Goal: Information Seeking & Learning: Find specific fact

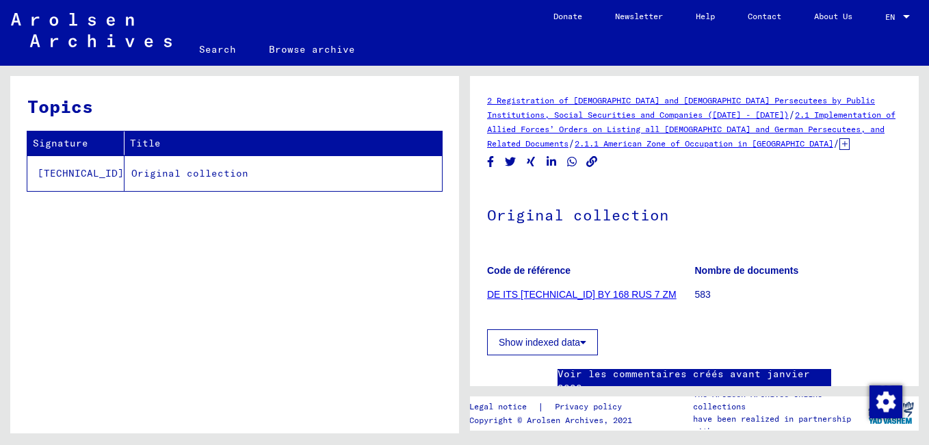
click at [225, 343] on div "Topics Signature Title [TECHNICAL_ID] Original collection" at bounding box center [234, 259] width 449 height 367
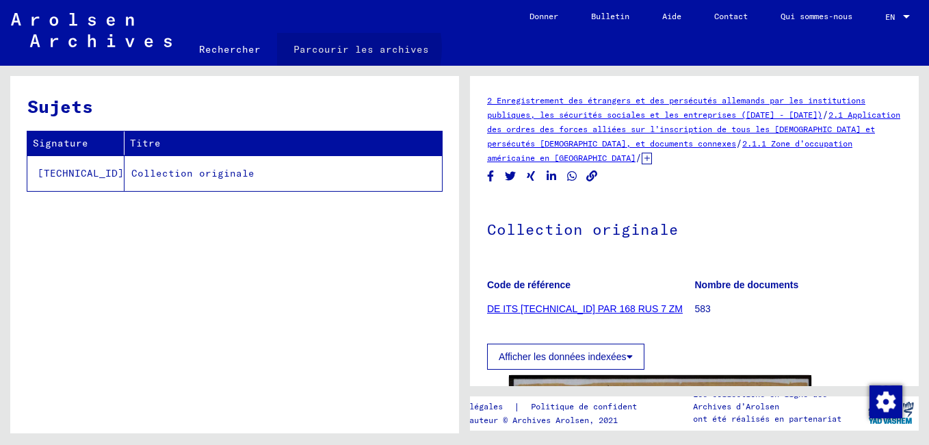
click at [350, 48] on link "Parcourir les archives" at bounding box center [361, 49] width 168 height 33
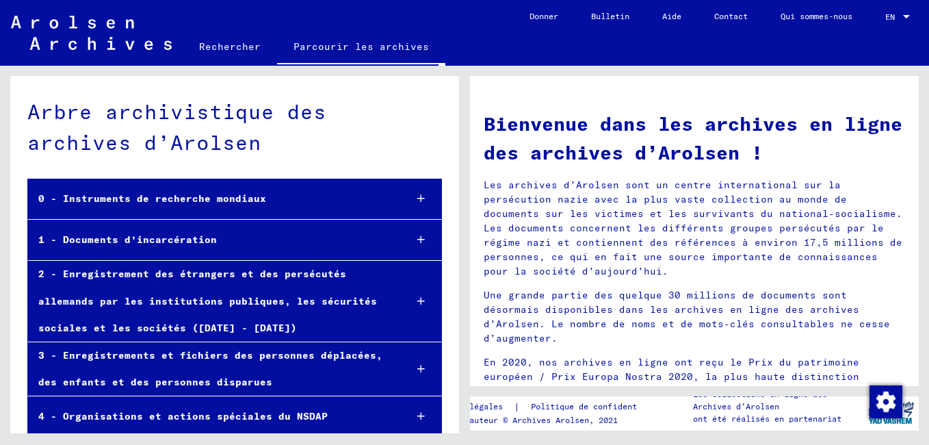
click at [185, 239] on div "1 - Documents d’incarcération" at bounding box center [211, 239] width 366 height 27
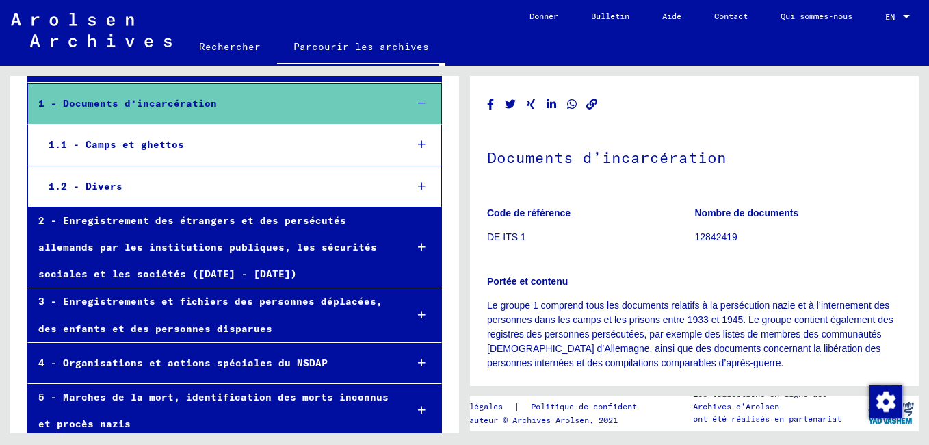
click at [418, 146] on icon at bounding box center [422, 145] width 8 height 10
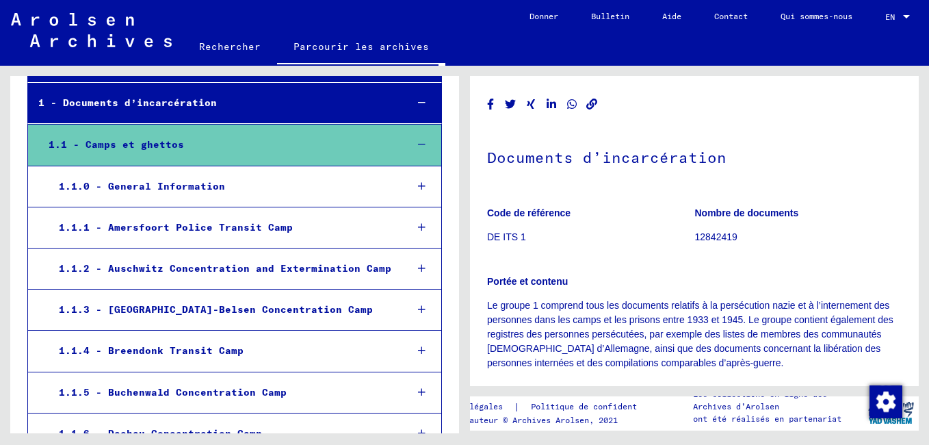
click at [418, 146] on icon at bounding box center [422, 145] width 8 height 10
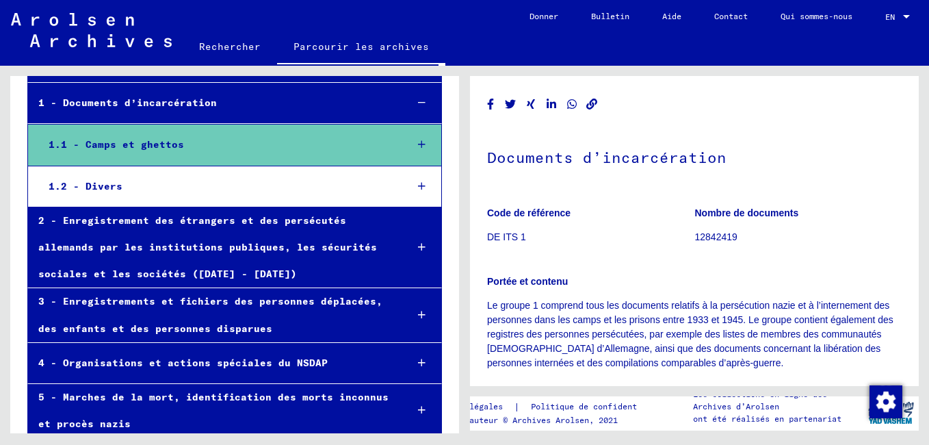
click at [418, 146] on icon at bounding box center [422, 145] width 8 height 10
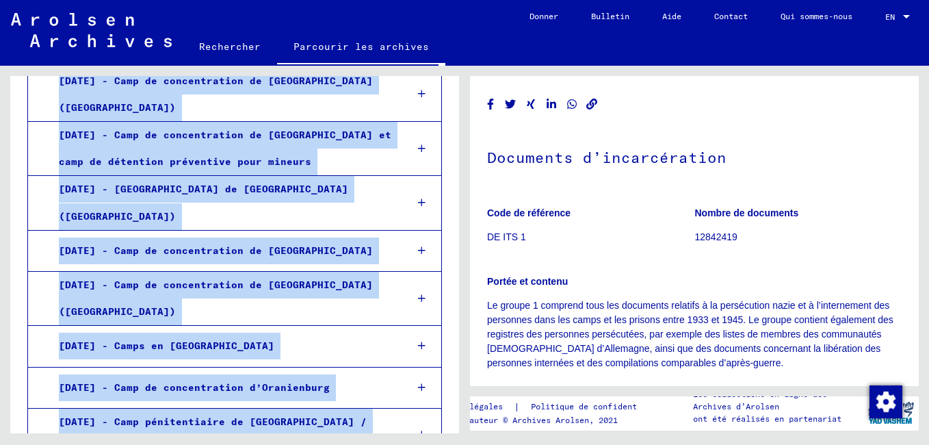
scroll to position [1573, 0]
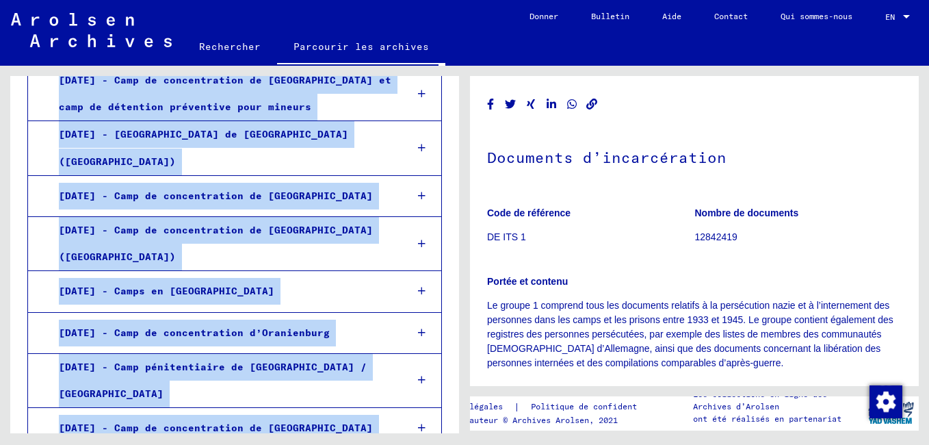
click at [418, 286] on icon at bounding box center [422, 291] width 8 height 10
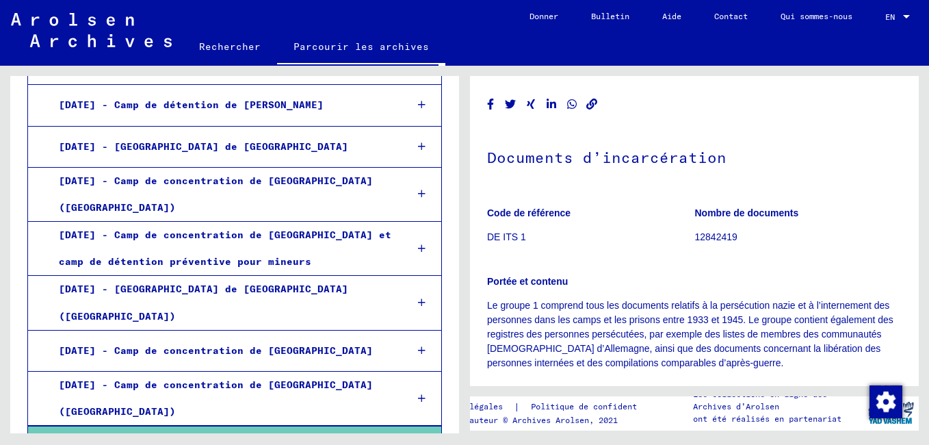
scroll to position [1436, 0]
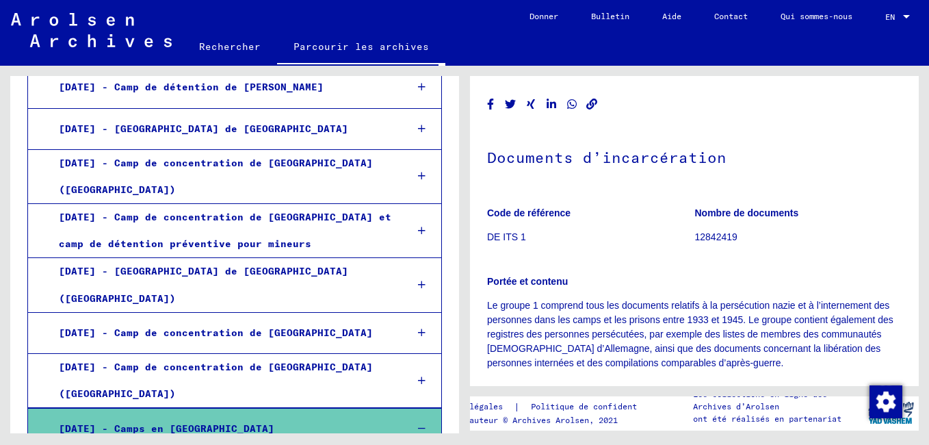
click at [183, 415] on div "[DATE] - Camps en [GEOGRAPHIC_DATA]" at bounding box center [222, 428] width 347 height 27
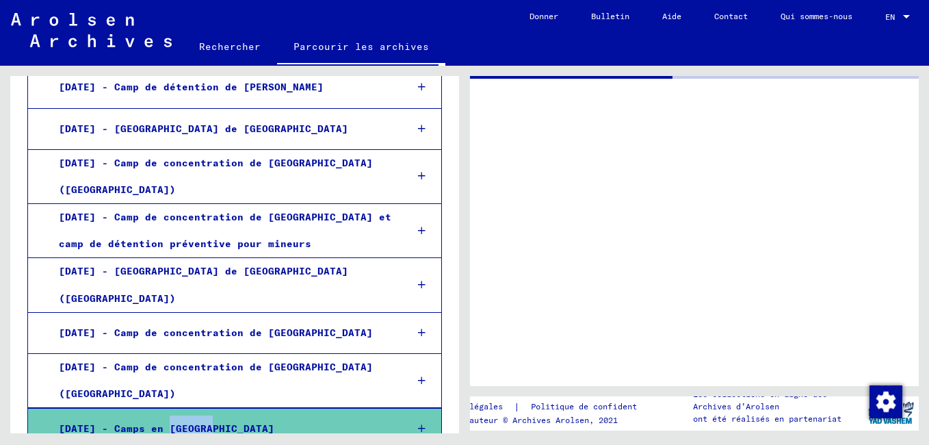
click at [183, 415] on div "[DATE] - Camps en [GEOGRAPHIC_DATA]" at bounding box center [222, 428] width 347 height 27
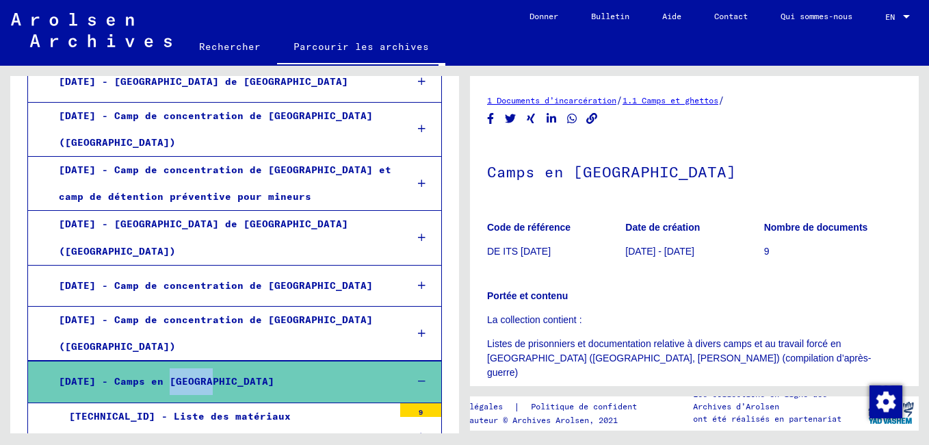
scroll to position [1504, 0]
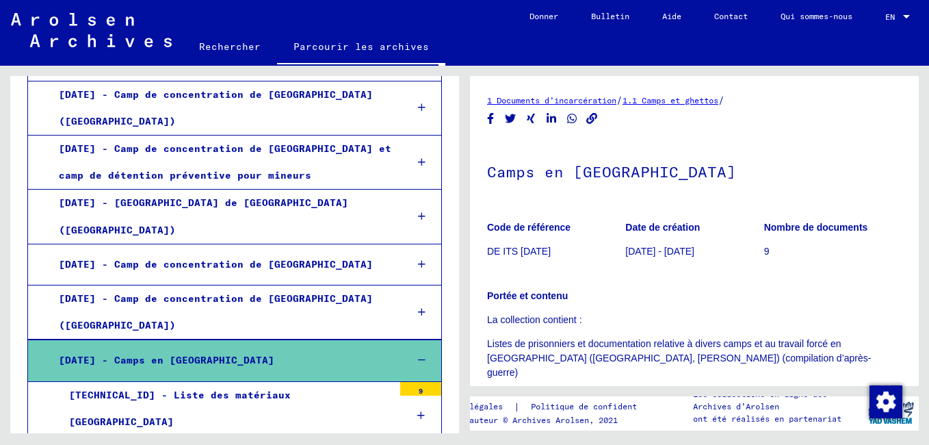
click at [417, 410] on icon at bounding box center [421, 415] width 8 height 10
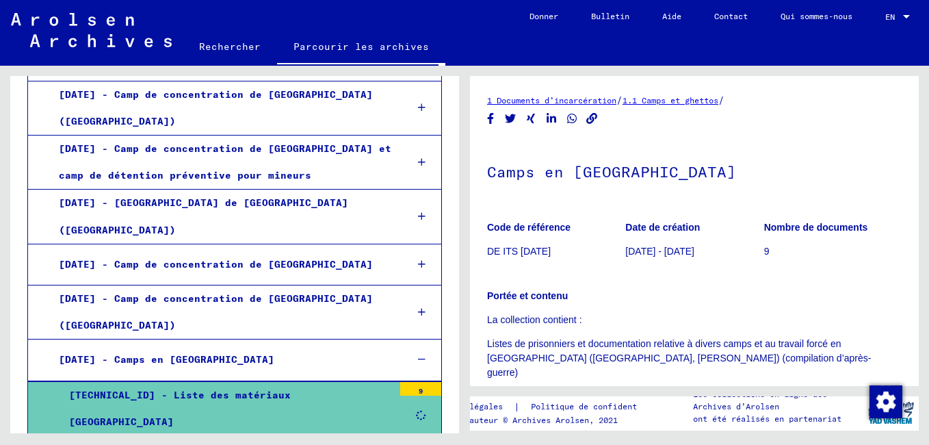
click at [416, 410] on icon at bounding box center [421, 415] width 10 height 10
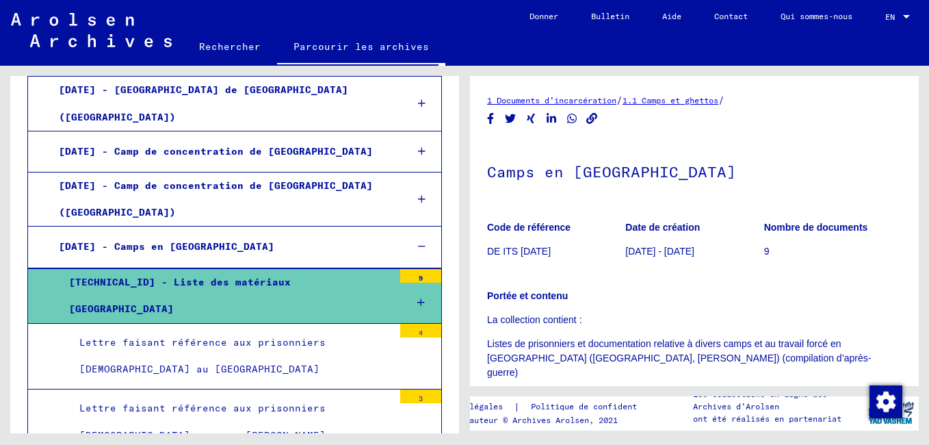
scroll to position [1641, 0]
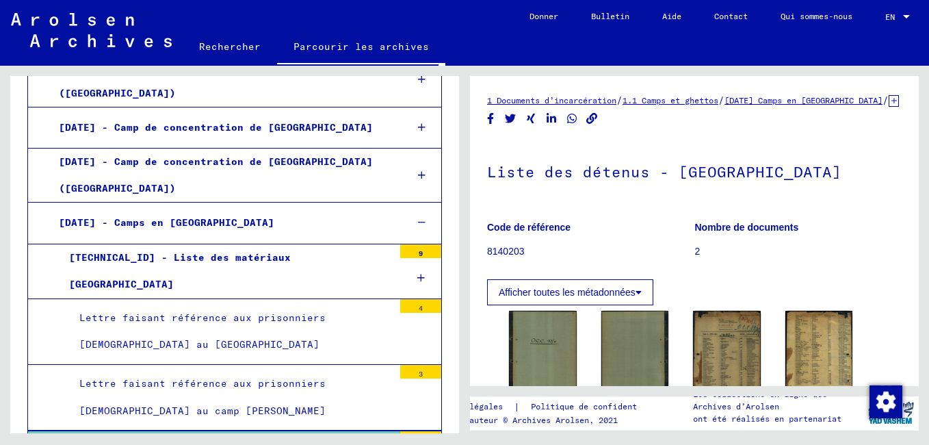
scroll to position [68, 0]
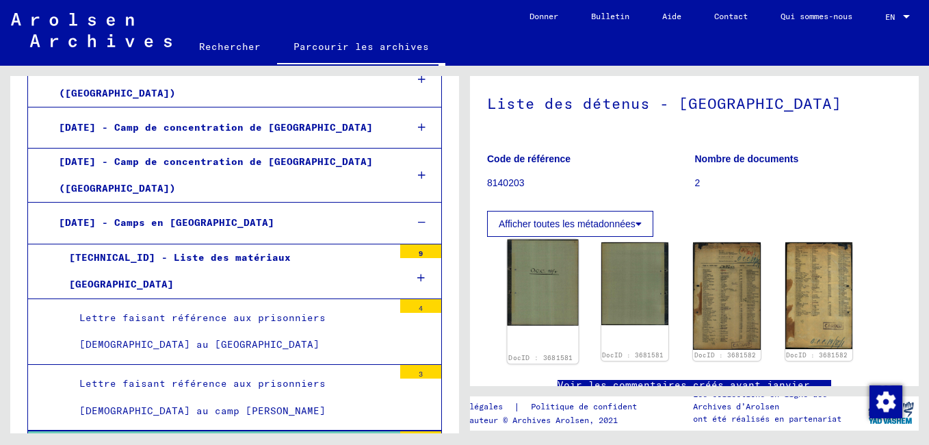
click at [538, 295] on img at bounding box center [543, 282] width 70 height 86
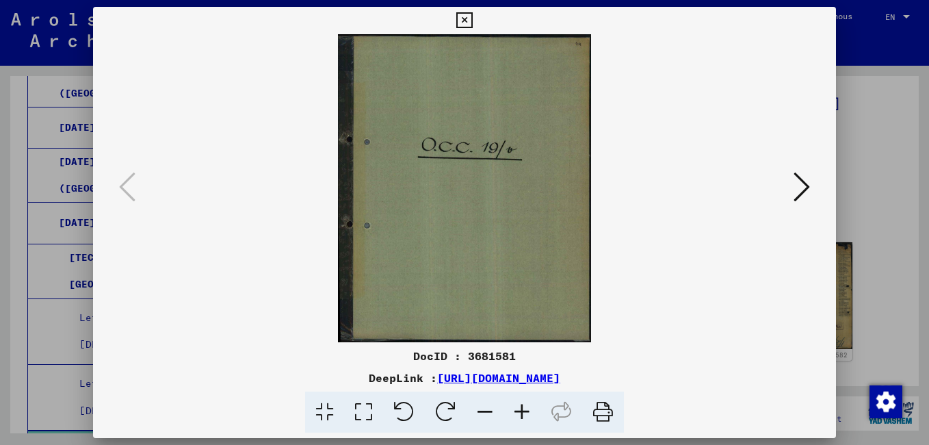
click at [810, 182] on icon at bounding box center [802, 186] width 16 height 33
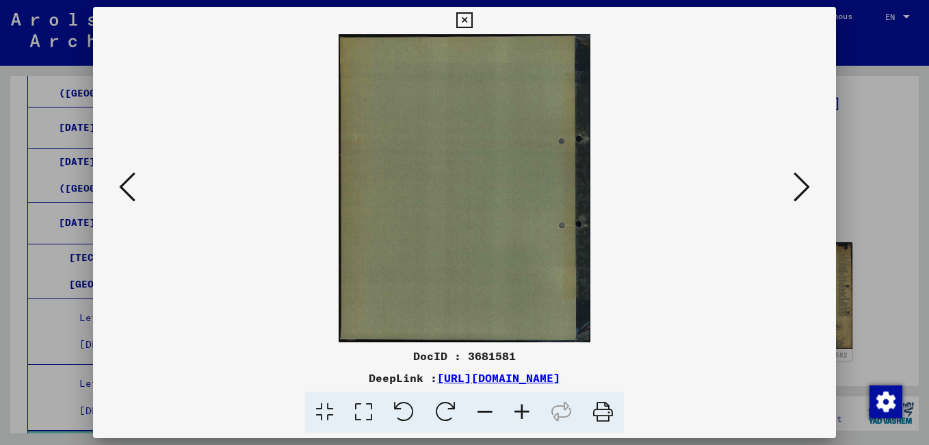
click at [805, 183] on icon at bounding box center [802, 186] width 16 height 33
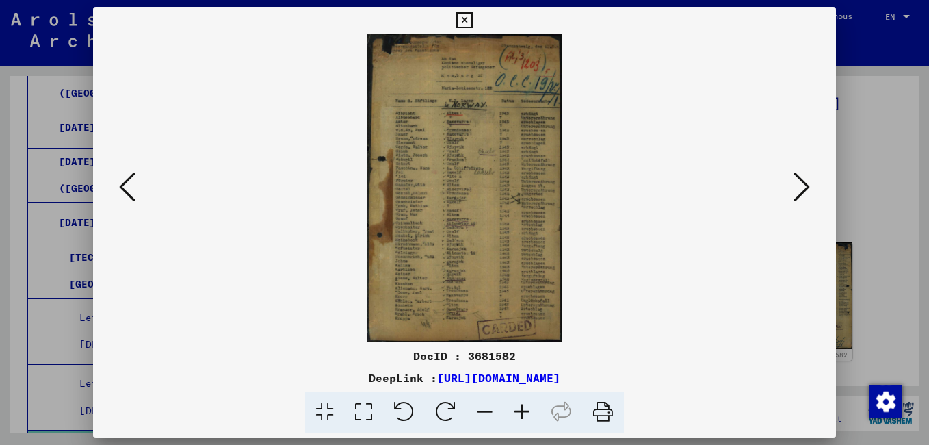
click at [522, 410] on icon at bounding box center [522, 412] width 37 height 42
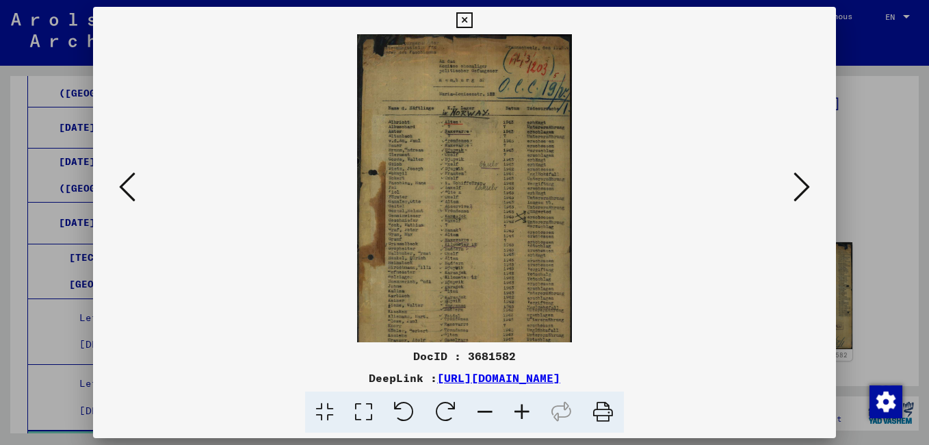
click at [521, 410] on icon at bounding box center [522, 412] width 37 height 42
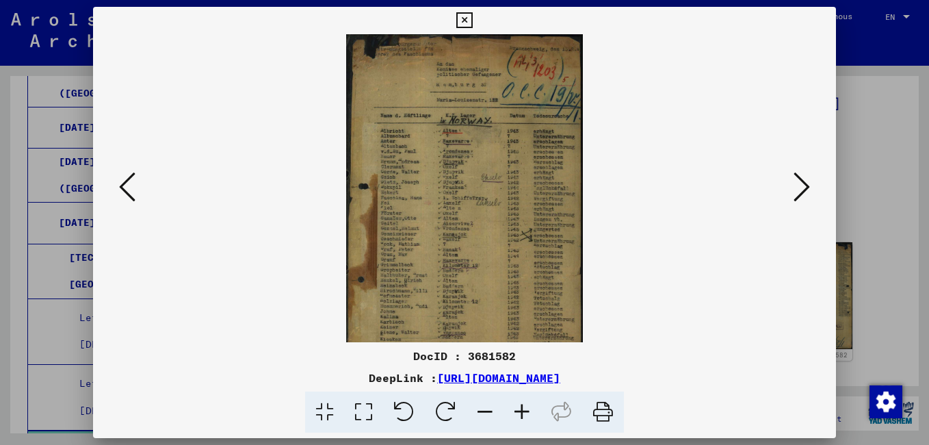
click at [521, 410] on icon at bounding box center [522, 412] width 37 height 42
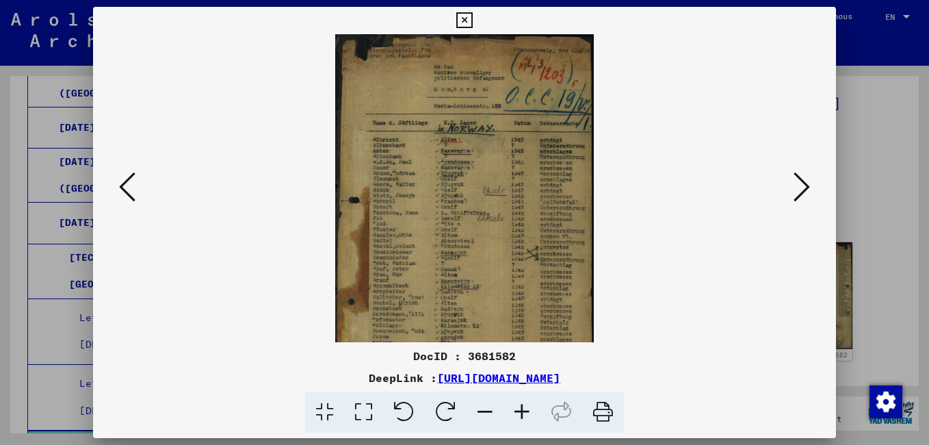
click at [519, 410] on icon at bounding box center [522, 412] width 37 height 42
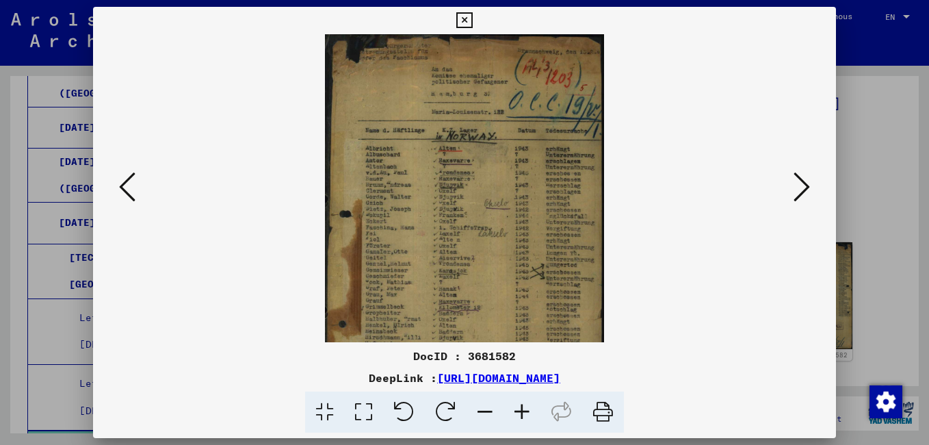
click at [517, 410] on icon at bounding box center [522, 412] width 37 height 42
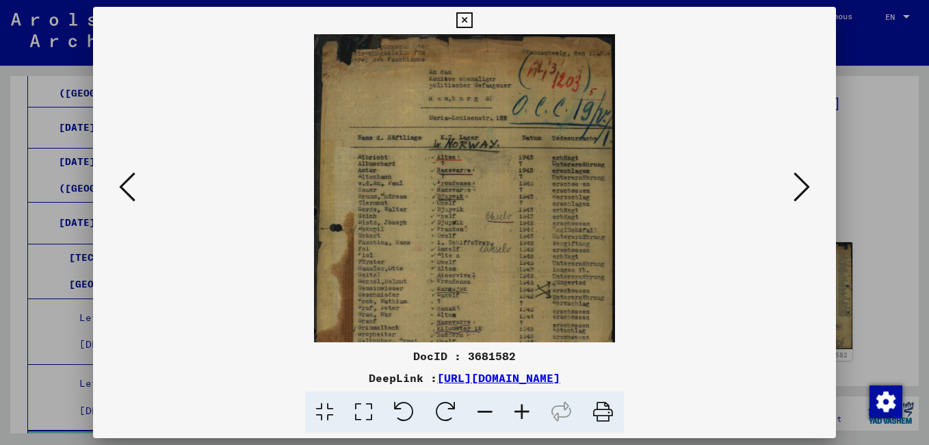
click at [517, 409] on icon at bounding box center [522, 412] width 37 height 42
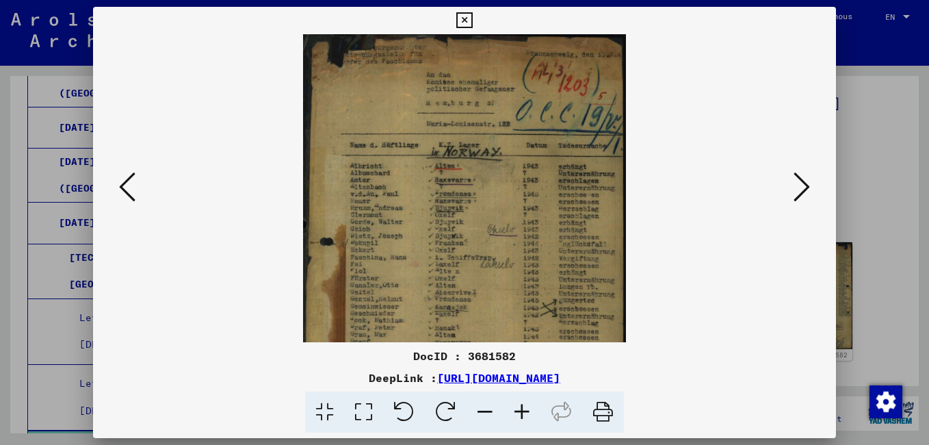
click at [516, 409] on icon at bounding box center [522, 412] width 37 height 42
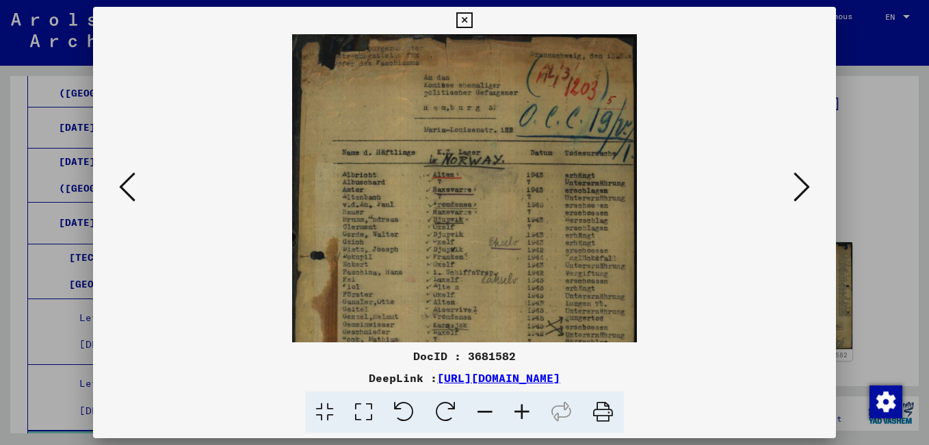
click at [514, 408] on icon at bounding box center [522, 412] width 37 height 42
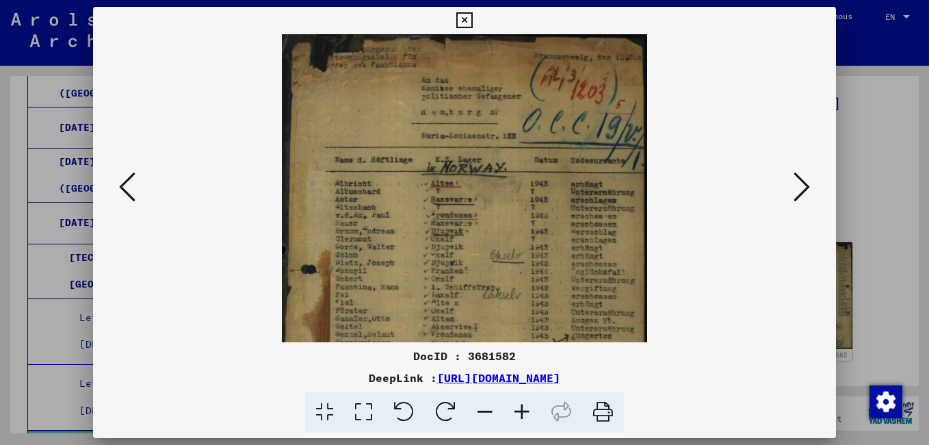
click at [514, 408] on icon at bounding box center [522, 412] width 37 height 42
click at [513, 412] on icon at bounding box center [522, 412] width 37 height 42
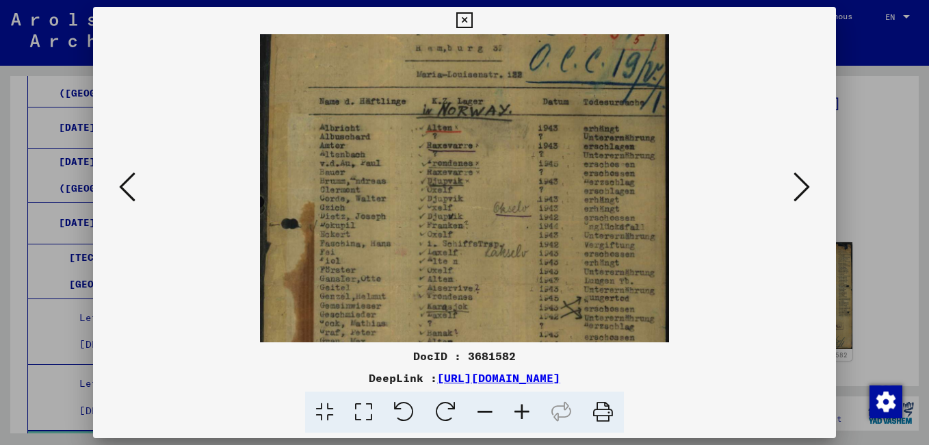
scroll to position [75, 0]
drag, startPoint x: 348, startPoint y: 315, endPoint x: 367, endPoint y: 240, distance: 76.8
click at [367, 240] on img at bounding box center [464, 285] width 409 height 650
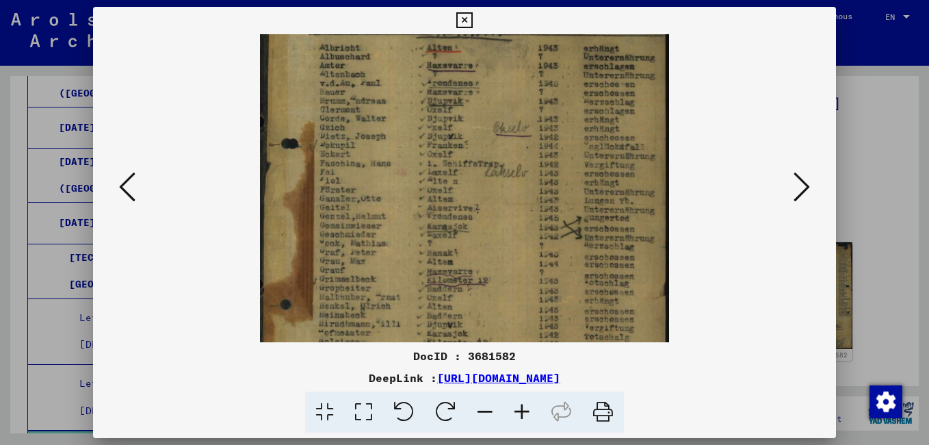
scroll to position [155, 0]
drag, startPoint x: 352, startPoint y: 322, endPoint x: 353, endPoint y: 246, distance: 75.9
click at [353, 243] on img at bounding box center [464, 204] width 409 height 650
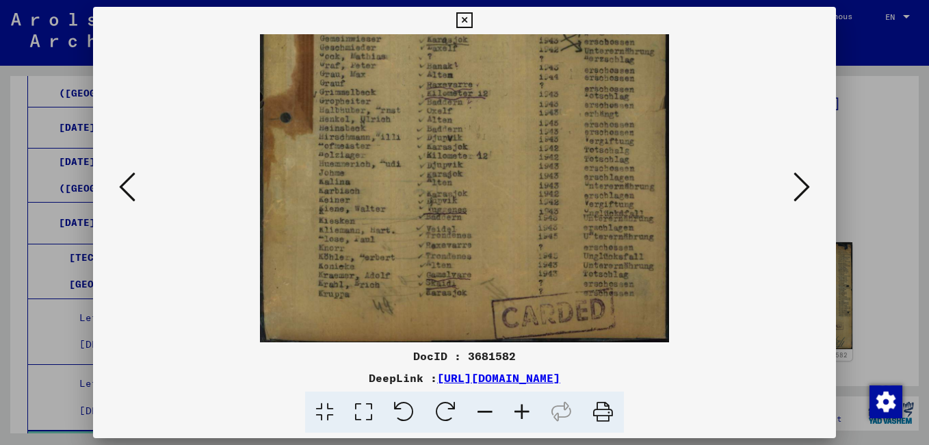
scroll to position [342, 0]
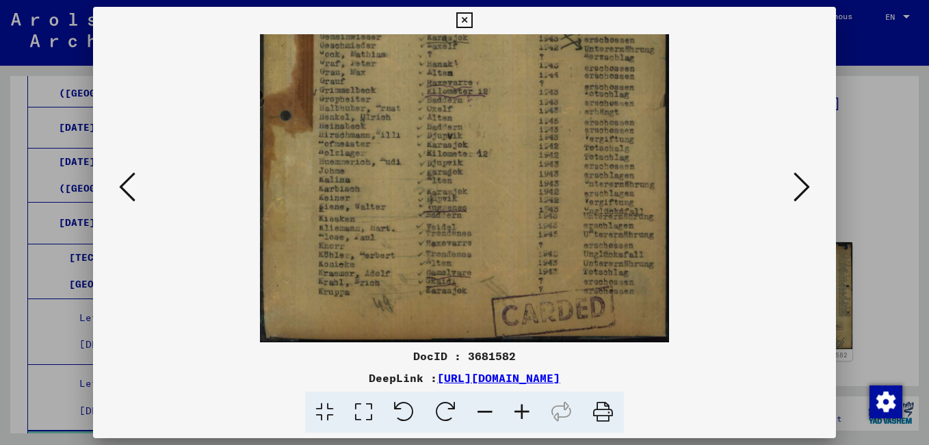
drag, startPoint x: 353, startPoint y: 307, endPoint x: 363, endPoint y: 118, distance: 189.1
click at [363, 118] on img at bounding box center [464, 17] width 409 height 650
click at [800, 190] on icon at bounding box center [802, 186] width 16 height 33
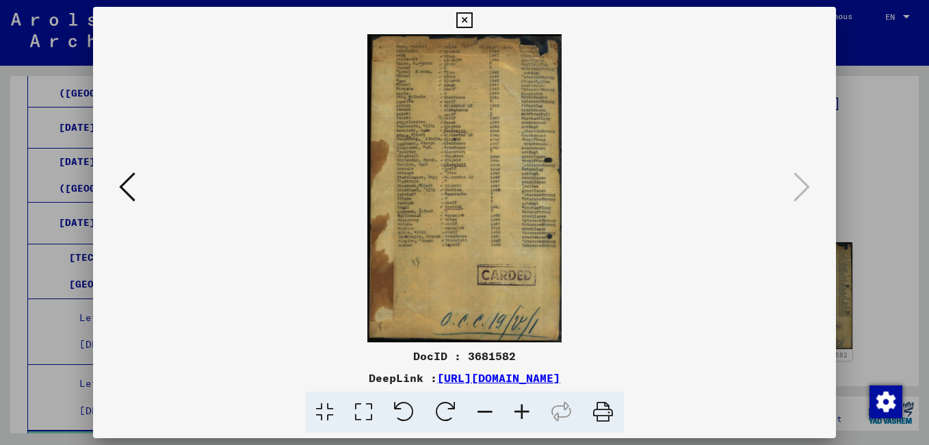
click at [519, 412] on icon at bounding box center [522, 412] width 37 height 42
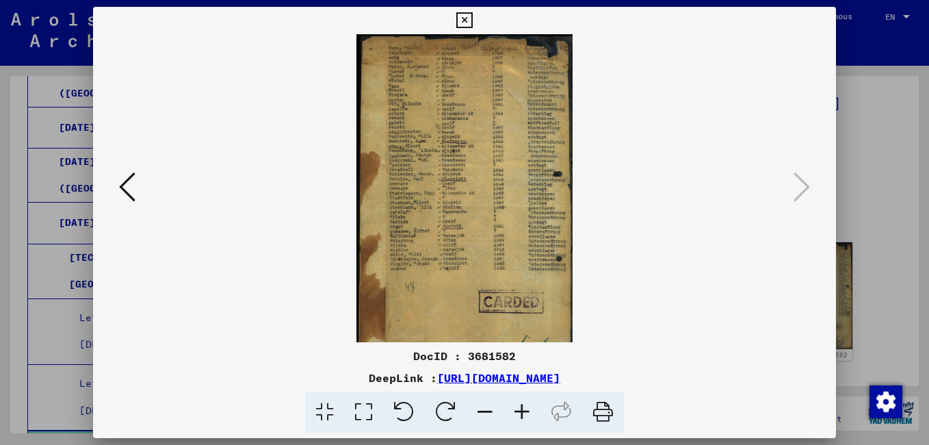
click at [518, 410] on icon at bounding box center [522, 412] width 37 height 42
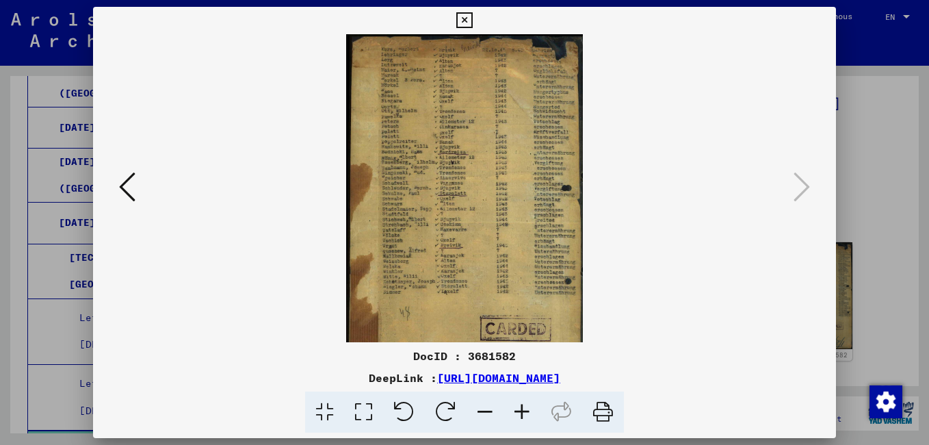
click at [518, 410] on icon at bounding box center [522, 412] width 37 height 42
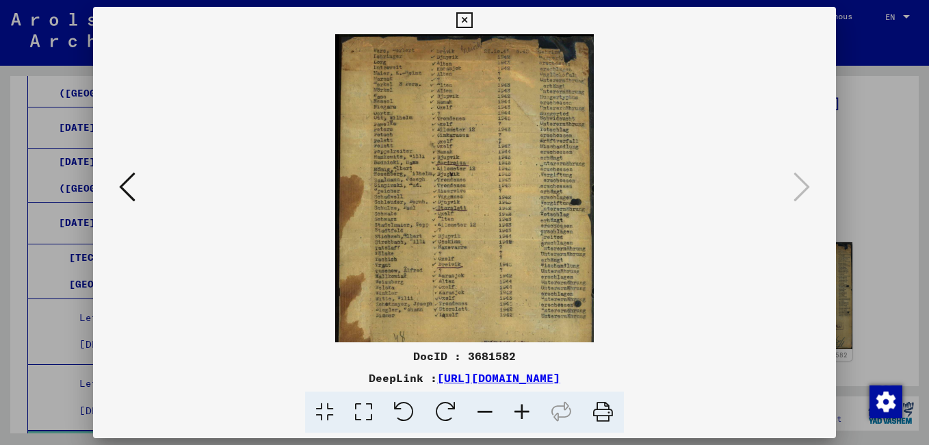
click at [515, 408] on icon at bounding box center [522, 412] width 37 height 42
click at [514, 408] on icon at bounding box center [522, 412] width 37 height 42
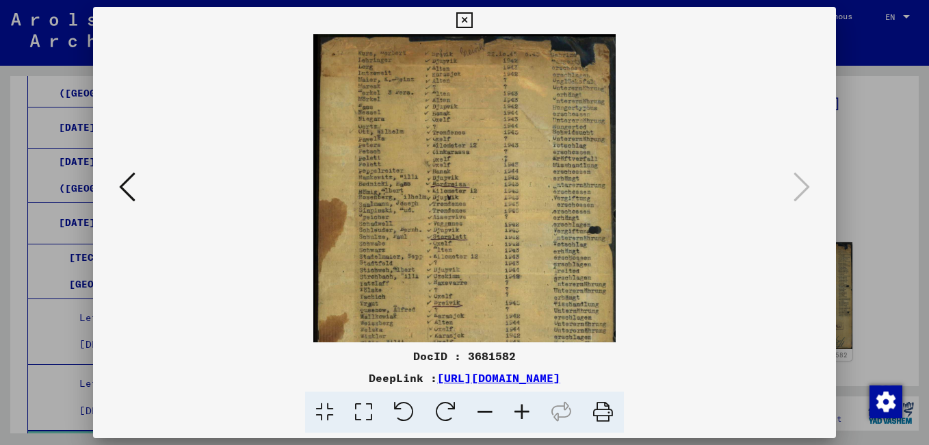
click at [511, 408] on icon at bounding box center [522, 412] width 37 height 42
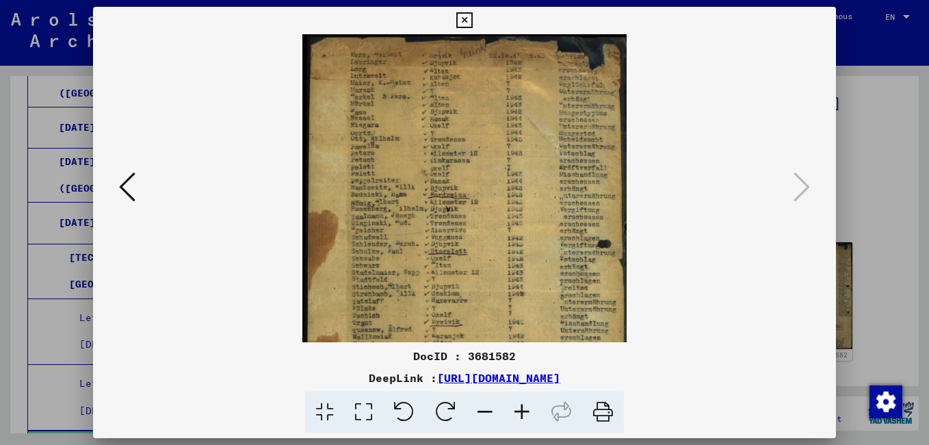
click at [507, 402] on icon at bounding box center [522, 412] width 37 height 42
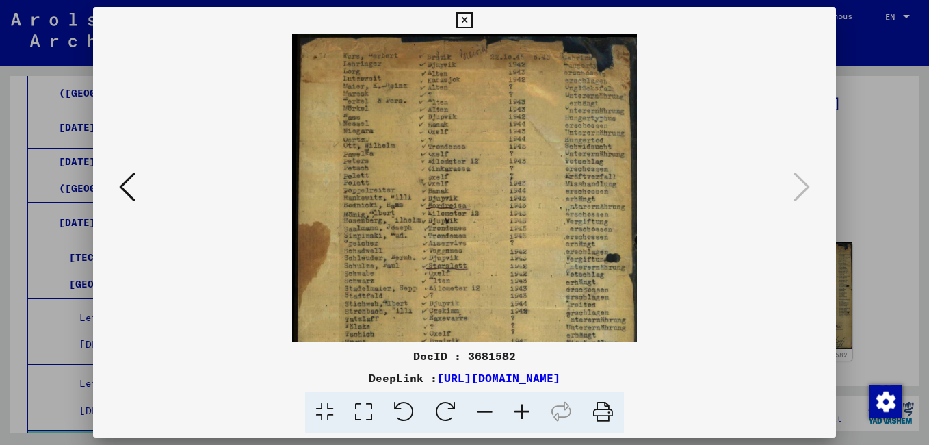
click at [504, 402] on icon at bounding box center [522, 412] width 37 height 42
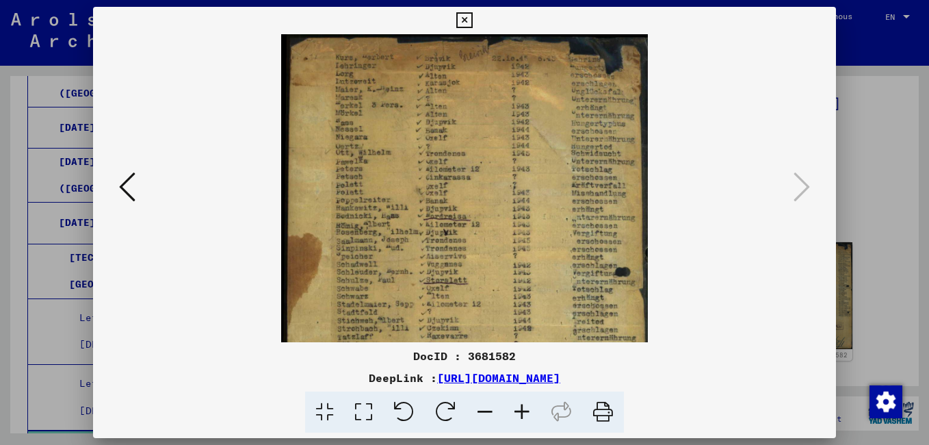
click at [504, 400] on icon at bounding box center [522, 412] width 37 height 42
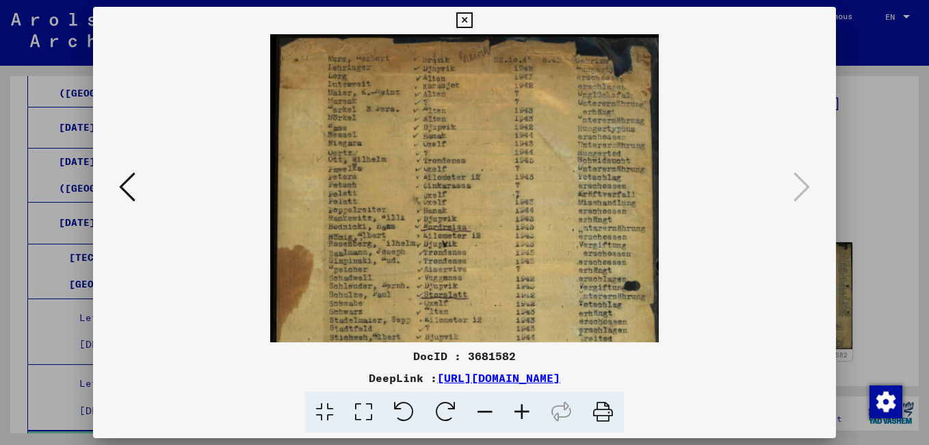
click at [502, 397] on span at bounding box center [464, 412] width 319 height 42
click at [501, 395] on icon at bounding box center [485, 412] width 37 height 42
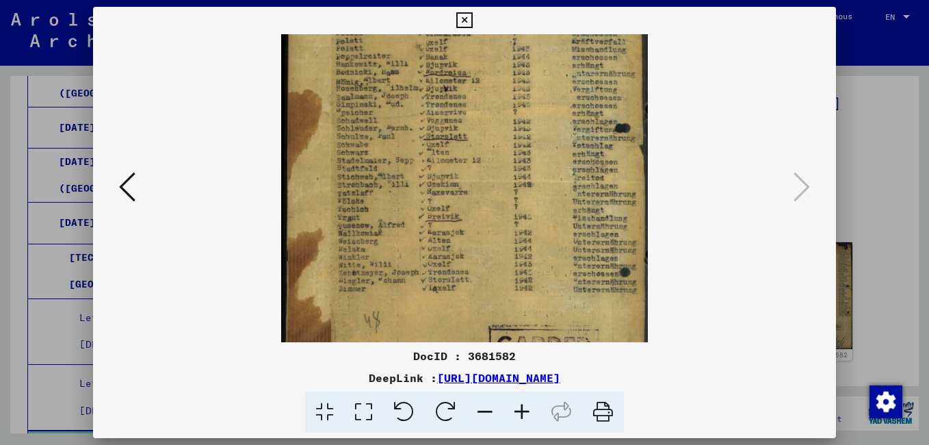
scroll to position [156, 0]
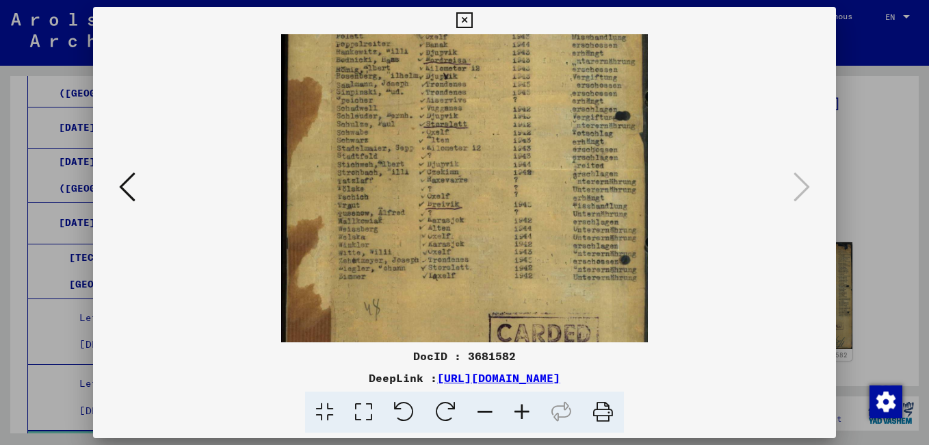
drag, startPoint x: 373, startPoint y: 285, endPoint x: 387, endPoint y: 129, distance: 156.6
click at [387, 129] on img at bounding box center [464, 168] width 367 height 581
click at [787, 188] on div at bounding box center [464, 188] width 743 height 308
click at [464, 18] on icon at bounding box center [464, 20] width 16 height 16
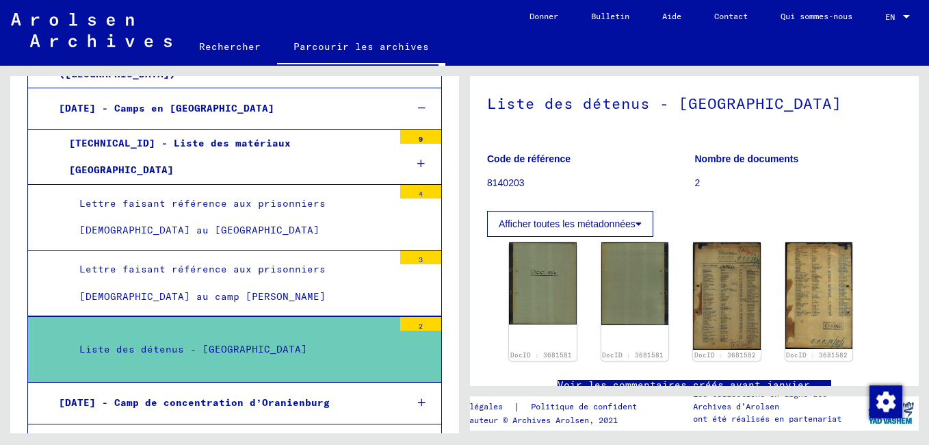
scroll to position [1778, 0]
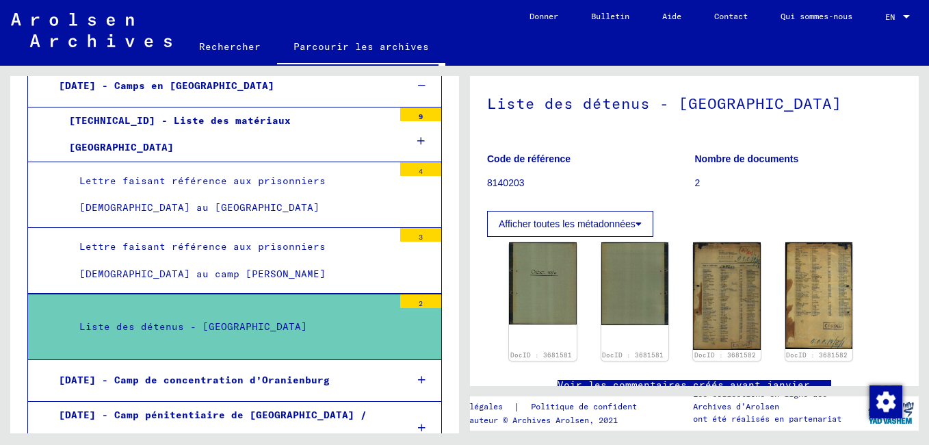
click at [289, 367] on div "[DATE] - Camp de concentration d’Oranienburg" at bounding box center [222, 380] width 347 height 27
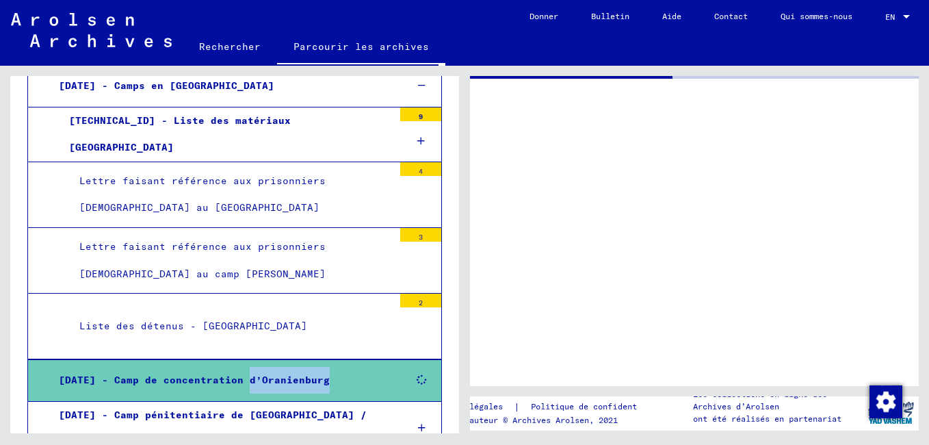
click at [289, 367] on div "[DATE] - Camp de concentration d’Oranienburg" at bounding box center [222, 380] width 347 height 27
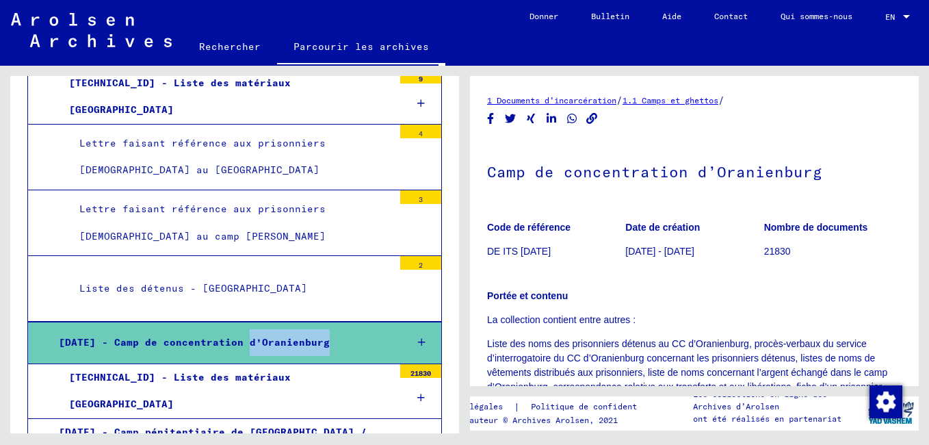
scroll to position [1846, 0]
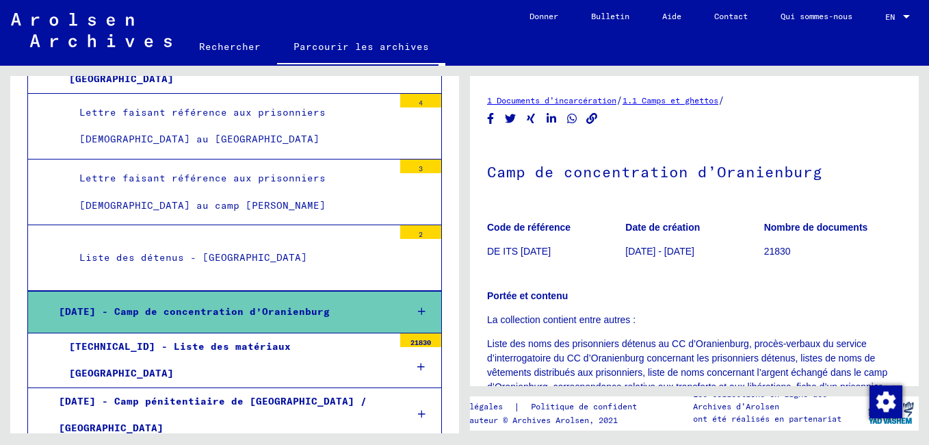
click at [417, 362] on icon at bounding box center [421, 367] width 8 height 10
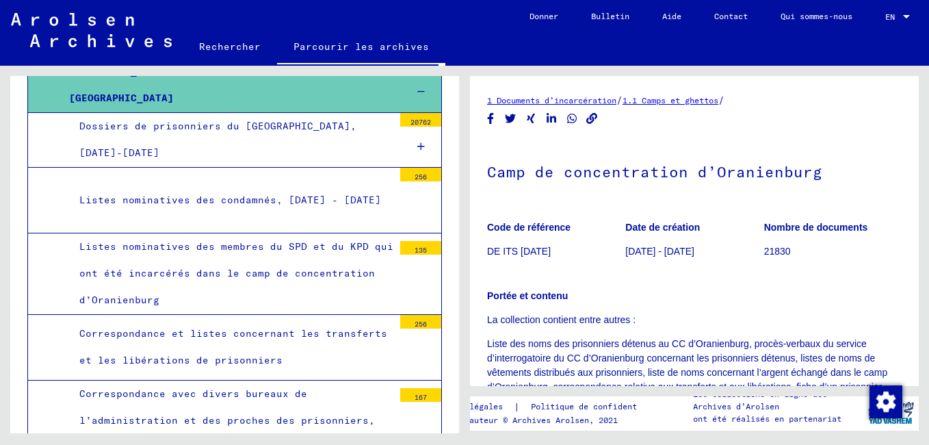
scroll to position [2188, 0]
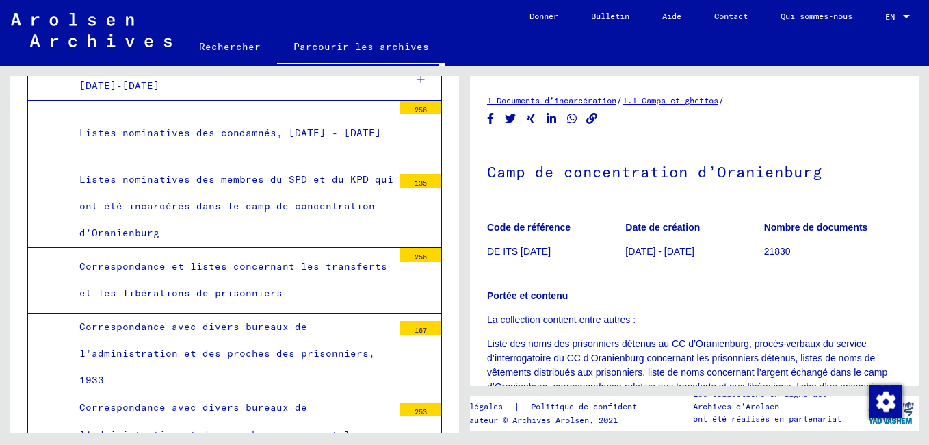
click at [416, 248] on div "256" at bounding box center [420, 255] width 41 height 14
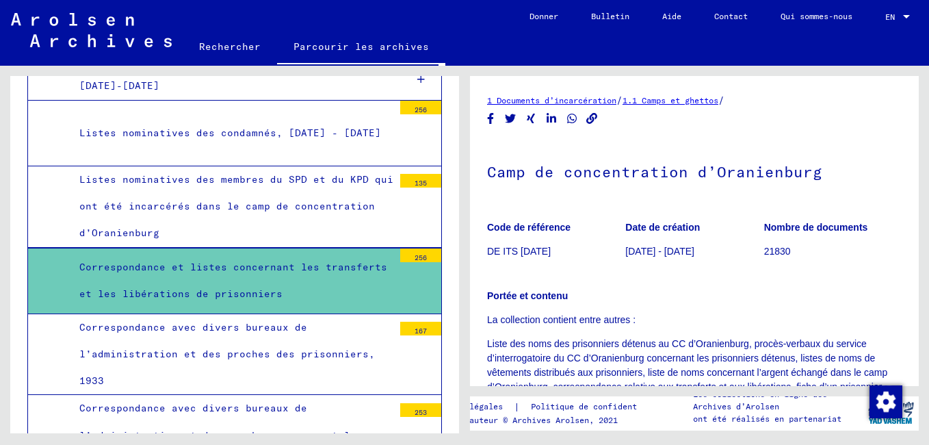
click at [416, 248] on div "256" at bounding box center [420, 255] width 41 height 14
drag, startPoint x: 416, startPoint y: 137, endPoint x: 354, endPoint y: 151, distance: 63.1
click at [354, 254] on div "Correspondance et listes concernant les transferts et les libérations de prison…" at bounding box center [231, 280] width 324 height 53
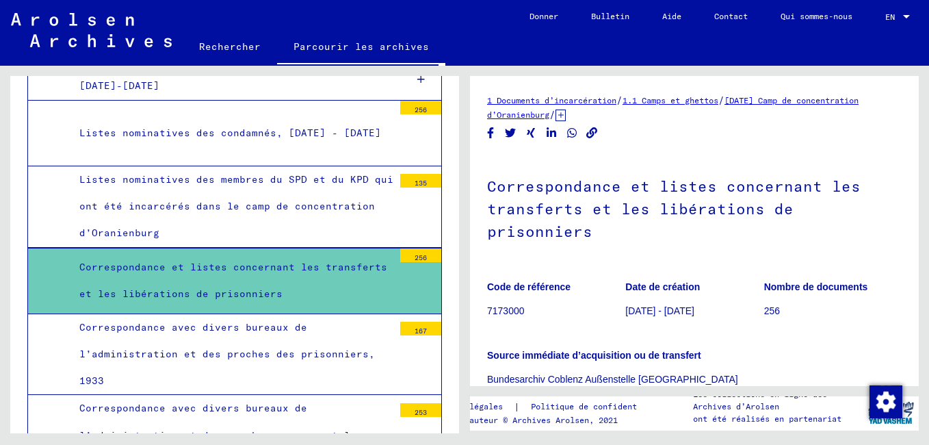
scroll to position [274, 0]
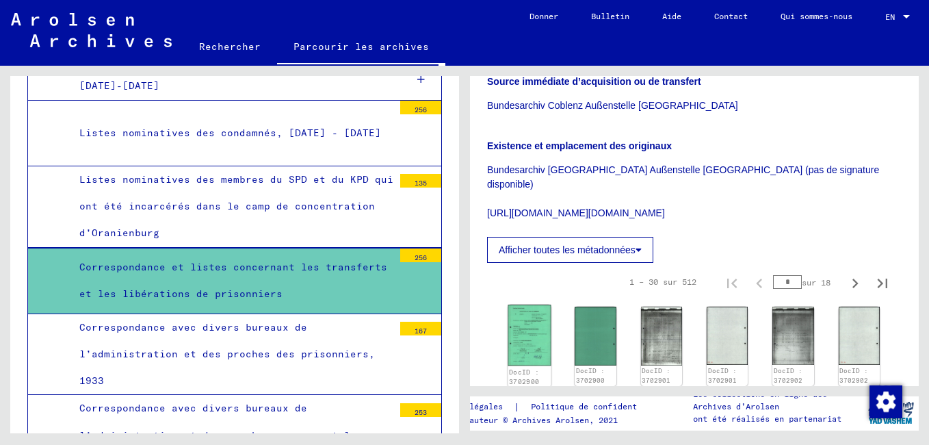
click at [528, 314] on img at bounding box center [529, 335] width 43 height 62
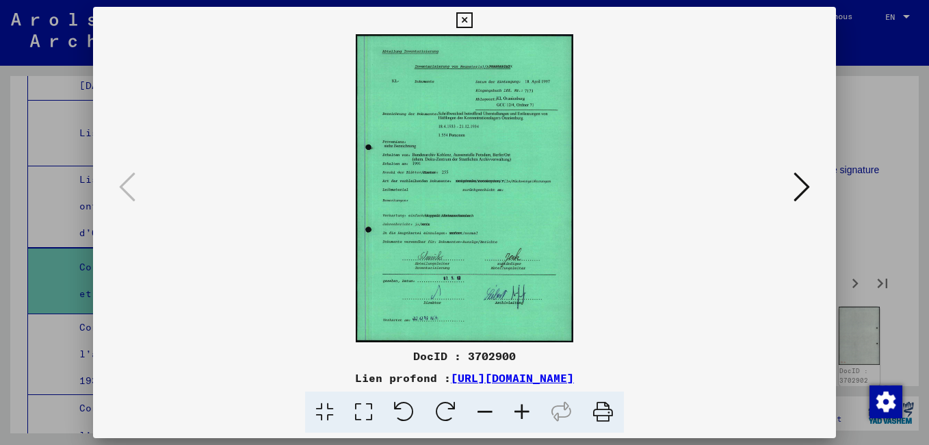
click at [804, 192] on icon at bounding box center [802, 186] width 16 height 33
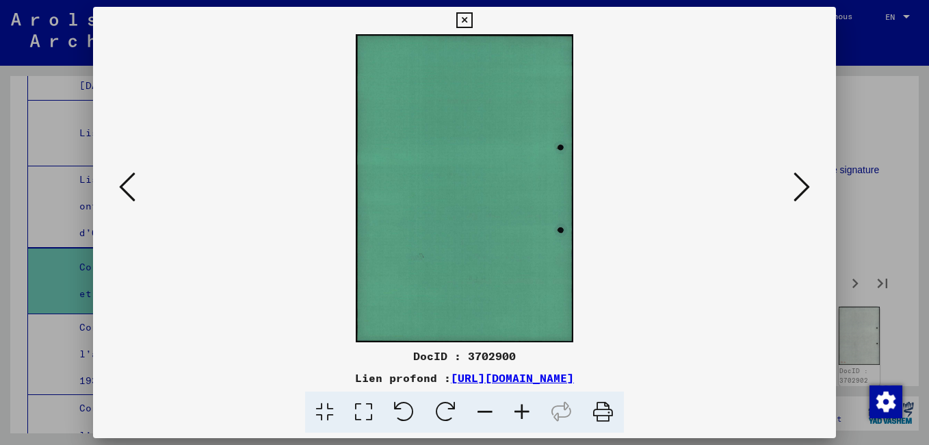
click at [802, 192] on icon at bounding box center [802, 186] width 16 height 33
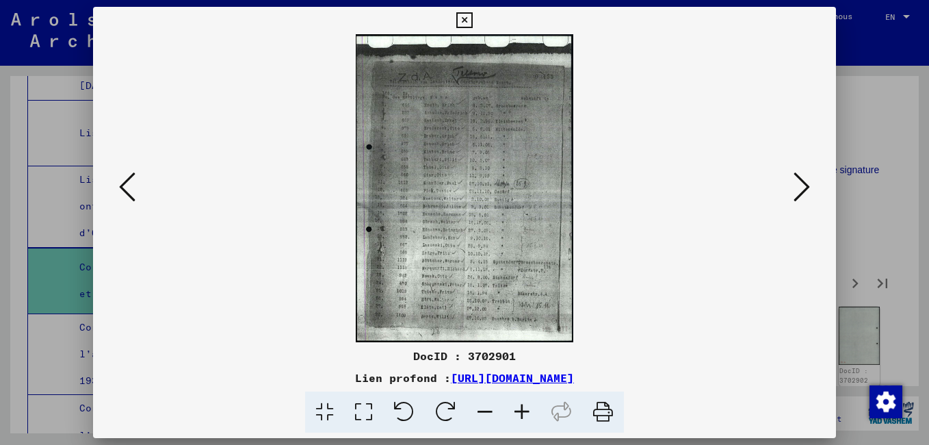
click at [520, 408] on icon at bounding box center [522, 412] width 37 height 42
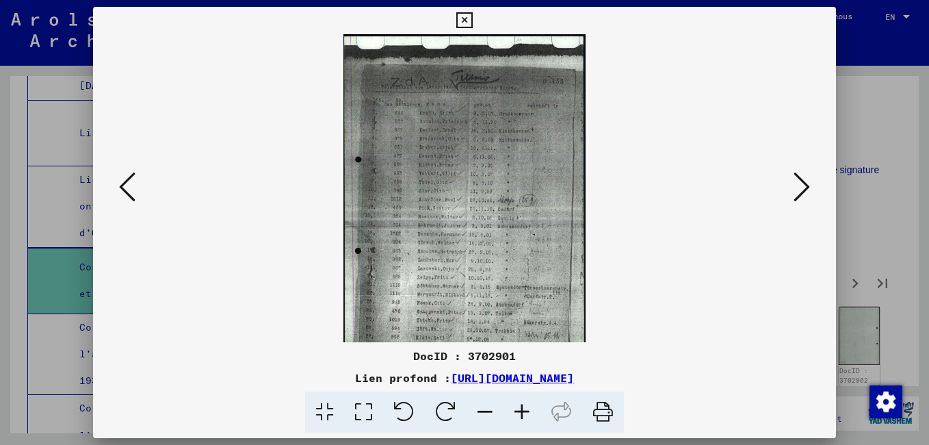
click at [517, 409] on icon at bounding box center [522, 412] width 37 height 42
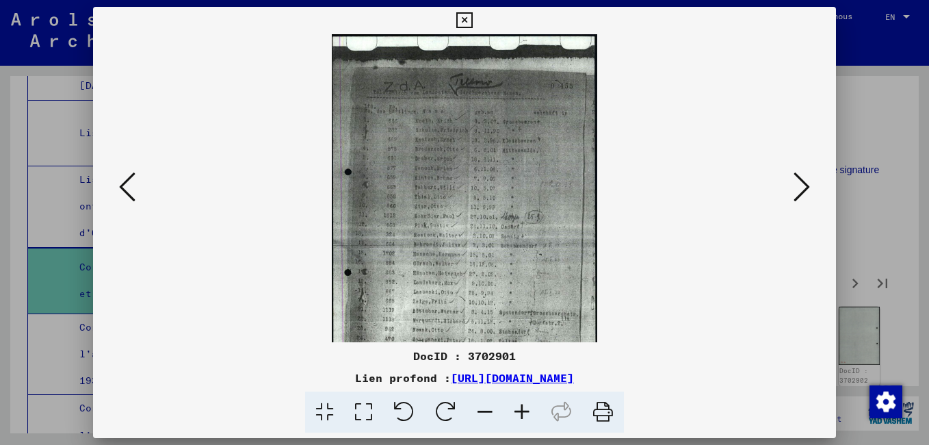
click at [515, 409] on icon at bounding box center [522, 412] width 37 height 42
click at [512, 408] on icon at bounding box center [522, 412] width 37 height 42
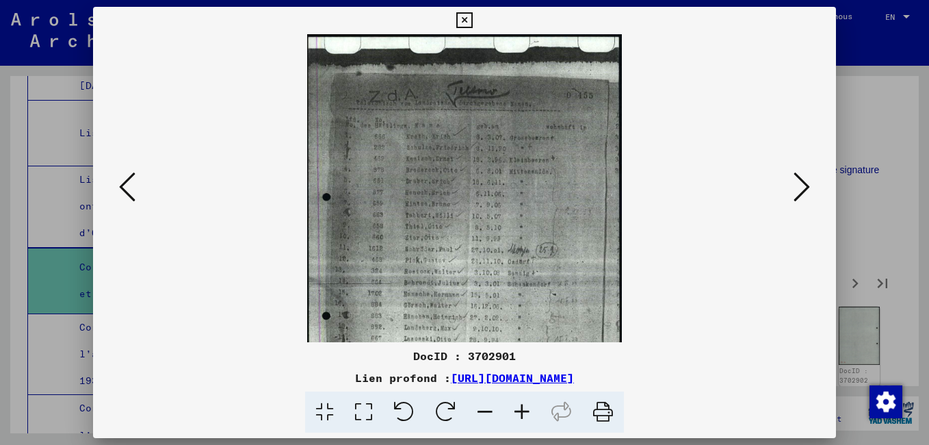
click at [511, 407] on icon at bounding box center [522, 412] width 37 height 42
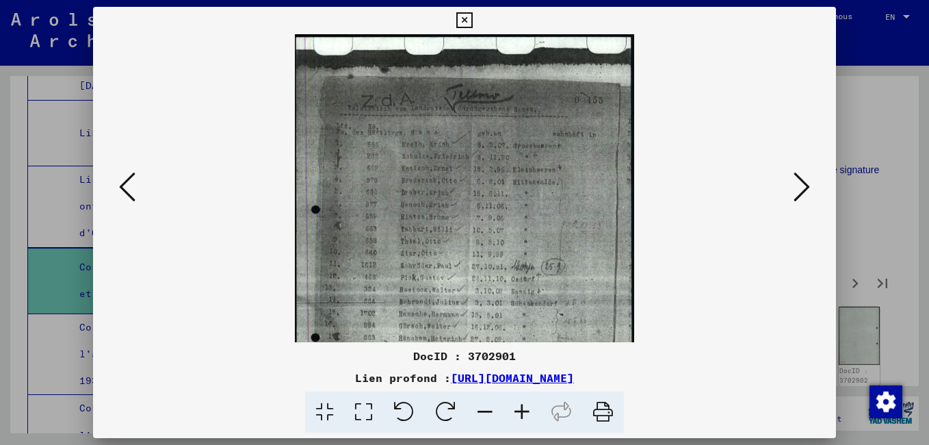
click at [509, 406] on icon at bounding box center [522, 412] width 37 height 42
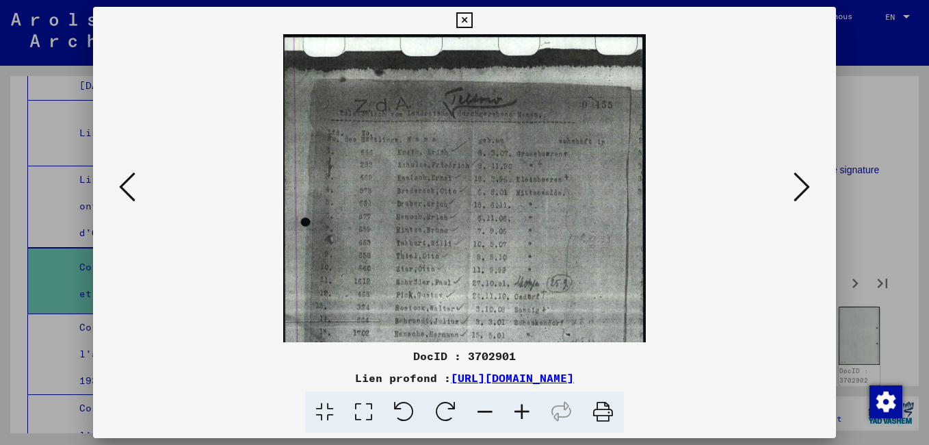
click at [508, 405] on icon at bounding box center [522, 412] width 37 height 42
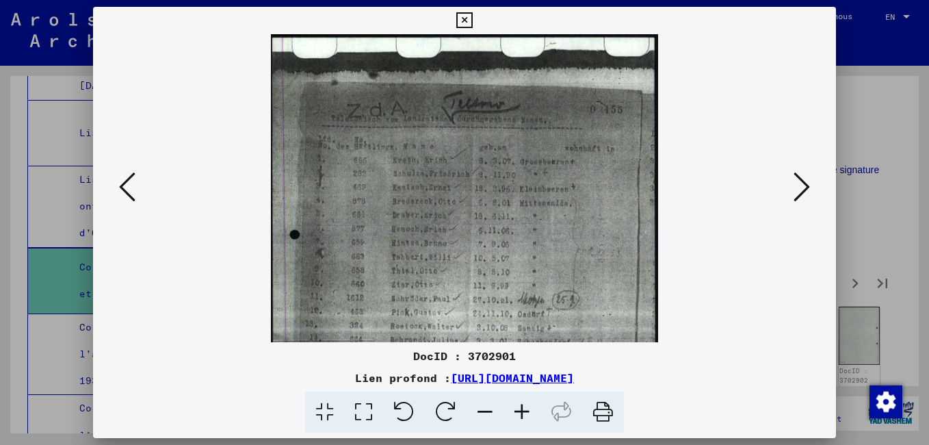
click at [506, 404] on icon at bounding box center [522, 412] width 37 height 42
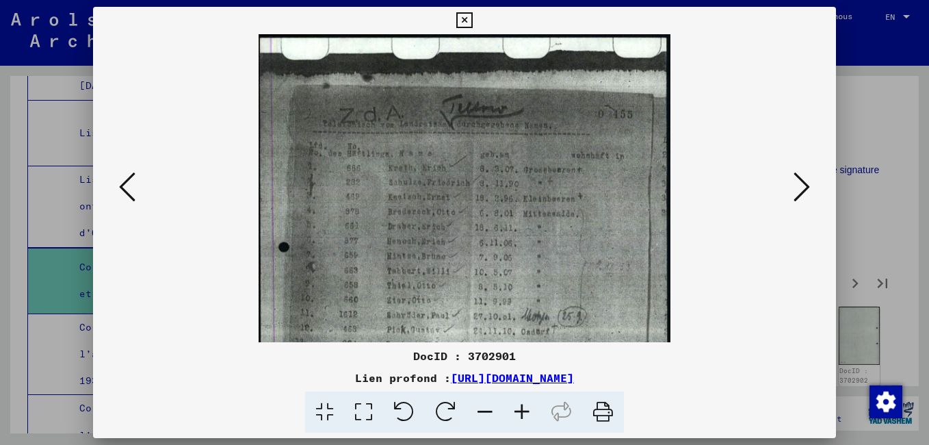
click at [504, 404] on icon at bounding box center [522, 412] width 37 height 42
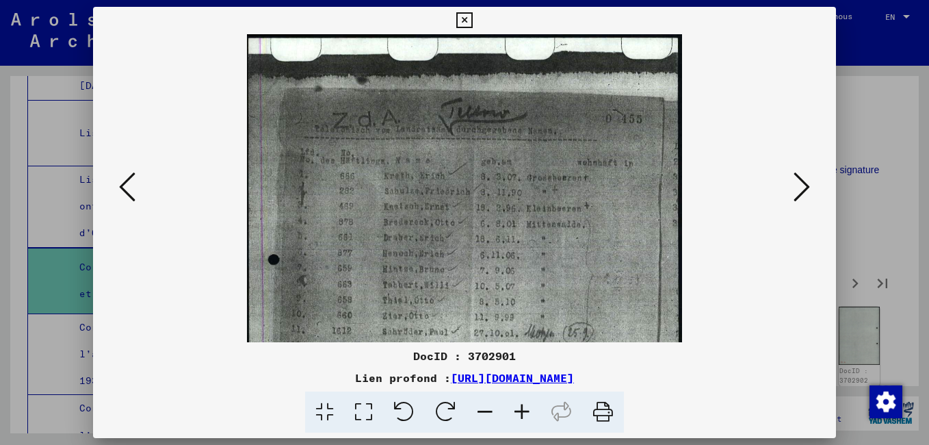
click at [503, 406] on span at bounding box center [464, 412] width 319 height 42
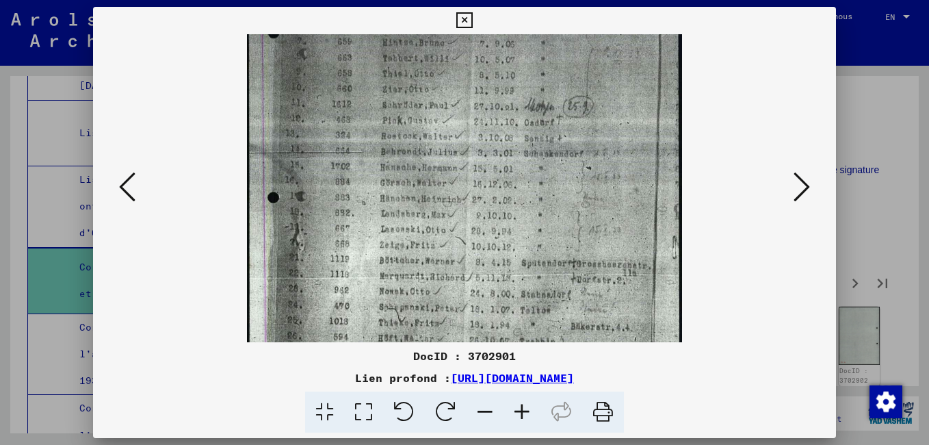
drag, startPoint x: 517, startPoint y: 258, endPoint x: 595, endPoint y: 74, distance: 199.9
click at [595, 74] on img at bounding box center [464, 116] width 435 height 616
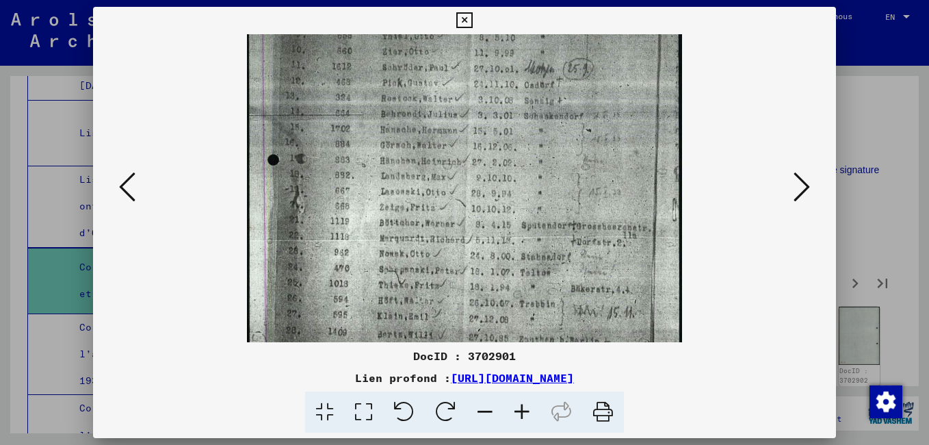
scroll to position [308, 0]
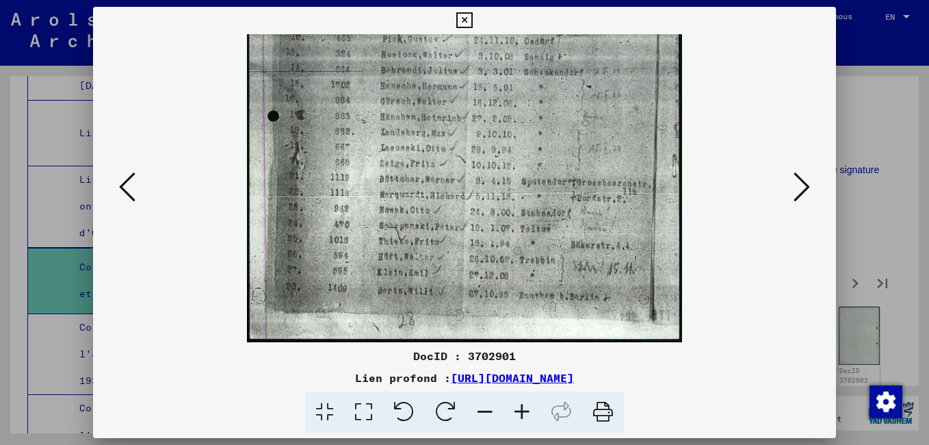
drag, startPoint x: 566, startPoint y: 269, endPoint x: 614, endPoint y: 36, distance: 238.1
click at [608, 45] on img at bounding box center [464, 34] width 435 height 616
click at [800, 190] on icon at bounding box center [802, 186] width 16 height 33
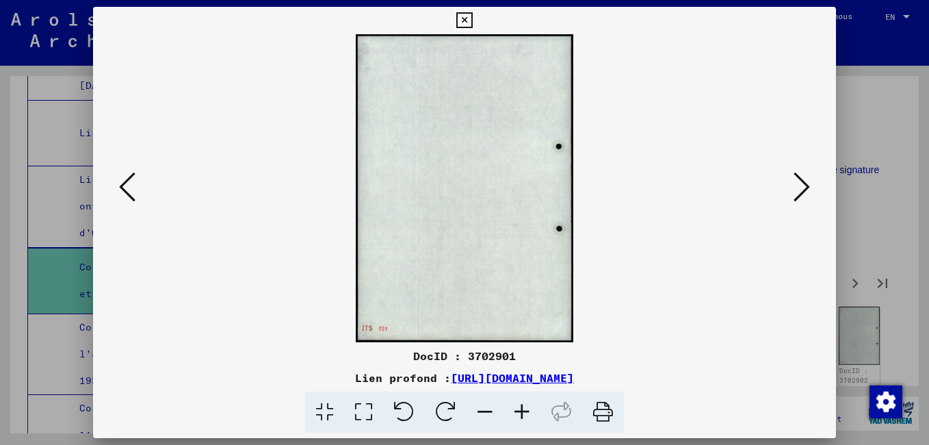
click at [800, 190] on icon at bounding box center [802, 186] width 16 height 33
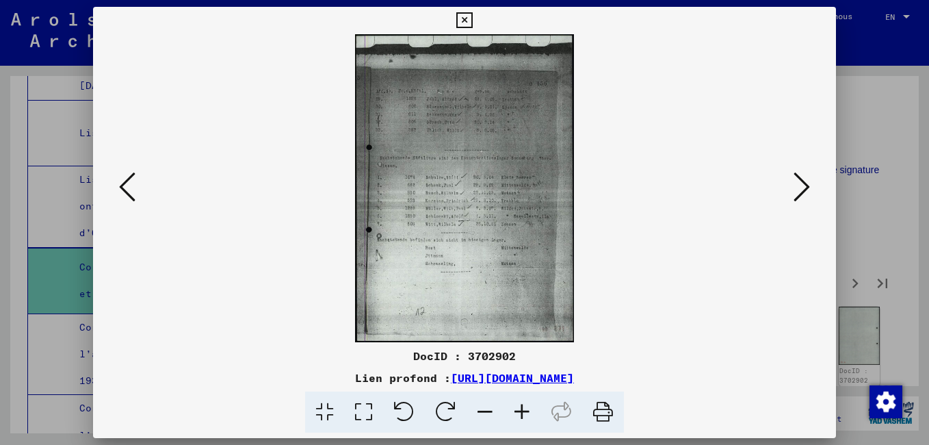
click at [520, 407] on icon at bounding box center [522, 412] width 37 height 42
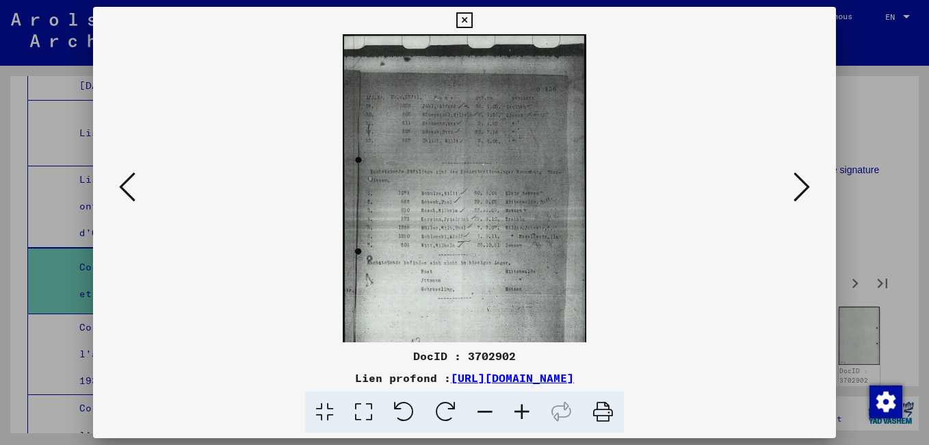
click at [520, 407] on icon at bounding box center [522, 412] width 37 height 42
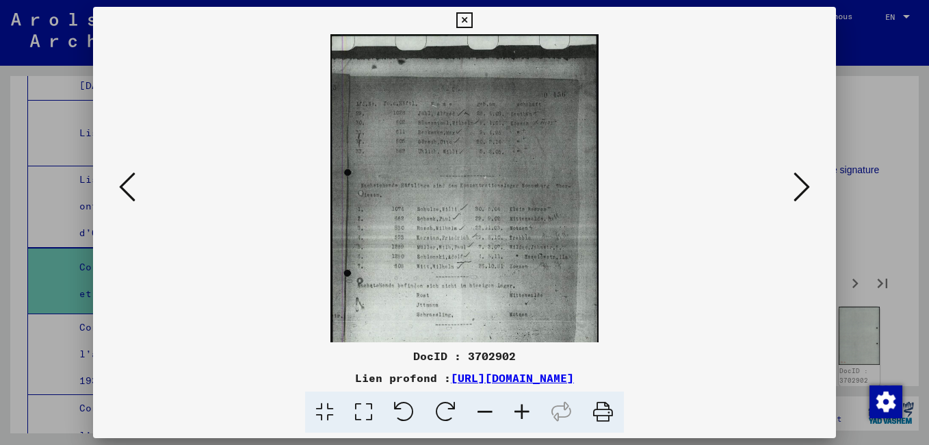
click at [520, 407] on icon at bounding box center [522, 412] width 37 height 42
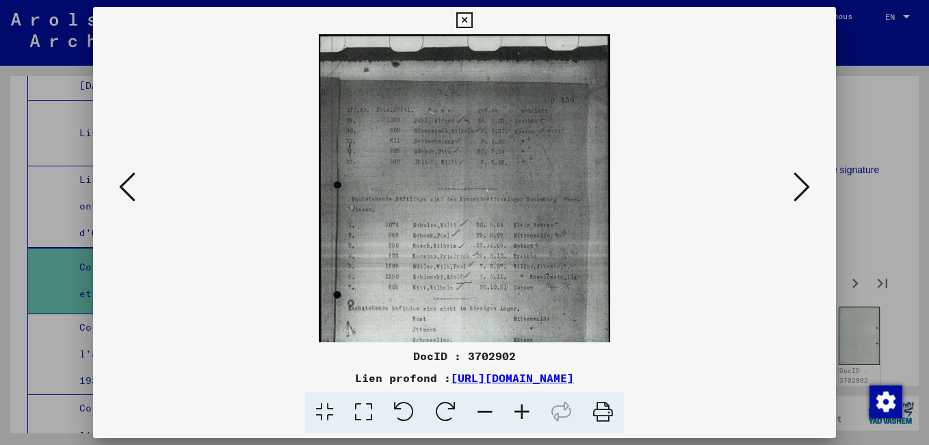
click at [519, 406] on icon at bounding box center [522, 412] width 37 height 42
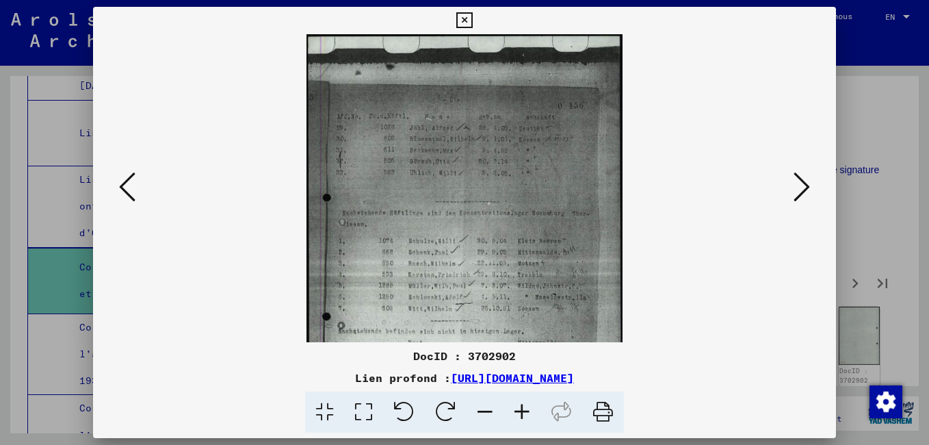
click at [519, 404] on icon at bounding box center [522, 412] width 37 height 42
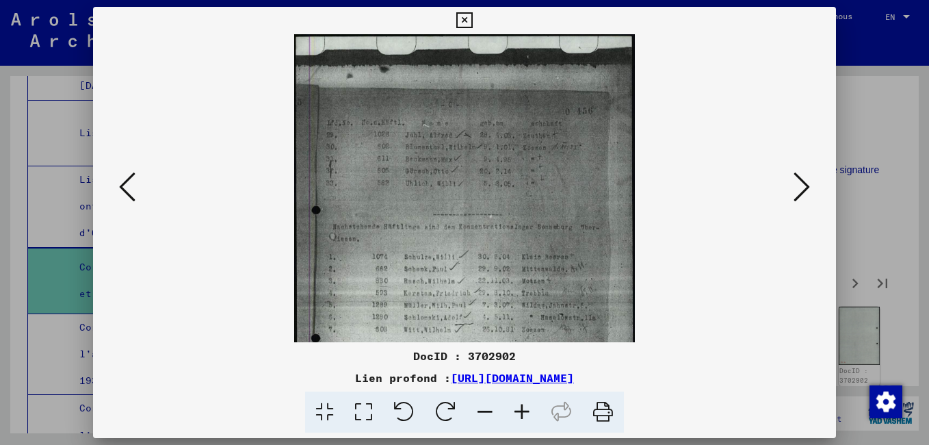
click at [517, 403] on icon at bounding box center [522, 412] width 37 height 42
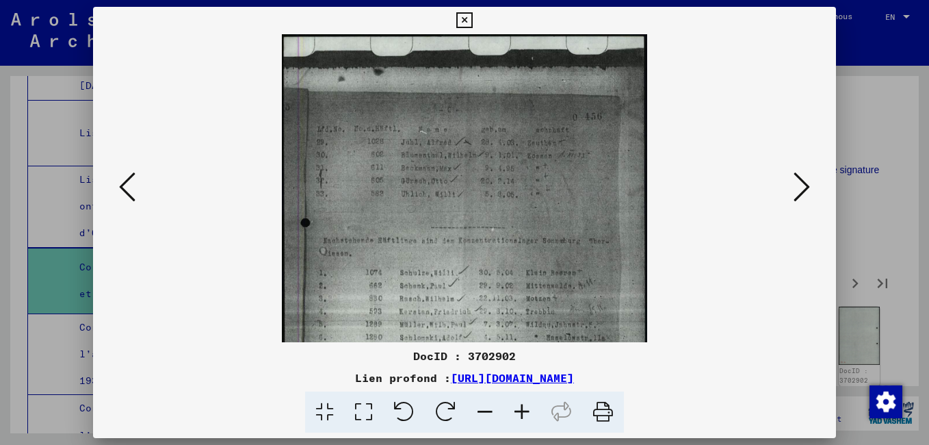
click at [517, 400] on icon at bounding box center [522, 412] width 37 height 42
click at [517, 397] on icon at bounding box center [522, 412] width 37 height 42
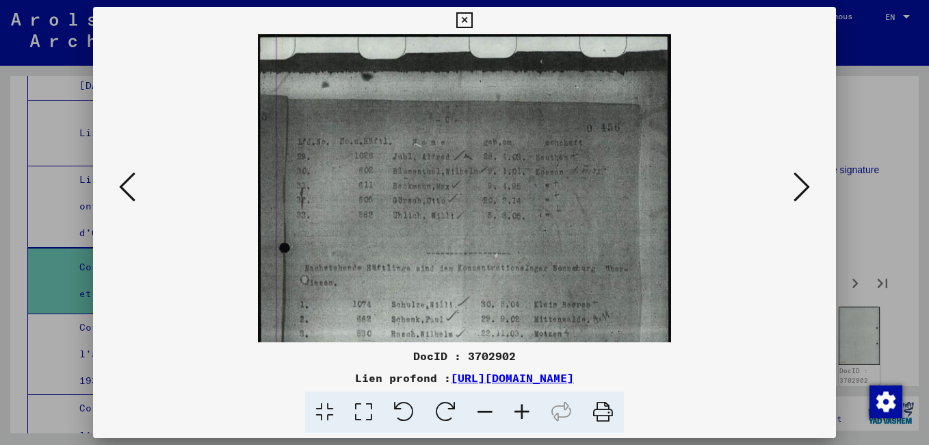
click at [515, 394] on icon at bounding box center [522, 412] width 37 height 42
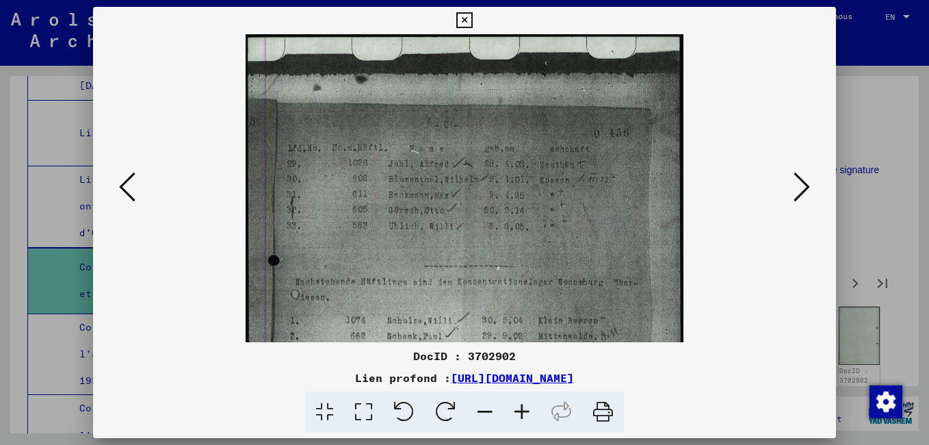
click at [515, 393] on icon at bounding box center [522, 412] width 37 height 42
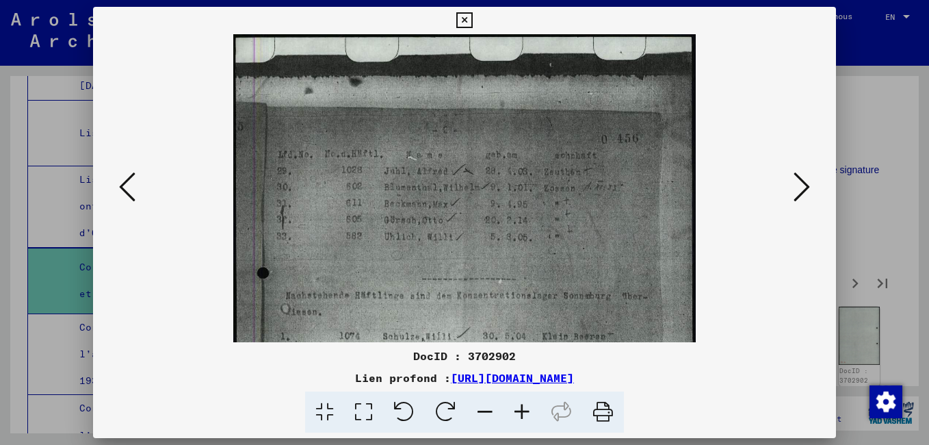
click at [514, 391] on icon at bounding box center [522, 412] width 37 height 42
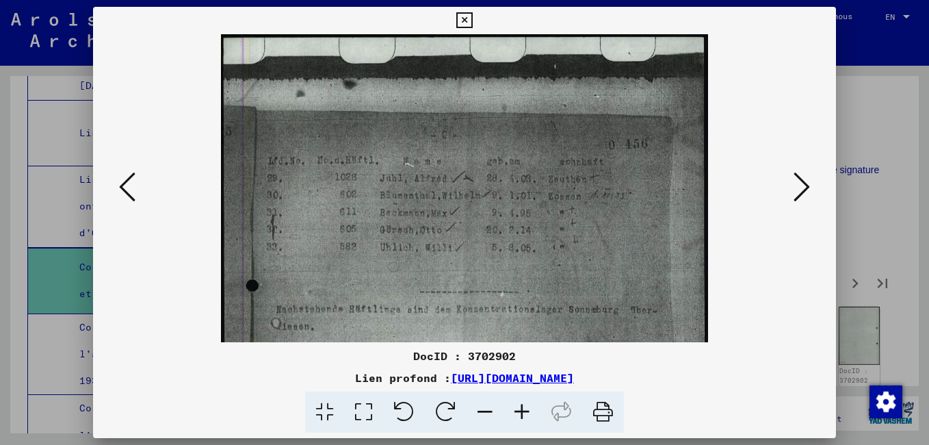
click at [513, 389] on div "DocID : 3702902 Lien profond : [URL][DOMAIN_NAME]" at bounding box center [464, 391] width 743 height 86
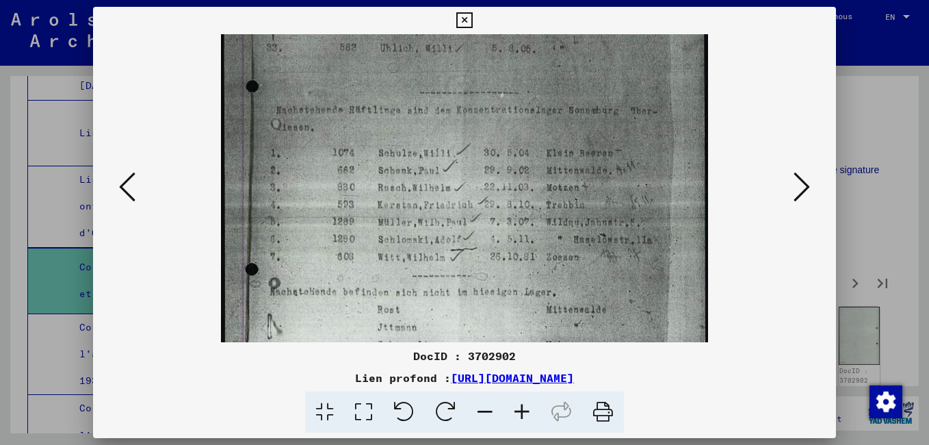
drag, startPoint x: 485, startPoint y: 293, endPoint x: 577, endPoint y: 93, distance: 220.7
click at [577, 93] on img at bounding box center [464, 177] width 486 height 684
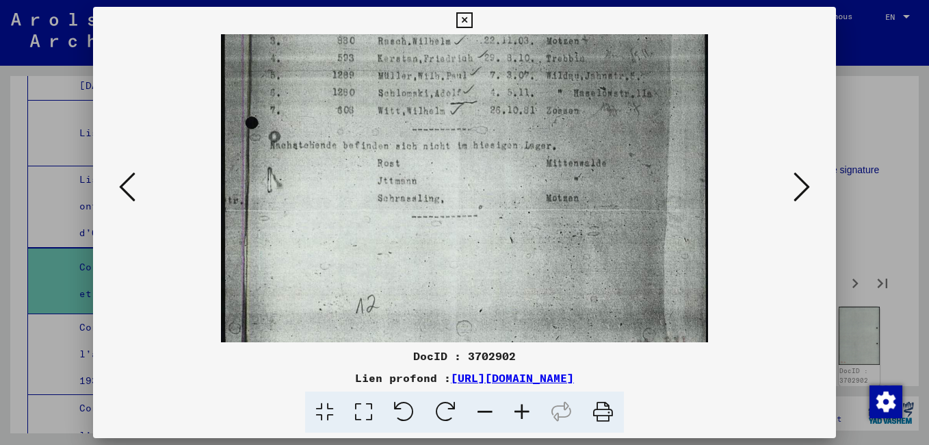
scroll to position [347, 0]
drag, startPoint x: 491, startPoint y: 318, endPoint x: 646, endPoint y: 172, distance: 212.9
click at [646, 172] on img at bounding box center [464, 29] width 486 height 684
click at [799, 194] on icon at bounding box center [802, 186] width 16 height 33
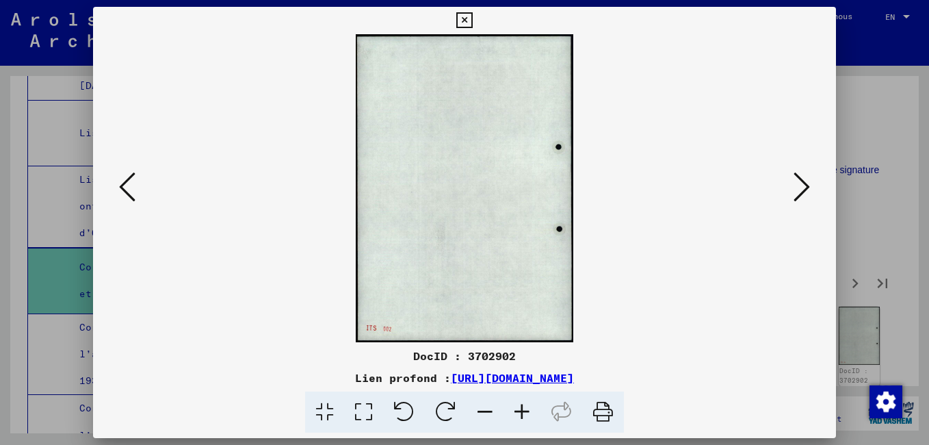
click at [798, 195] on icon at bounding box center [802, 186] width 16 height 33
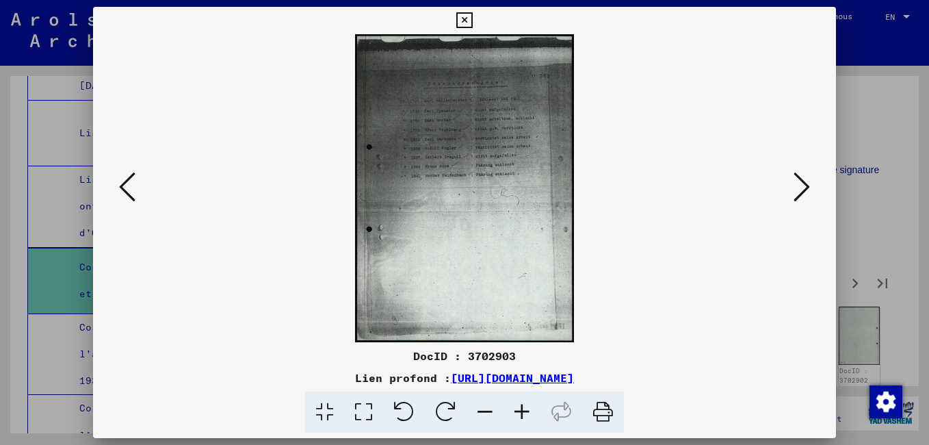
click at [522, 408] on icon at bounding box center [522, 412] width 37 height 42
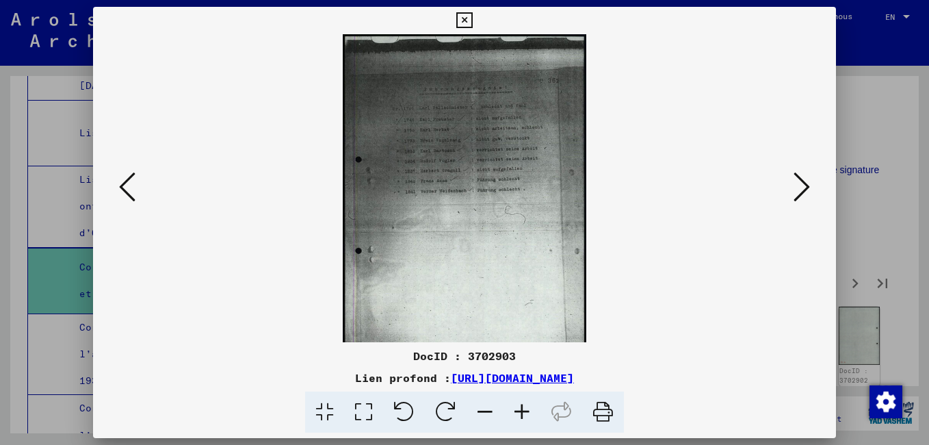
click at [517, 409] on icon at bounding box center [522, 412] width 37 height 42
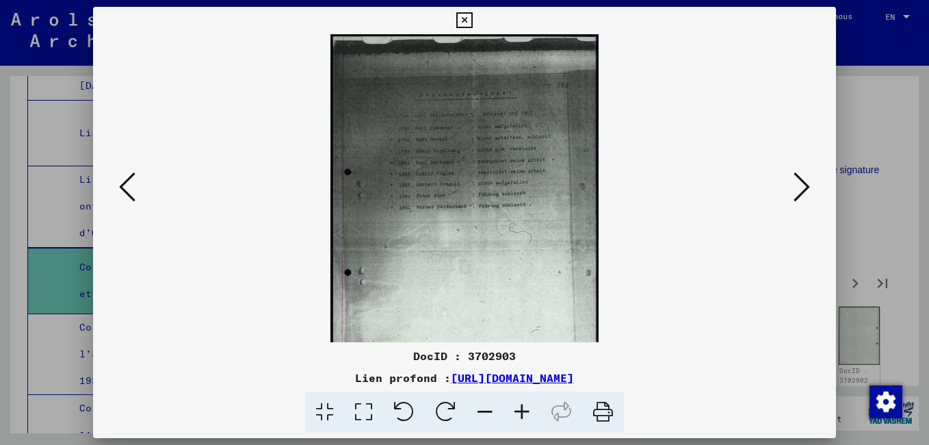
click at [515, 409] on icon at bounding box center [522, 412] width 37 height 42
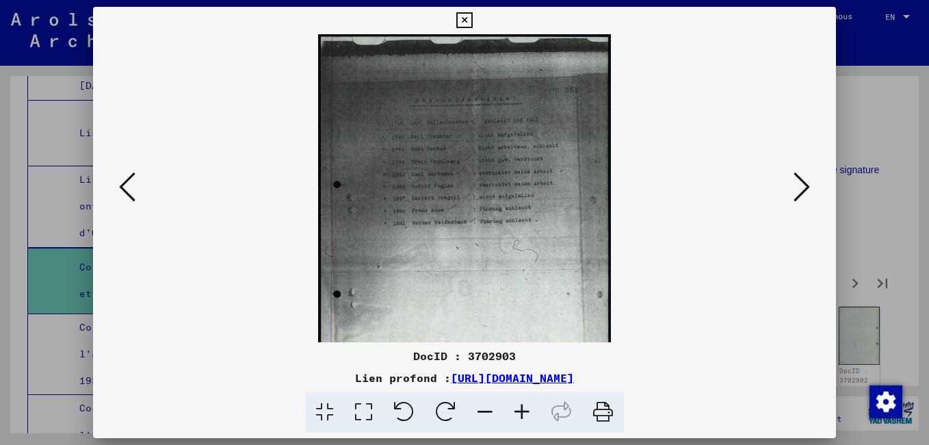
click at [514, 408] on icon at bounding box center [522, 412] width 37 height 42
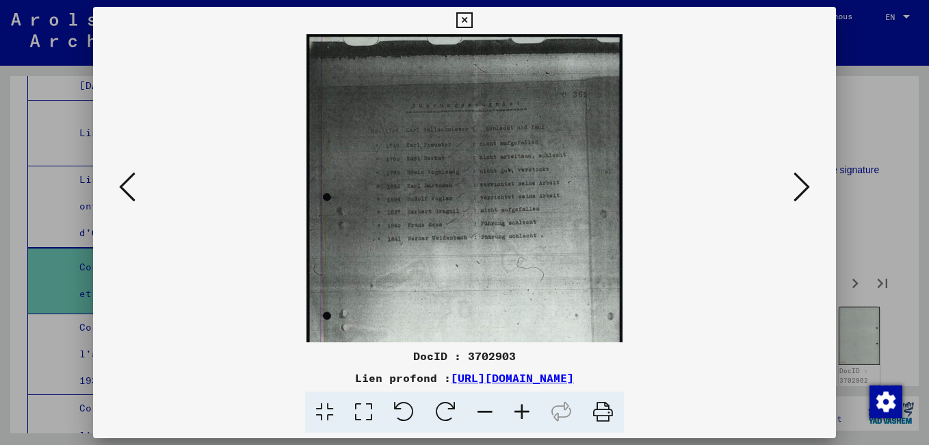
click at [512, 408] on icon at bounding box center [522, 412] width 37 height 42
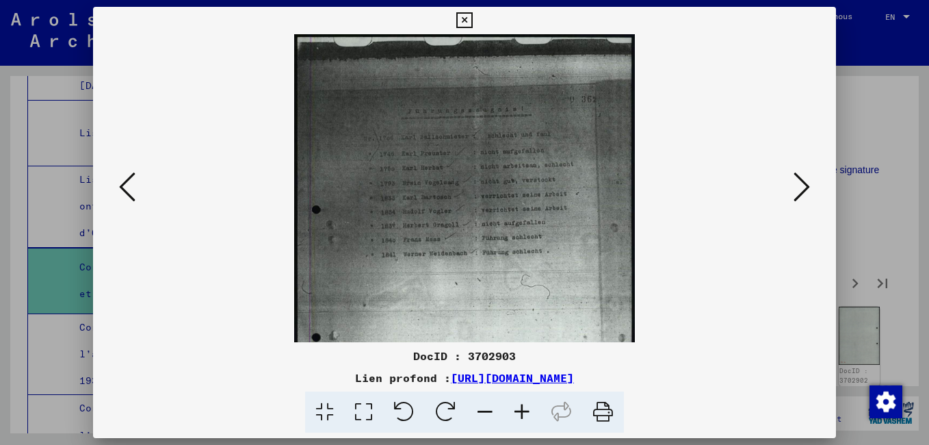
click at [511, 408] on icon at bounding box center [522, 412] width 37 height 42
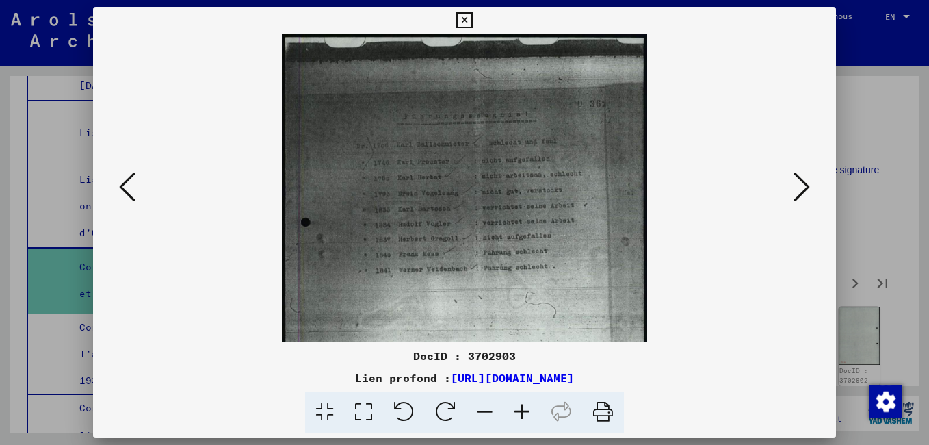
click at [509, 408] on icon at bounding box center [522, 412] width 37 height 42
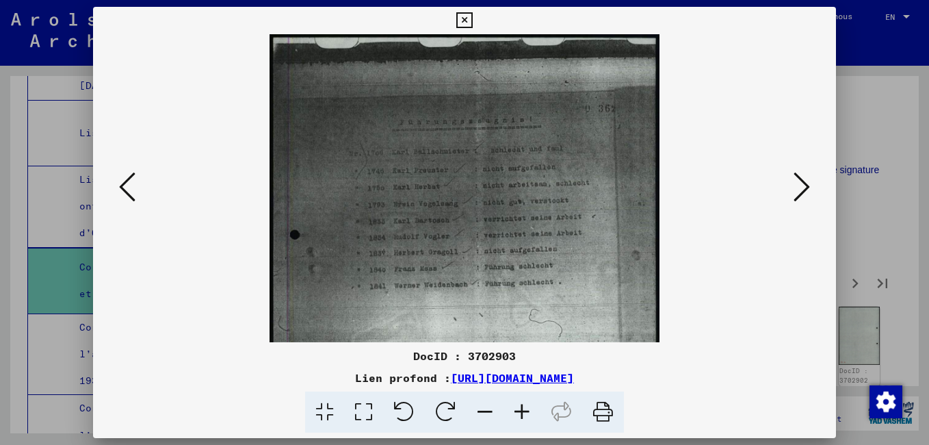
click at [508, 408] on icon at bounding box center [522, 412] width 37 height 42
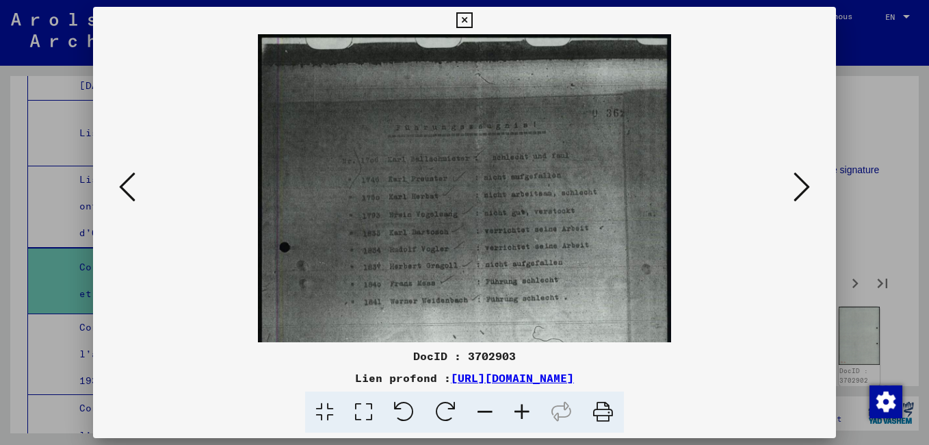
drag, startPoint x: 506, startPoint y: 409, endPoint x: 481, endPoint y: 410, distance: 25.3
click at [506, 409] on icon at bounding box center [522, 412] width 37 height 42
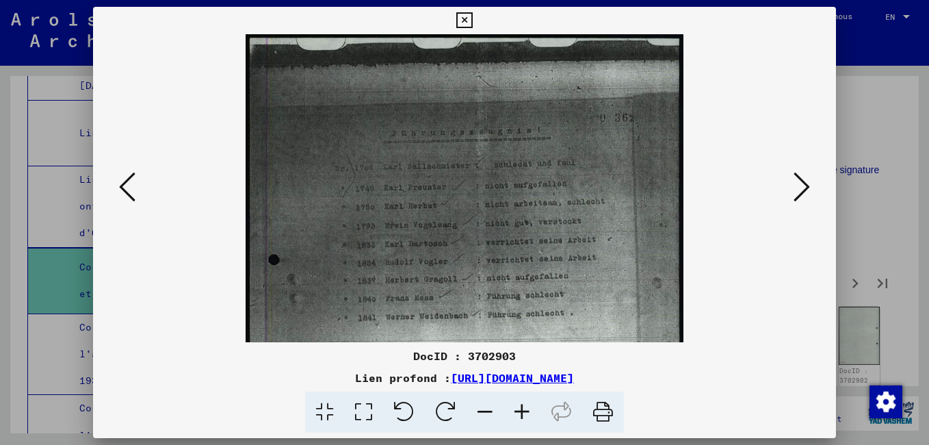
click at [796, 202] on icon at bounding box center [802, 186] width 16 height 33
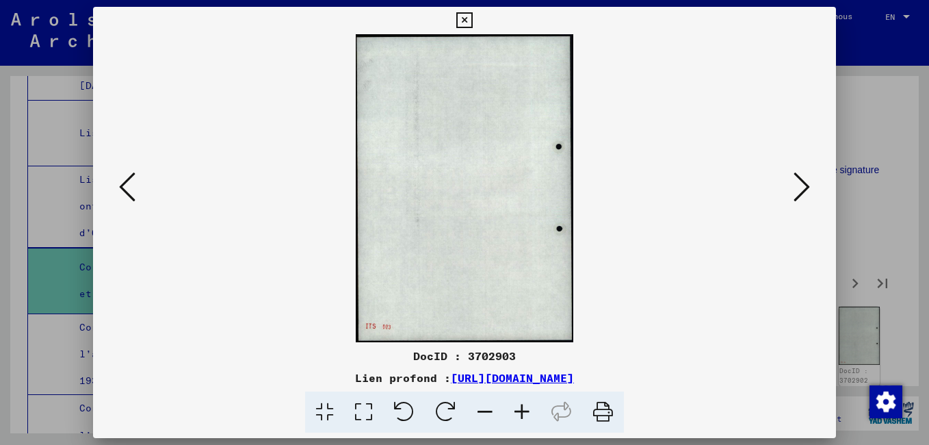
click at [793, 202] on button at bounding box center [801, 187] width 25 height 39
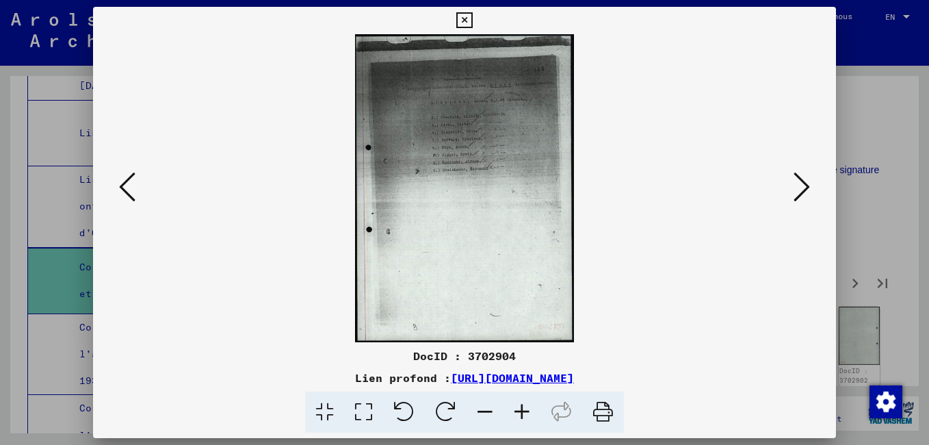
click at [521, 409] on icon at bounding box center [522, 412] width 37 height 42
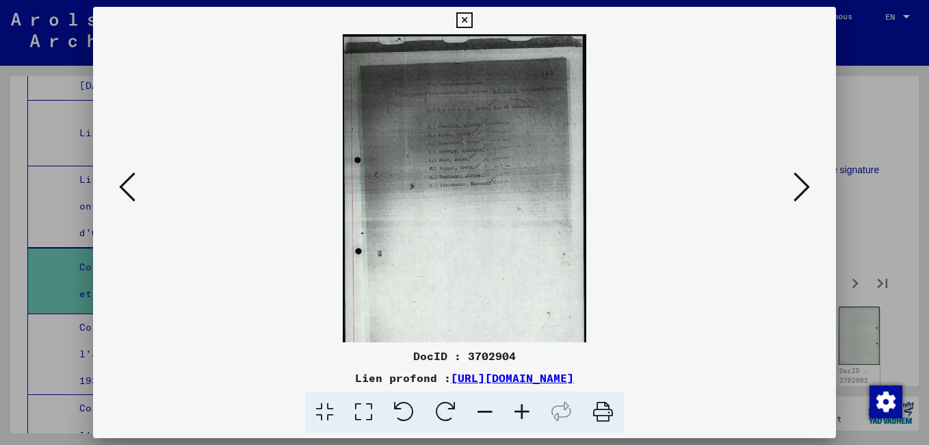
click at [521, 409] on icon at bounding box center [522, 412] width 37 height 42
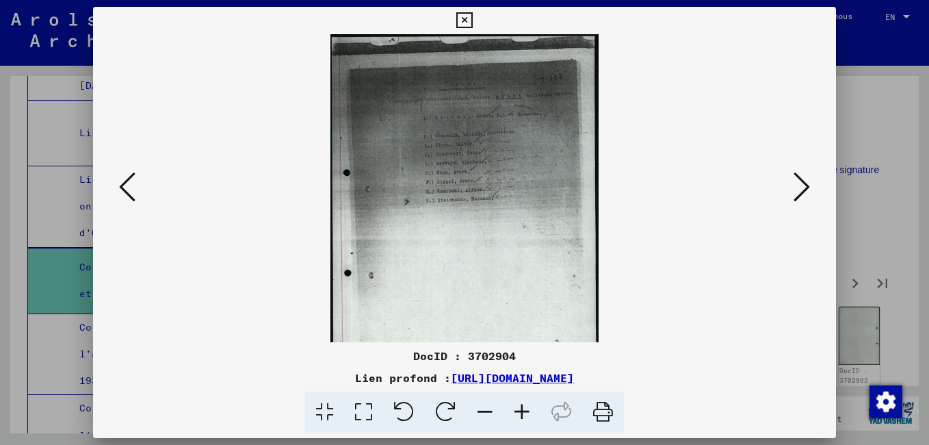
click at [521, 409] on icon at bounding box center [522, 412] width 37 height 42
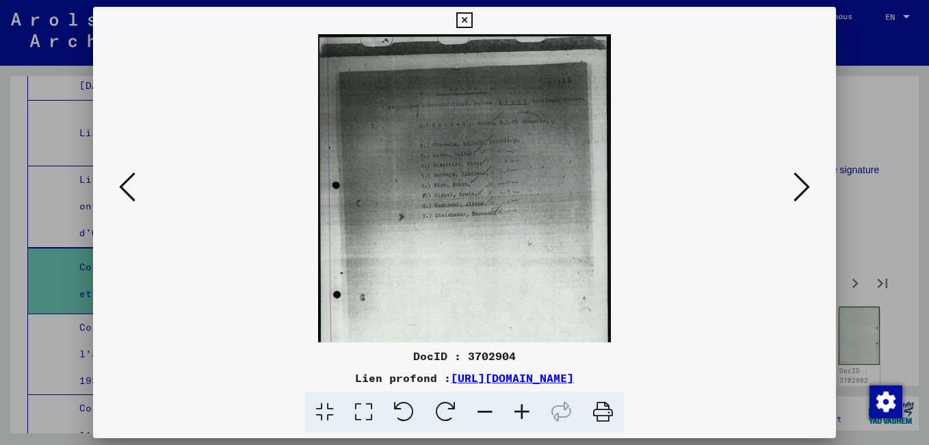
click at [521, 410] on icon at bounding box center [522, 412] width 37 height 42
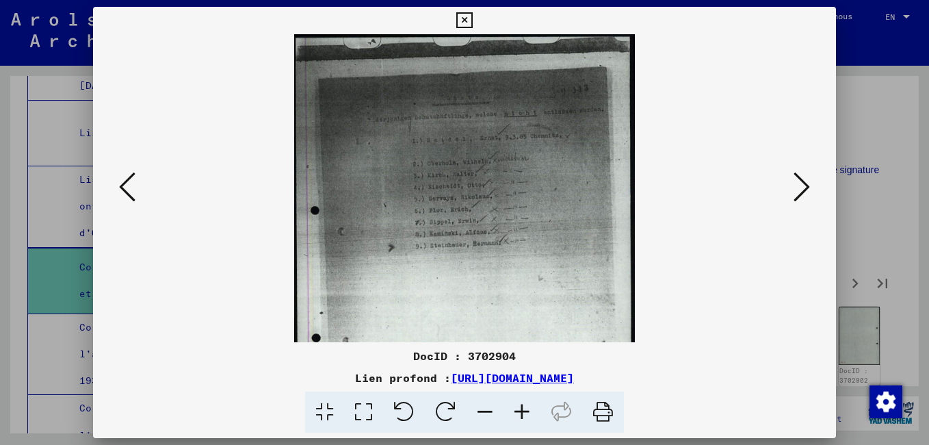
click at [521, 410] on icon at bounding box center [522, 412] width 37 height 42
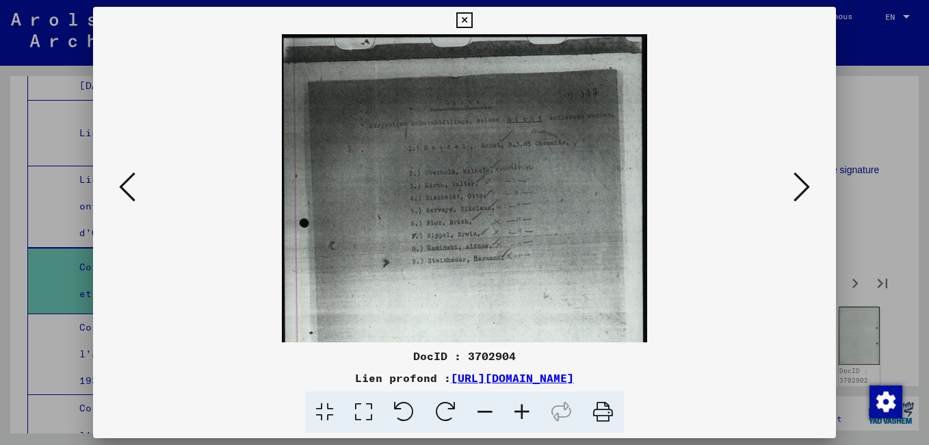
click at [521, 410] on icon at bounding box center [522, 412] width 37 height 42
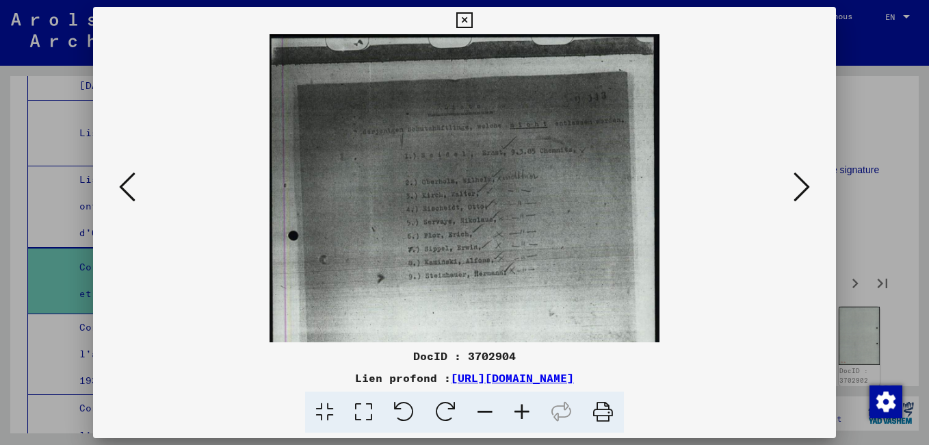
click at [521, 410] on icon at bounding box center [522, 412] width 37 height 42
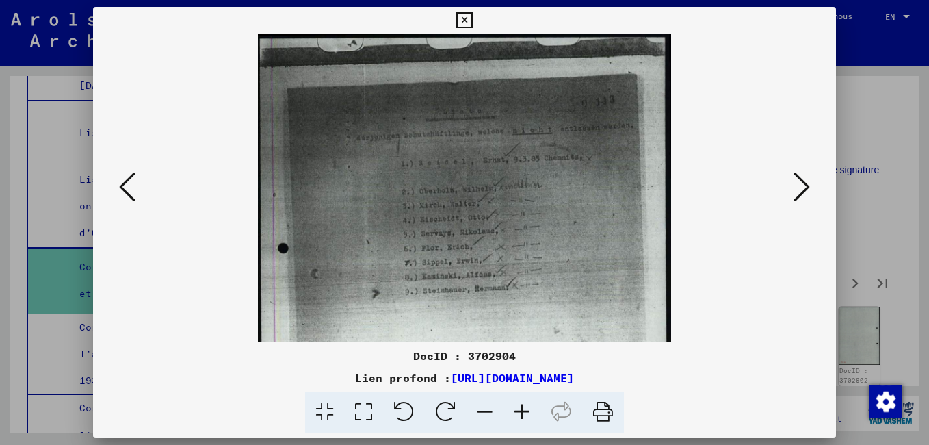
click at [521, 410] on icon at bounding box center [522, 412] width 37 height 42
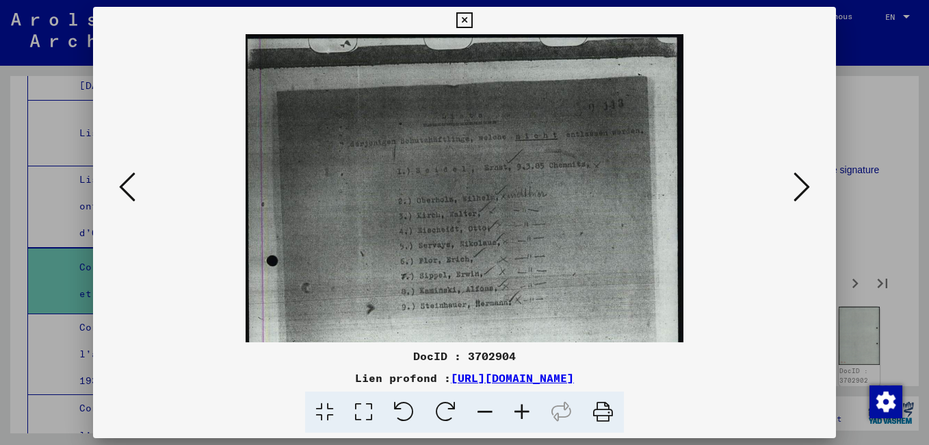
click at [797, 195] on icon at bounding box center [802, 186] width 16 height 33
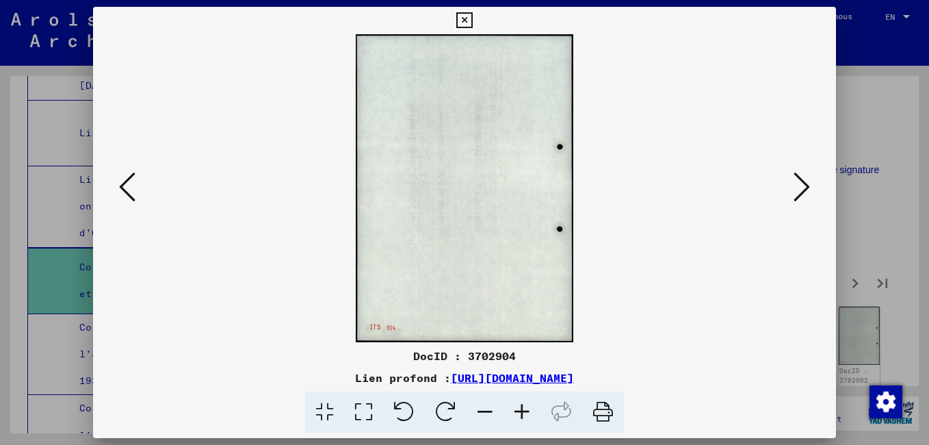
click at [797, 195] on icon at bounding box center [802, 186] width 16 height 33
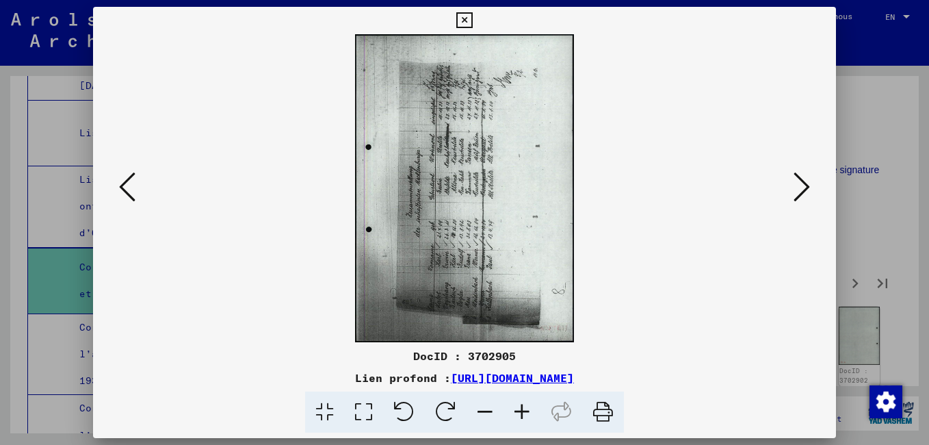
click at [450, 406] on icon at bounding box center [446, 412] width 42 height 42
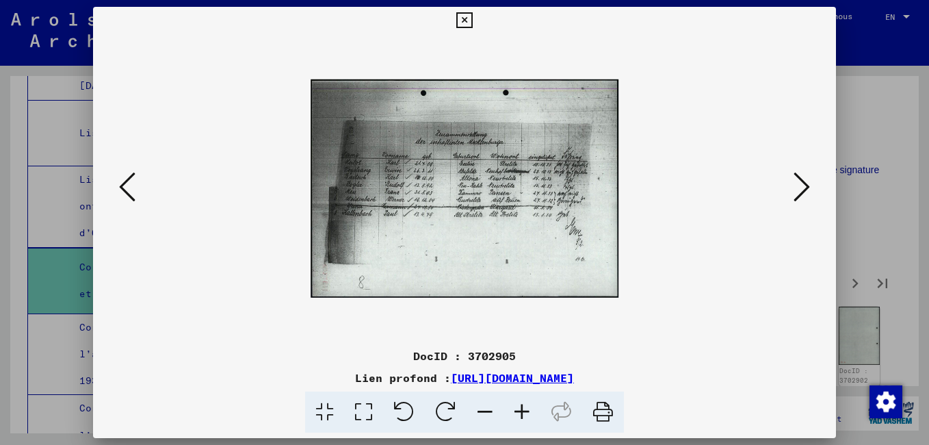
click at [517, 408] on icon at bounding box center [522, 412] width 37 height 42
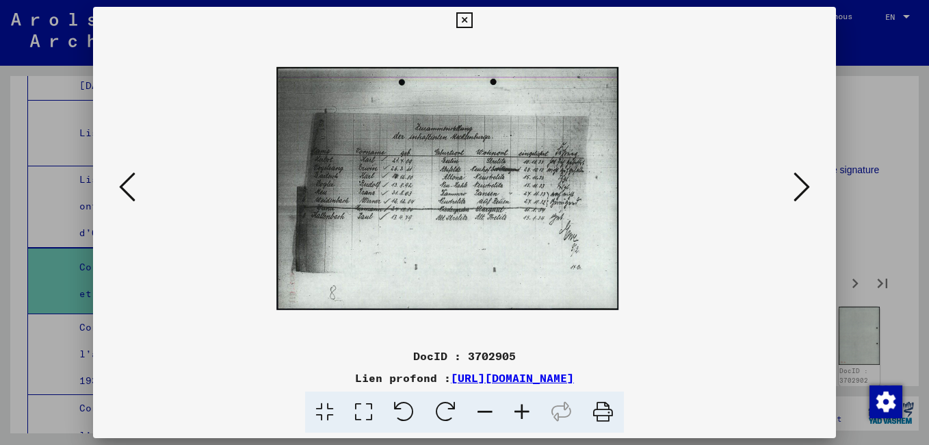
click at [517, 408] on icon at bounding box center [522, 412] width 37 height 42
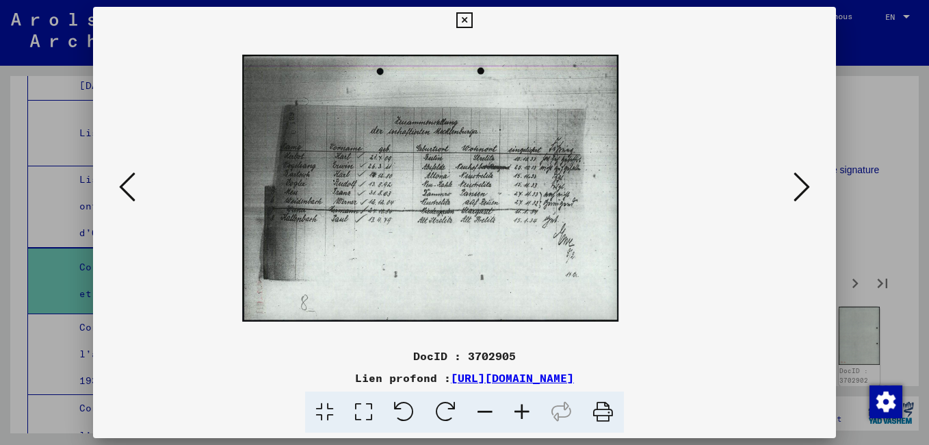
click at [517, 408] on icon at bounding box center [522, 412] width 37 height 42
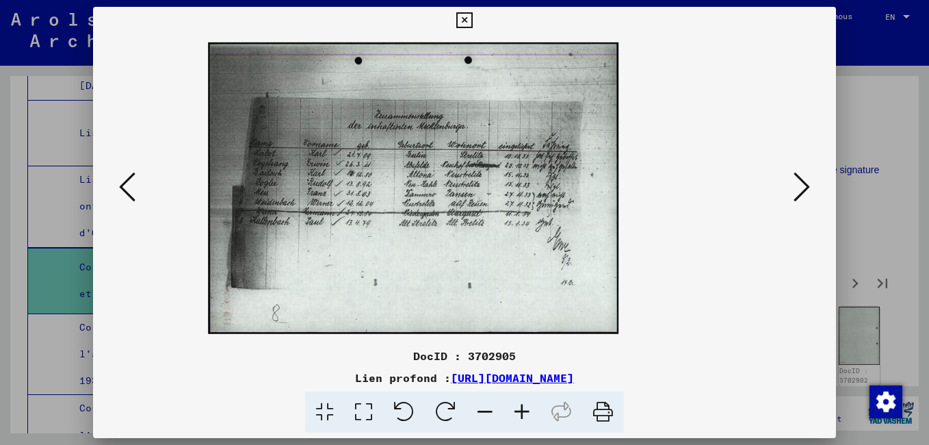
click at [514, 408] on icon at bounding box center [522, 412] width 37 height 42
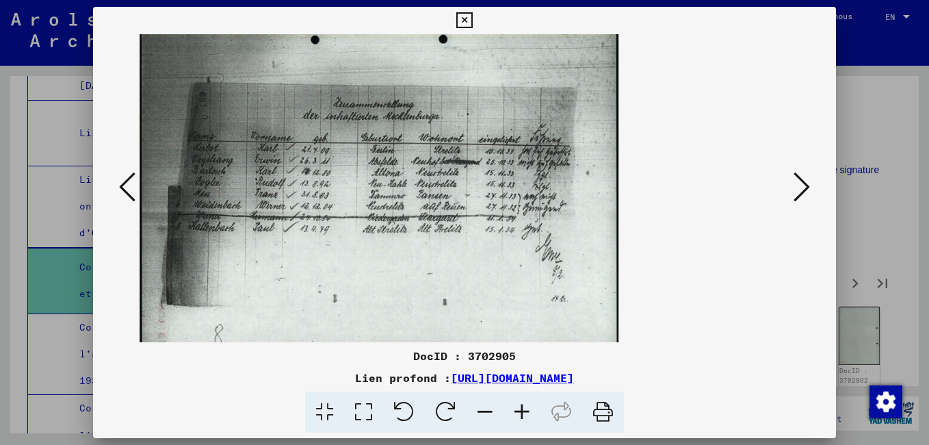
click at [512, 409] on icon at bounding box center [522, 412] width 37 height 42
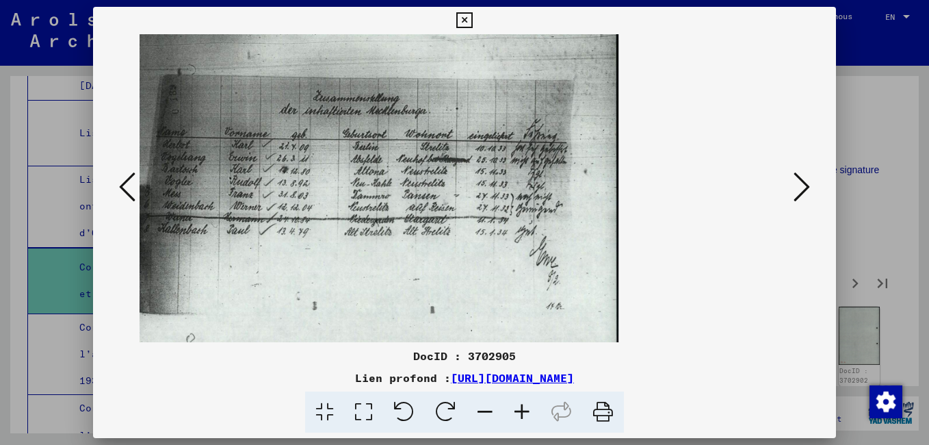
click at [806, 190] on icon at bounding box center [802, 186] width 16 height 33
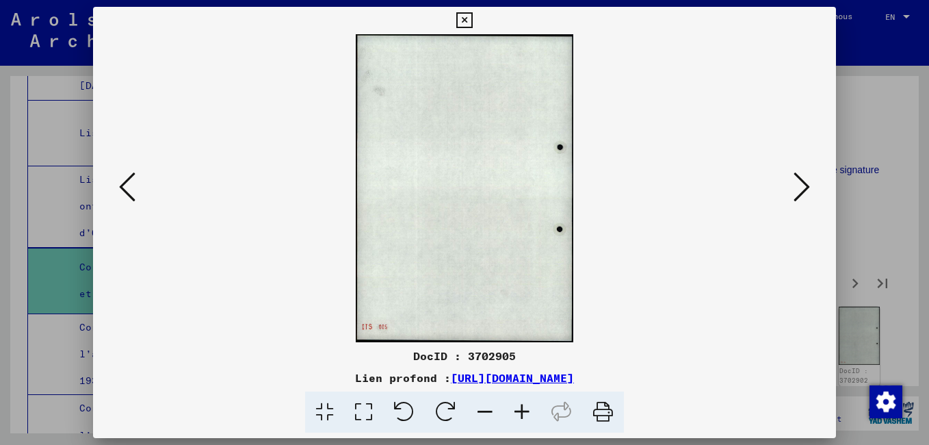
click at [806, 190] on icon at bounding box center [802, 186] width 16 height 33
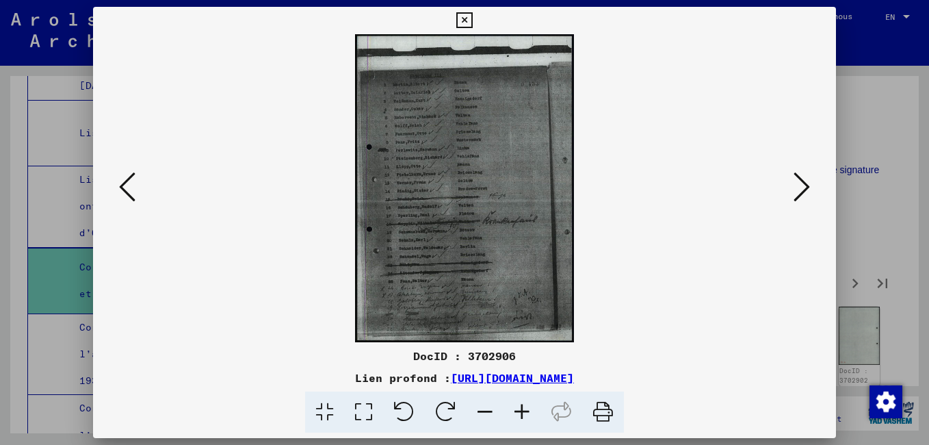
click at [523, 413] on icon at bounding box center [522, 412] width 37 height 42
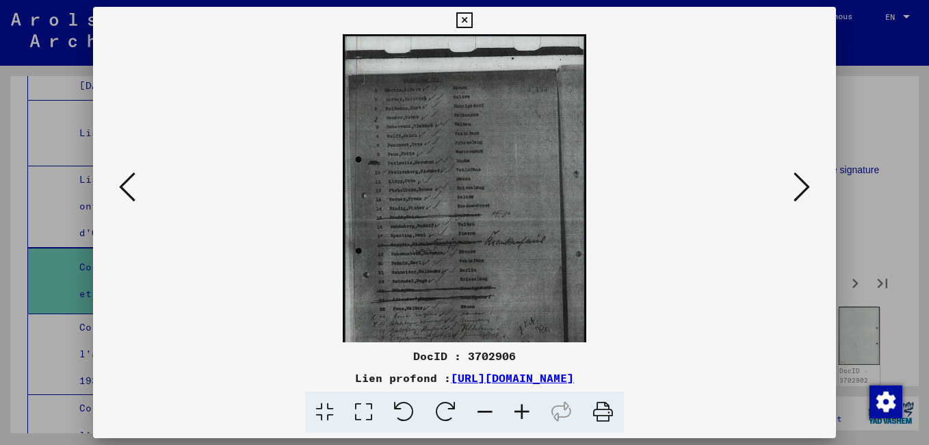
click at [524, 413] on icon at bounding box center [522, 412] width 37 height 42
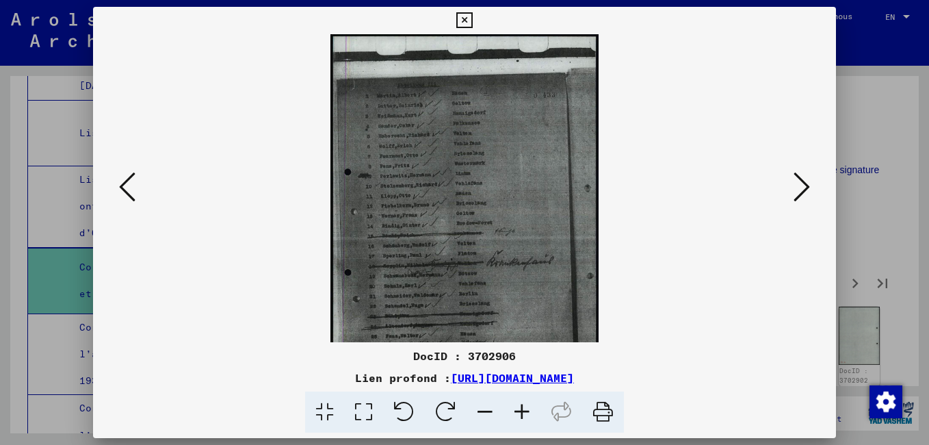
click at [523, 412] on icon at bounding box center [522, 412] width 37 height 42
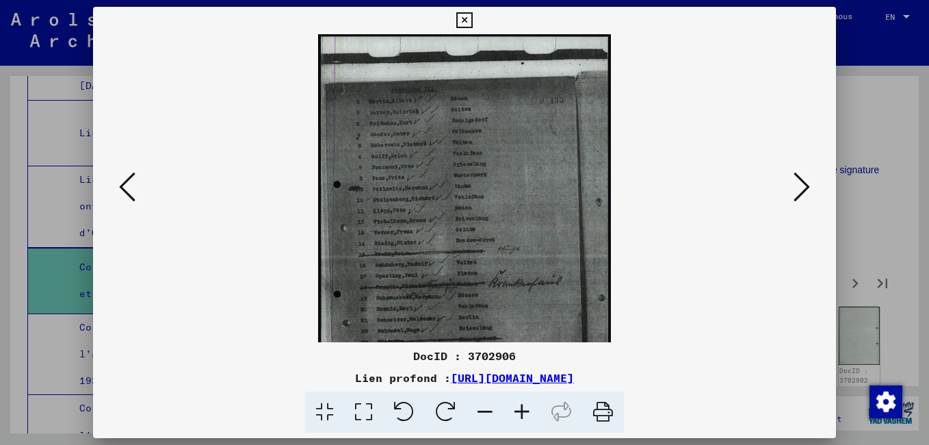
click at [521, 406] on icon at bounding box center [522, 412] width 37 height 42
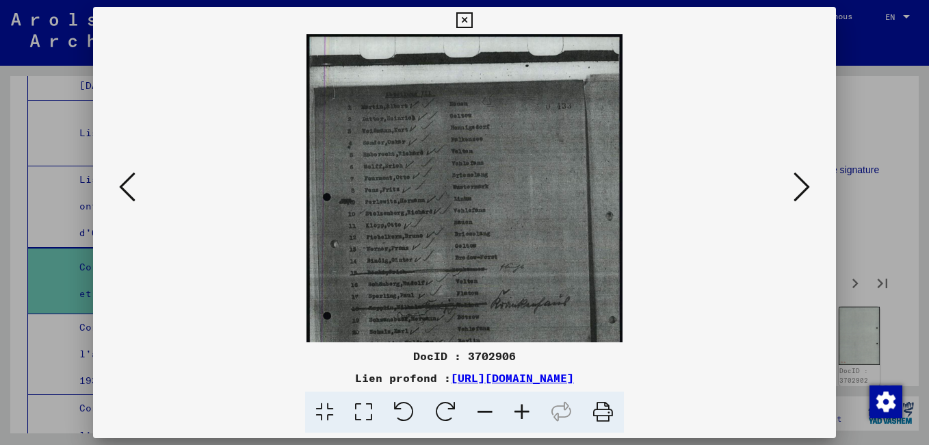
click at [520, 407] on icon at bounding box center [522, 412] width 37 height 42
click at [519, 406] on icon at bounding box center [522, 412] width 37 height 42
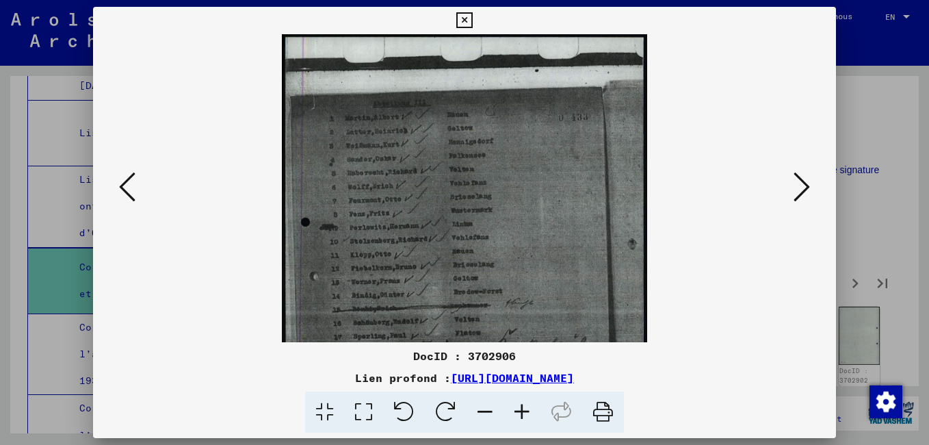
click at [519, 405] on icon at bounding box center [522, 412] width 37 height 42
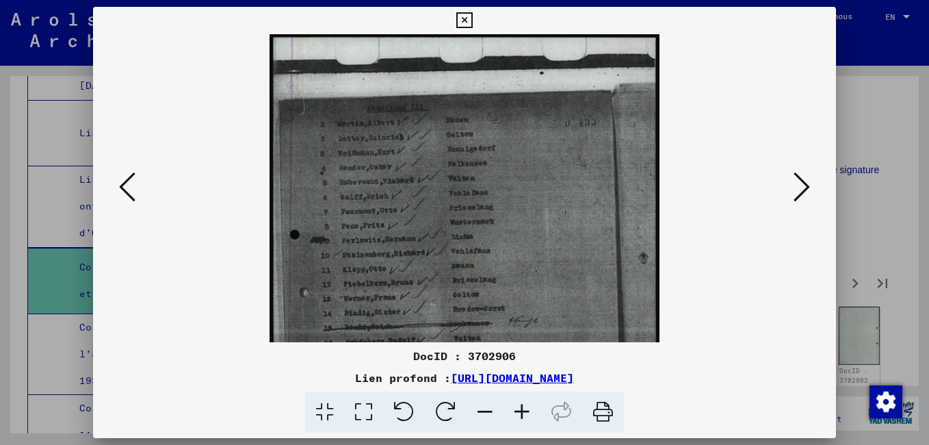
click at [519, 405] on icon at bounding box center [522, 412] width 37 height 42
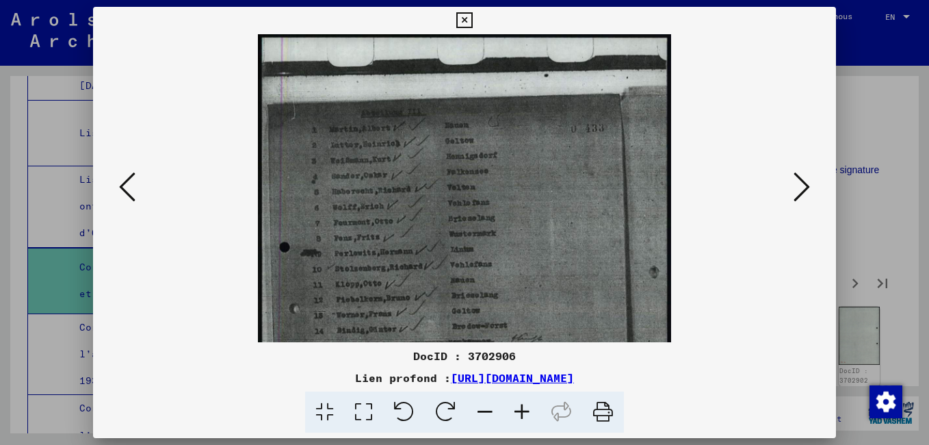
click at [520, 408] on icon at bounding box center [522, 412] width 37 height 42
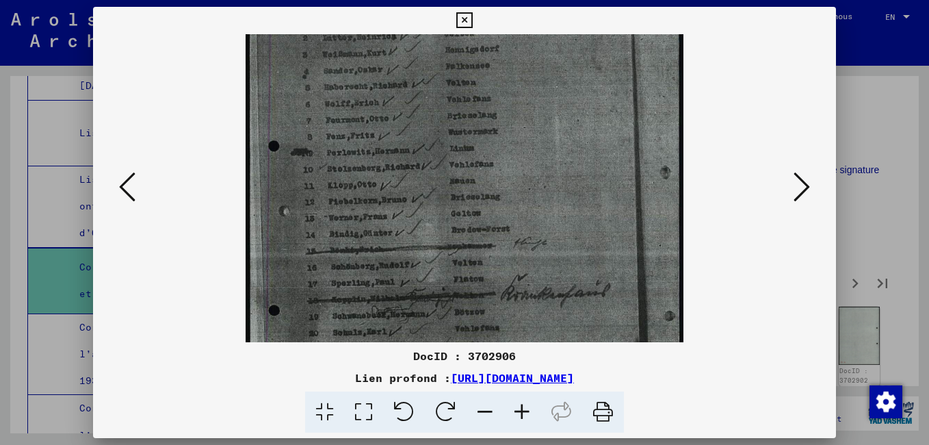
scroll to position [133, 0]
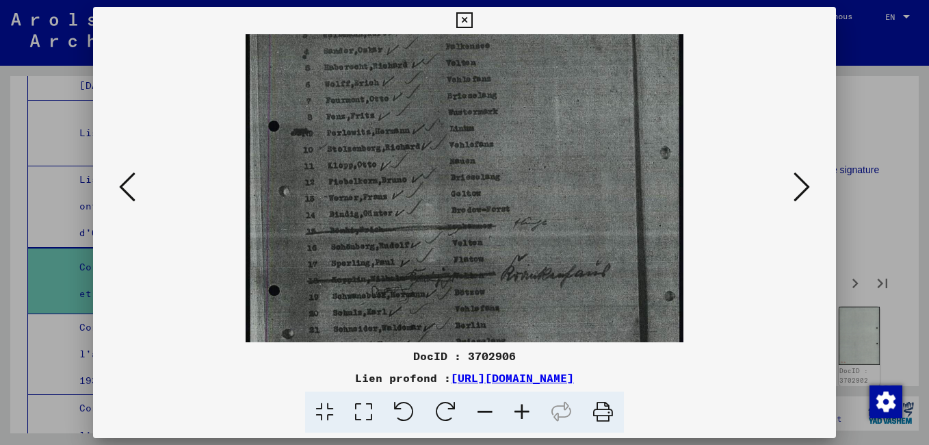
drag, startPoint x: 471, startPoint y: 313, endPoint x: 452, endPoint y: 180, distance: 134.8
click at [452, 180] on img at bounding box center [465, 209] width 439 height 616
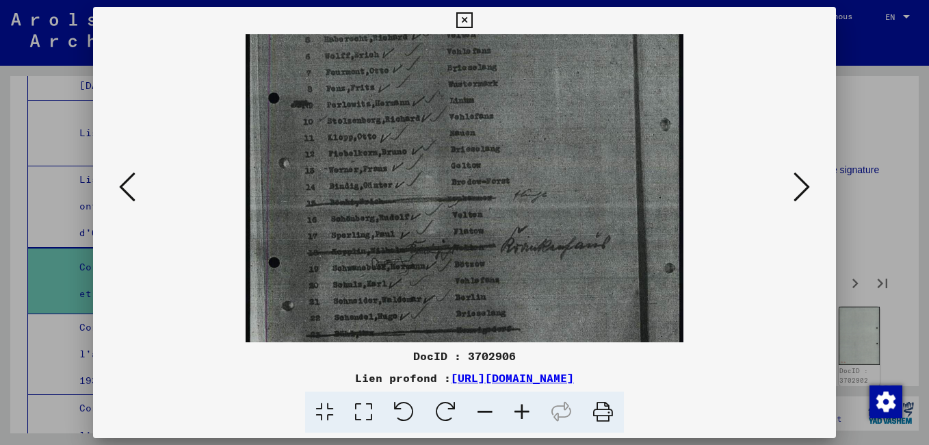
scroll to position [271, 0]
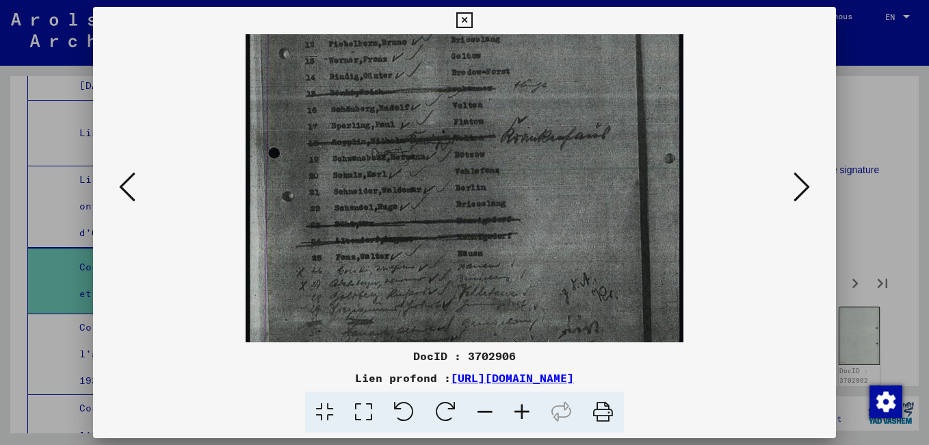
drag, startPoint x: 454, startPoint y: 321, endPoint x: 434, endPoint y: 183, distance: 138.9
click at [434, 183] on img at bounding box center [465, 71] width 439 height 616
click at [807, 188] on icon at bounding box center [802, 186] width 16 height 33
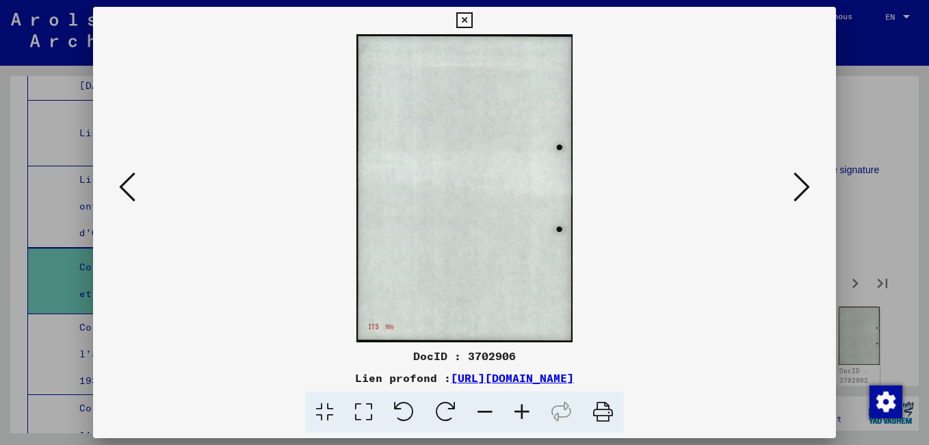
scroll to position [0, 0]
click at [807, 188] on icon at bounding box center [802, 186] width 16 height 33
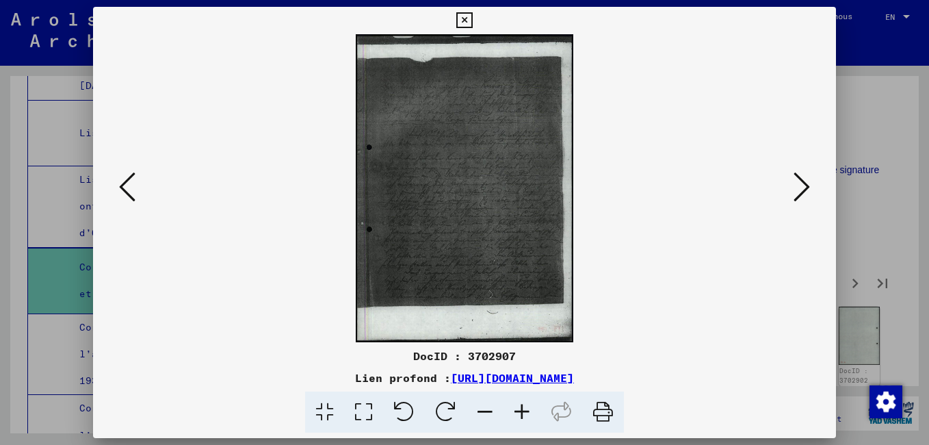
click at [523, 405] on icon at bounding box center [522, 412] width 37 height 42
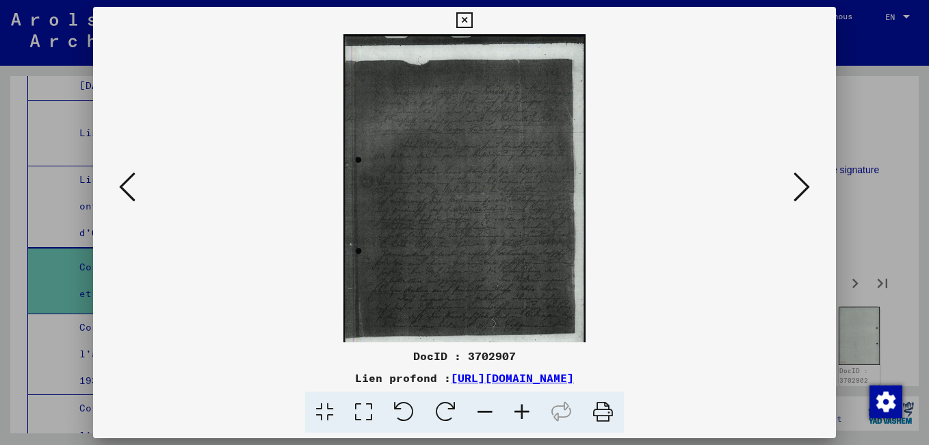
click at [522, 404] on icon at bounding box center [522, 412] width 37 height 42
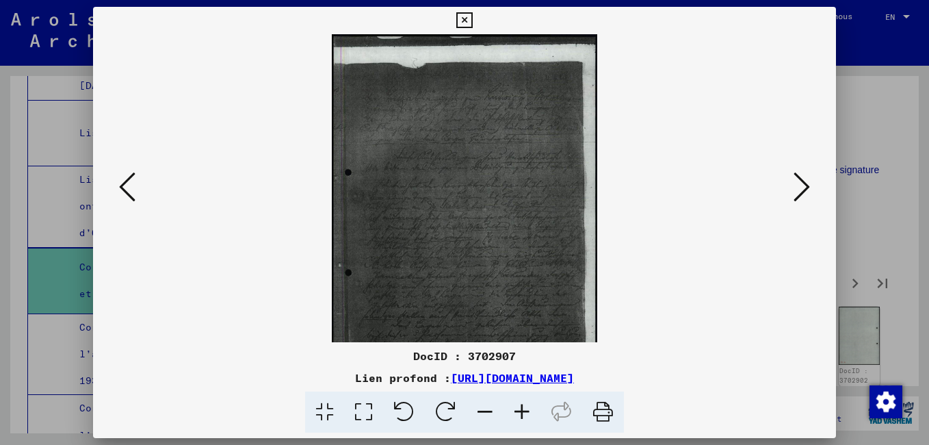
click at [521, 403] on icon at bounding box center [522, 412] width 37 height 42
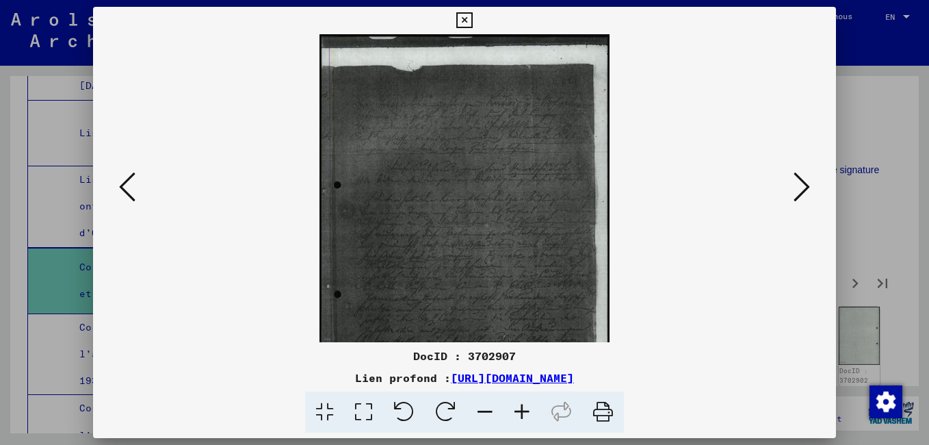
click at [520, 402] on icon at bounding box center [522, 412] width 37 height 42
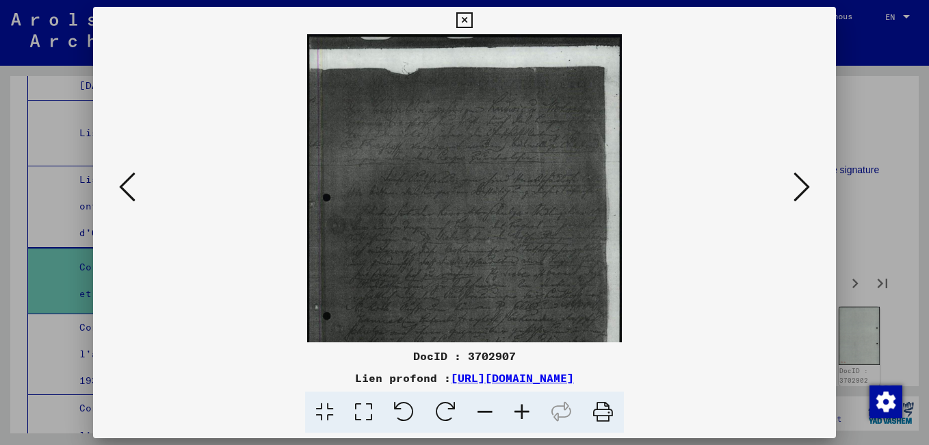
click at [517, 399] on icon at bounding box center [522, 412] width 37 height 42
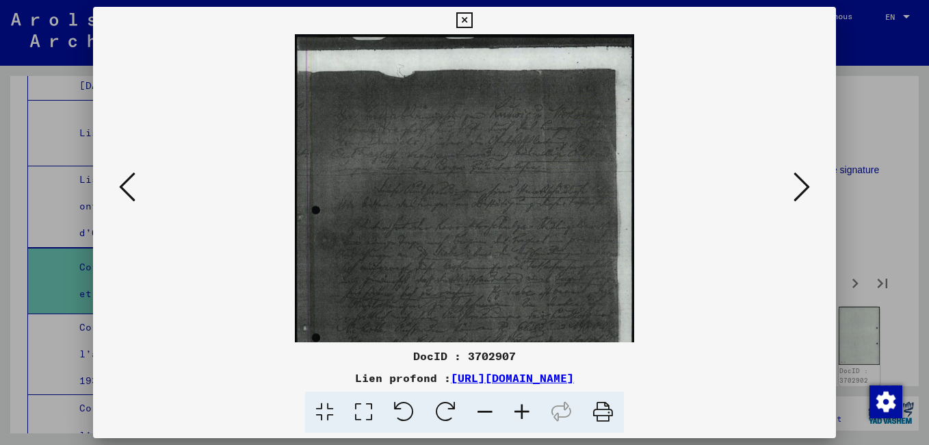
click at [517, 398] on icon at bounding box center [522, 412] width 37 height 42
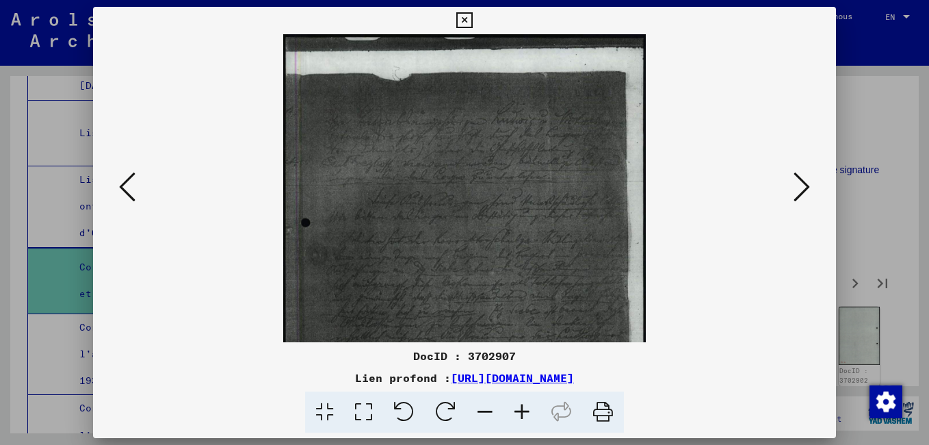
click at [794, 198] on icon at bounding box center [802, 186] width 16 height 33
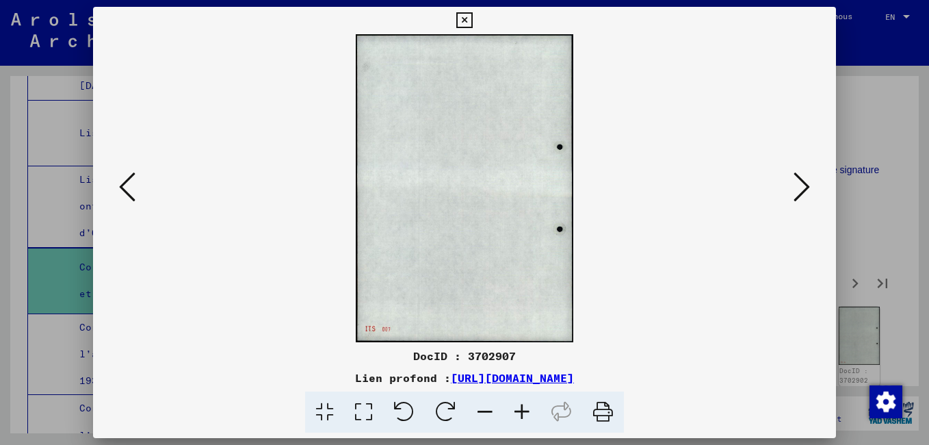
click at [793, 198] on button at bounding box center [801, 187] width 25 height 39
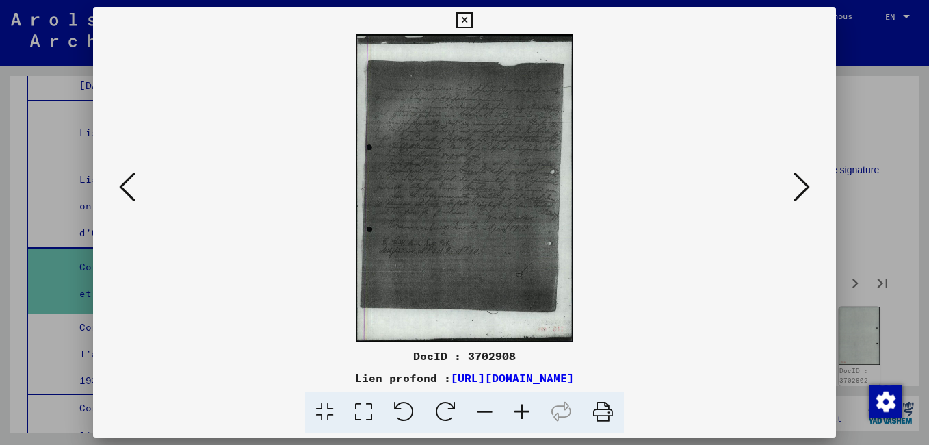
click at [789, 199] on viewer-one-image at bounding box center [465, 188] width 650 height 308
click at [797, 199] on icon at bounding box center [802, 186] width 16 height 33
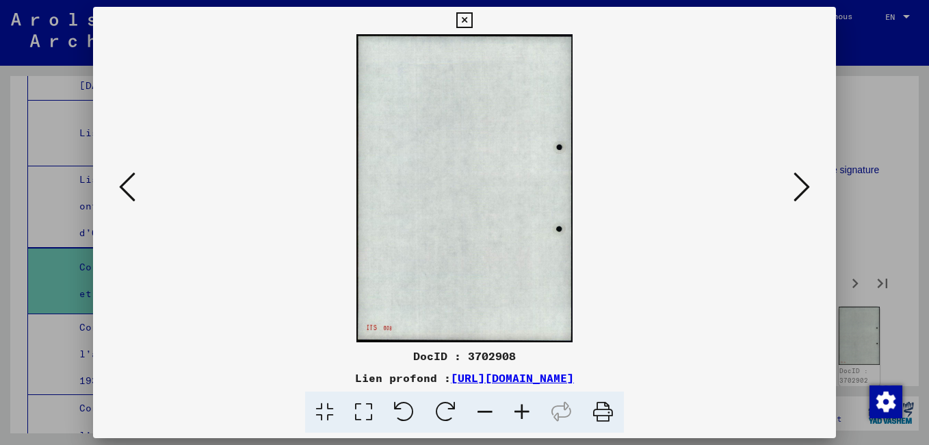
click at [797, 199] on icon at bounding box center [802, 186] width 16 height 33
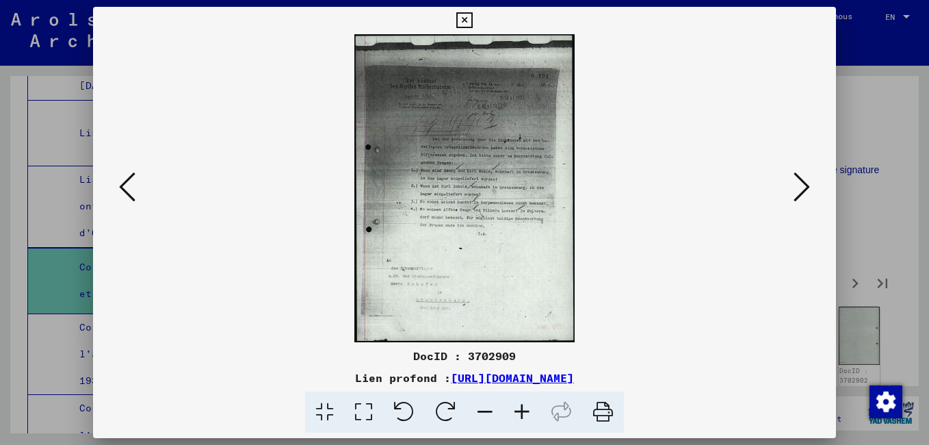
click at [796, 199] on icon at bounding box center [802, 186] width 16 height 33
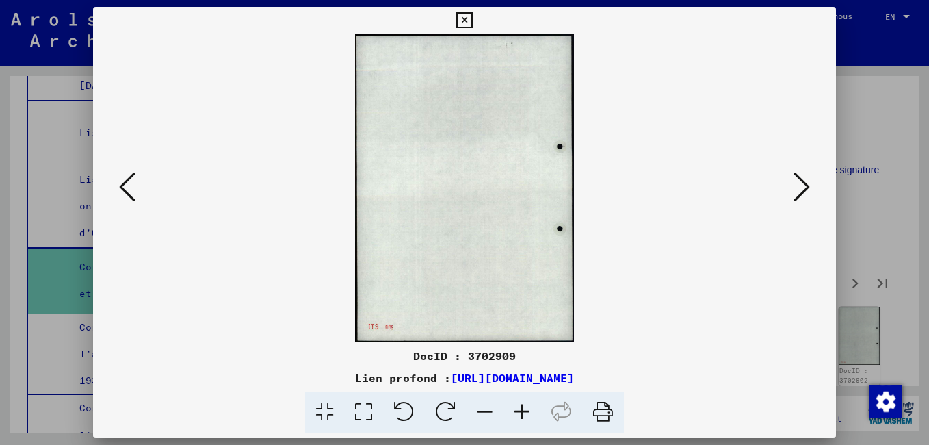
click at [795, 199] on icon at bounding box center [802, 186] width 16 height 33
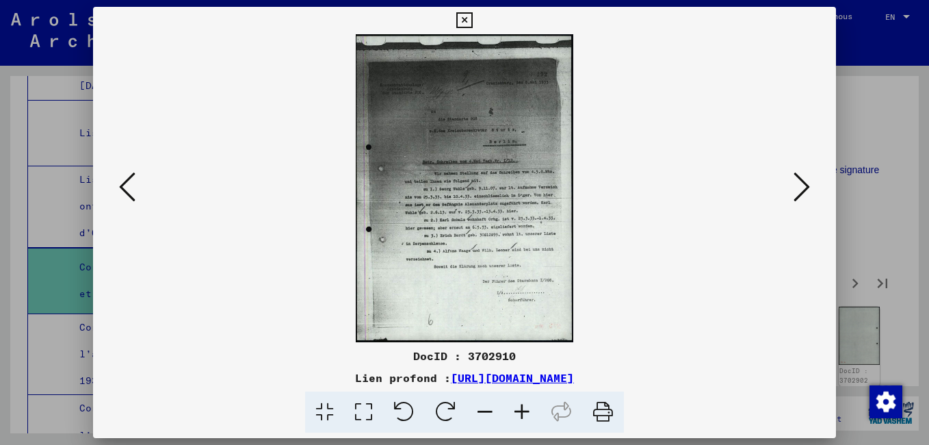
click at [794, 198] on icon at bounding box center [802, 186] width 16 height 33
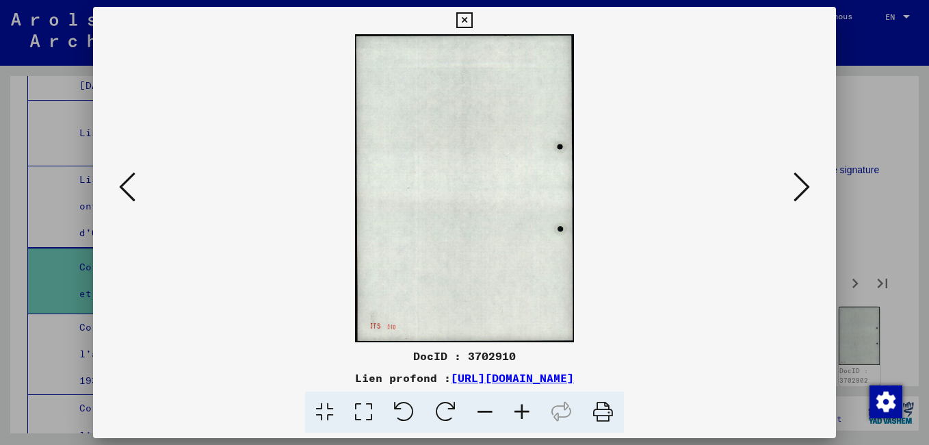
click at [793, 198] on button at bounding box center [801, 187] width 25 height 39
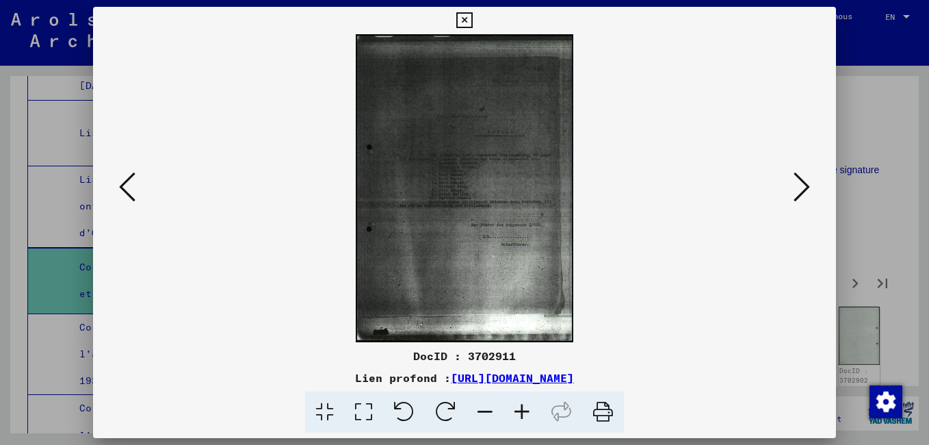
click at [792, 198] on button at bounding box center [801, 187] width 25 height 39
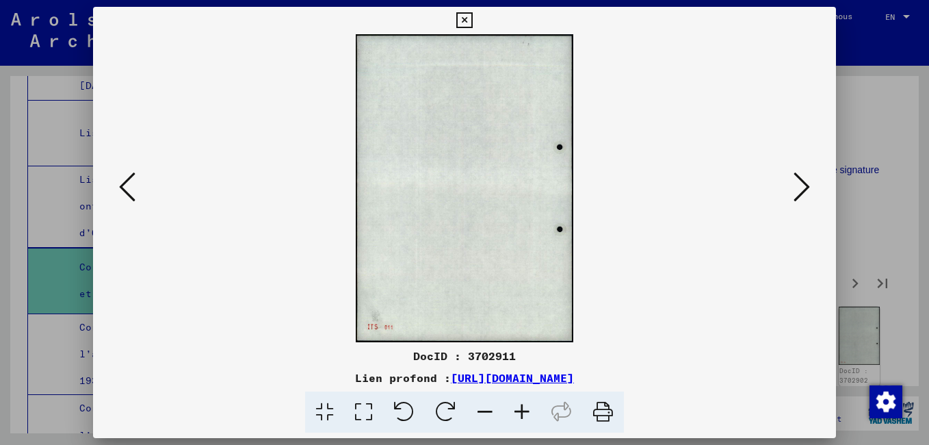
click at [792, 198] on button at bounding box center [801, 187] width 25 height 39
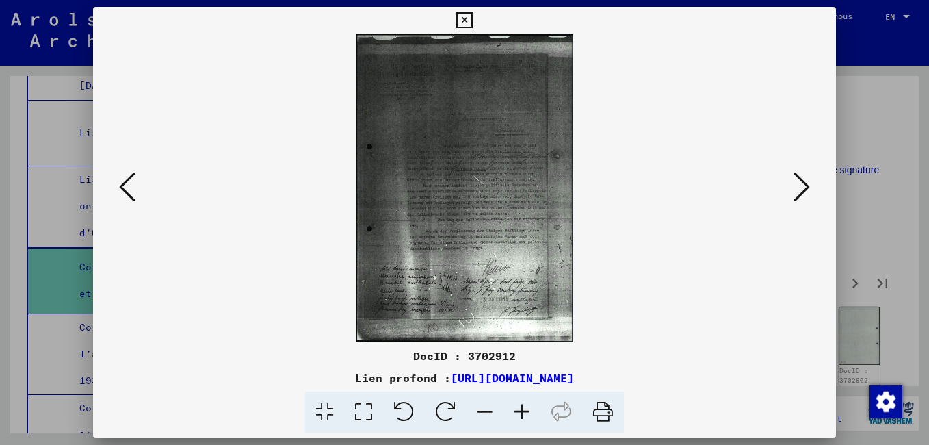
click at [792, 198] on button at bounding box center [801, 187] width 25 height 39
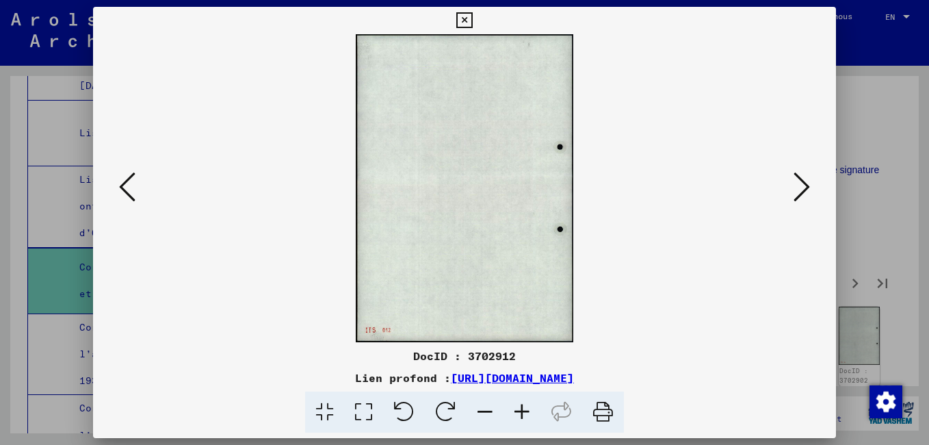
click at [792, 198] on button at bounding box center [801, 187] width 25 height 39
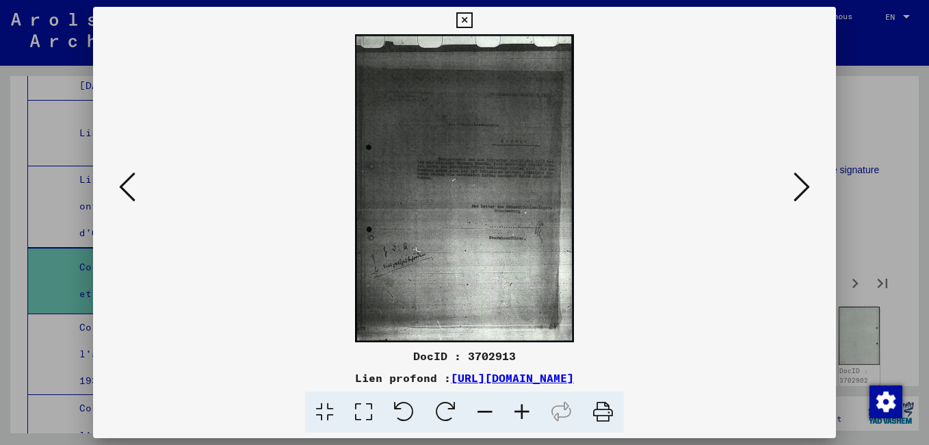
click at [792, 198] on button at bounding box center [801, 187] width 25 height 39
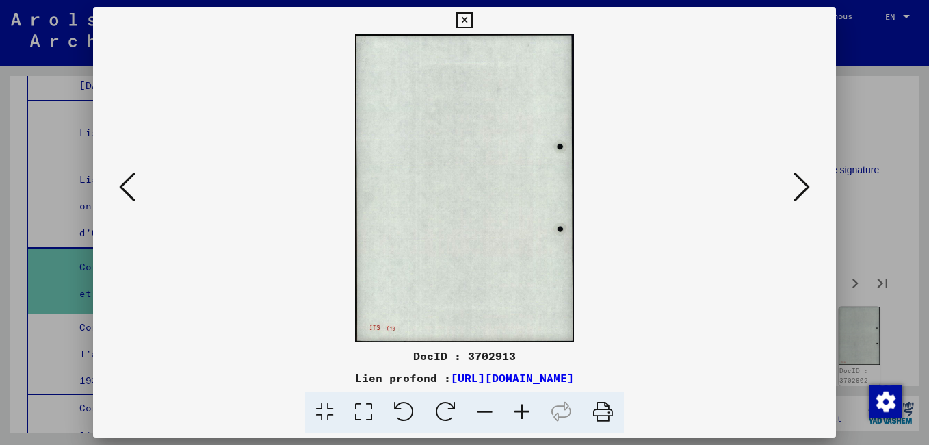
click at [792, 198] on button at bounding box center [801, 187] width 25 height 39
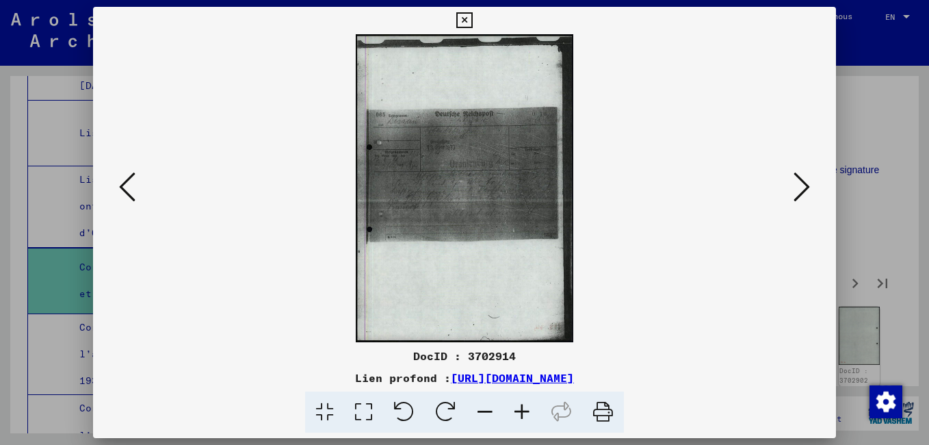
click at [789, 196] on viewer-one-image at bounding box center [465, 188] width 650 height 308
click at [796, 196] on icon at bounding box center [802, 186] width 16 height 33
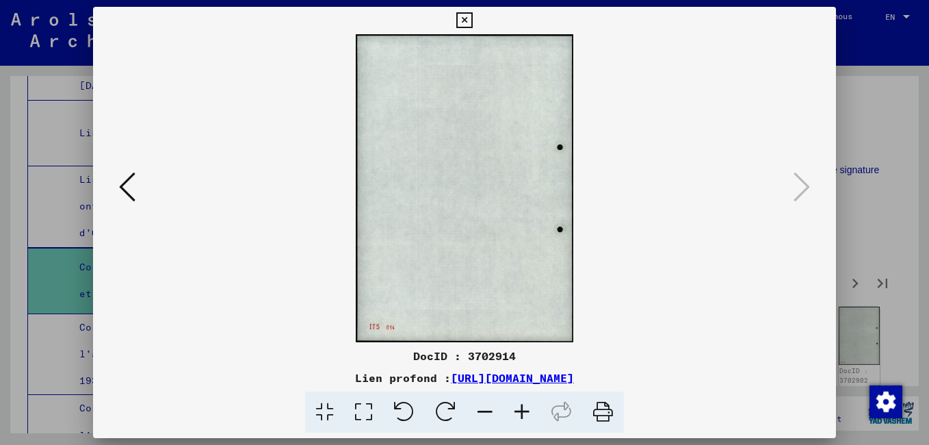
click at [459, 18] on icon at bounding box center [464, 20] width 16 height 16
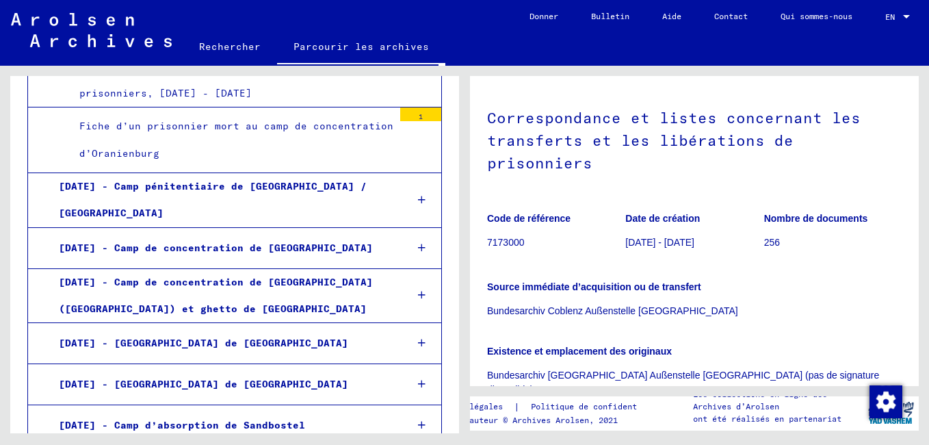
scroll to position [2667, 0]
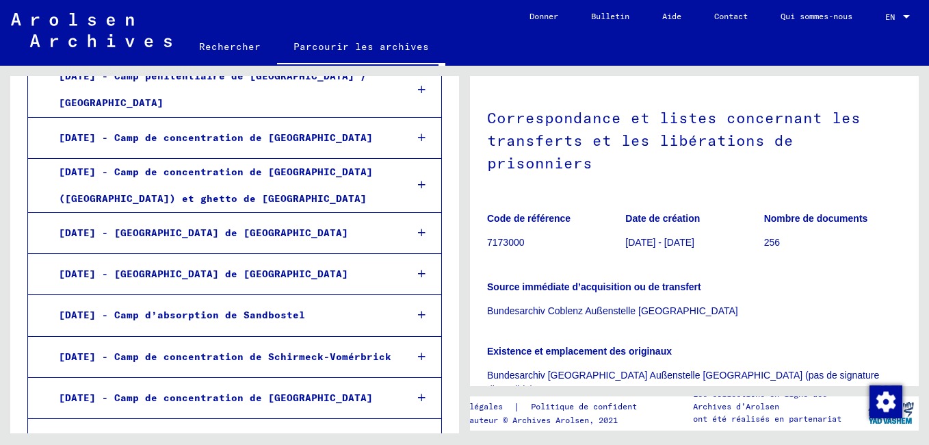
click at [418, 393] on icon at bounding box center [422, 398] width 8 height 10
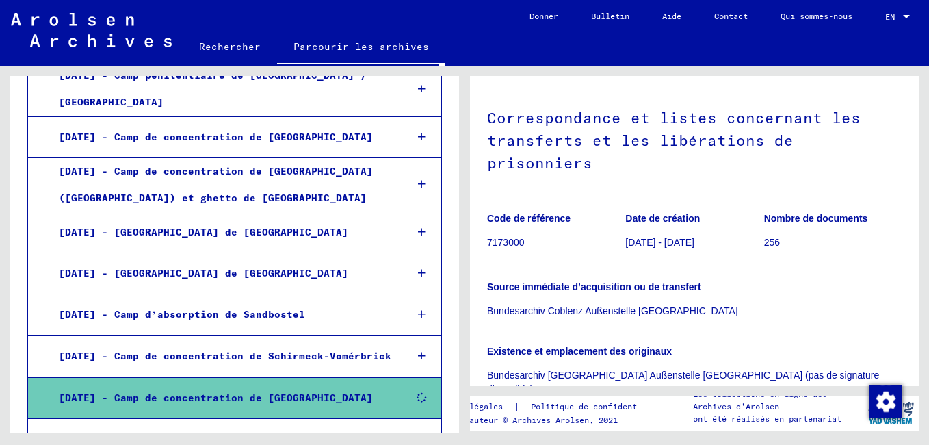
scroll to position [2666, 0]
click at [417, 393] on icon at bounding box center [422, 398] width 10 height 10
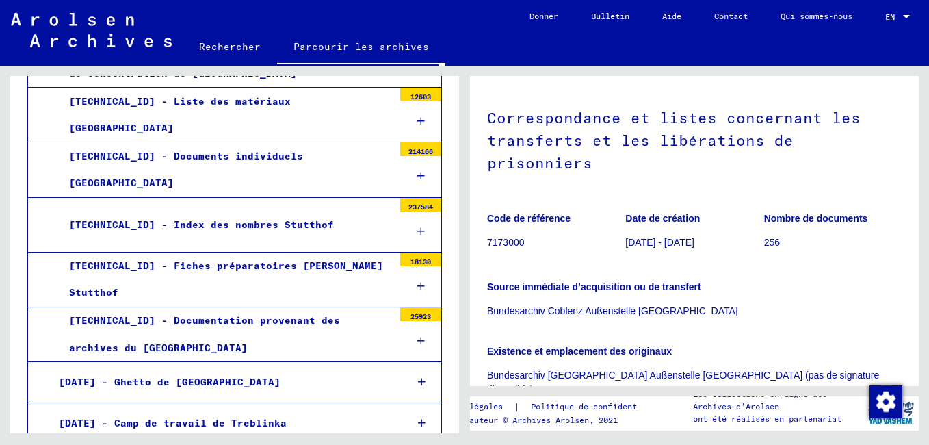
scroll to position [3076, 0]
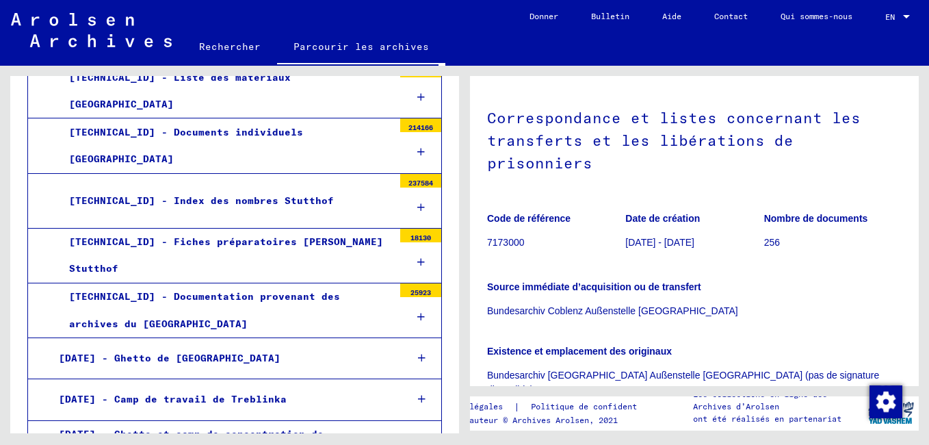
click at [418, 394] on icon at bounding box center [422, 399] width 8 height 10
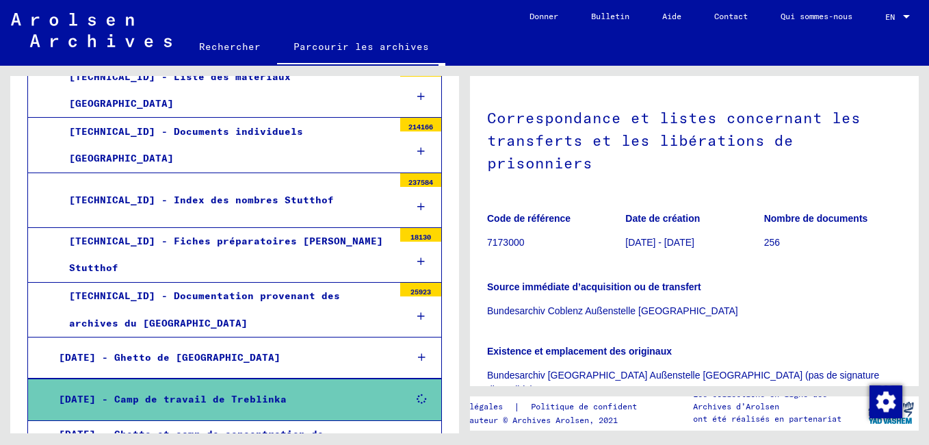
scroll to position [3076, 0]
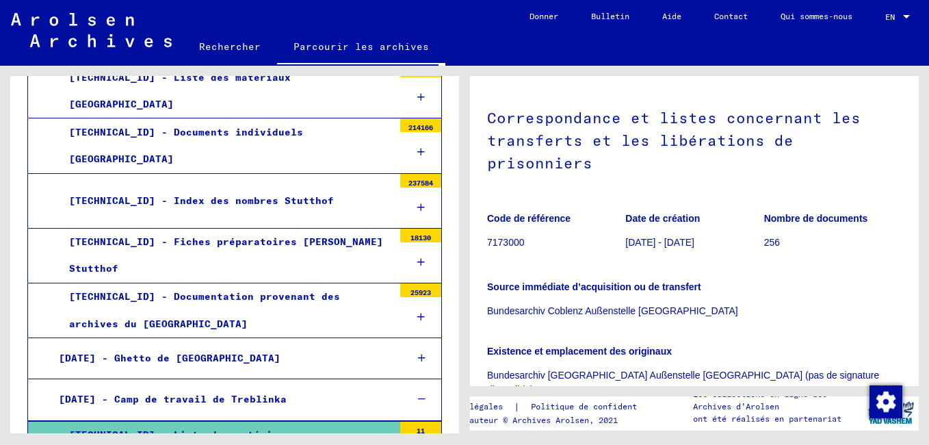
click at [302, 421] on div "[TECHNICAL_ID] - Liste des matériaux [GEOGRAPHIC_DATA]" at bounding box center [226, 447] width 335 height 53
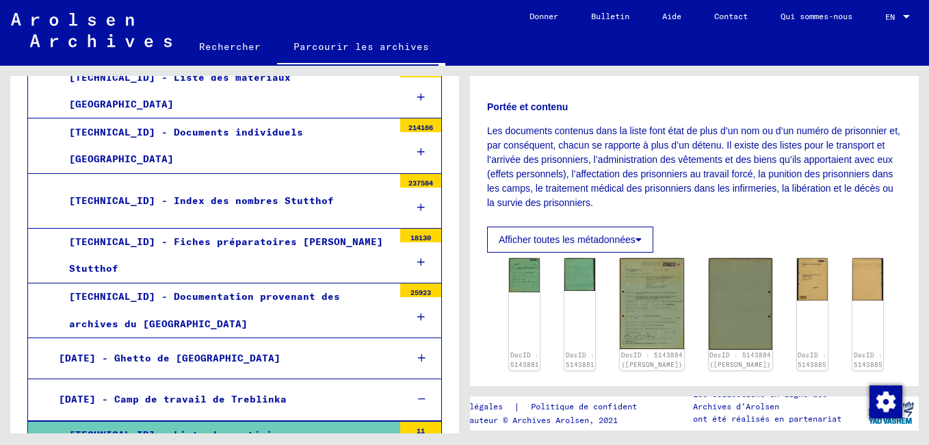
scroll to position [274, 0]
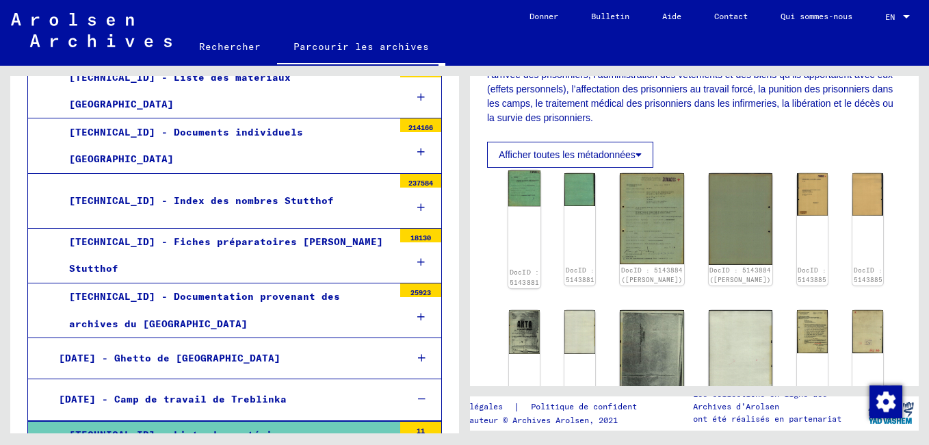
click at [527, 206] on img at bounding box center [524, 188] width 32 height 36
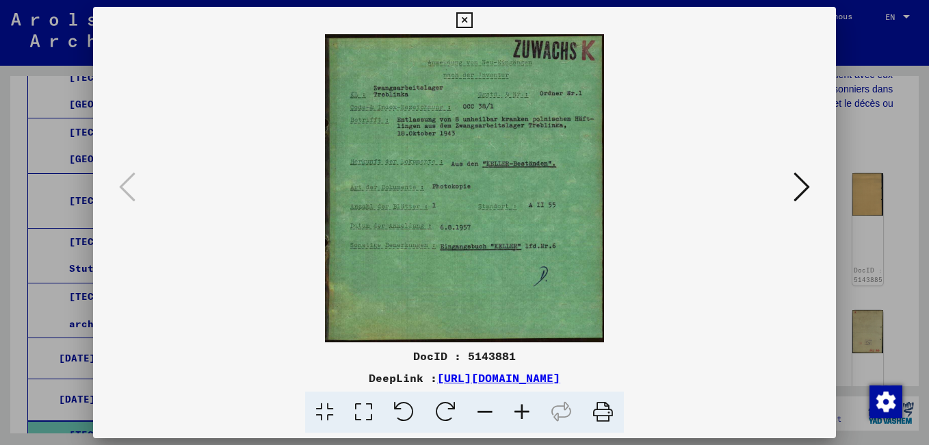
click at [803, 189] on icon at bounding box center [802, 186] width 16 height 33
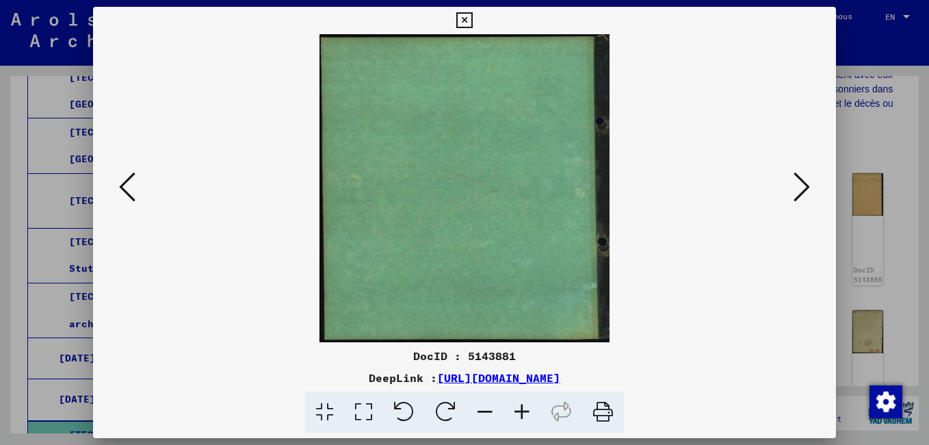
click at [803, 189] on icon at bounding box center [802, 186] width 16 height 33
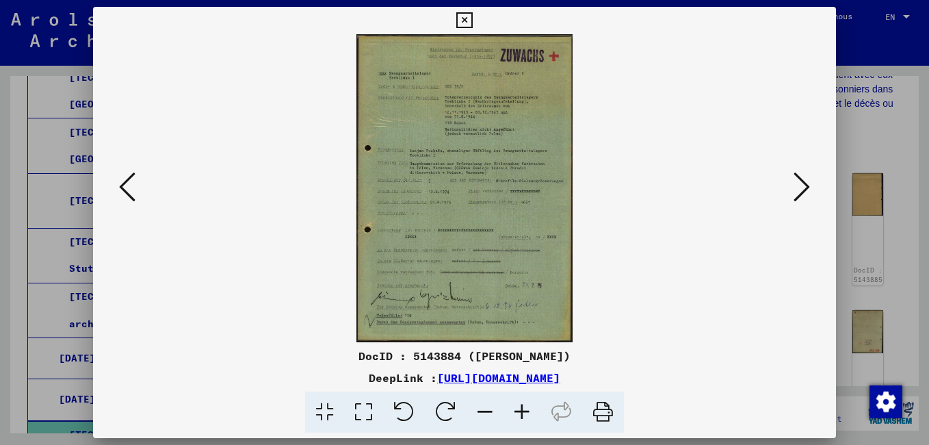
click at [803, 189] on icon at bounding box center [802, 186] width 16 height 33
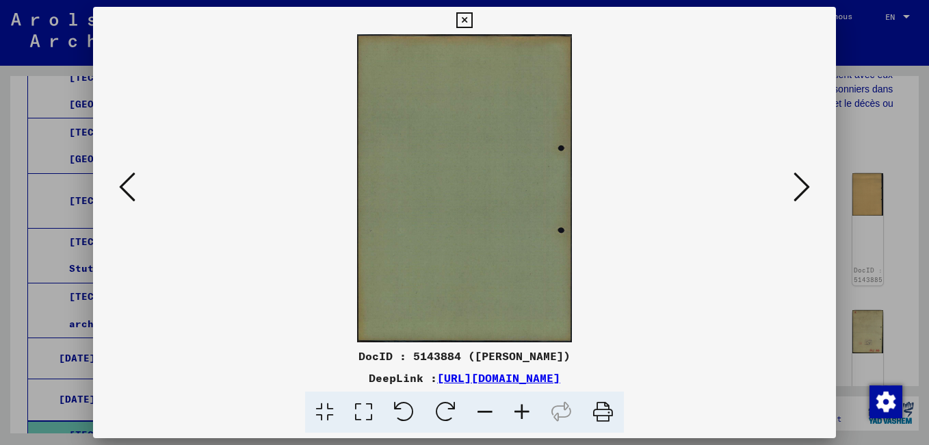
click at [803, 189] on icon at bounding box center [802, 186] width 16 height 33
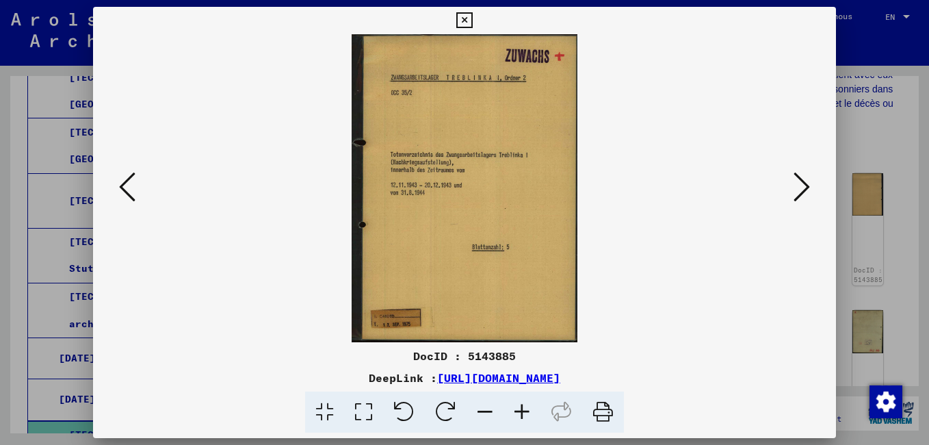
click at [803, 189] on icon at bounding box center [802, 186] width 16 height 33
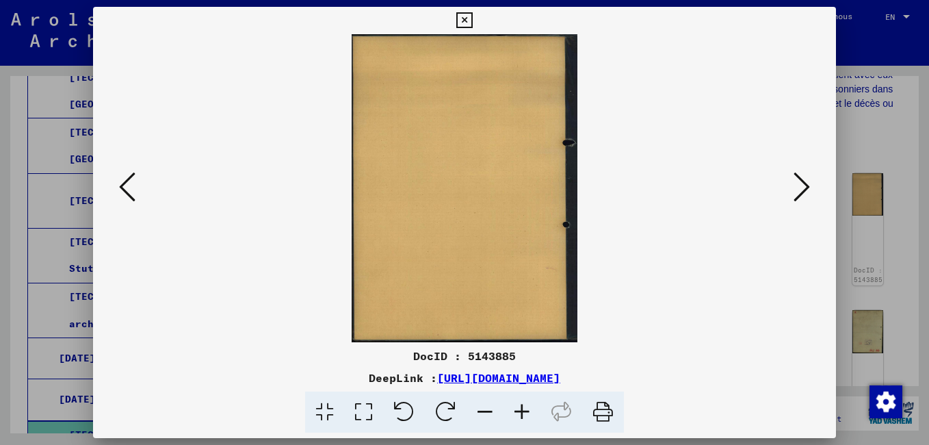
click at [803, 189] on icon at bounding box center [802, 186] width 16 height 33
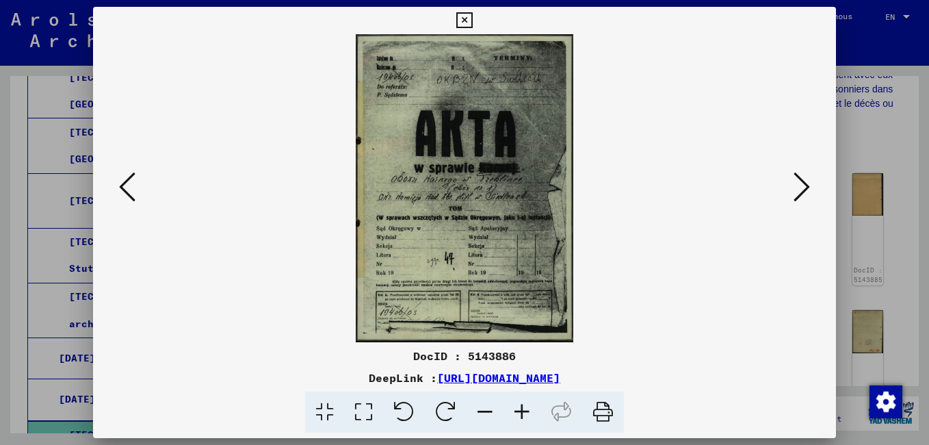
click at [803, 189] on icon at bounding box center [802, 186] width 16 height 33
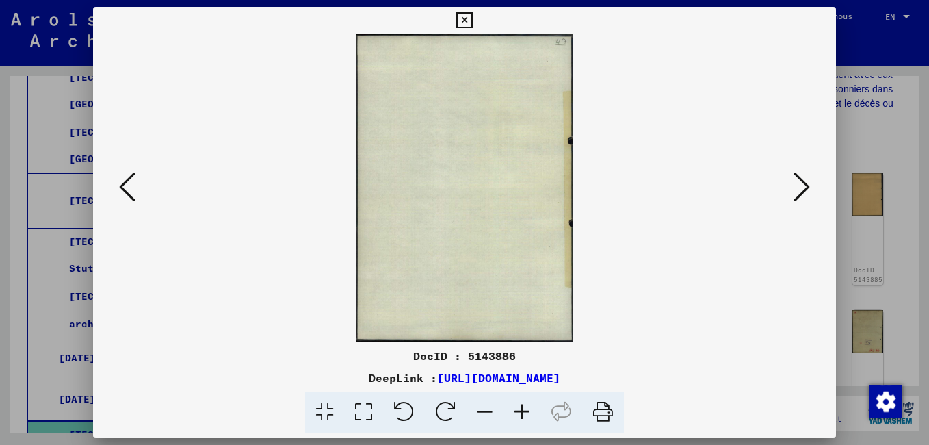
click at [803, 189] on icon at bounding box center [802, 186] width 16 height 33
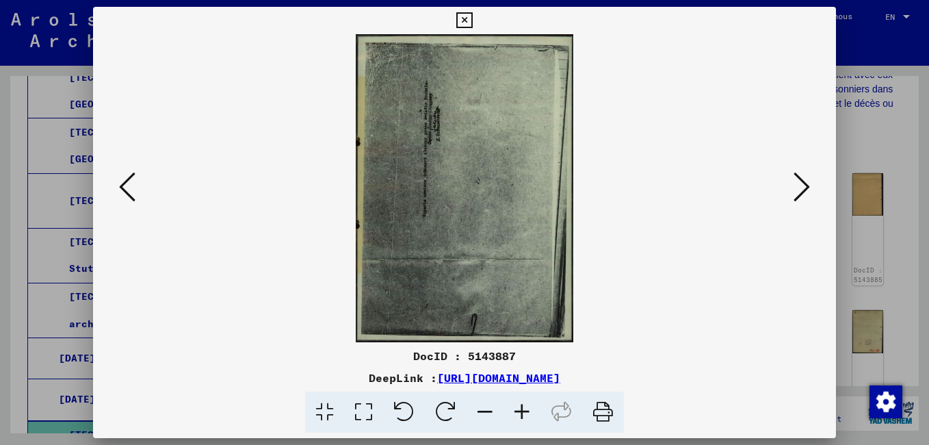
click at [803, 189] on icon at bounding box center [802, 186] width 16 height 33
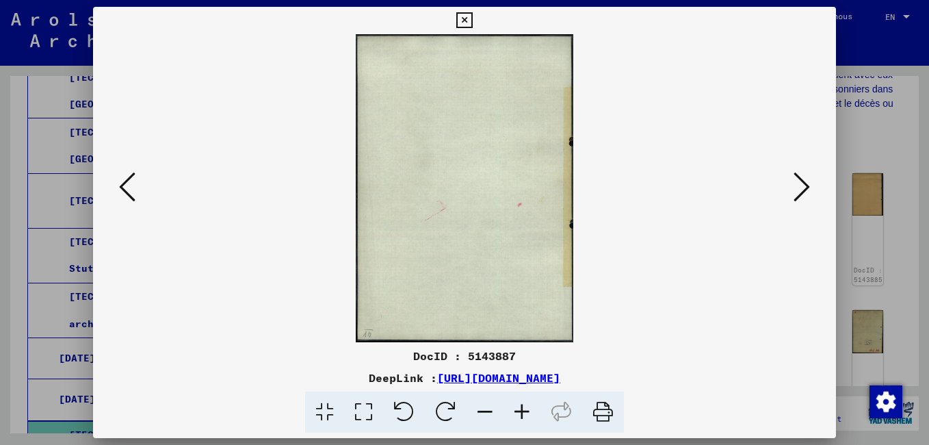
click at [803, 189] on icon at bounding box center [802, 186] width 16 height 33
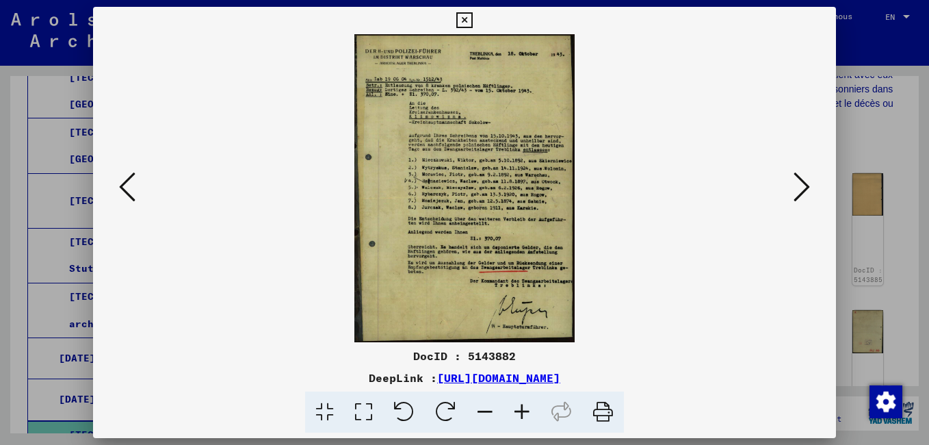
click at [521, 410] on icon at bounding box center [522, 412] width 37 height 42
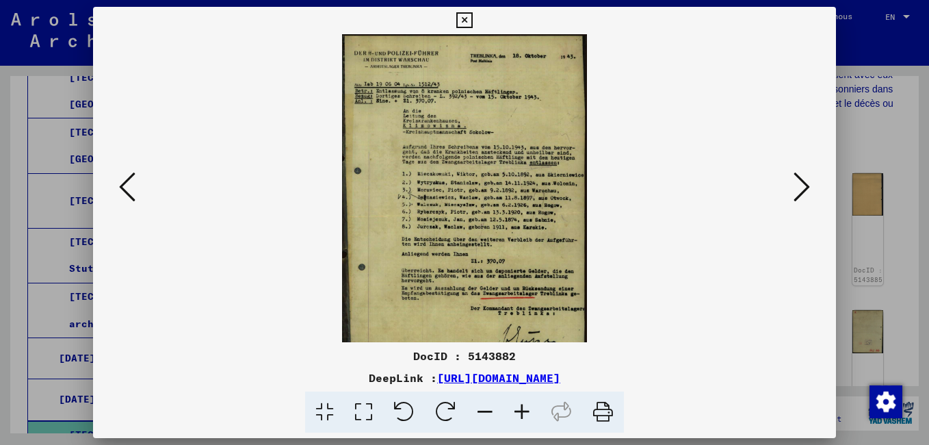
click at [521, 410] on icon at bounding box center [522, 412] width 37 height 42
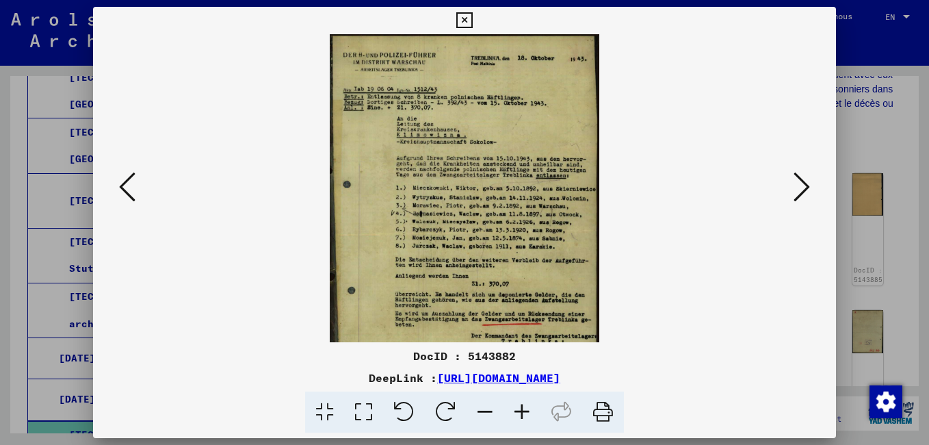
click at [521, 408] on icon at bounding box center [522, 412] width 37 height 42
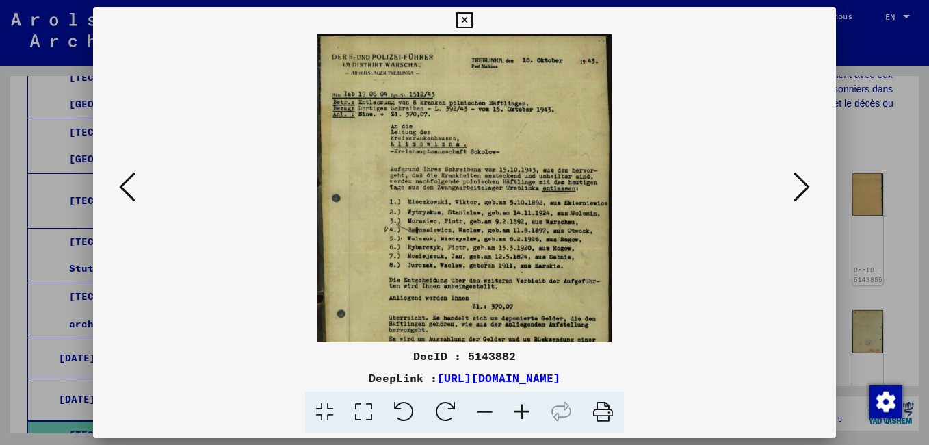
click at [801, 194] on icon at bounding box center [802, 186] width 16 height 33
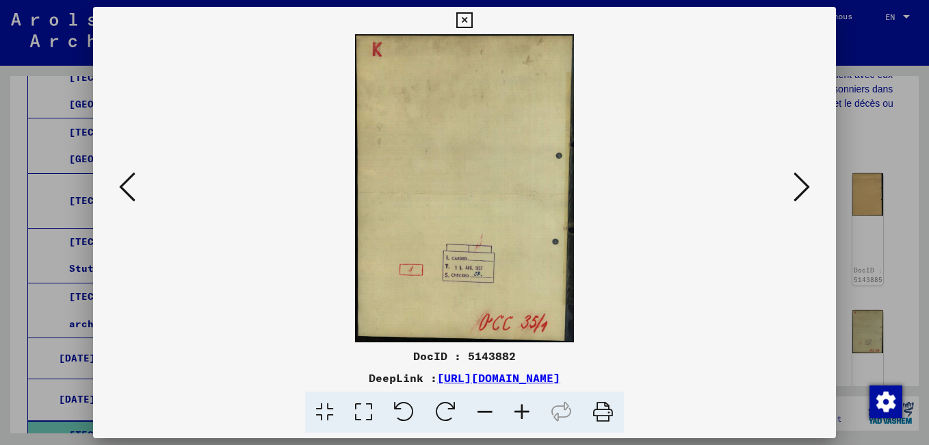
click at [801, 194] on icon at bounding box center [802, 186] width 16 height 33
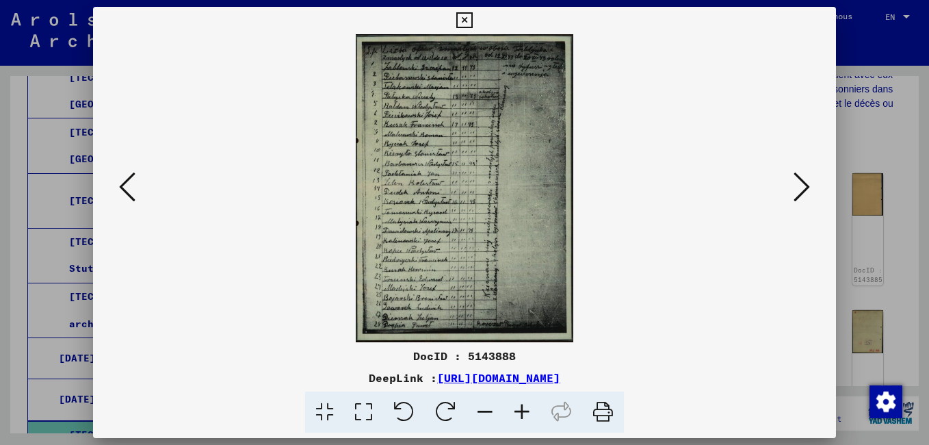
click at [522, 413] on icon at bounding box center [522, 412] width 37 height 42
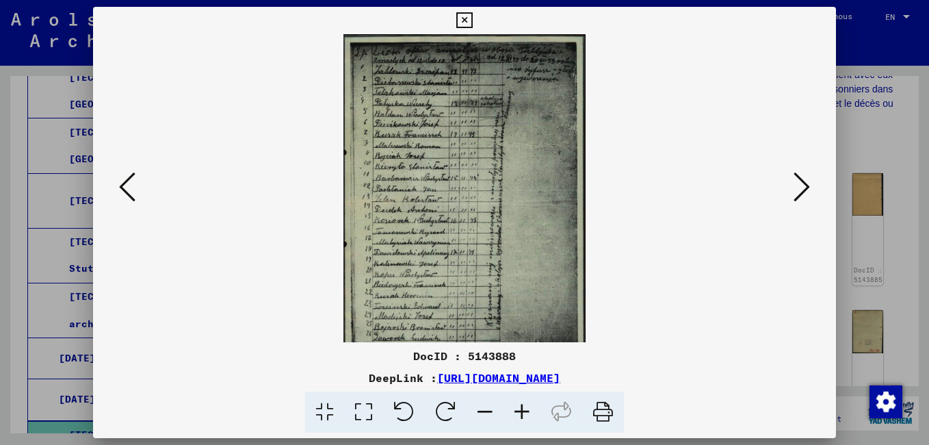
click at [524, 413] on icon at bounding box center [522, 412] width 37 height 42
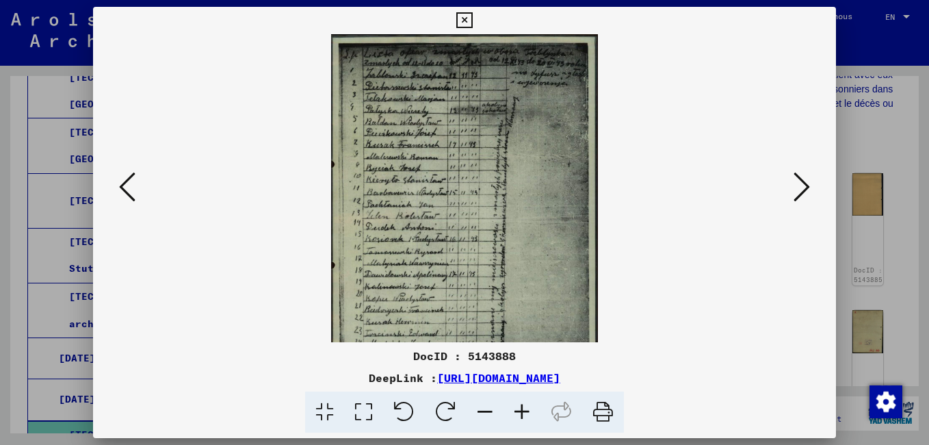
click at [524, 414] on icon at bounding box center [522, 412] width 37 height 42
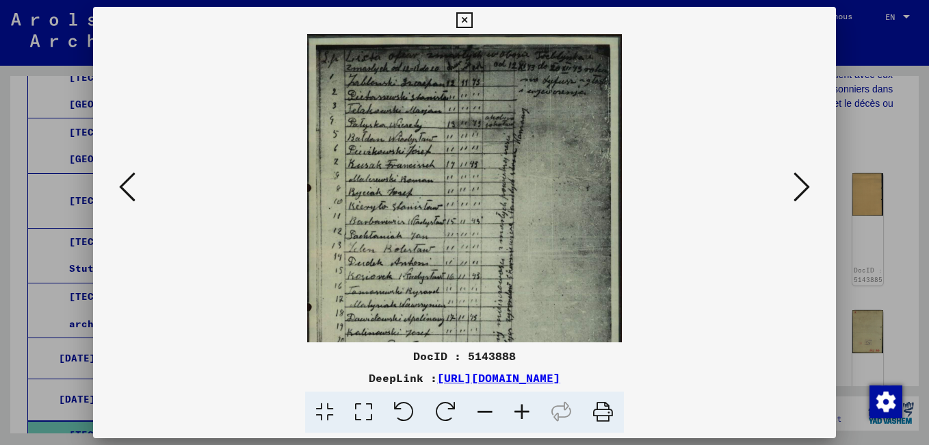
click at [523, 411] on icon at bounding box center [522, 412] width 37 height 42
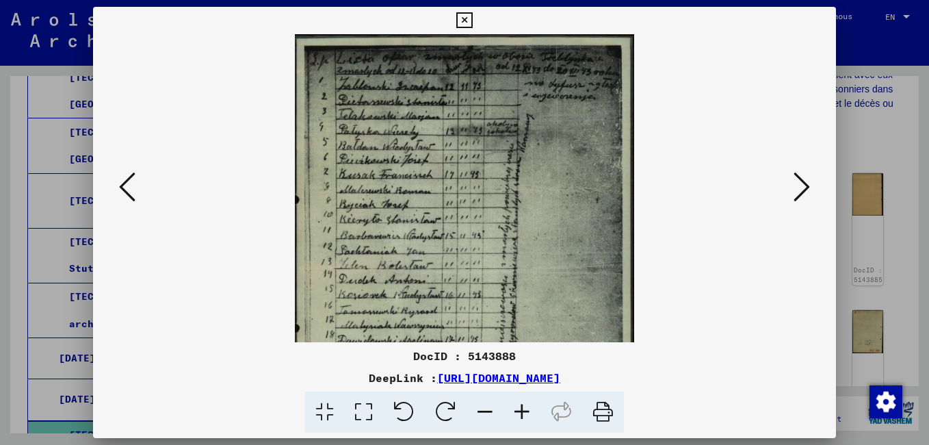
click at [523, 413] on icon at bounding box center [522, 412] width 37 height 42
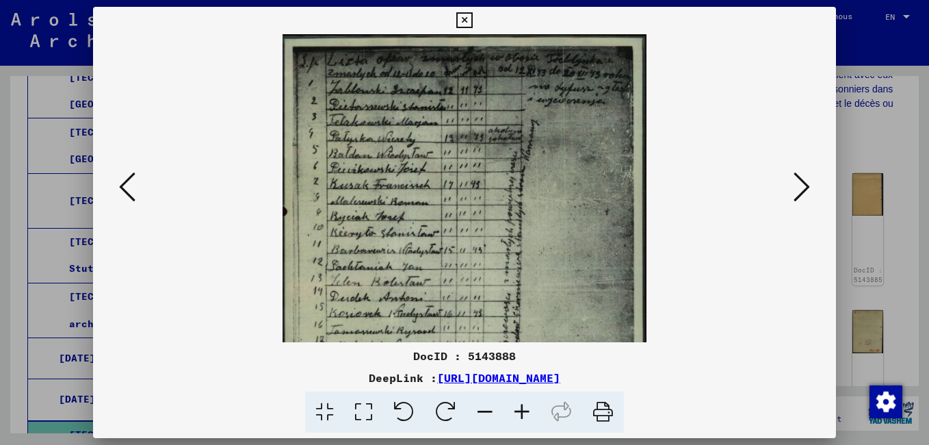
click at [521, 411] on icon at bounding box center [522, 412] width 37 height 42
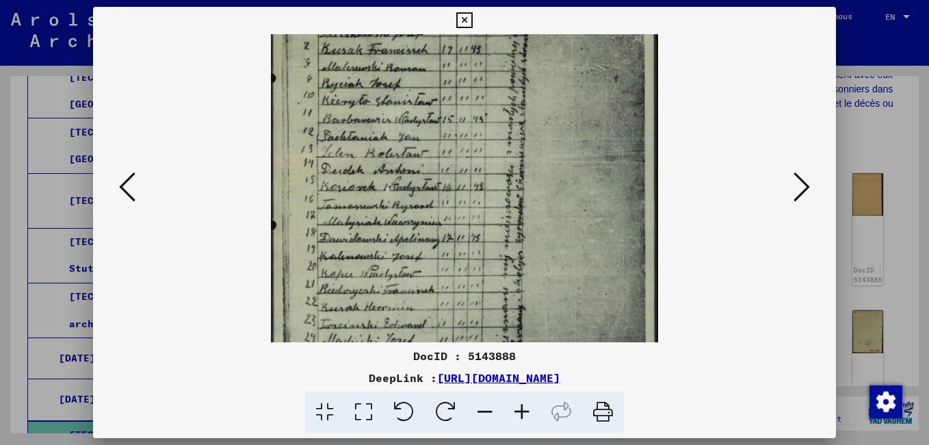
scroll to position [176, 0]
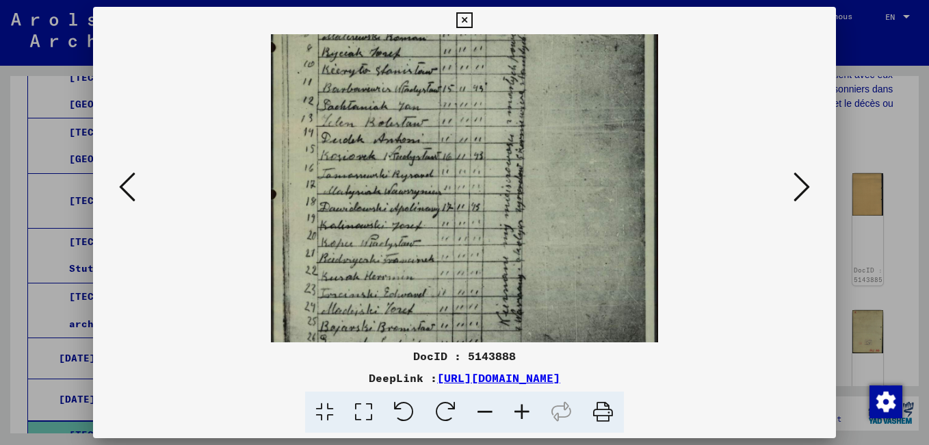
drag, startPoint x: 376, startPoint y: 252, endPoint x: 365, endPoint y: 76, distance: 176.2
click at [365, 76] on img at bounding box center [465, 131] width 388 height 547
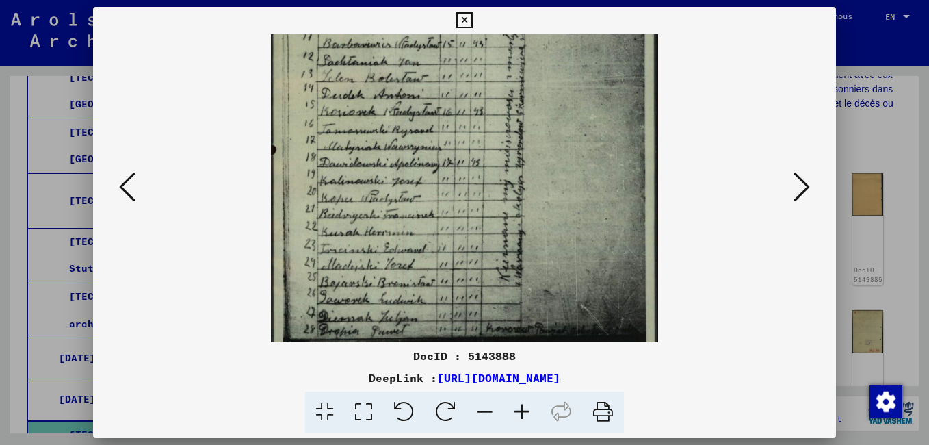
scroll to position [239, 0]
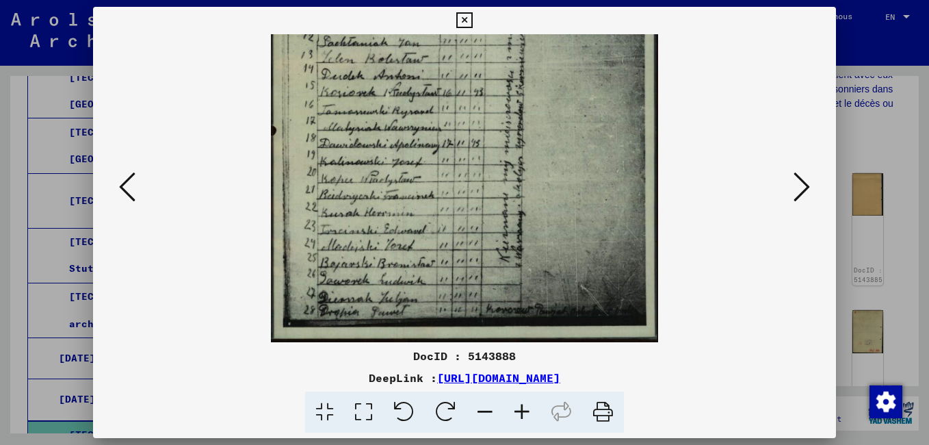
drag, startPoint x: 354, startPoint y: 287, endPoint x: 389, endPoint y: 114, distance: 176.6
click at [389, 114] on img at bounding box center [465, 68] width 388 height 547
click at [807, 190] on icon at bounding box center [802, 186] width 16 height 33
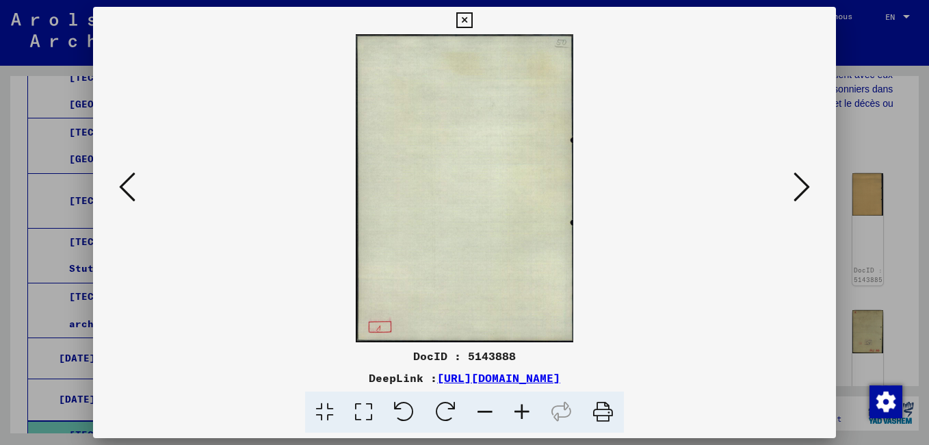
click at [807, 190] on icon at bounding box center [802, 186] width 16 height 33
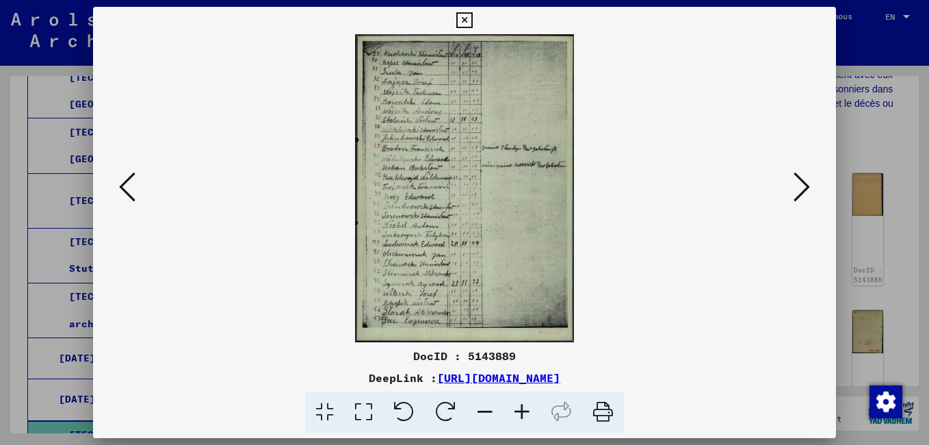
click at [807, 190] on icon at bounding box center [802, 186] width 16 height 33
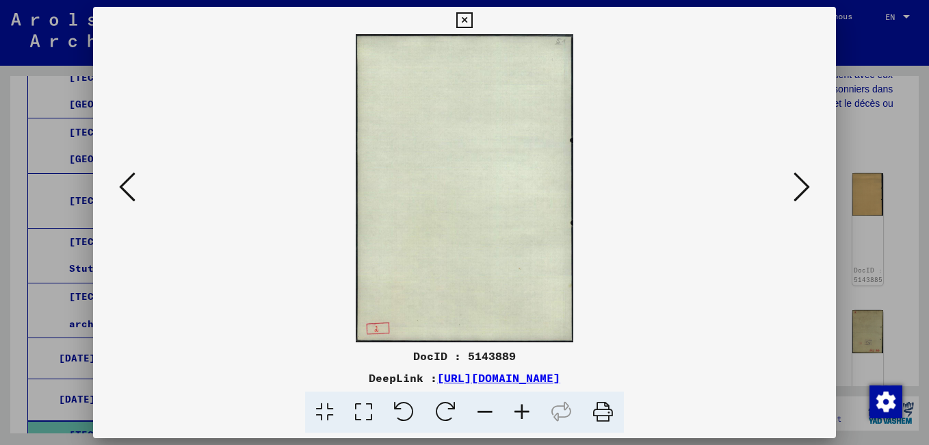
click at [125, 187] on icon at bounding box center [127, 186] width 16 height 33
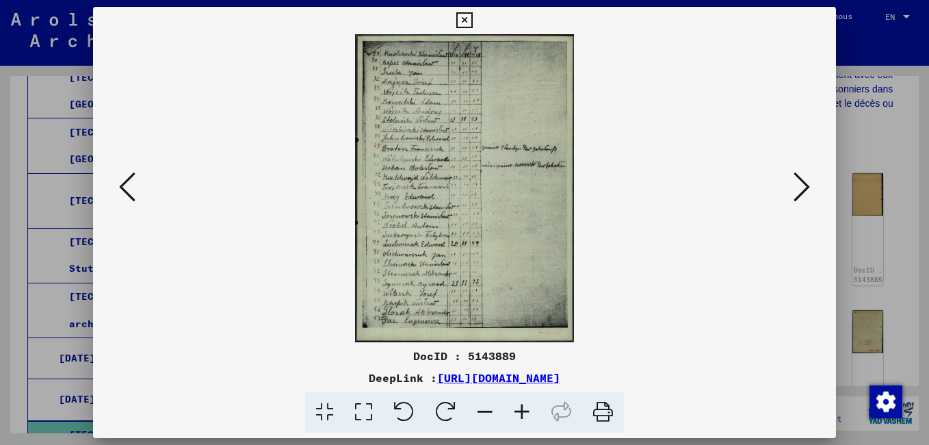
click at [519, 408] on icon at bounding box center [522, 412] width 37 height 42
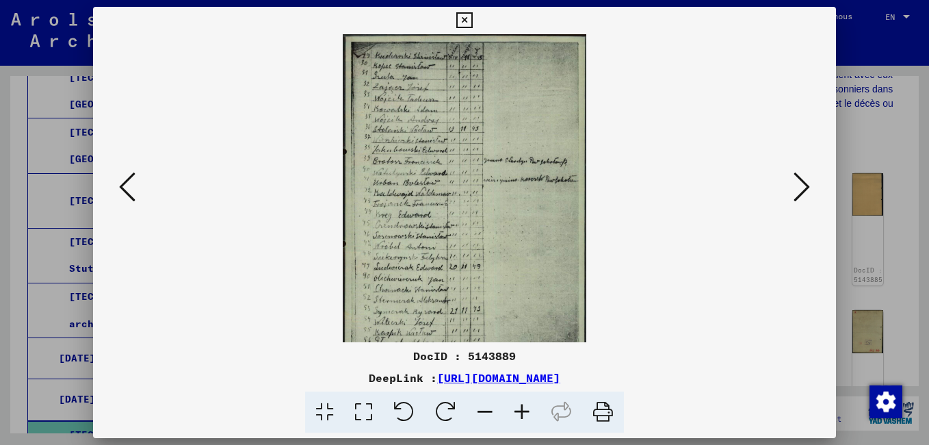
click at [519, 408] on icon at bounding box center [522, 412] width 37 height 42
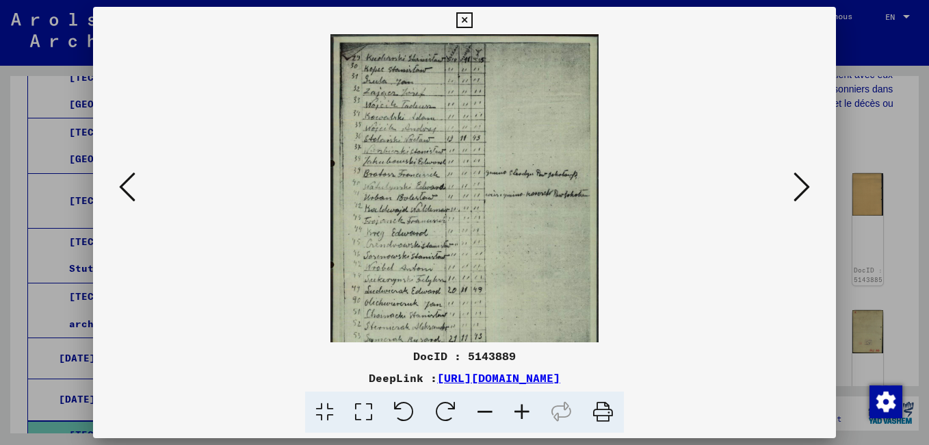
click at [518, 410] on icon at bounding box center [522, 412] width 37 height 42
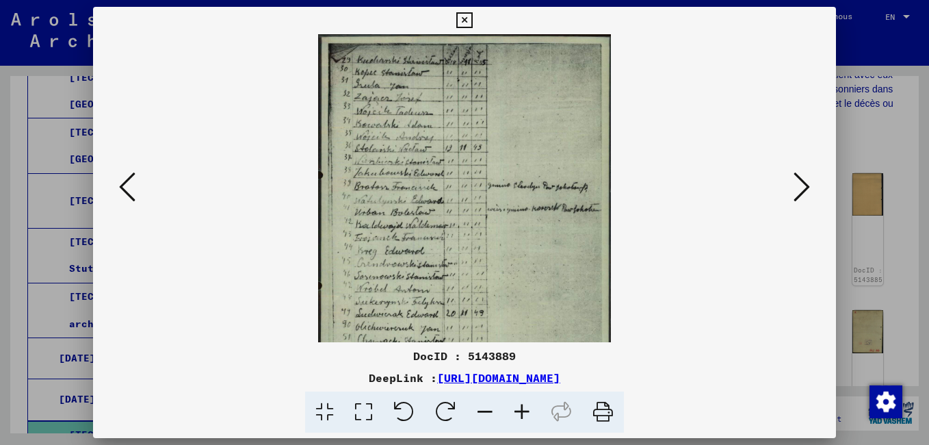
click at [515, 410] on icon at bounding box center [522, 412] width 37 height 42
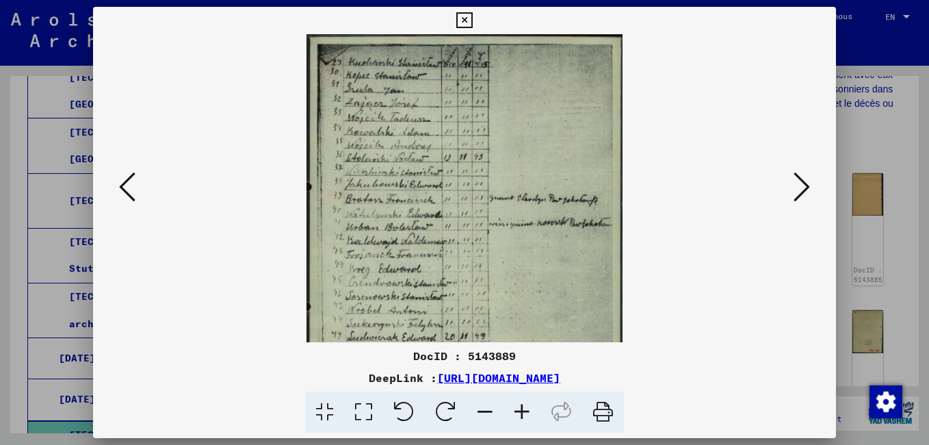
click at [514, 409] on icon at bounding box center [522, 412] width 37 height 42
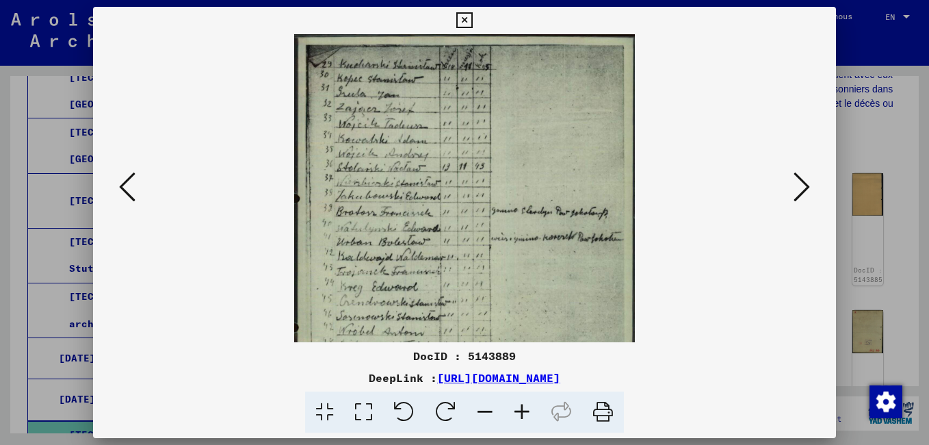
click at [513, 407] on icon at bounding box center [522, 412] width 37 height 42
click at [510, 406] on icon at bounding box center [522, 412] width 37 height 42
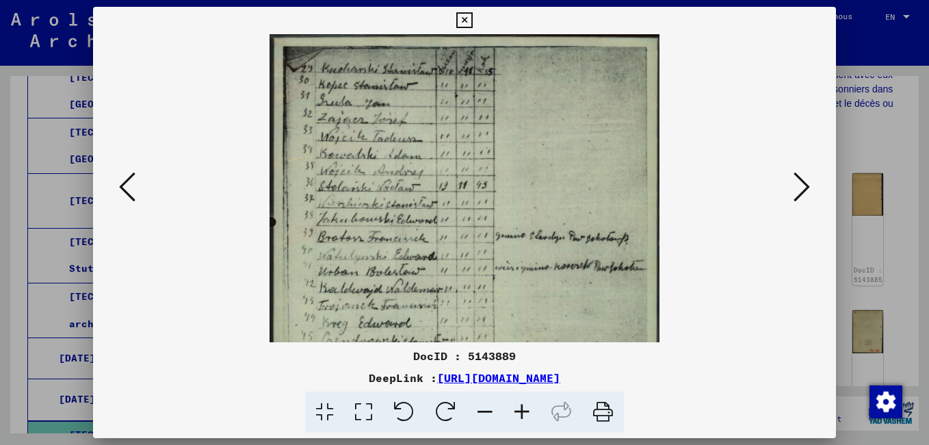
click at [508, 404] on icon at bounding box center [522, 412] width 37 height 42
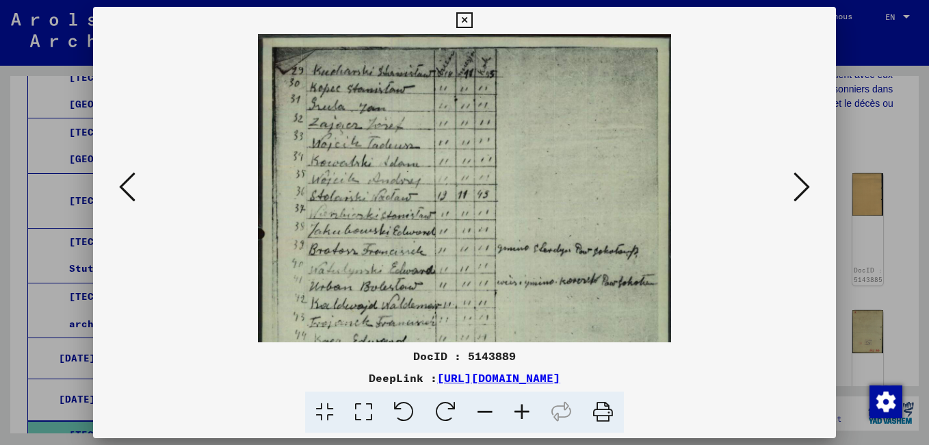
click at [508, 404] on icon at bounding box center [522, 412] width 37 height 42
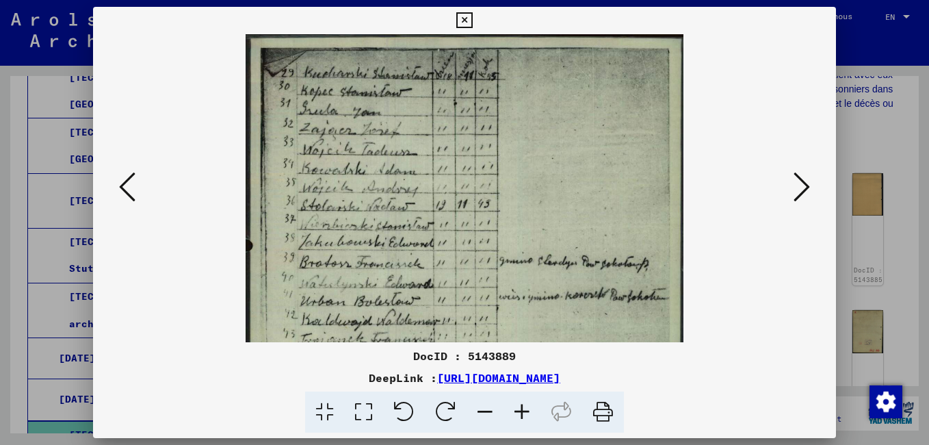
click at [508, 404] on icon at bounding box center [522, 412] width 37 height 42
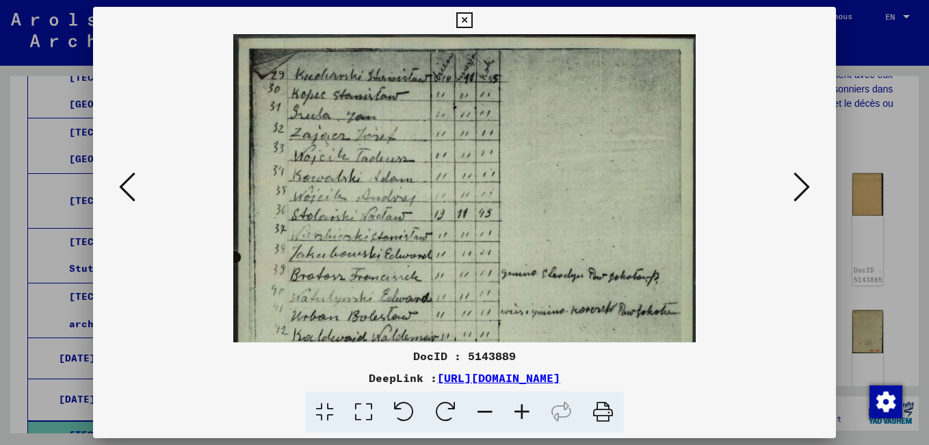
click at [507, 407] on icon at bounding box center [522, 412] width 37 height 42
click at [506, 406] on icon at bounding box center [522, 412] width 37 height 42
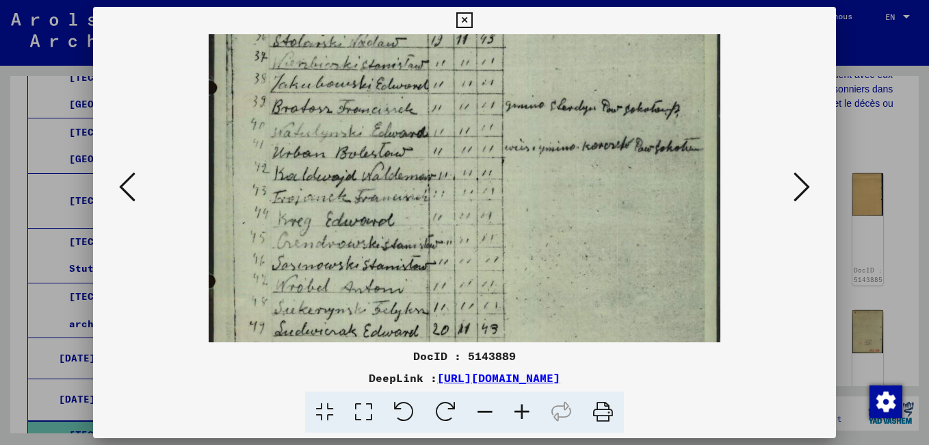
scroll to position [194, 0]
drag, startPoint x: 378, startPoint y: 246, endPoint x: 367, endPoint y: 52, distance: 194.0
click at [367, 52] on img at bounding box center [464, 200] width 511 height 718
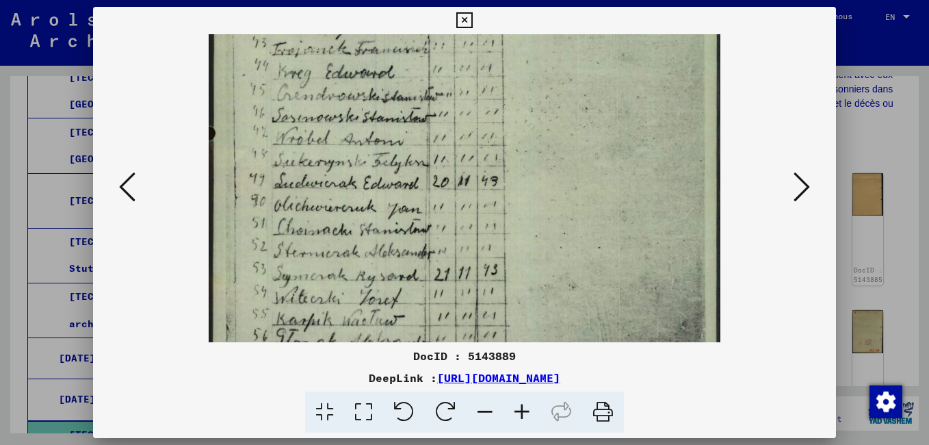
scroll to position [343, 0]
drag, startPoint x: 358, startPoint y: 249, endPoint x: 363, endPoint y: 100, distance: 149.2
click at [363, 100] on img at bounding box center [464, 50] width 511 height 718
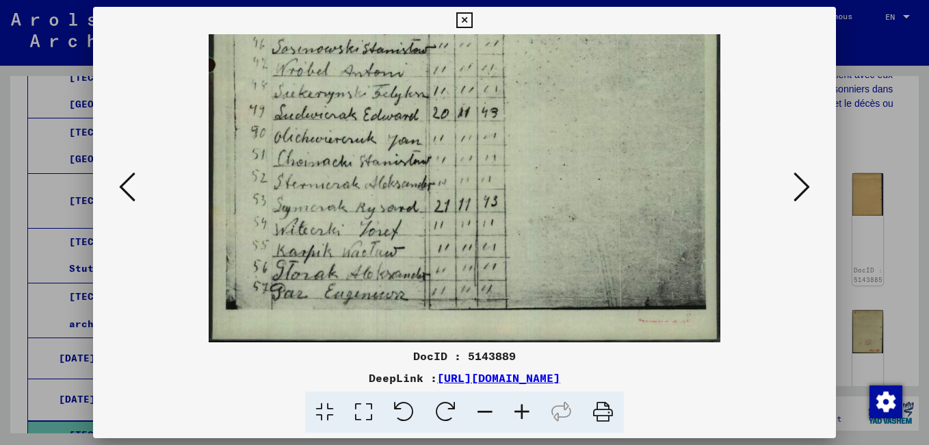
scroll to position [410, 0]
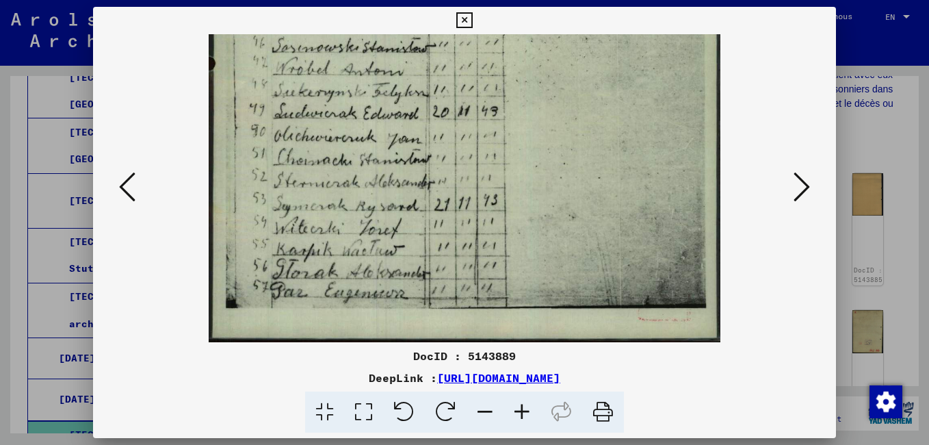
drag, startPoint x: 362, startPoint y: 275, endPoint x: 365, endPoint y: 124, distance: 151.2
click at [801, 194] on icon at bounding box center [802, 186] width 16 height 33
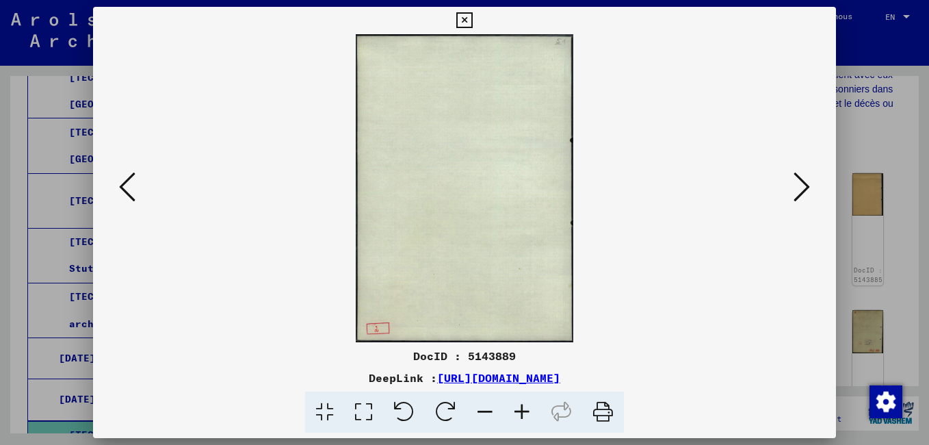
scroll to position [0, 0]
click at [801, 194] on icon at bounding box center [802, 186] width 16 height 33
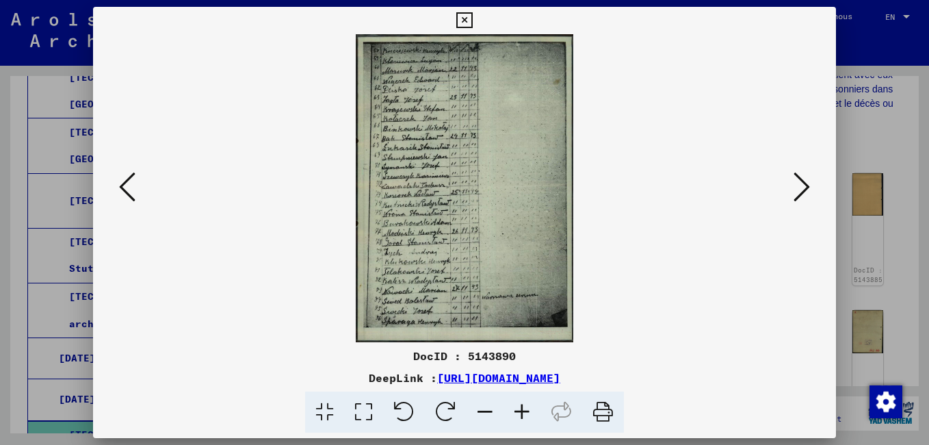
click at [521, 406] on icon at bounding box center [522, 412] width 37 height 42
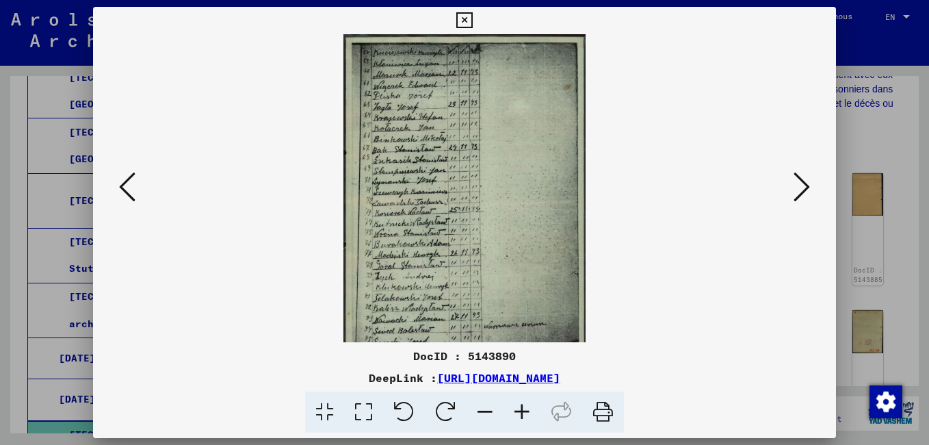
click at [519, 408] on icon at bounding box center [522, 412] width 37 height 42
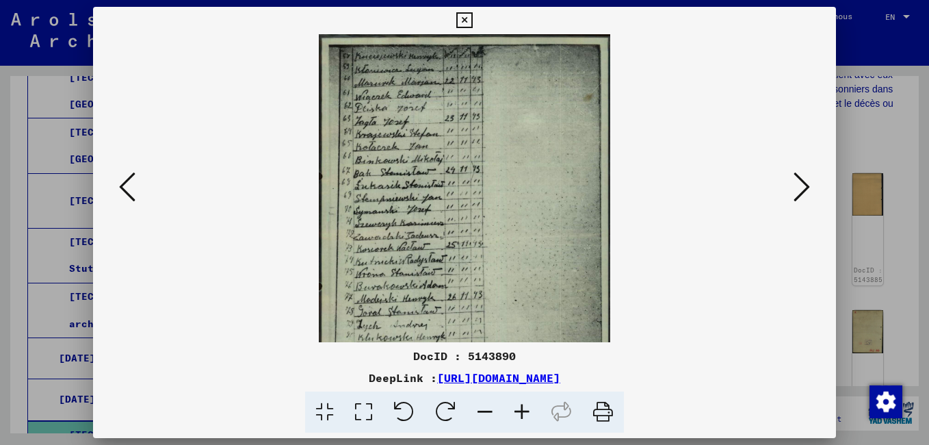
click at [519, 409] on icon at bounding box center [522, 412] width 37 height 42
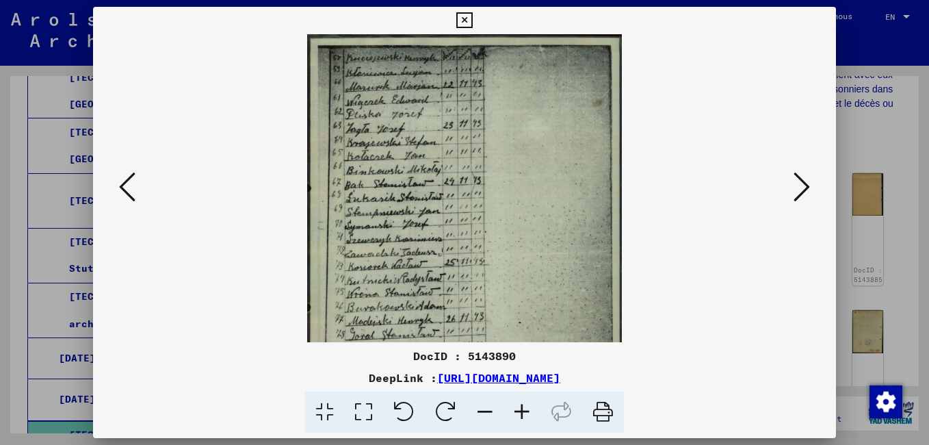
click at [517, 410] on icon at bounding box center [522, 412] width 37 height 42
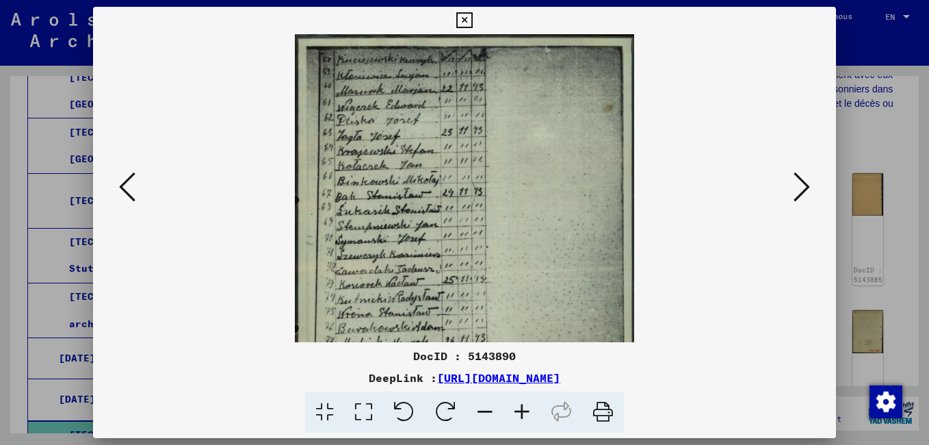
click at [515, 410] on icon at bounding box center [522, 412] width 37 height 42
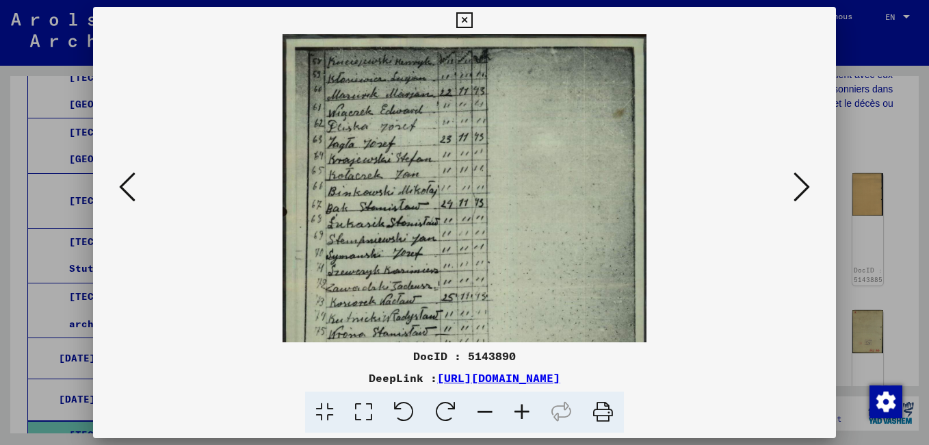
click at [511, 414] on icon at bounding box center [522, 412] width 37 height 42
click at [511, 415] on icon at bounding box center [522, 412] width 37 height 42
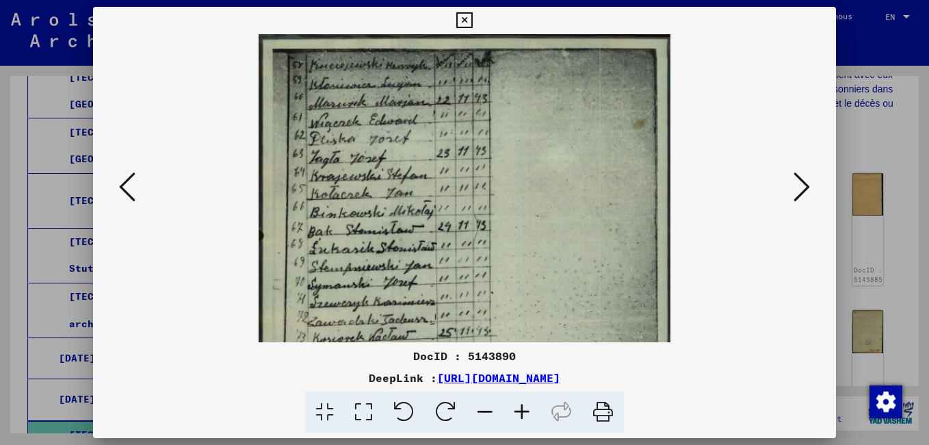
click at [511, 415] on icon at bounding box center [522, 412] width 37 height 42
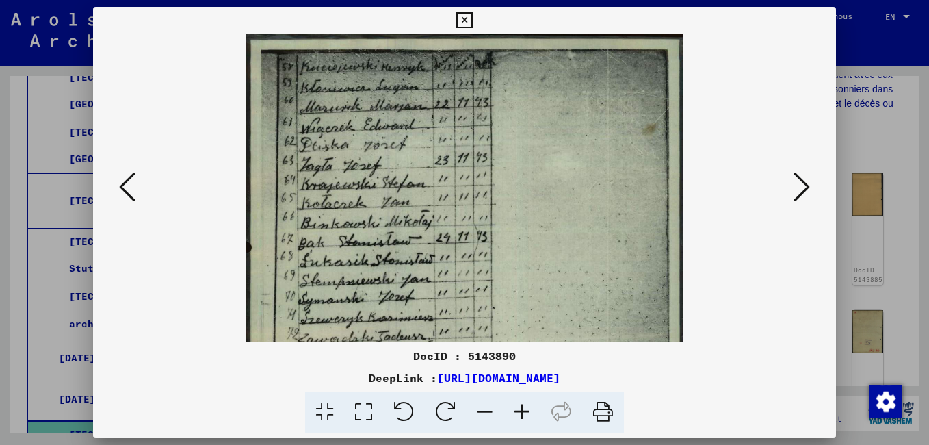
click at [510, 416] on icon at bounding box center [522, 412] width 37 height 42
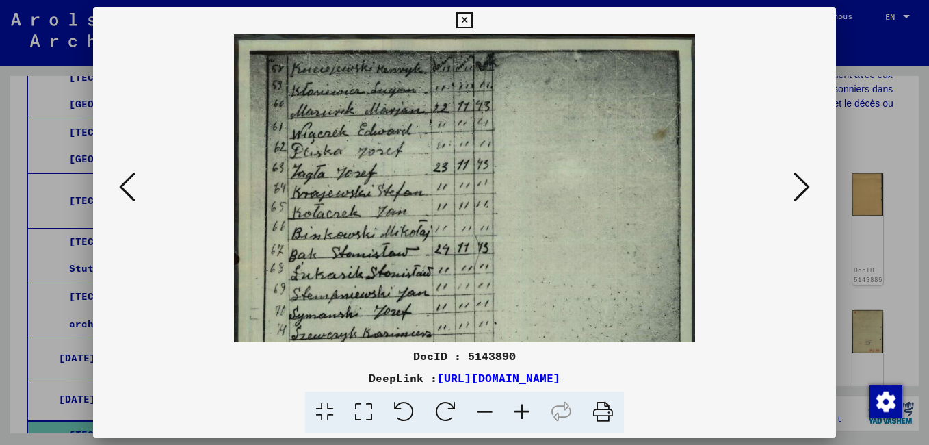
click at [510, 416] on icon at bounding box center [522, 412] width 37 height 42
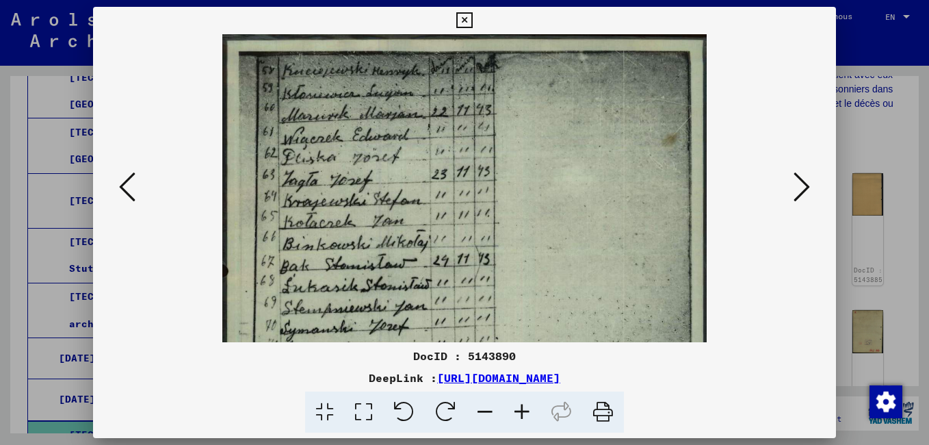
click at [509, 417] on icon at bounding box center [522, 412] width 37 height 42
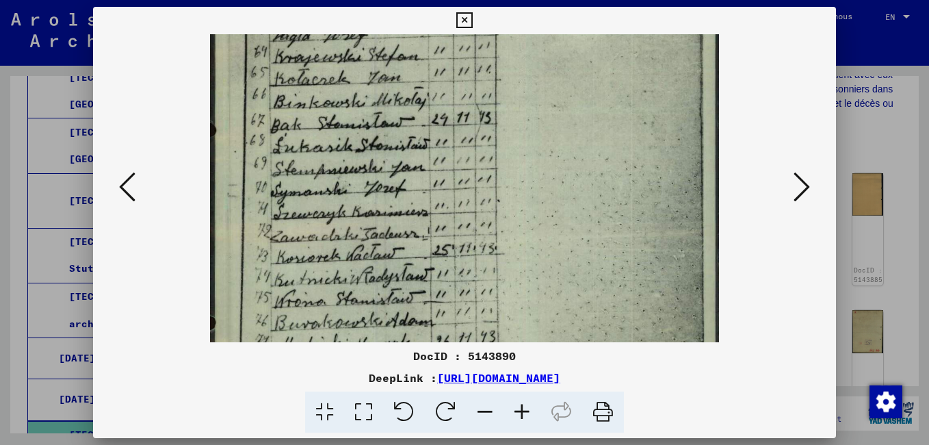
scroll to position [164, 0]
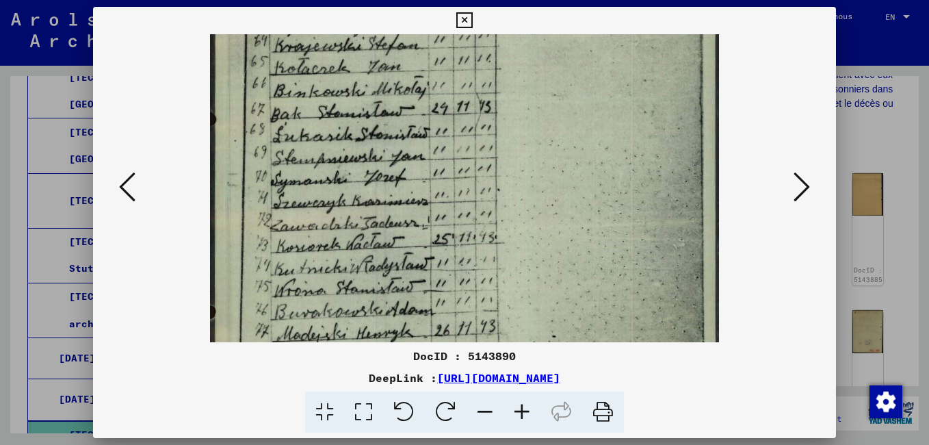
drag, startPoint x: 363, startPoint y: 278, endPoint x: 367, endPoint y: 114, distance: 163.6
click at [367, 114] on img at bounding box center [464, 230] width 509 height 718
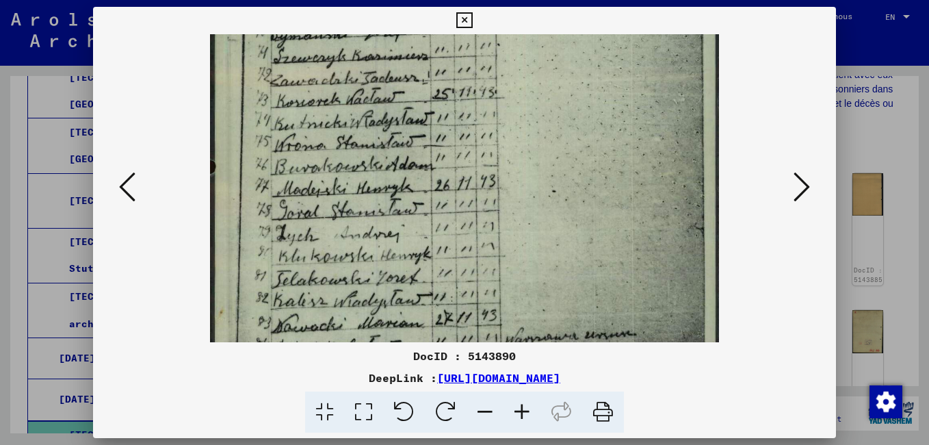
scroll to position [313, 0]
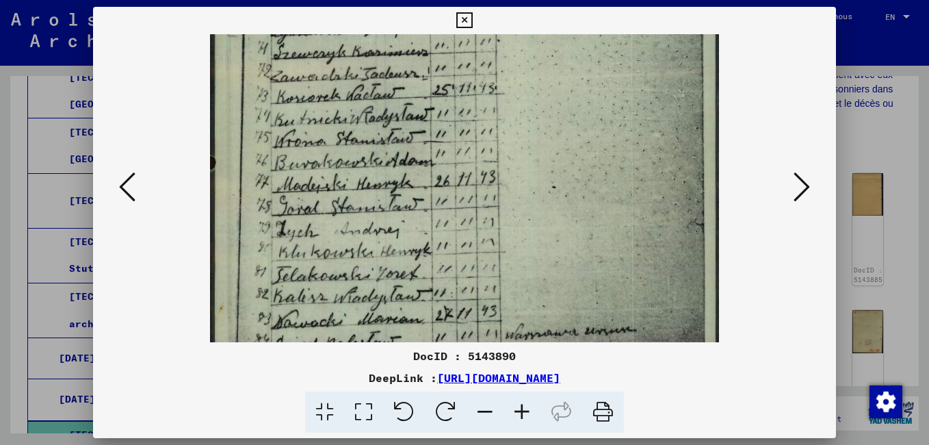
drag, startPoint x: 366, startPoint y: 288, endPoint x: 374, endPoint y: 139, distance: 149.4
click at [374, 139] on img at bounding box center [464, 81] width 509 height 718
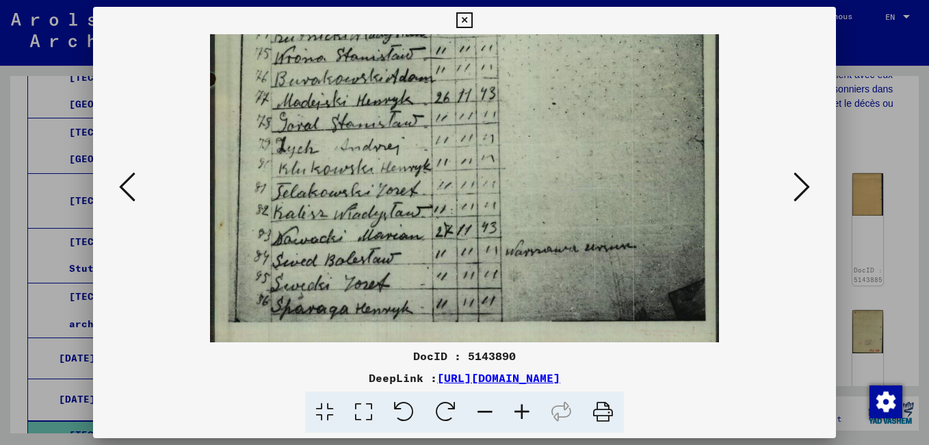
scroll to position [410, 0]
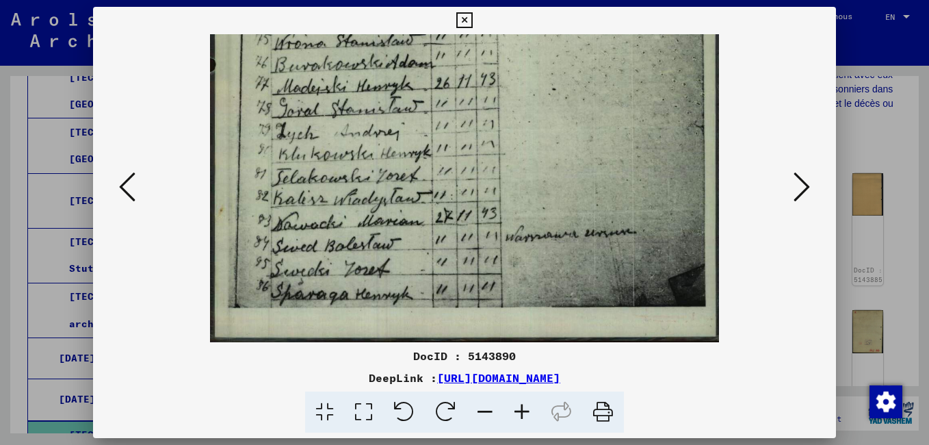
drag, startPoint x: 357, startPoint y: 309, endPoint x: 355, endPoint y: 156, distance: 152.6
click at [799, 196] on icon at bounding box center [802, 186] width 16 height 33
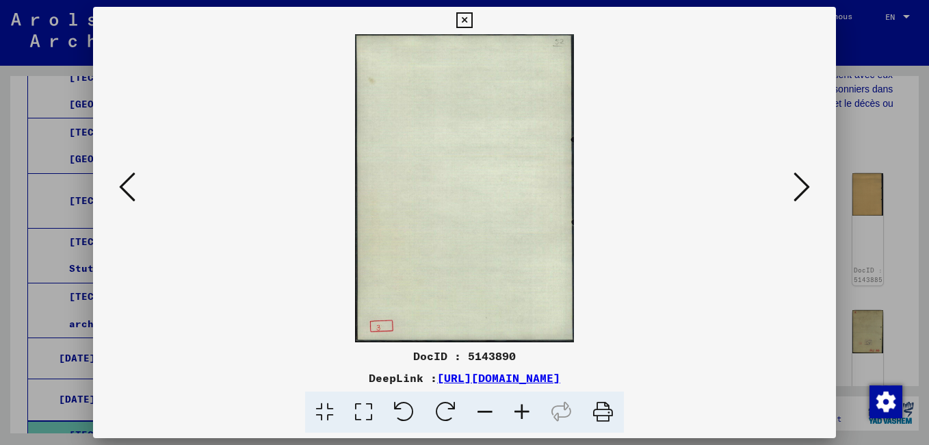
scroll to position [0, 0]
click at [799, 196] on icon at bounding box center [802, 186] width 16 height 33
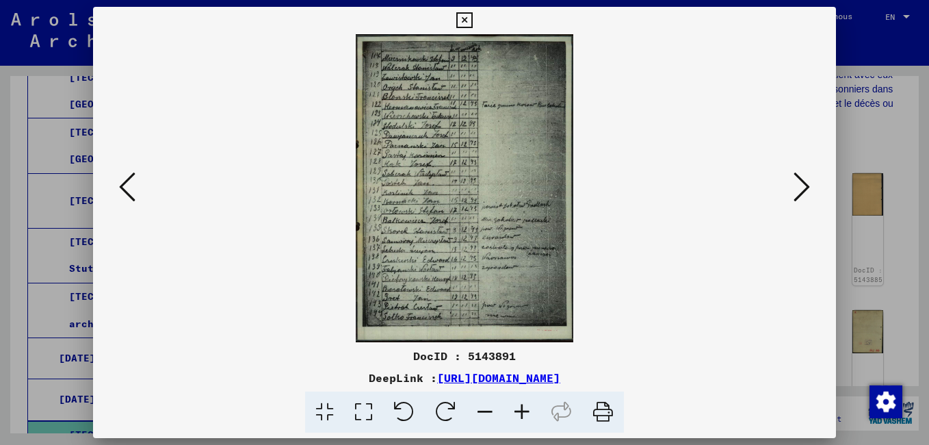
click at [802, 189] on icon at bounding box center [802, 186] width 16 height 33
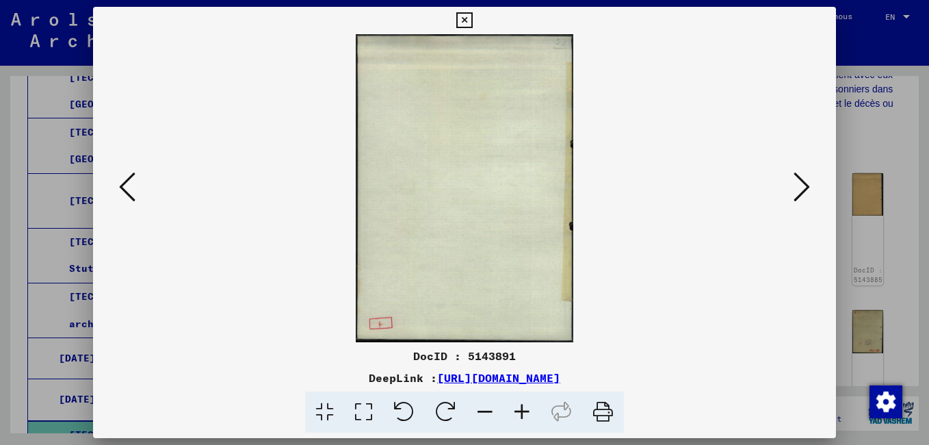
click at [802, 189] on icon at bounding box center [802, 186] width 16 height 33
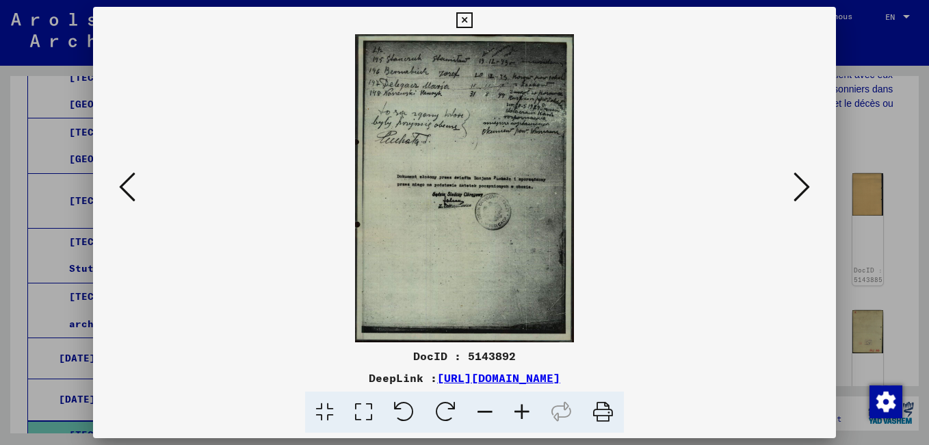
click at [802, 189] on icon at bounding box center [802, 186] width 16 height 33
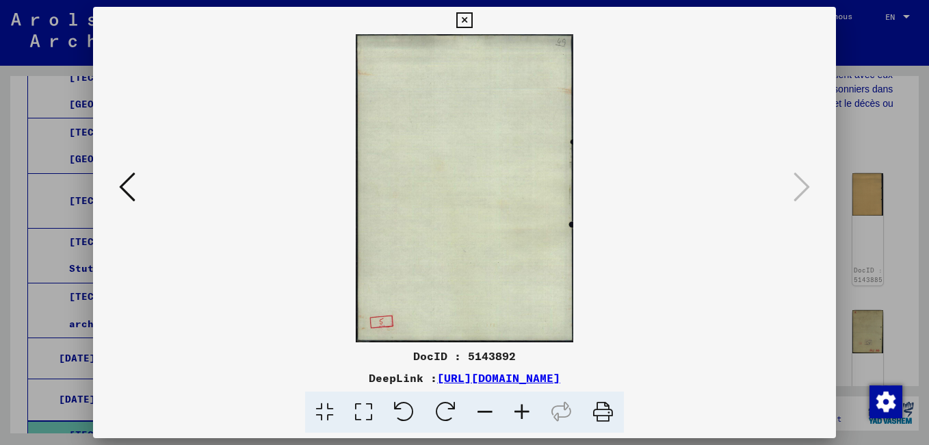
click at [464, 18] on icon at bounding box center [464, 20] width 16 height 16
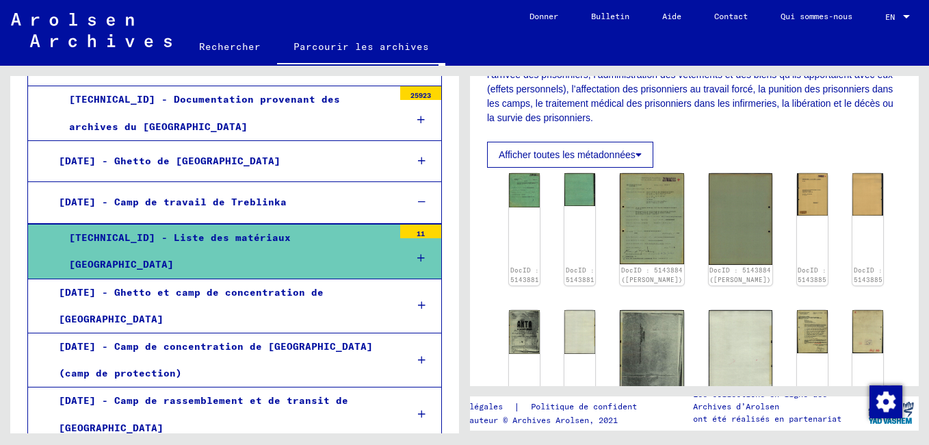
scroll to position [3281, 0]
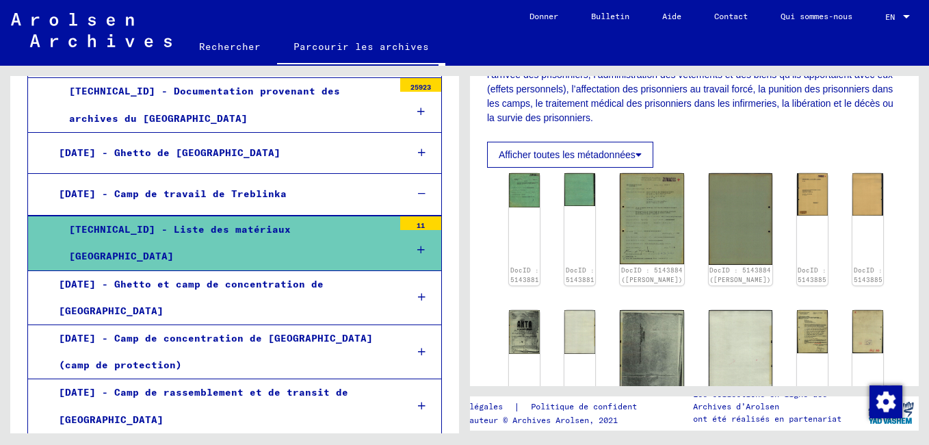
click at [418, 292] on icon at bounding box center [422, 297] width 8 height 10
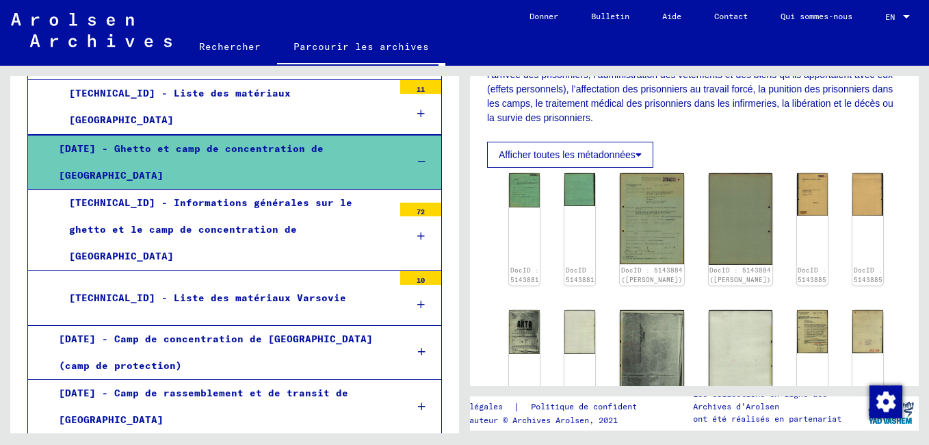
scroll to position [3418, 0]
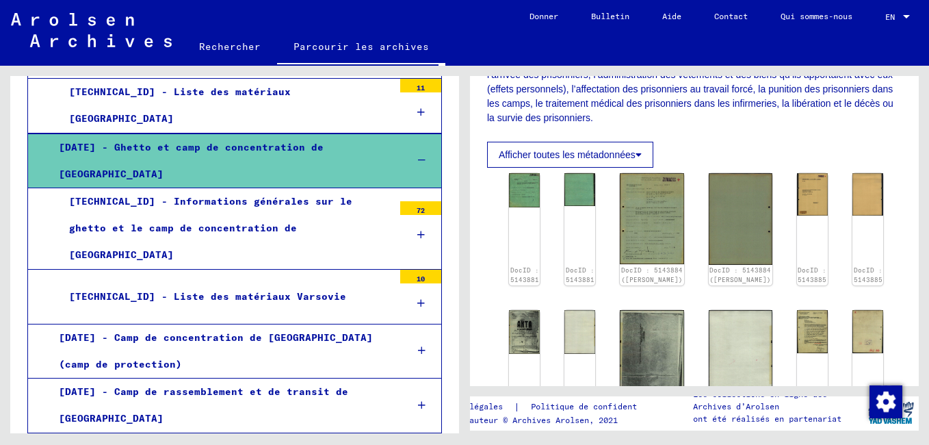
click at [418, 444] on icon at bounding box center [422, 453] width 8 height 10
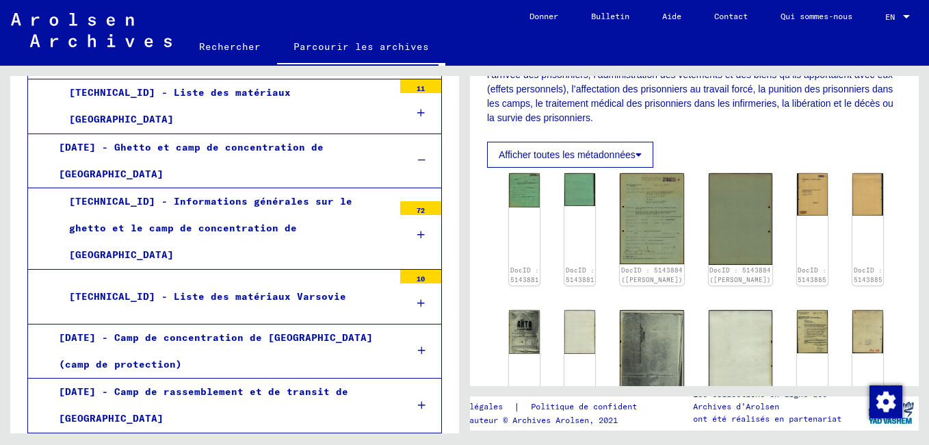
scroll to position [3486, 0]
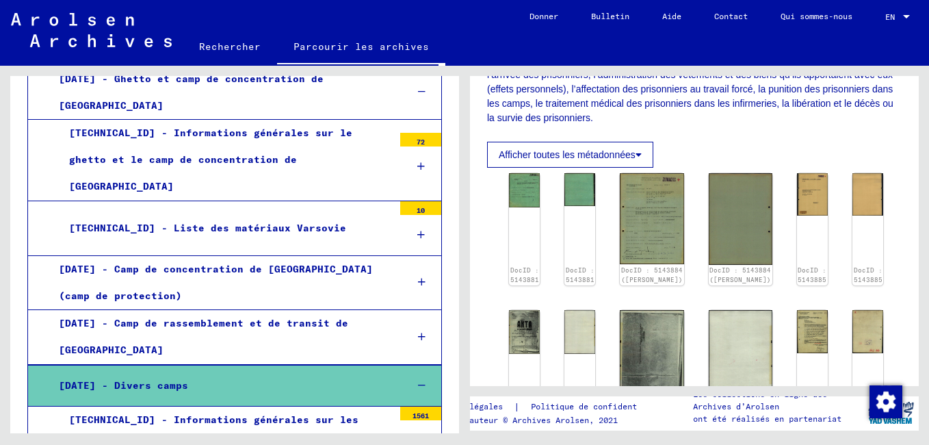
click at [417, 435] on icon at bounding box center [421, 440] width 8 height 10
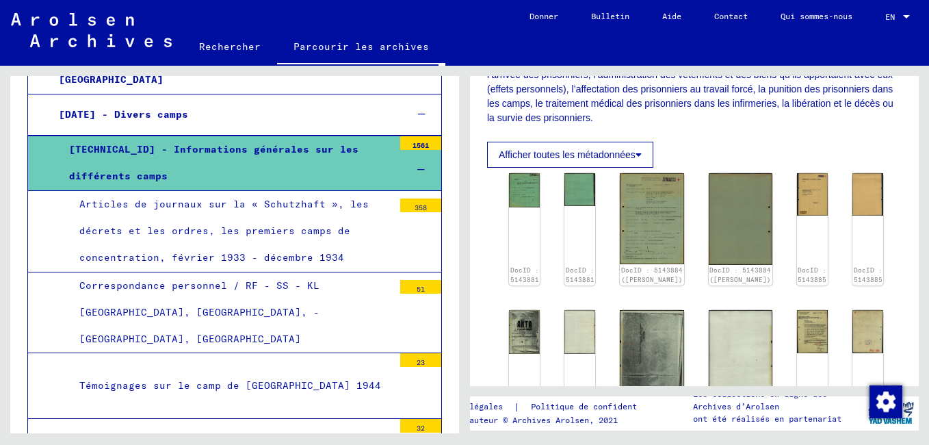
scroll to position [3759, 0]
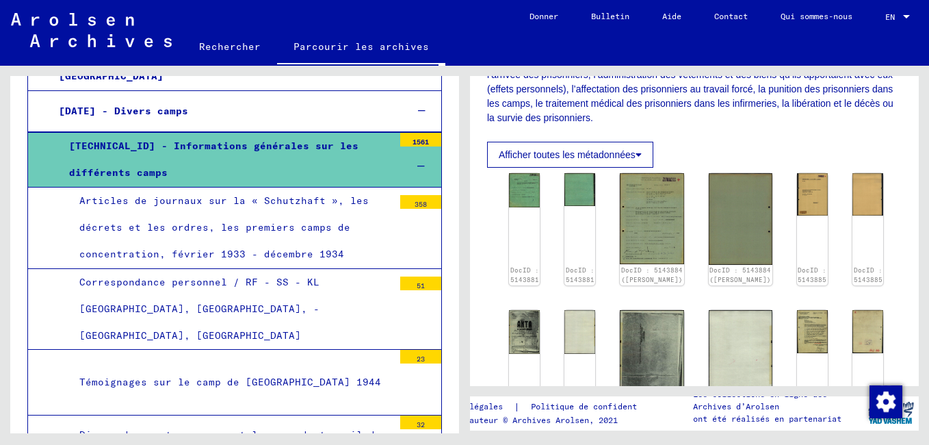
click at [402, 415] on div "32" at bounding box center [420, 422] width 41 height 14
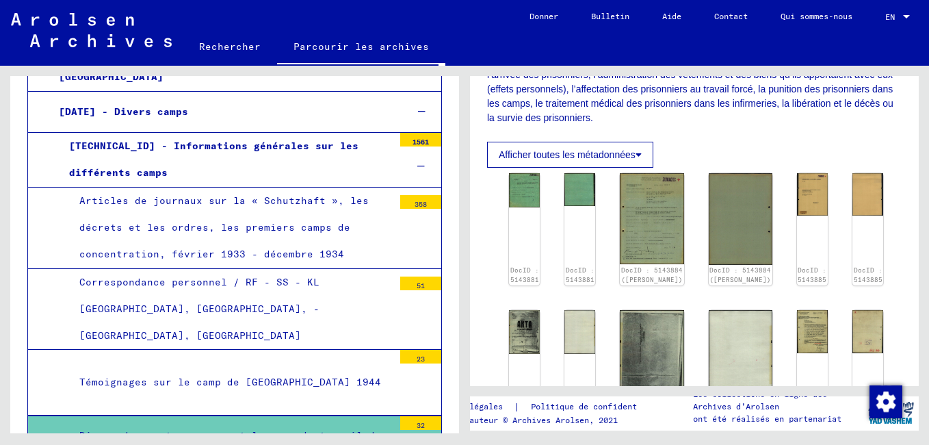
click at [329, 422] on div "Divers documents concernant le camp de travail de [GEOGRAPHIC_DATA]" at bounding box center [231, 448] width 324 height 53
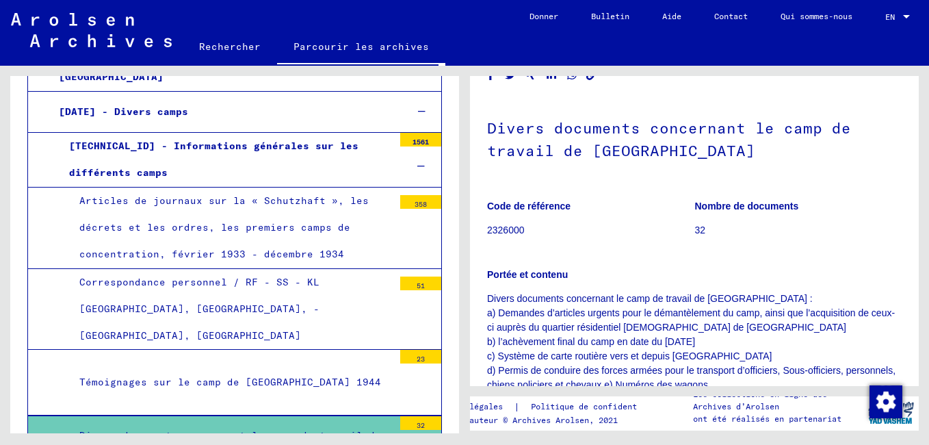
scroll to position [274, 0]
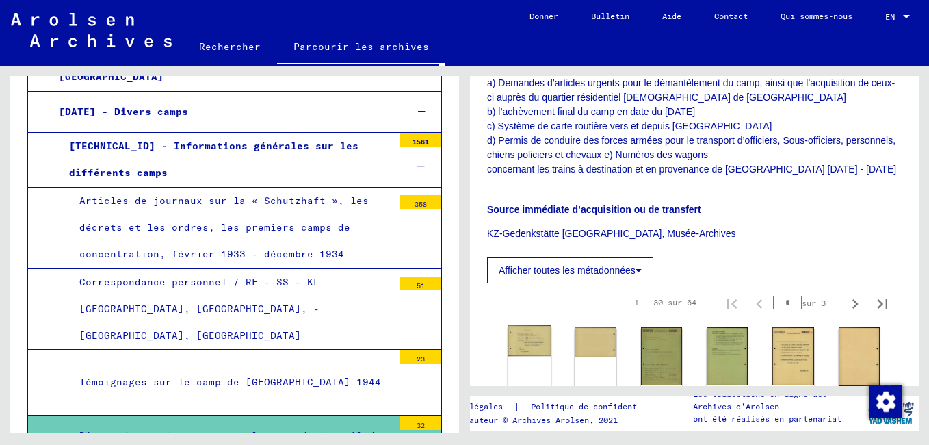
click at [528, 351] on img at bounding box center [529, 340] width 43 height 31
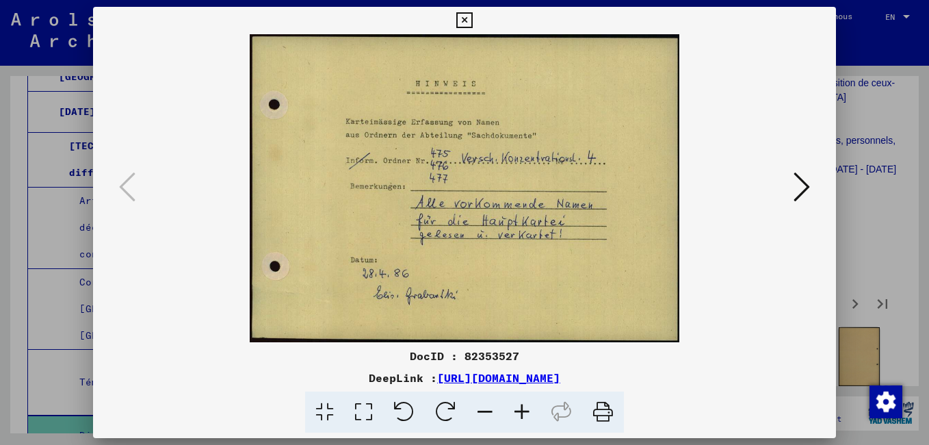
click at [804, 185] on icon at bounding box center [802, 186] width 16 height 33
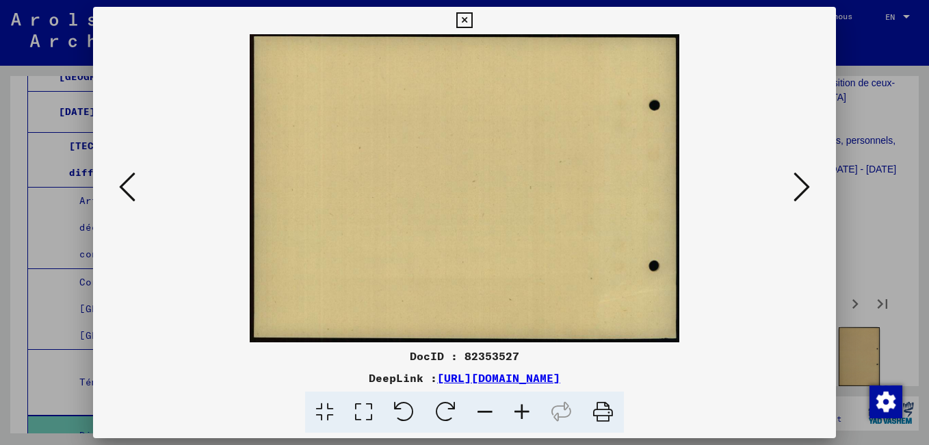
click at [802, 185] on icon at bounding box center [802, 186] width 16 height 33
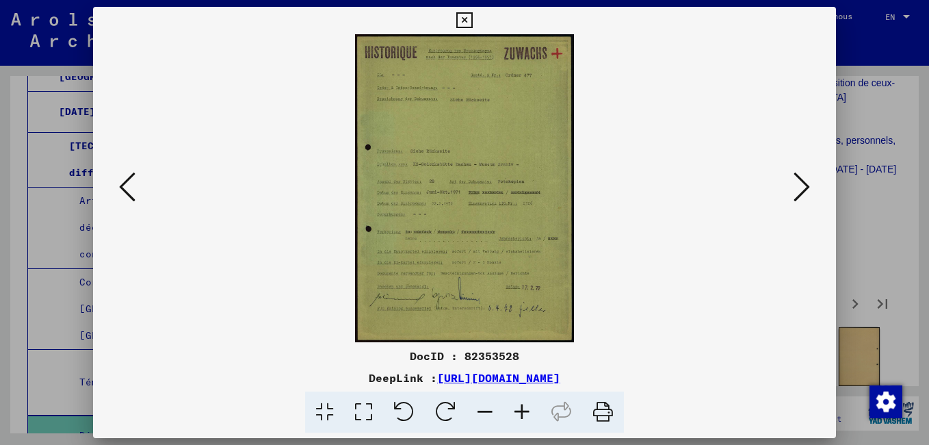
click at [798, 187] on icon at bounding box center [802, 186] width 16 height 33
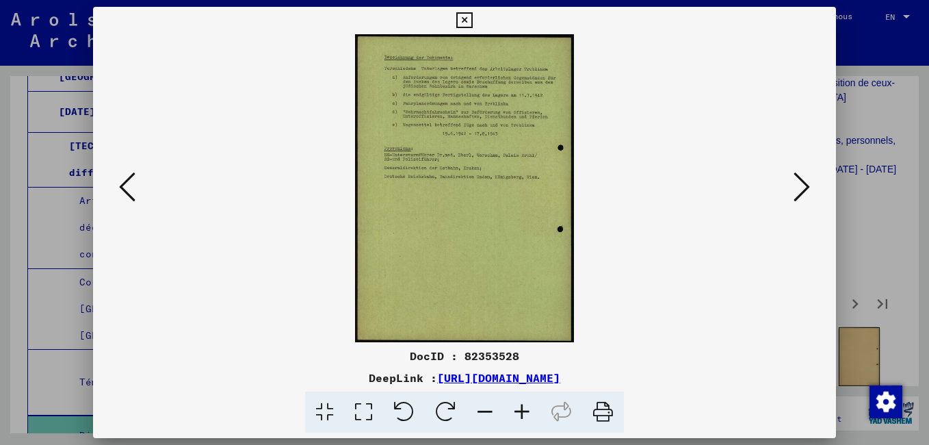
click at [797, 187] on icon at bounding box center [802, 186] width 16 height 33
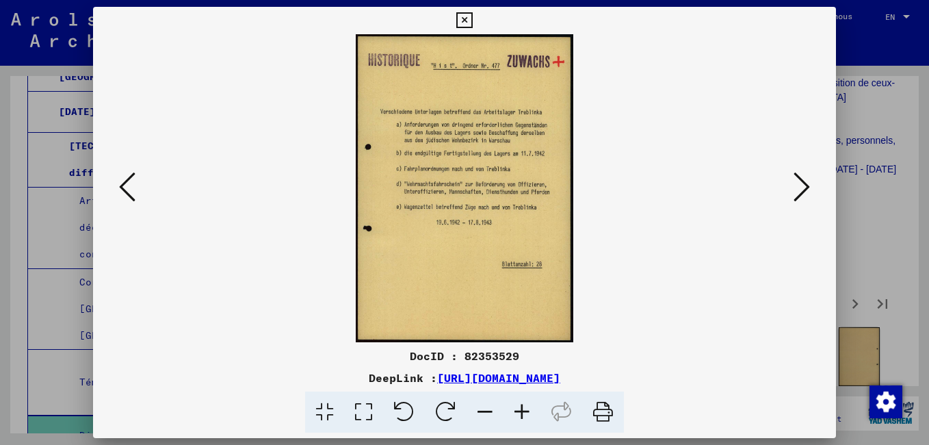
click at [796, 188] on icon at bounding box center [802, 186] width 16 height 33
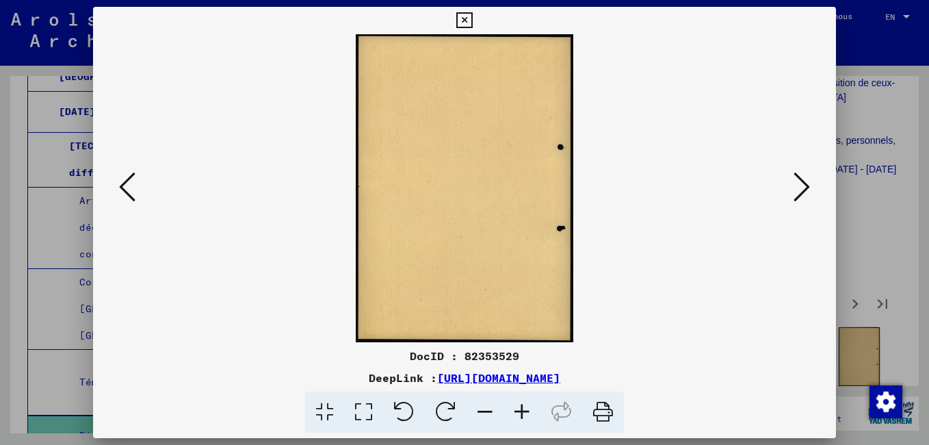
click at [796, 188] on icon at bounding box center [802, 186] width 16 height 33
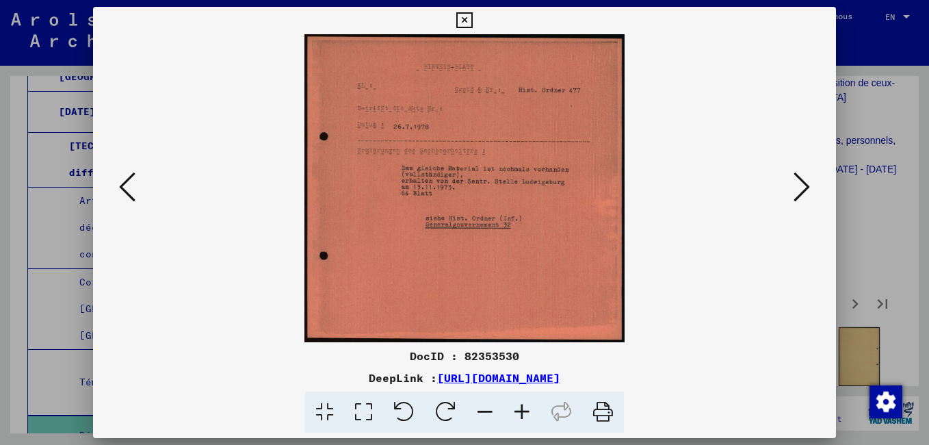
click at [796, 189] on icon at bounding box center [802, 186] width 16 height 33
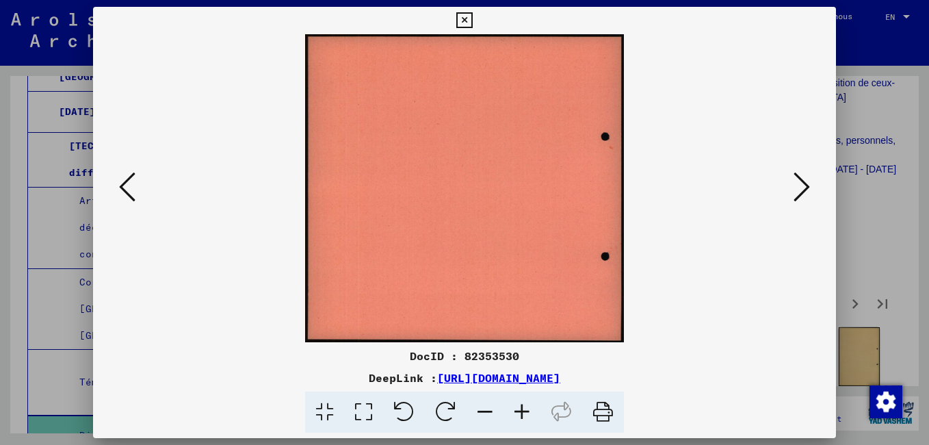
click at [796, 189] on icon at bounding box center [802, 186] width 16 height 33
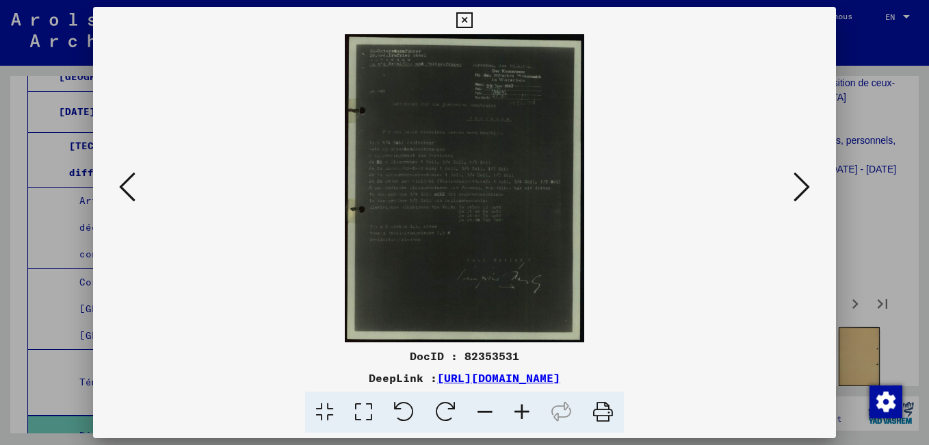
click at [796, 189] on icon at bounding box center [802, 186] width 16 height 33
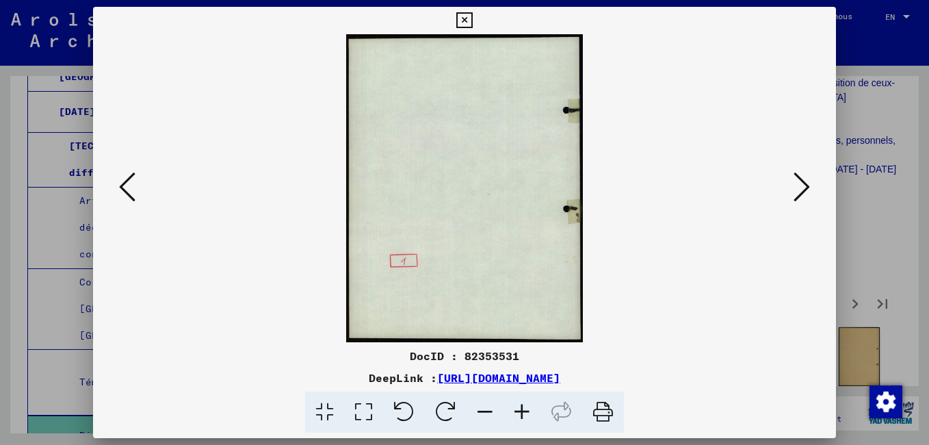
click at [796, 189] on icon at bounding box center [802, 186] width 16 height 33
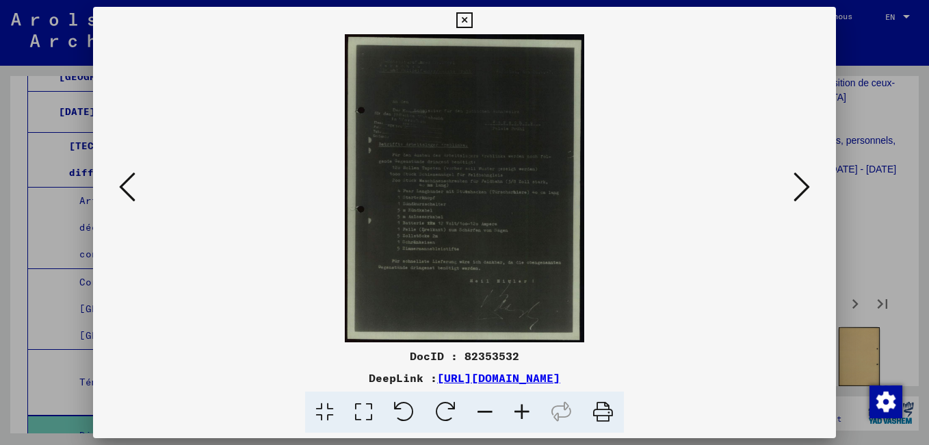
click at [796, 189] on icon at bounding box center [802, 186] width 16 height 33
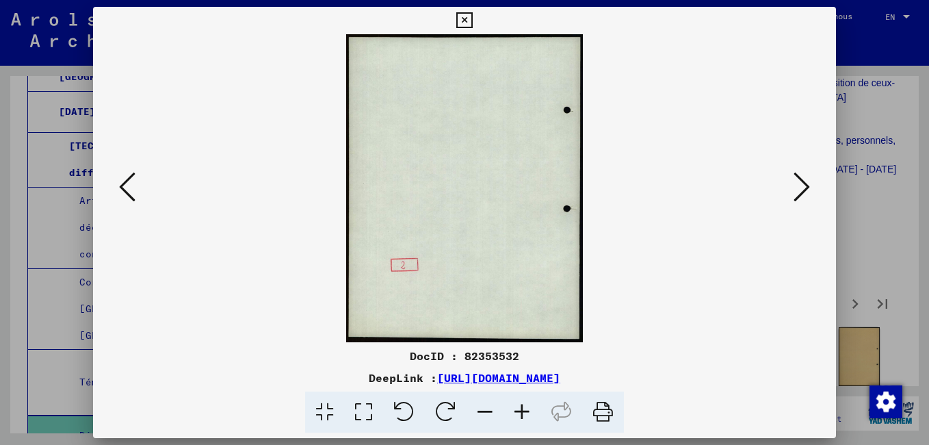
click at [795, 189] on icon at bounding box center [802, 186] width 16 height 33
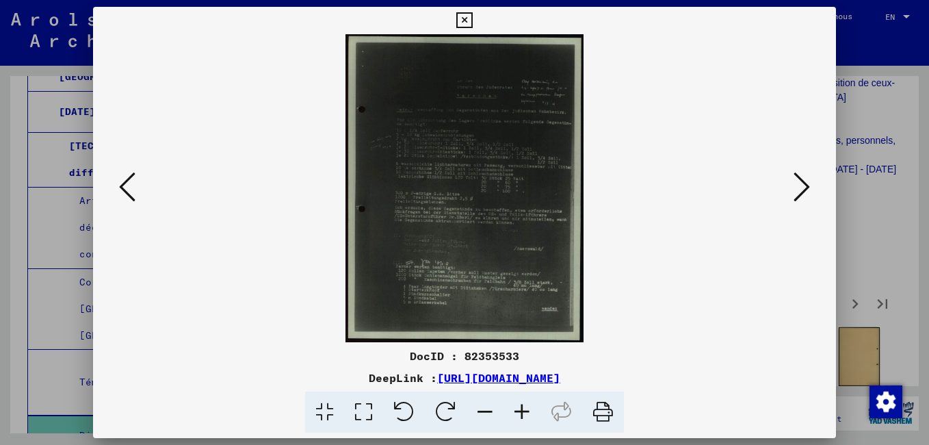
click at [794, 189] on icon at bounding box center [802, 186] width 16 height 33
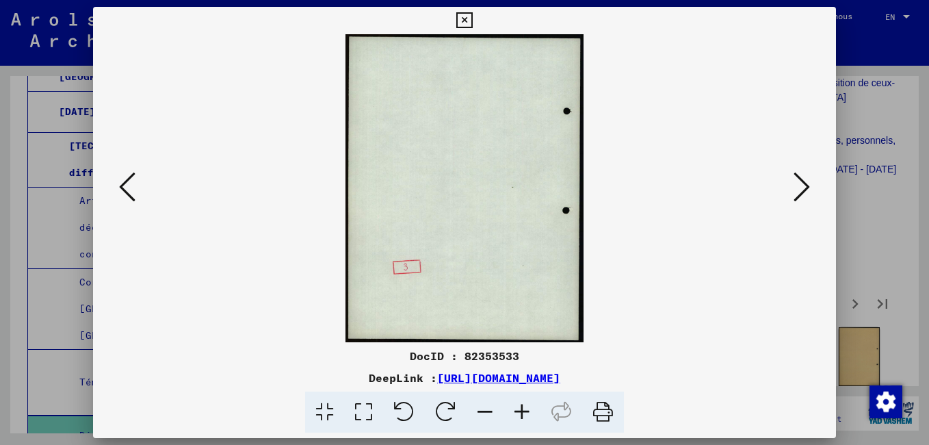
click at [794, 189] on icon at bounding box center [802, 186] width 16 height 33
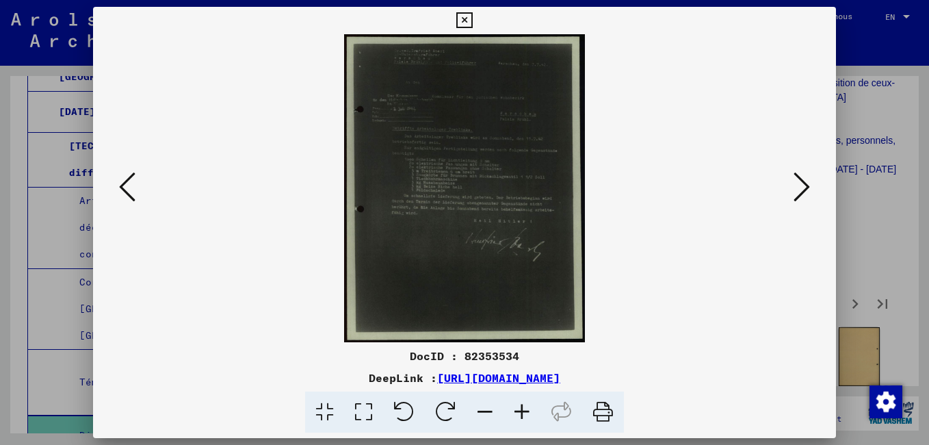
click at [794, 188] on icon at bounding box center [802, 186] width 16 height 33
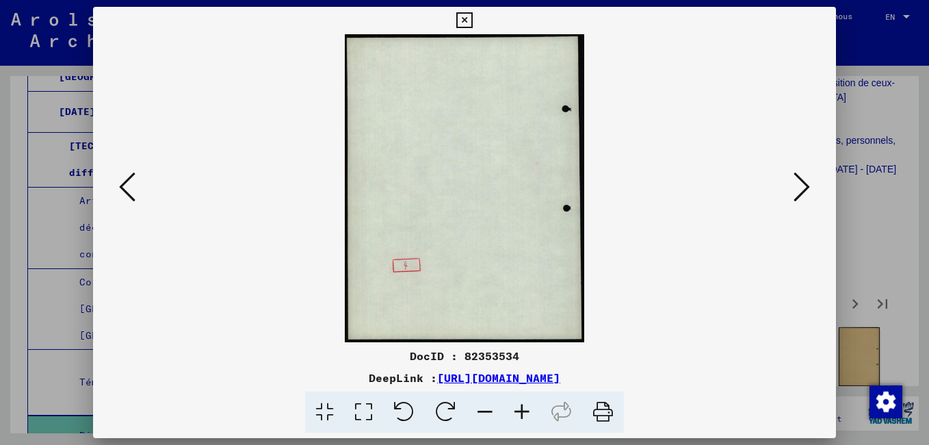
click at [794, 188] on icon at bounding box center [802, 186] width 16 height 33
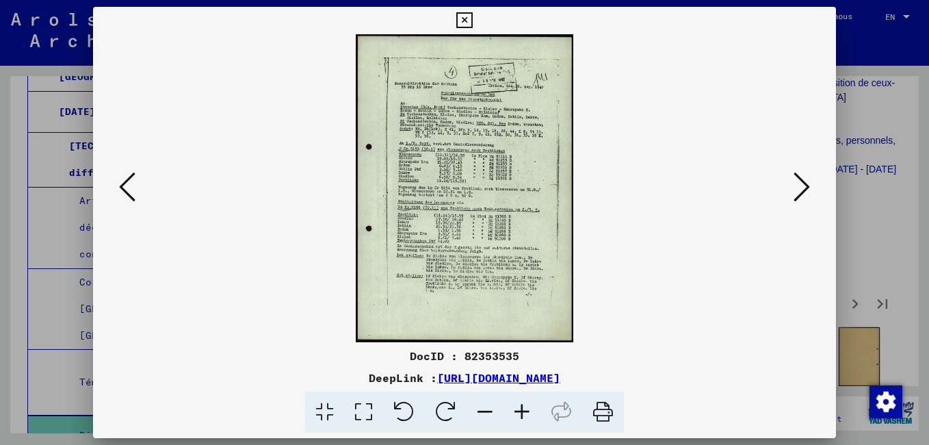
click at [793, 187] on button at bounding box center [801, 187] width 25 height 39
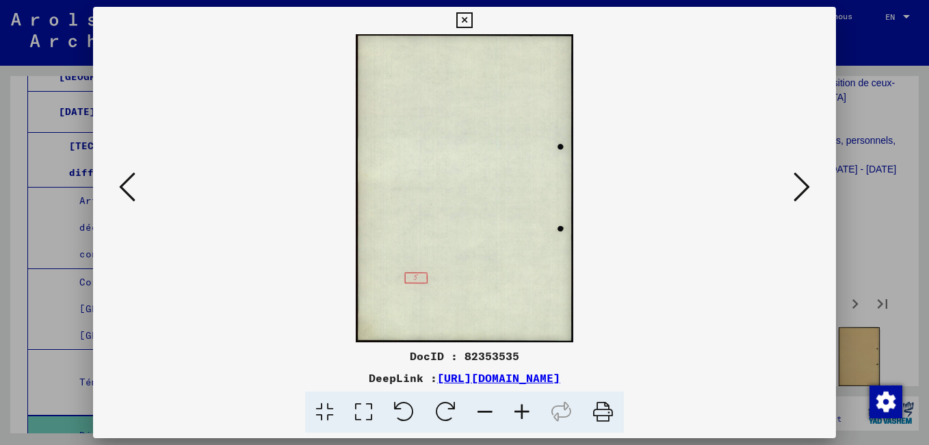
click at [122, 180] on icon at bounding box center [127, 186] width 16 height 33
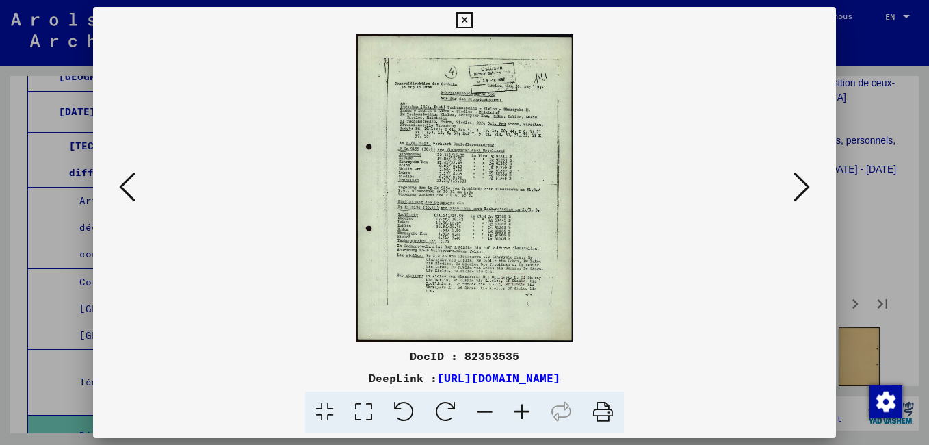
click at [521, 409] on icon at bounding box center [522, 412] width 37 height 42
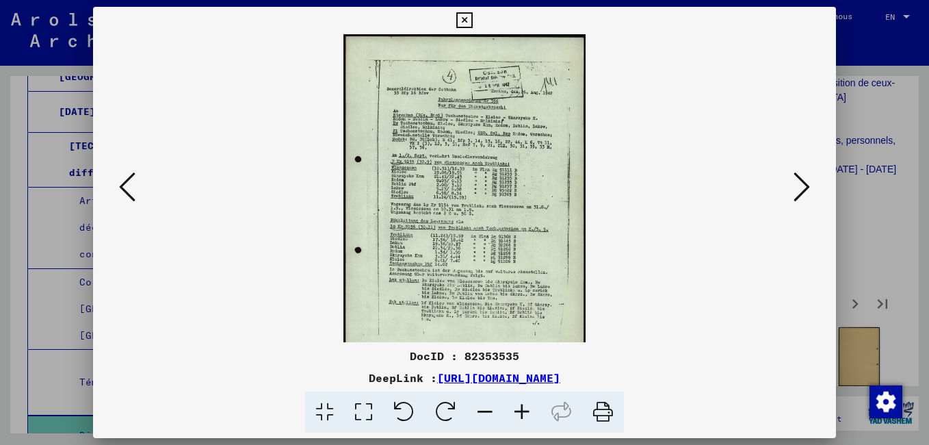
click at [521, 409] on icon at bounding box center [522, 412] width 37 height 42
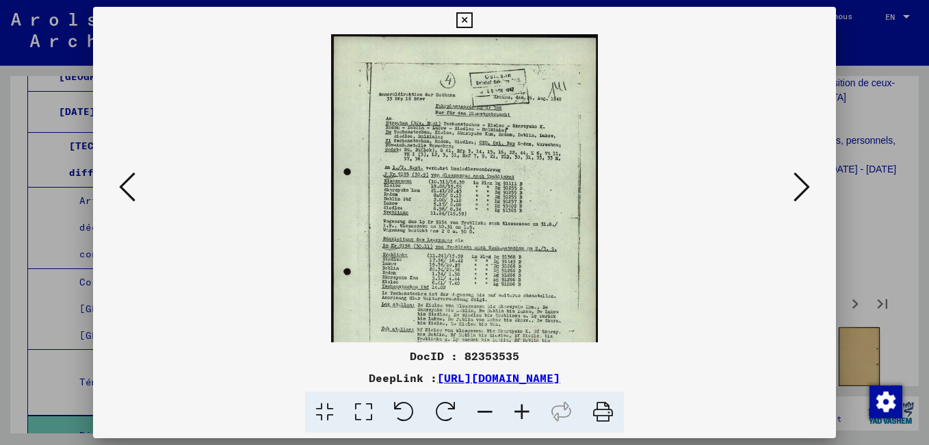
click at [807, 187] on icon at bounding box center [802, 186] width 16 height 33
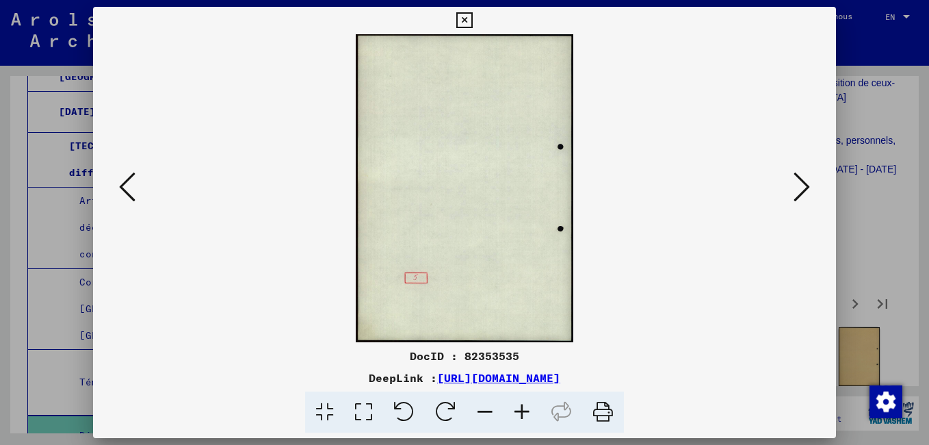
click at [806, 187] on icon at bounding box center [802, 186] width 16 height 33
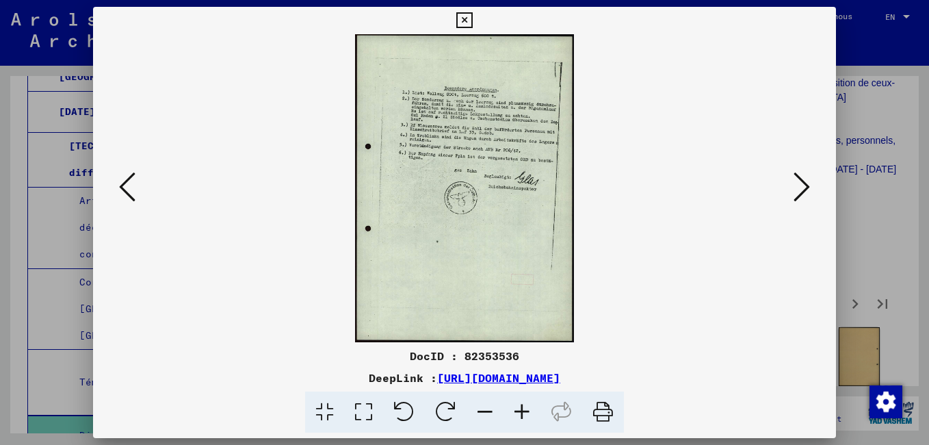
click at [805, 187] on icon at bounding box center [802, 186] width 16 height 33
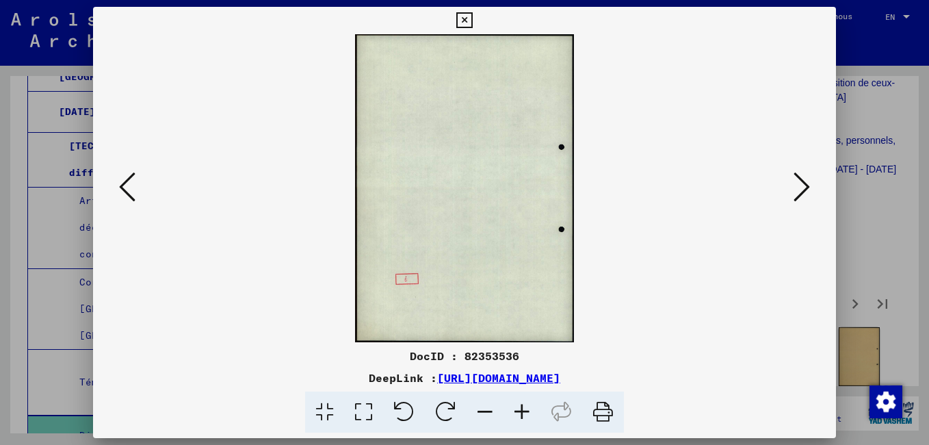
click at [805, 187] on icon at bounding box center [802, 186] width 16 height 33
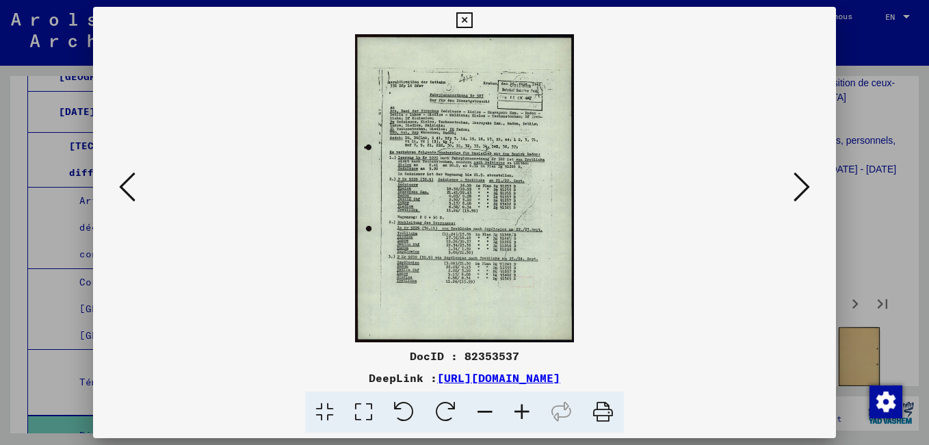
click at [523, 410] on icon at bounding box center [522, 412] width 37 height 42
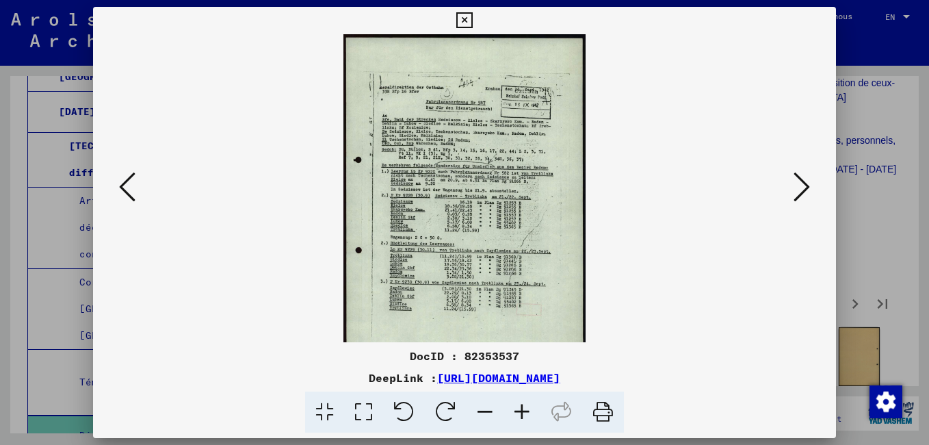
click at [523, 412] on icon at bounding box center [522, 412] width 37 height 42
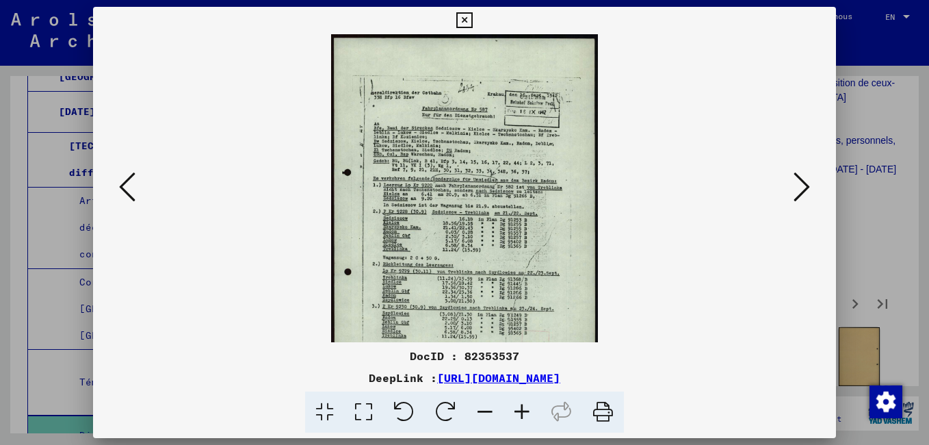
click at [520, 415] on icon at bounding box center [522, 412] width 37 height 42
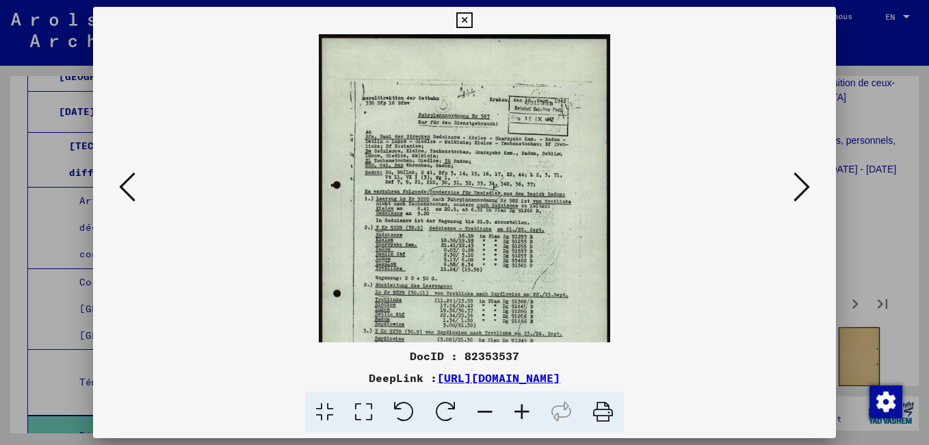
click at [506, 405] on icon at bounding box center [522, 412] width 37 height 42
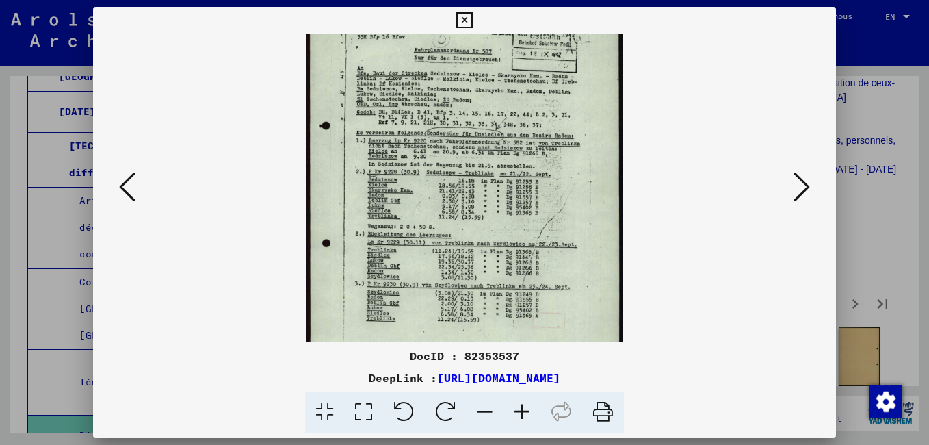
scroll to position [73, 0]
drag, startPoint x: 445, startPoint y: 283, endPoint x: 428, endPoint y: 210, distance: 75.2
click at [428, 210] on img at bounding box center [463, 183] width 315 height 445
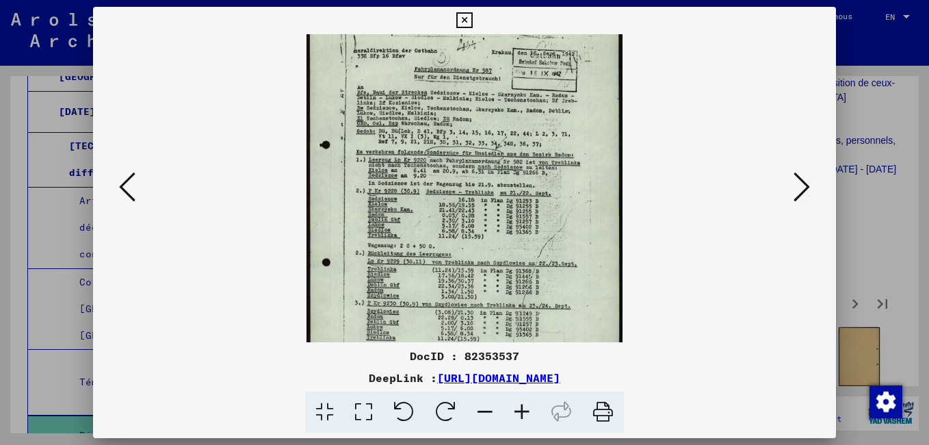
drag, startPoint x: 395, startPoint y: 283, endPoint x: 398, endPoint y: 298, distance: 14.6
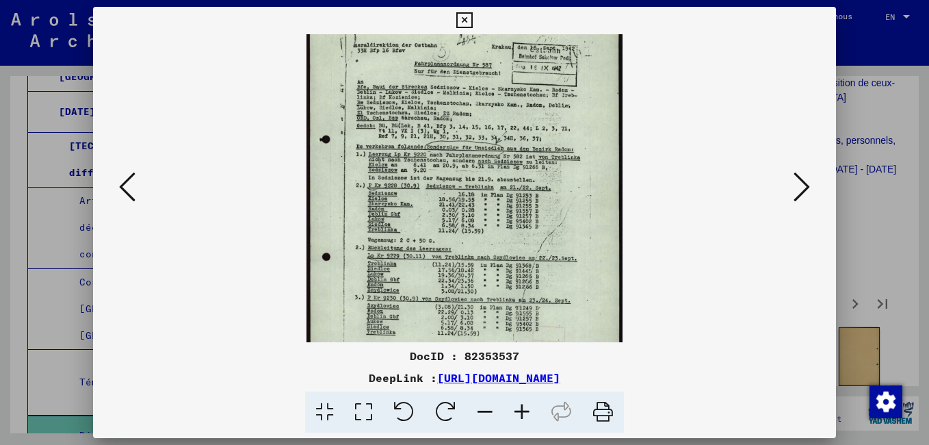
drag, startPoint x: 398, startPoint y: 298, endPoint x: 665, endPoint y: 167, distance: 297.1
click at [665, 167] on viewer-one-image at bounding box center [465, 130] width 650 height 308
click at [801, 197] on icon at bounding box center [802, 186] width 16 height 33
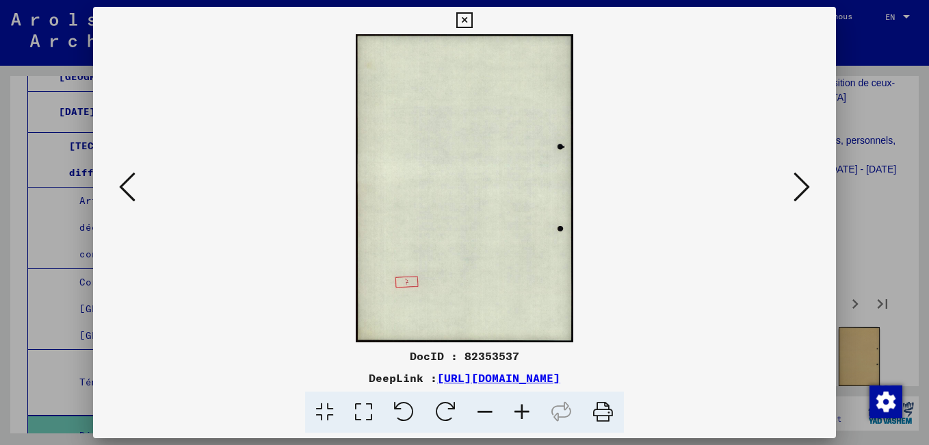
scroll to position [0, 0]
click at [800, 197] on icon at bounding box center [802, 186] width 16 height 33
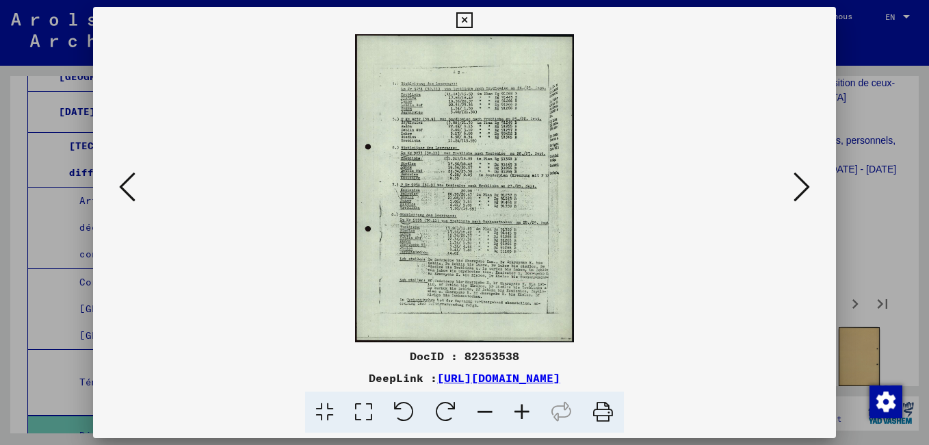
click at [523, 412] on icon at bounding box center [522, 412] width 37 height 42
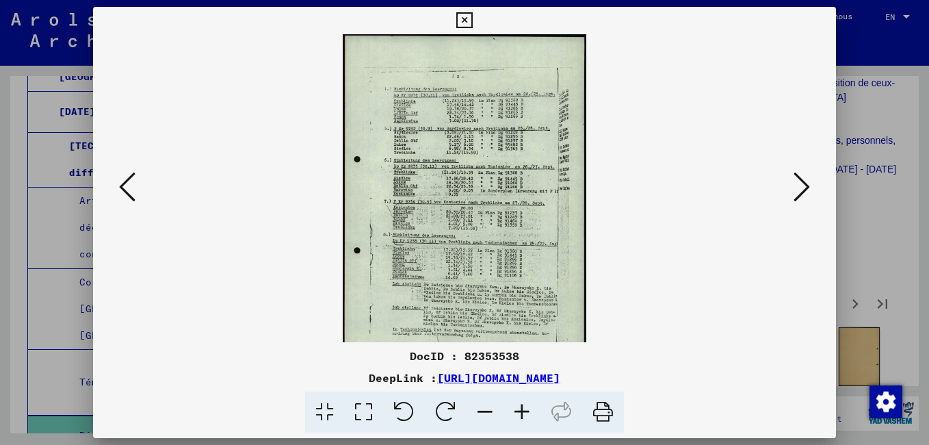
click at [523, 411] on icon at bounding box center [522, 412] width 37 height 42
click at [522, 408] on icon at bounding box center [522, 412] width 37 height 42
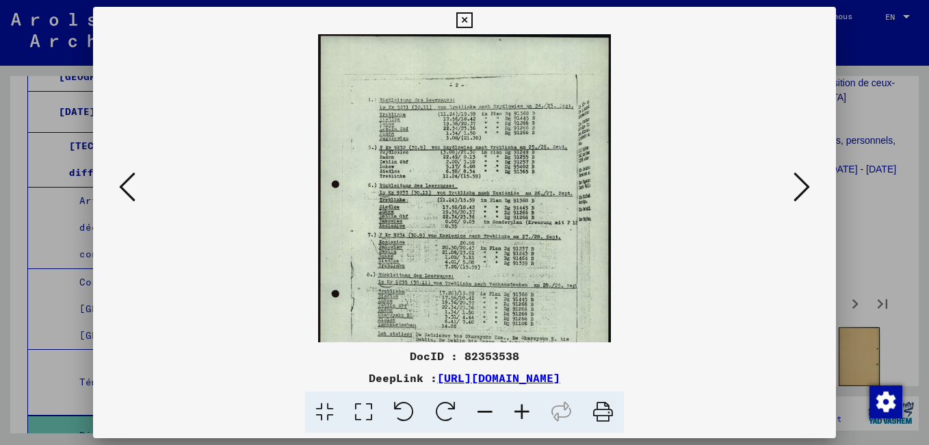
click at [521, 406] on icon at bounding box center [522, 412] width 37 height 42
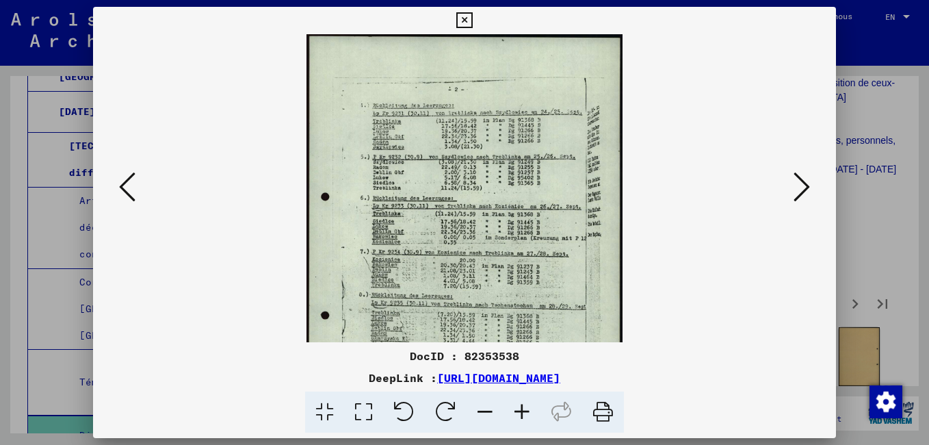
click at [521, 404] on icon at bounding box center [522, 412] width 37 height 42
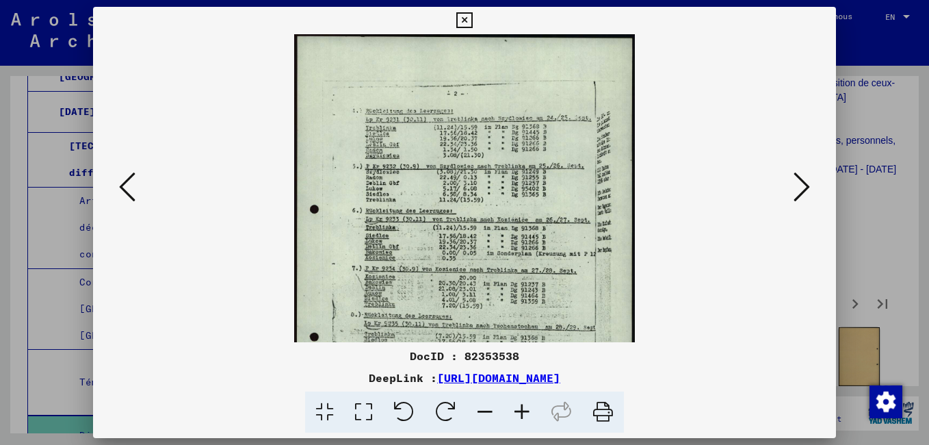
click at [519, 402] on icon at bounding box center [522, 412] width 37 height 42
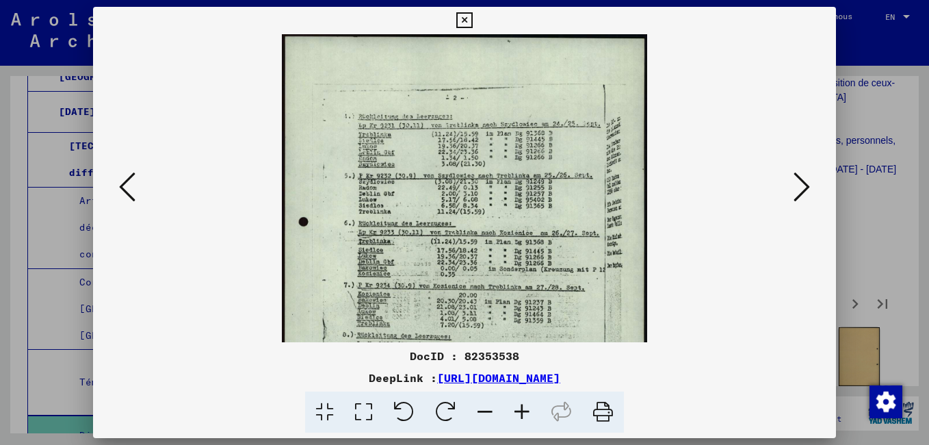
click at [520, 403] on icon at bounding box center [522, 412] width 37 height 42
click at [518, 401] on icon at bounding box center [522, 412] width 37 height 42
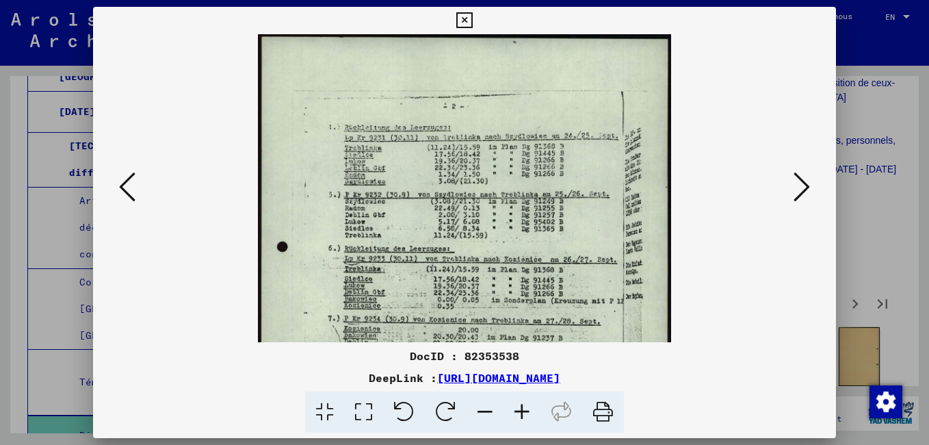
click at [514, 397] on icon at bounding box center [522, 412] width 37 height 42
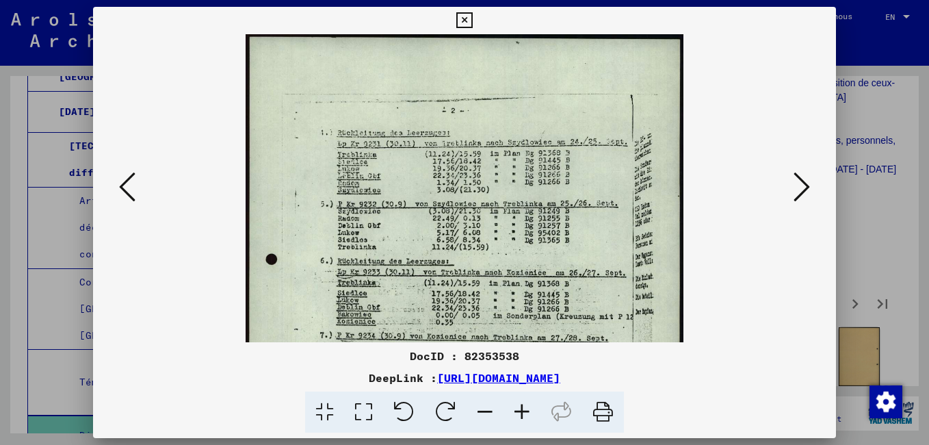
click at [514, 396] on icon at bounding box center [522, 412] width 37 height 42
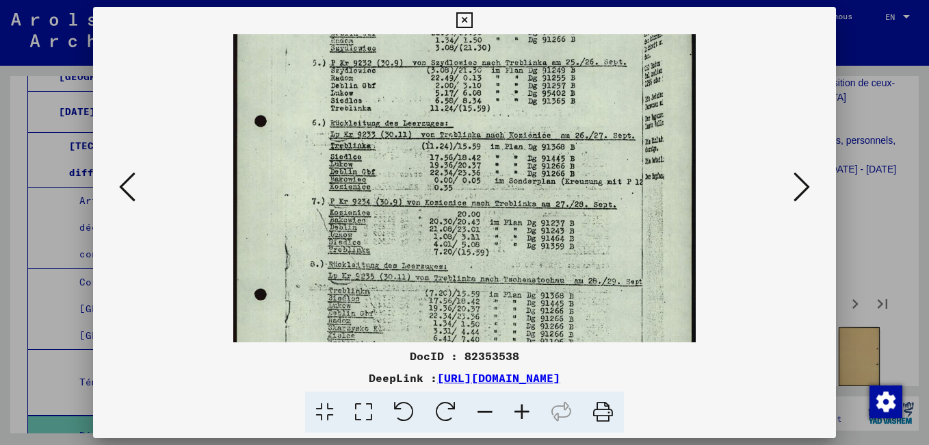
scroll to position [159, 0]
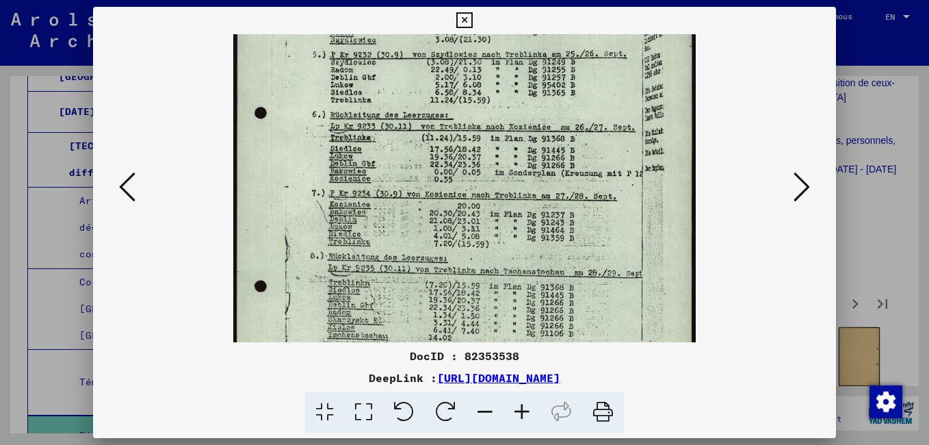
drag, startPoint x: 360, startPoint y: 278, endPoint x: 358, endPoint y: 120, distance: 158.7
click at [358, 120] on img at bounding box center [464, 200] width 462 height 650
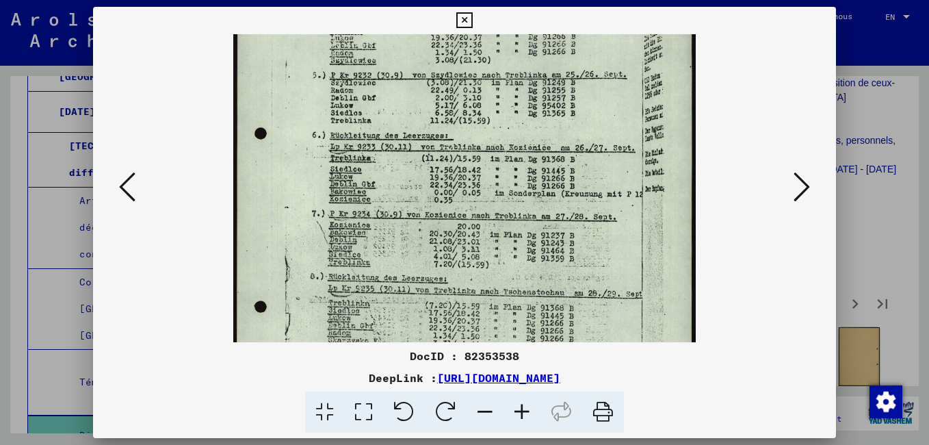
drag, startPoint x: 362, startPoint y: 192, endPoint x: 360, endPoint y: 205, distance: 13.2
click at [361, 203] on img at bounding box center [464, 221] width 462 height 650
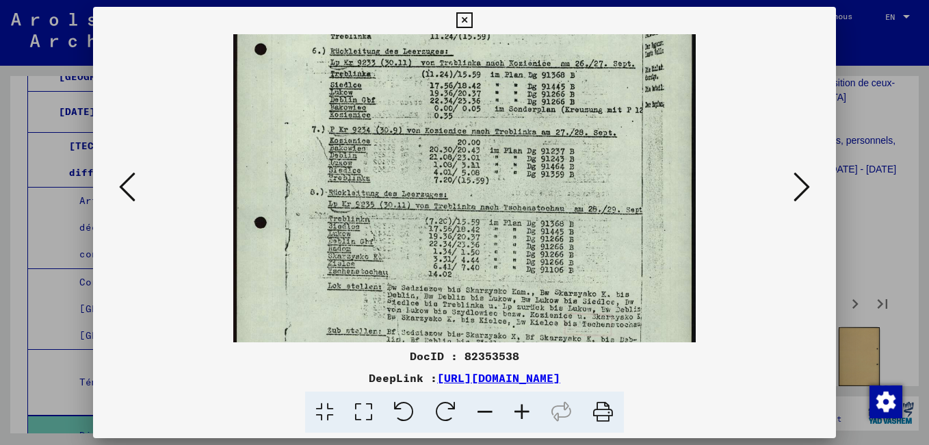
drag, startPoint x: 359, startPoint y: 206, endPoint x: 352, endPoint y: 105, distance: 100.8
click at [352, 106] on img at bounding box center [464, 137] width 462 height 650
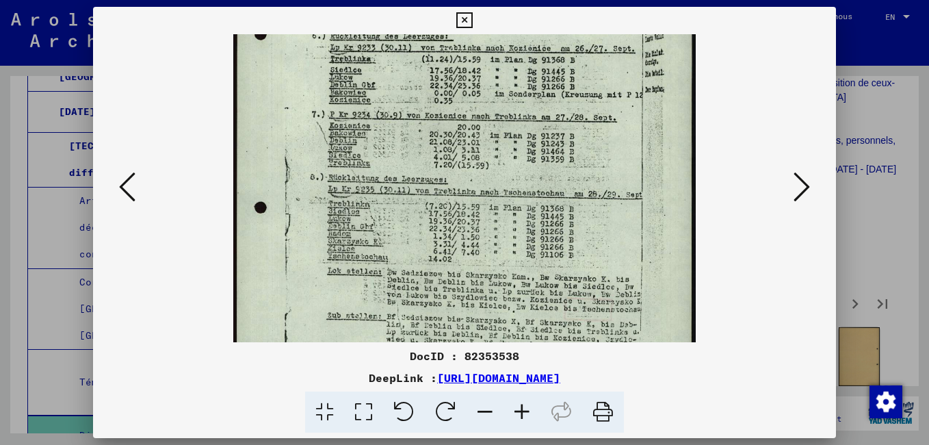
click at [799, 192] on icon at bounding box center [802, 186] width 16 height 33
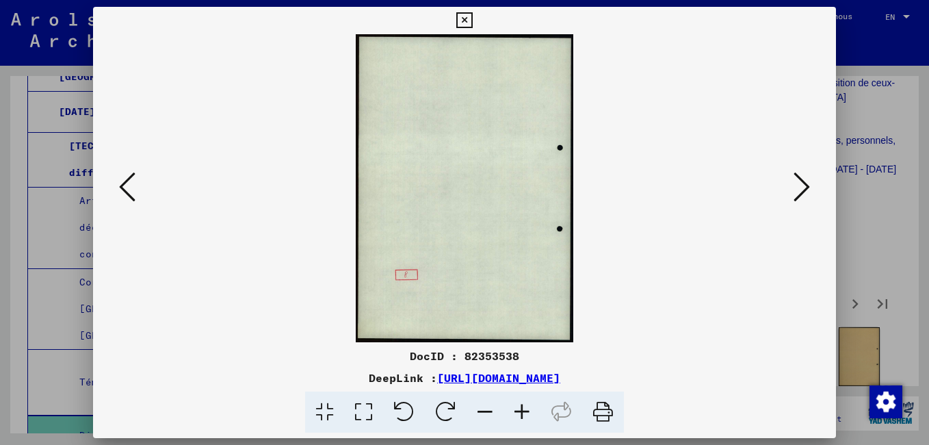
scroll to position [0, 0]
click at [799, 192] on icon at bounding box center [802, 186] width 16 height 33
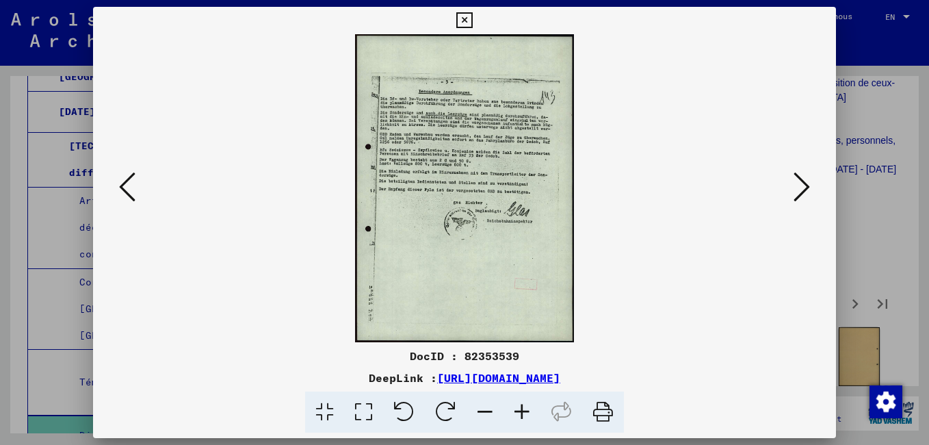
click at [799, 192] on icon at bounding box center [802, 186] width 16 height 33
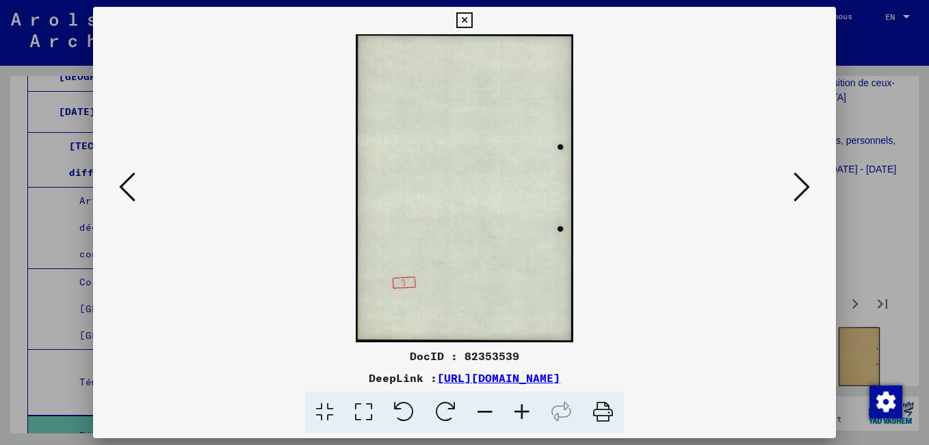
click at [799, 192] on icon at bounding box center [802, 186] width 16 height 33
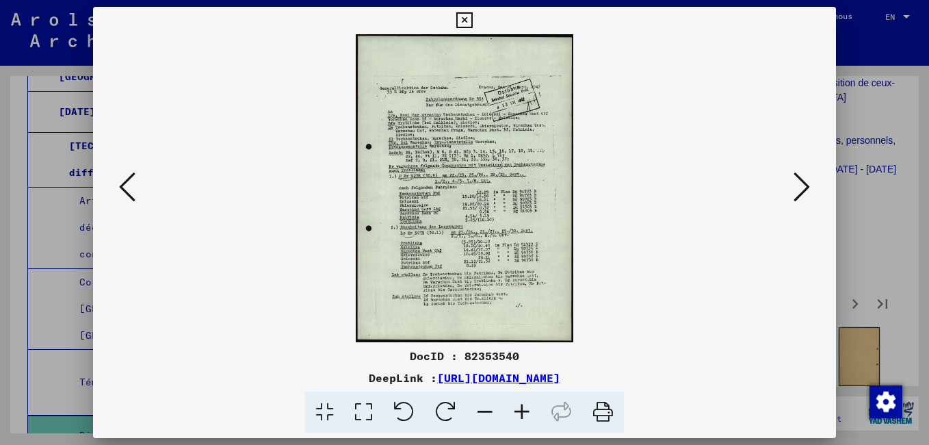
click at [799, 192] on icon at bounding box center [802, 186] width 16 height 33
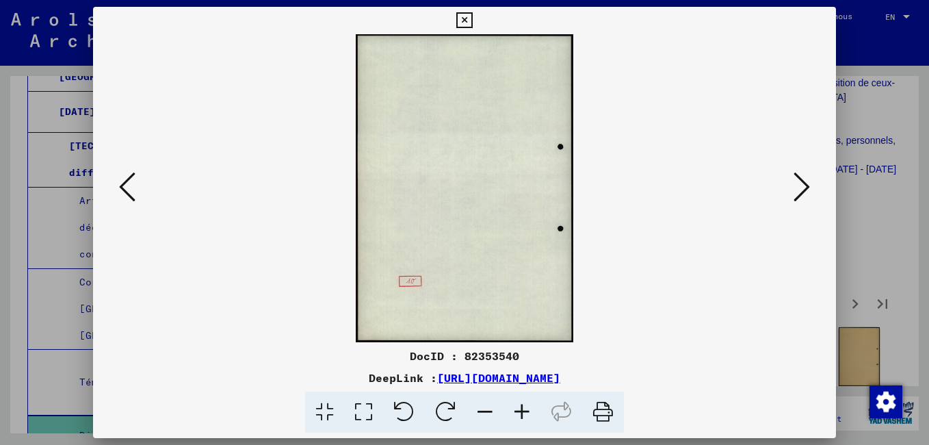
click at [799, 192] on icon at bounding box center [802, 186] width 16 height 33
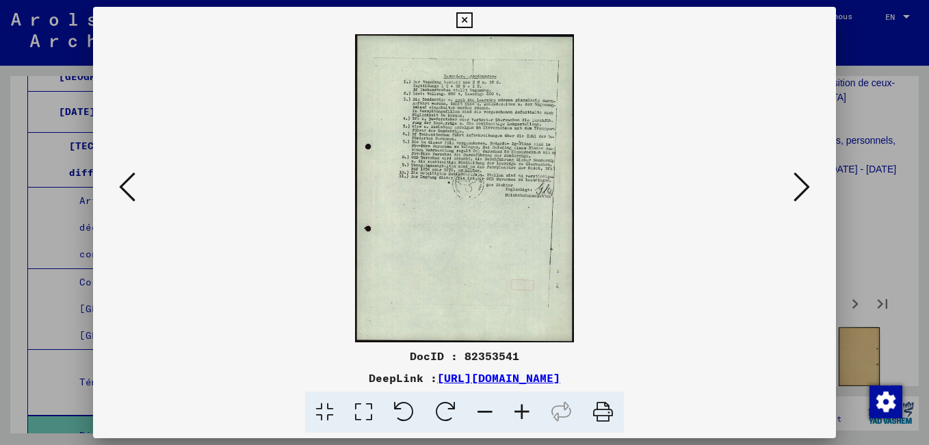
click at [799, 192] on icon at bounding box center [802, 186] width 16 height 33
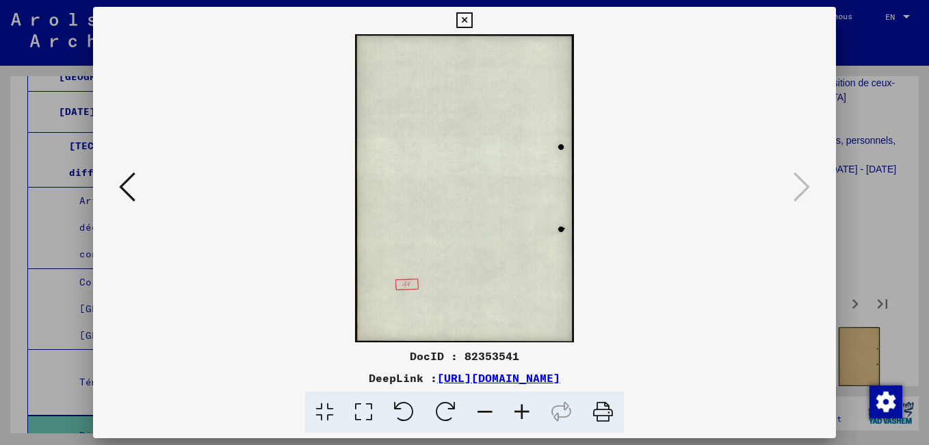
click at [466, 20] on icon at bounding box center [464, 20] width 16 height 16
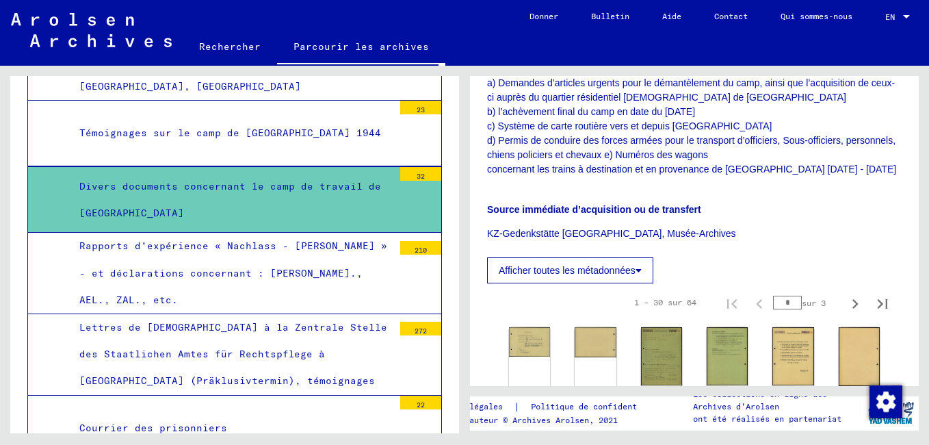
scroll to position [4032, 0]
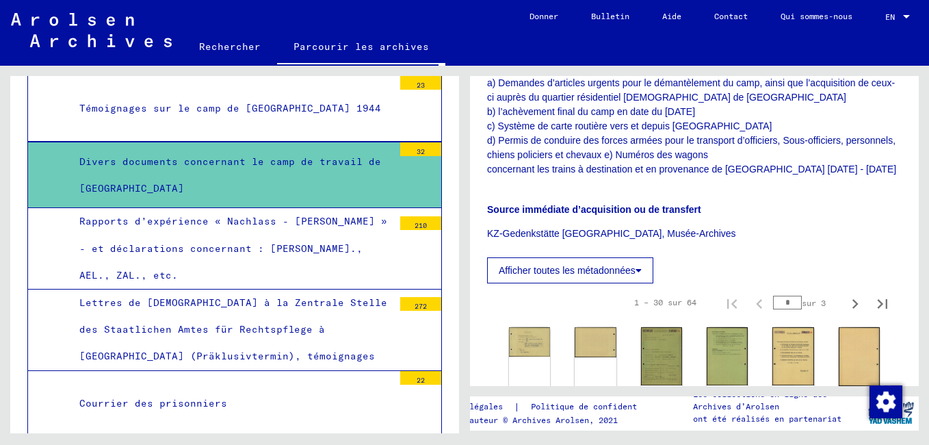
click at [400, 371] on div "22" at bounding box center [420, 378] width 41 height 14
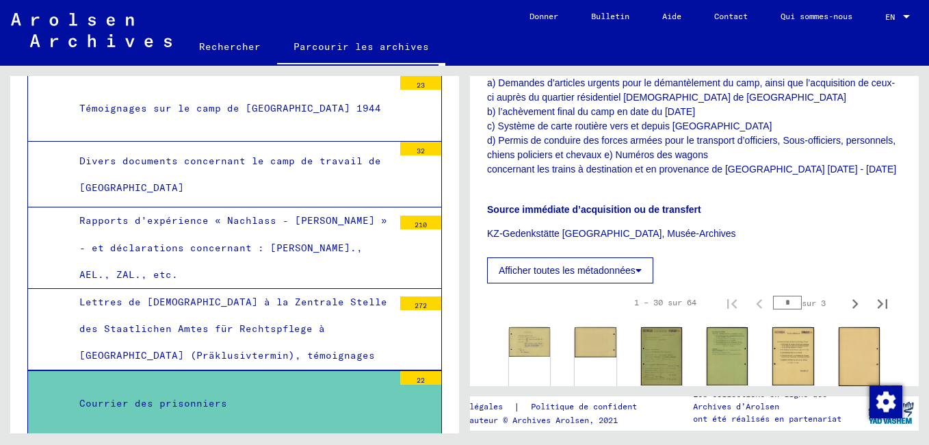
scroll to position [4031, 0]
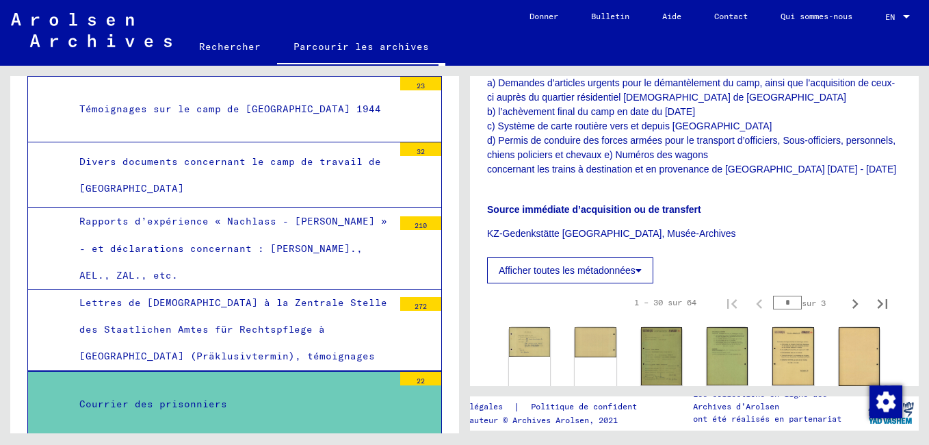
click at [151, 391] on div "Courrier des prisonniers" at bounding box center [231, 404] width 324 height 27
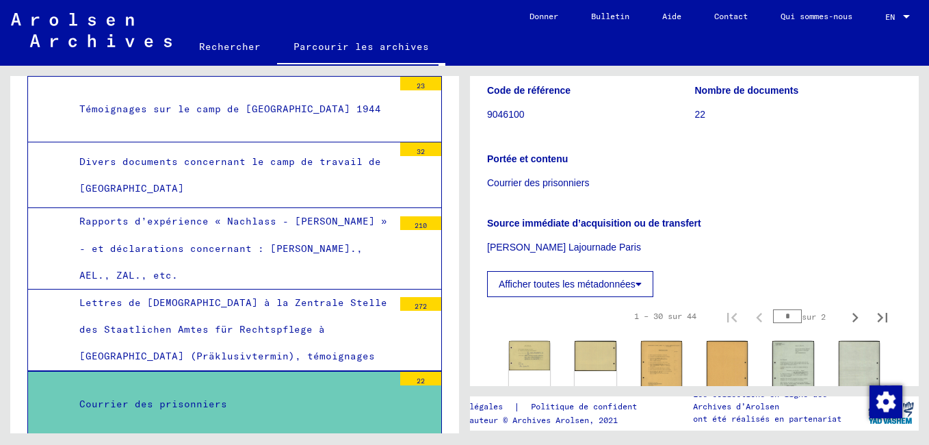
scroll to position [205, 0]
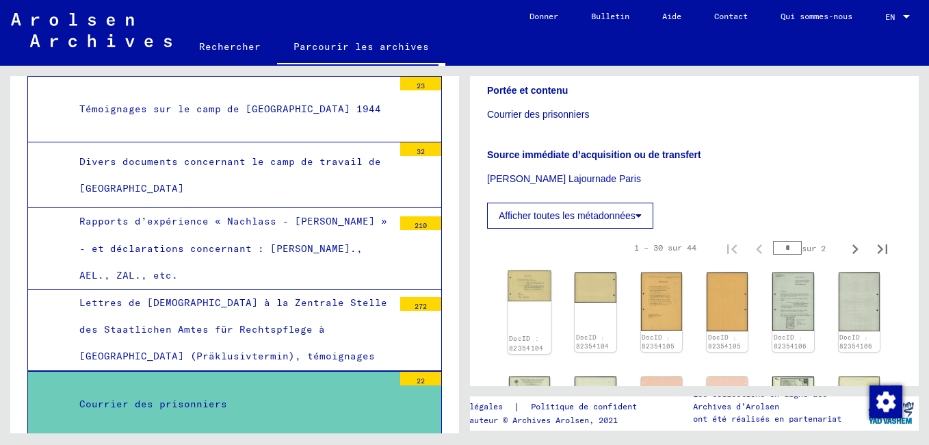
click at [524, 280] on img at bounding box center [529, 285] width 43 height 31
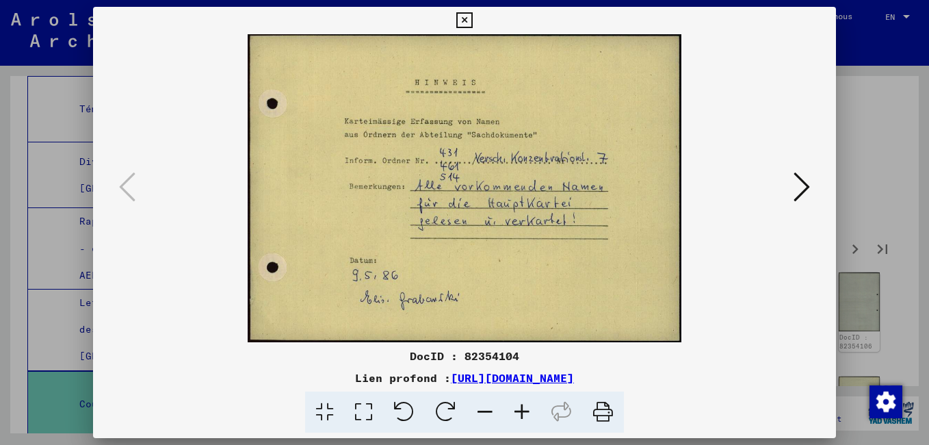
click at [802, 188] on icon at bounding box center [802, 186] width 16 height 33
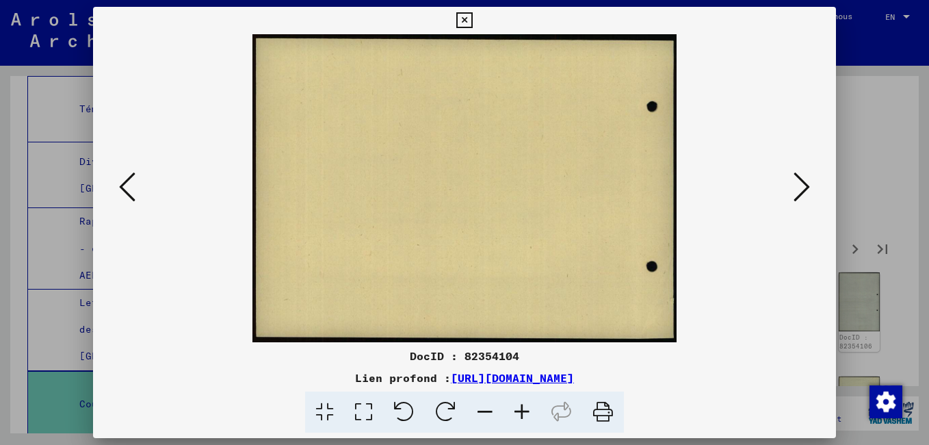
click at [802, 188] on icon at bounding box center [802, 186] width 16 height 33
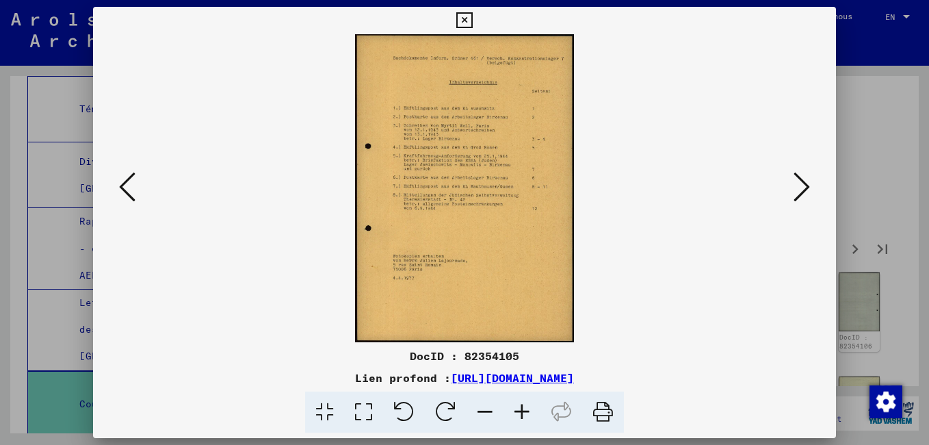
click at [802, 188] on icon at bounding box center [802, 186] width 16 height 33
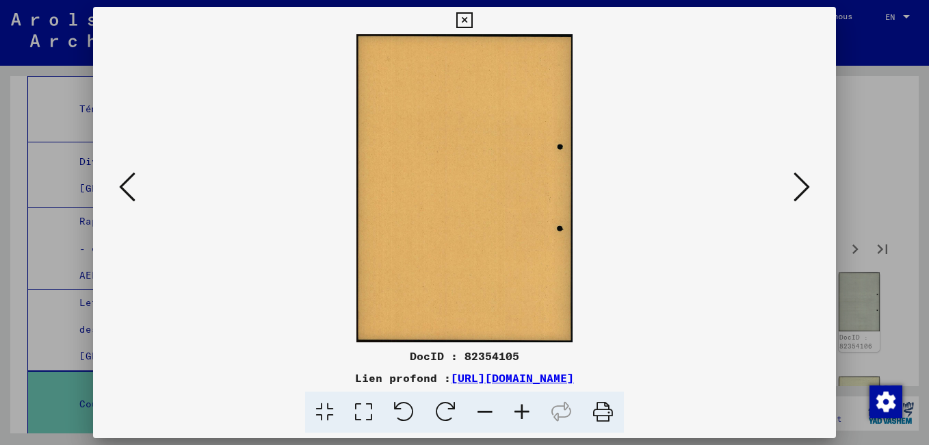
click at [802, 188] on icon at bounding box center [802, 186] width 16 height 33
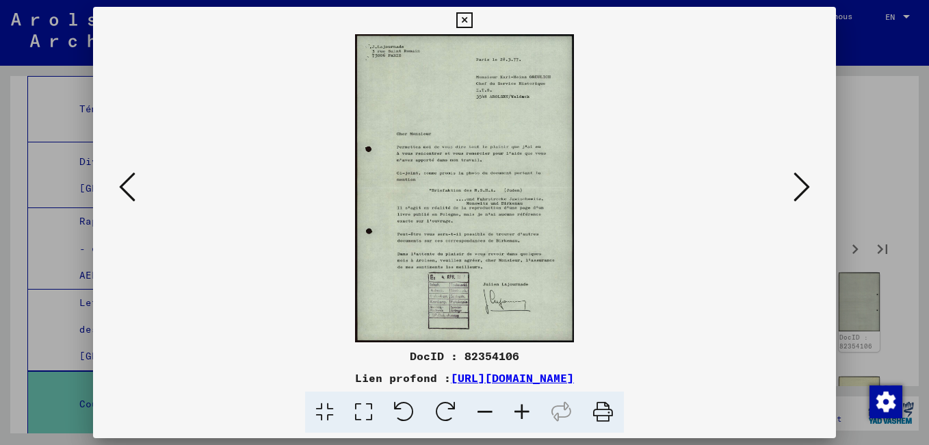
click at [802, 188] on icon at bounding box center [802, 186] width 16 height 33
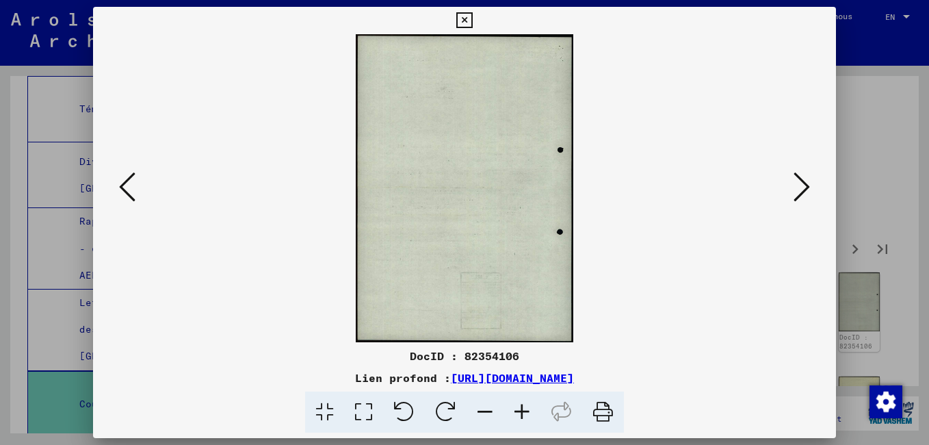
click at [802, 188] on icon at bounding box center [802, 186] width 16 height 33
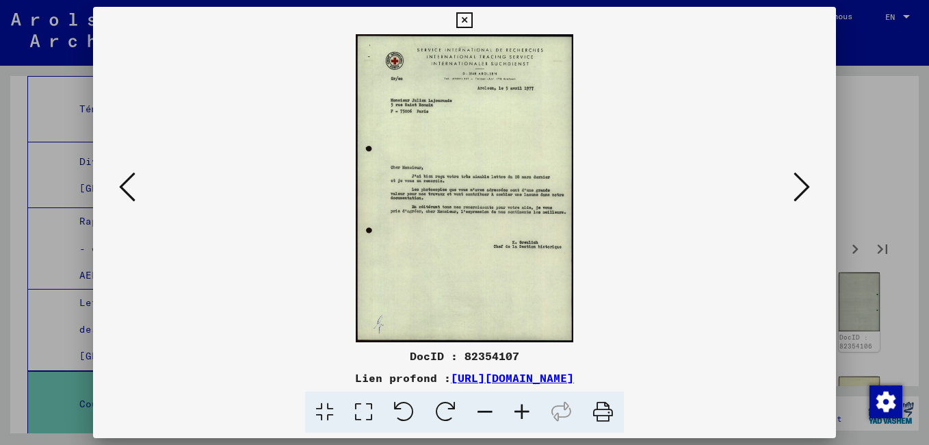
click at [802, 188] on icon at bounding box center [802, 186] width 16 height 33
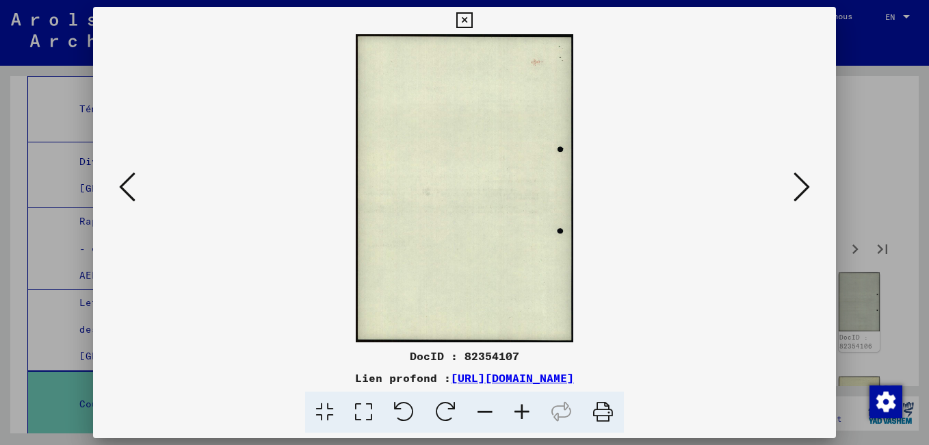
click at [802, 188] on icon at bounding box center [802, 186] width 16 height 33
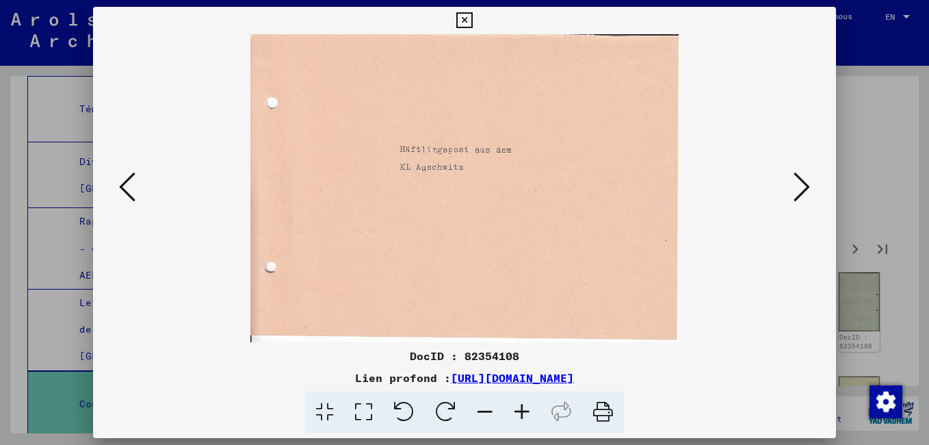
click at [802, 188] on icon at bounding box center [802, 186] width 16 height 33
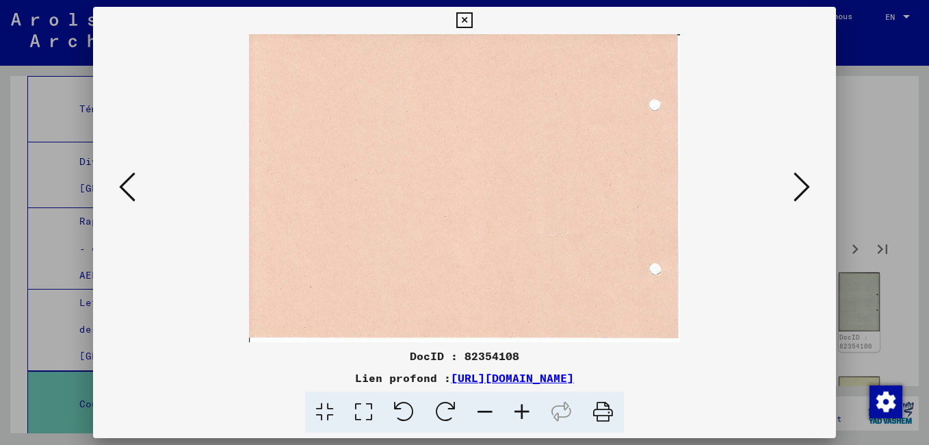
click at [802, 188] on icon at bounding box center [802, 186] width 16 height 33
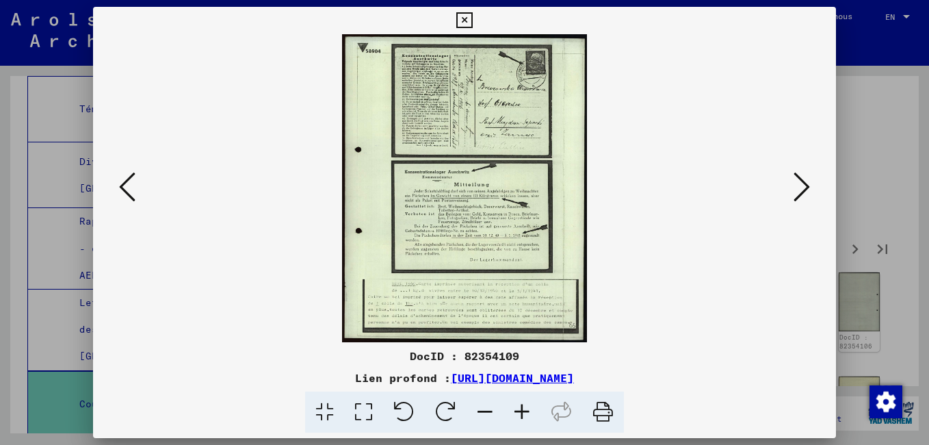
click at [802, 188] on icon at bounding box center [802, 186] width 16 height 33
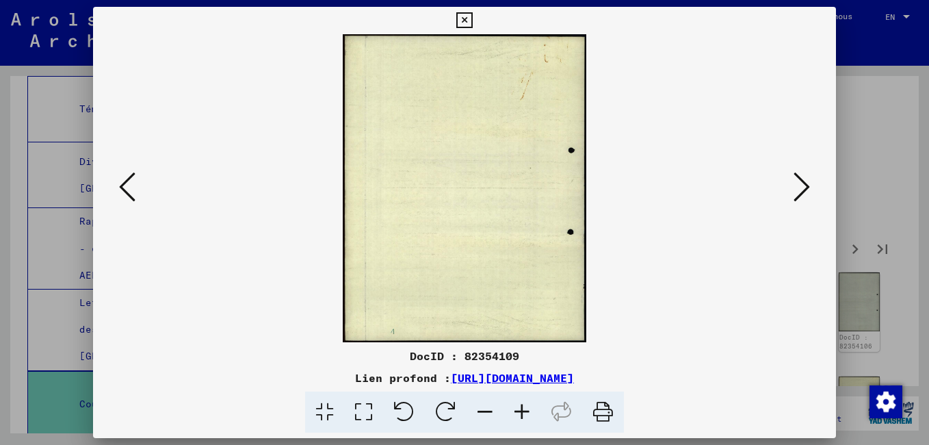
click at [802, 188] on icon at bounding box center [802, 186] width 16 height 33
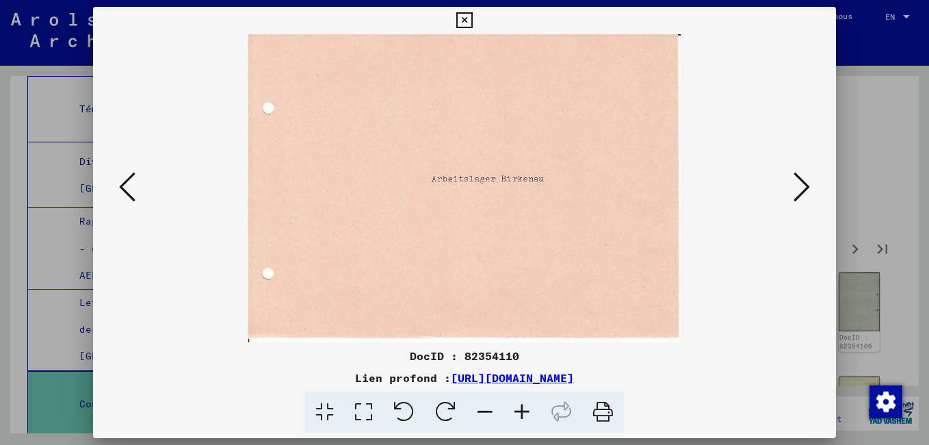
click at [802, 188] on icon at bounding box center [802, 186] width 16 height 33
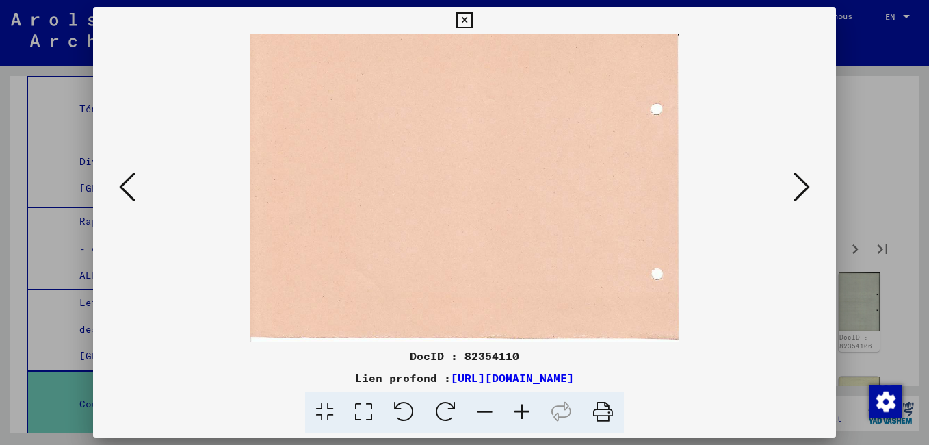
click at [802, 188] on icon at bounding box center [802, 186] width 16 height 33
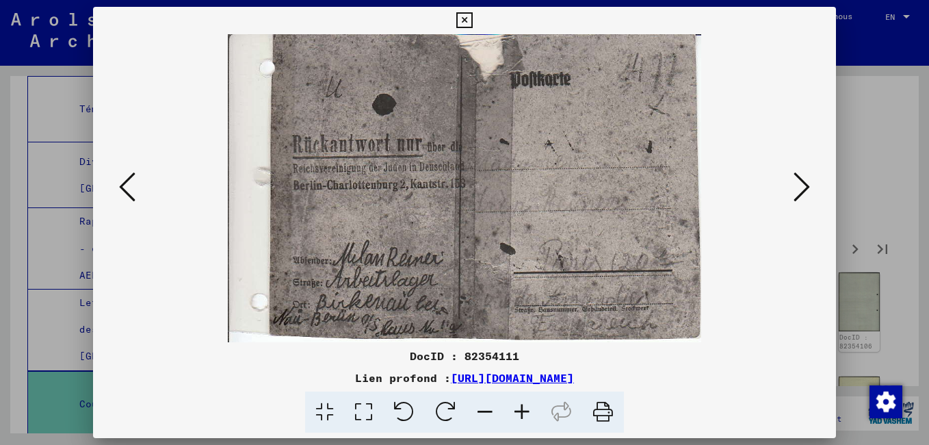
click at [802, 188] on icon at bounding box center [802, 186] width 16 height 33
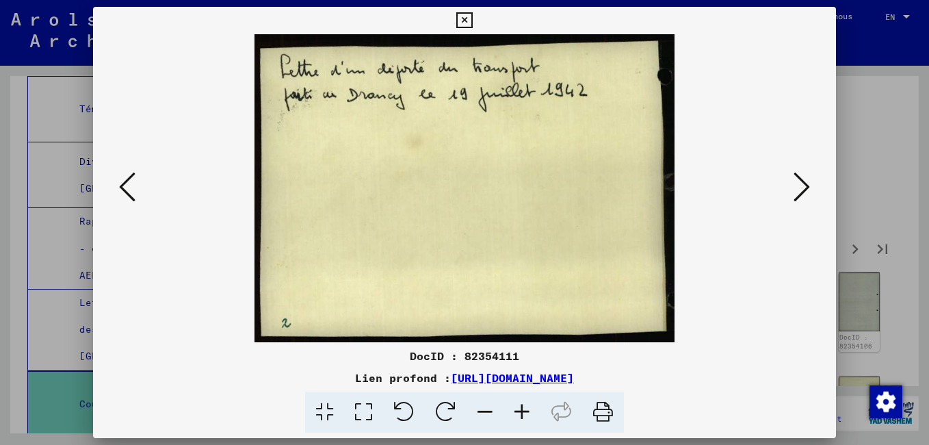
click at [802, 188] on icon at bounding box center [802, 186] width 16 height 33
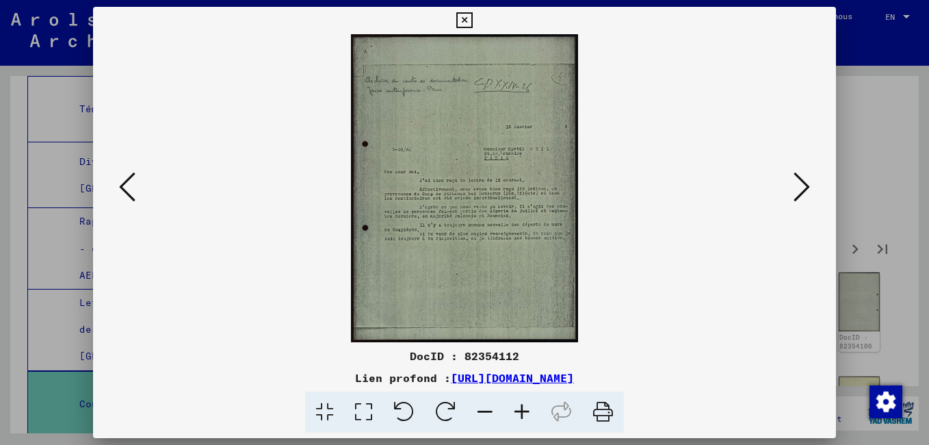
click at [802, 188] on icon at bounding box center [802, 186] width 16 height 33
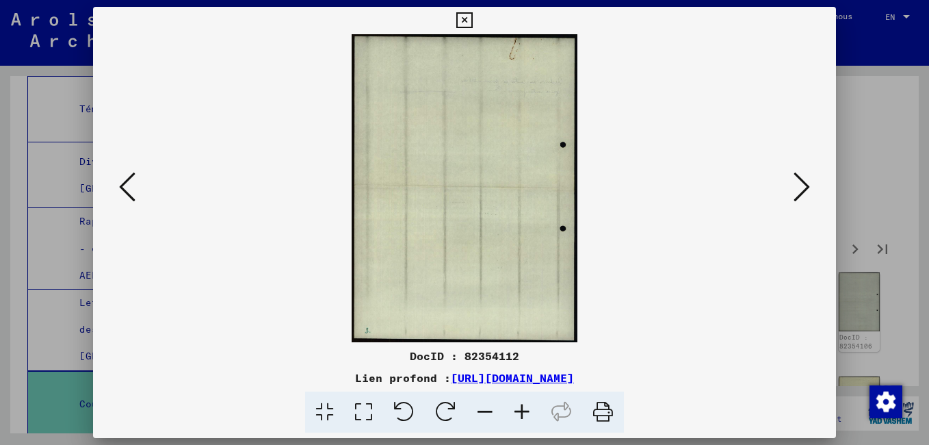
click at [802, 188] on icon at bounding box center [802, 186] width 16 height 33
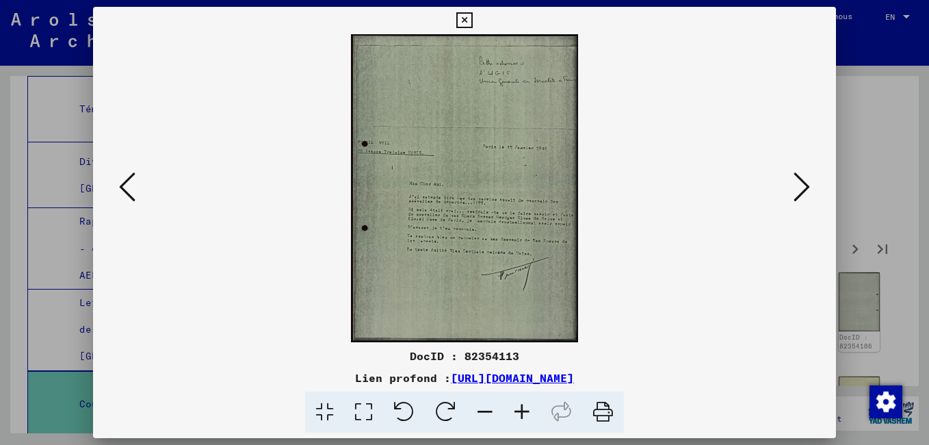
click at [802, 188] on icon at bounding box center [802, 186] width 16 height 33
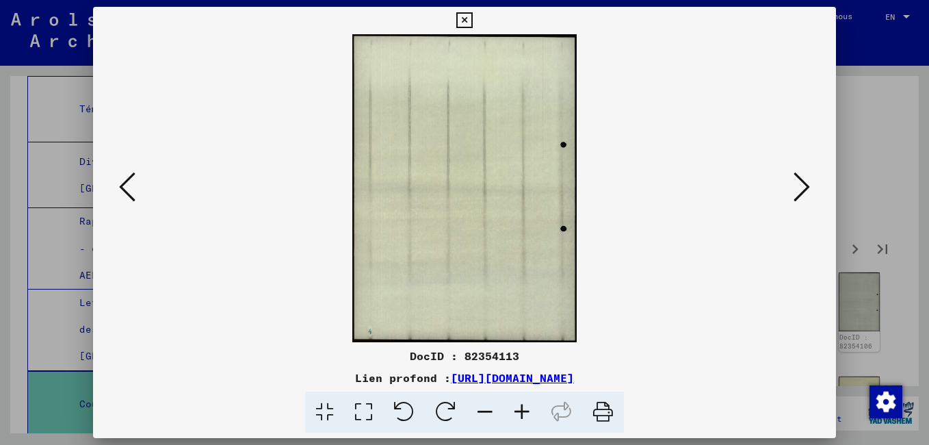
click at [802, 188] on icon at bounding box center [802, 186] width 16 height 33
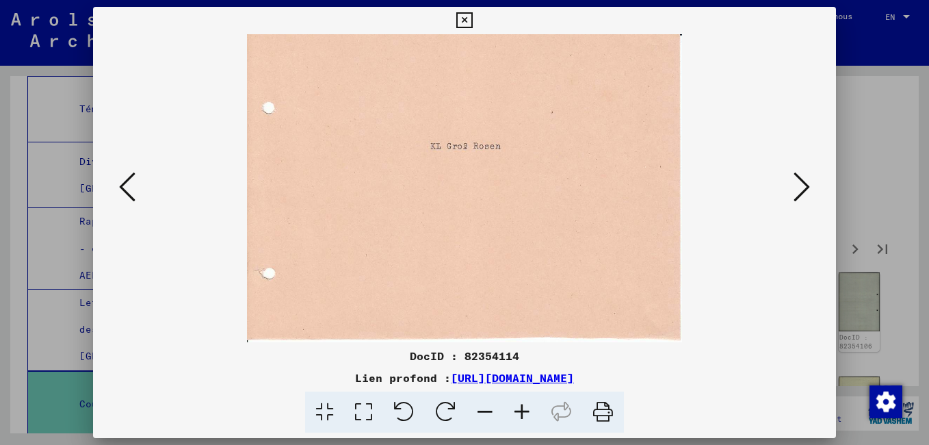
click at [802, 188] on icon at bounding box center [802, 186] width 16 height 33
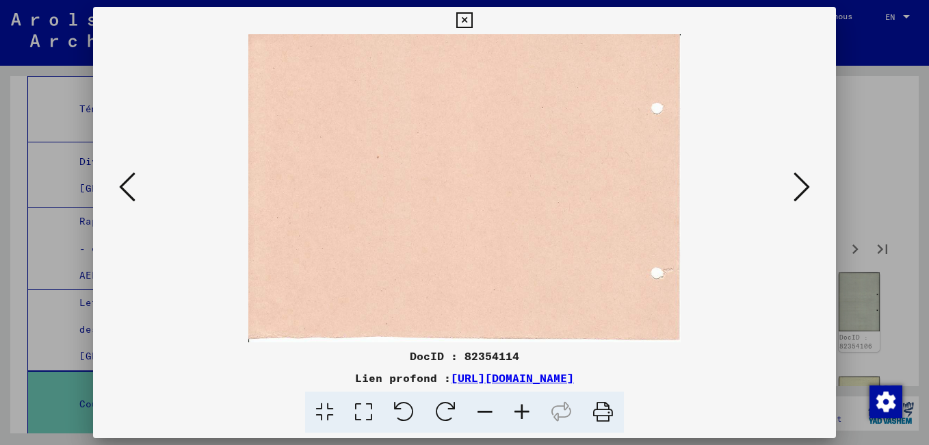
click at [802, 188] on icon at bounding box center [802, 186] width 16 height 33
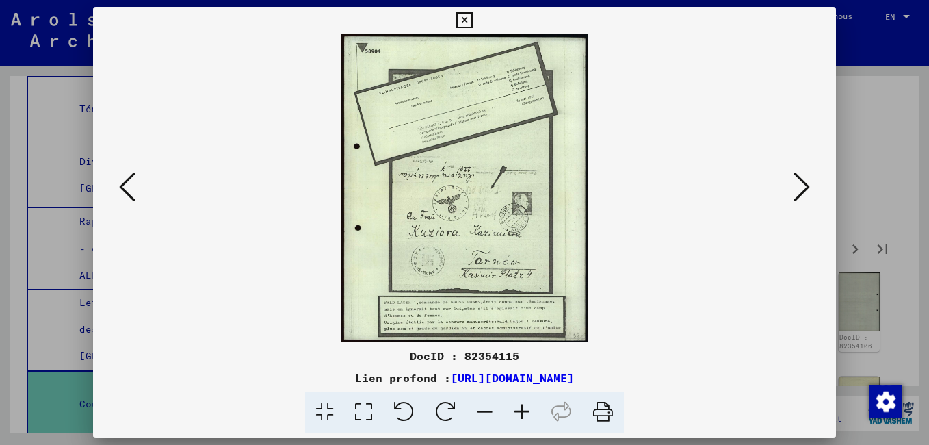
click at [800, 188] on icon at bounding box center [802, 186] width 16 height 33
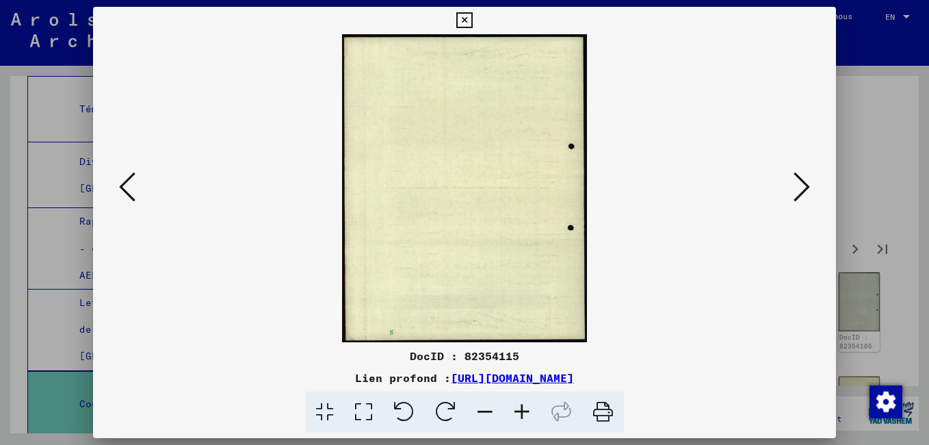
click at [800, 188] on icon at bounding box center [802, 186] width 16 height 33
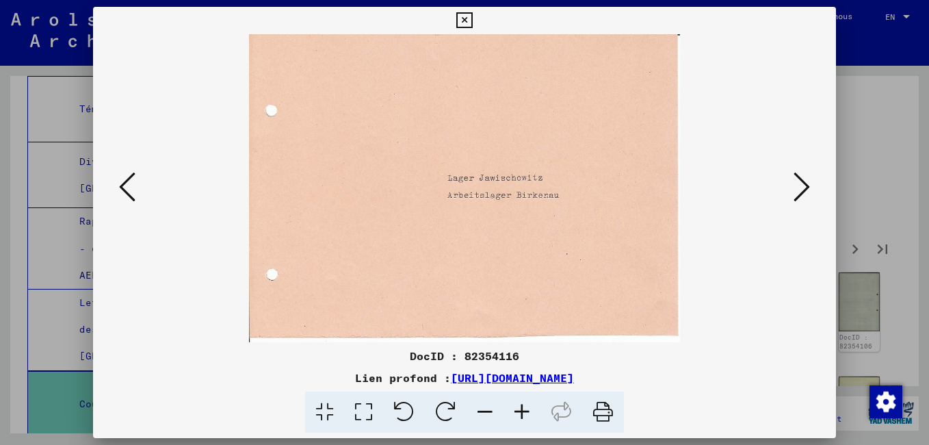
click at [800, 188] on icon at bounding box center [802, 186] width 16 height 33
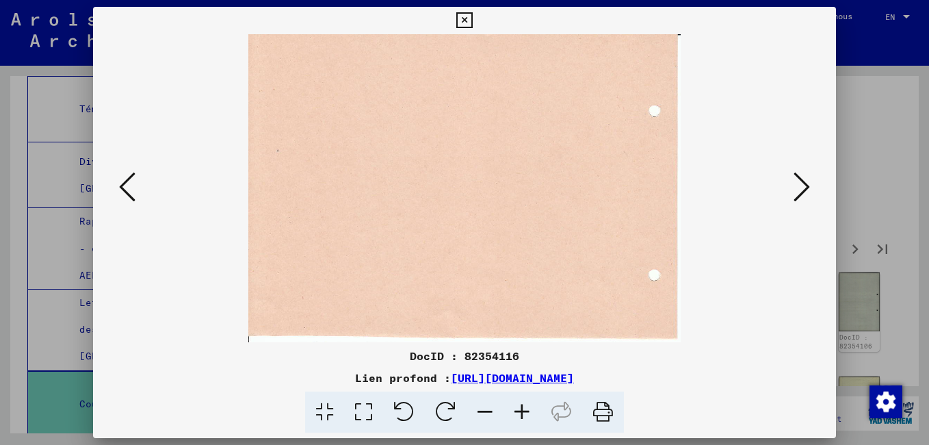
click at [800, 188] on icon at bounding box center [802, 186] width 16 height 33
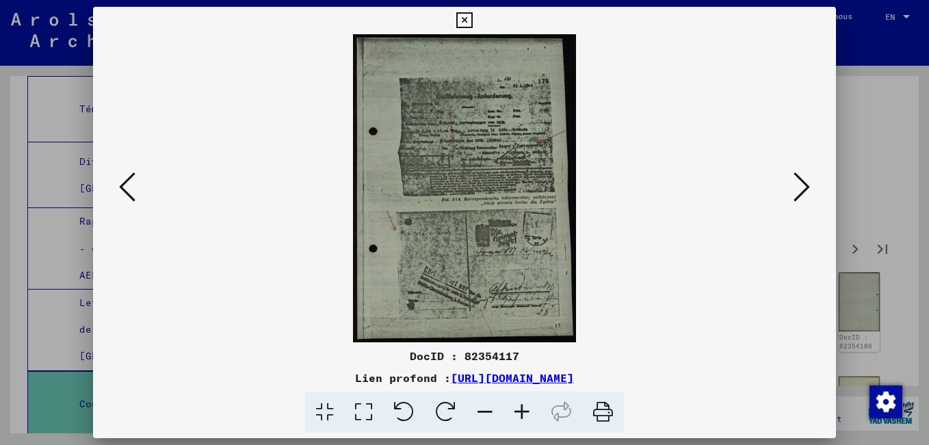
click at [133, 196] on icon at bounding box center [127, 186] width 16 height 33
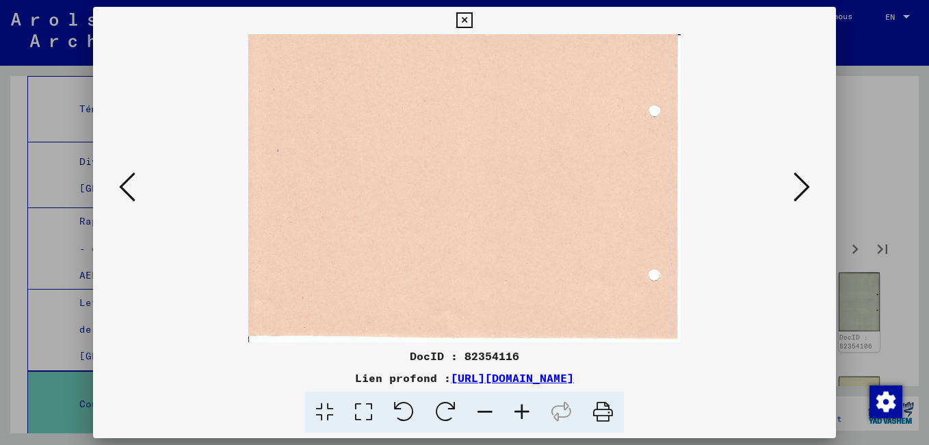
click at [133, 196] on icon at bounding box center [127, 186] width 16 height 33
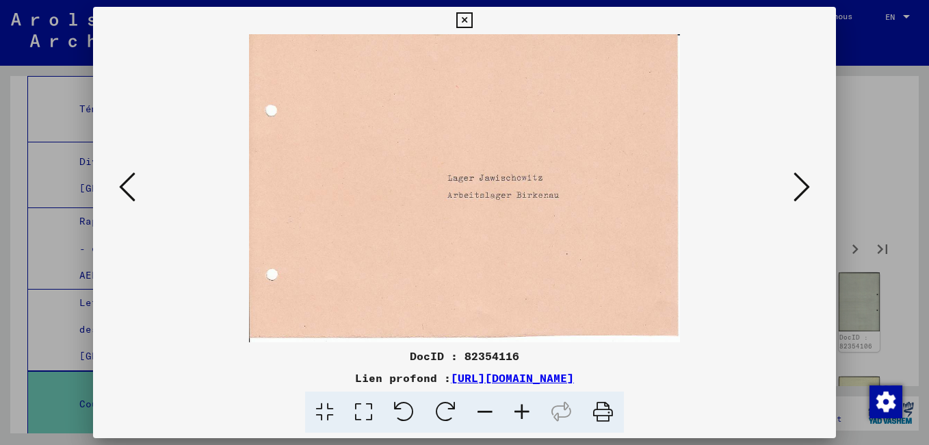
click at [800, 195] on icon at bounding box center [802, 186] width 16 height 33
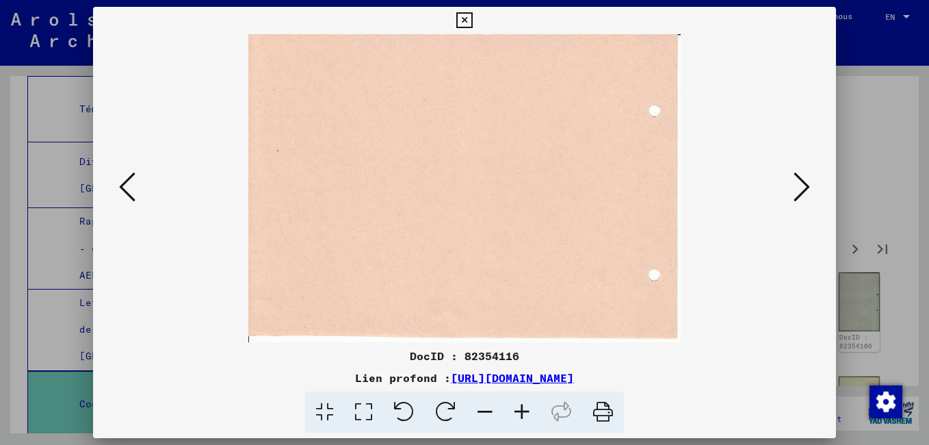
click at [800, 195] on icon at bounding box center [802, 186] width 16 height 33
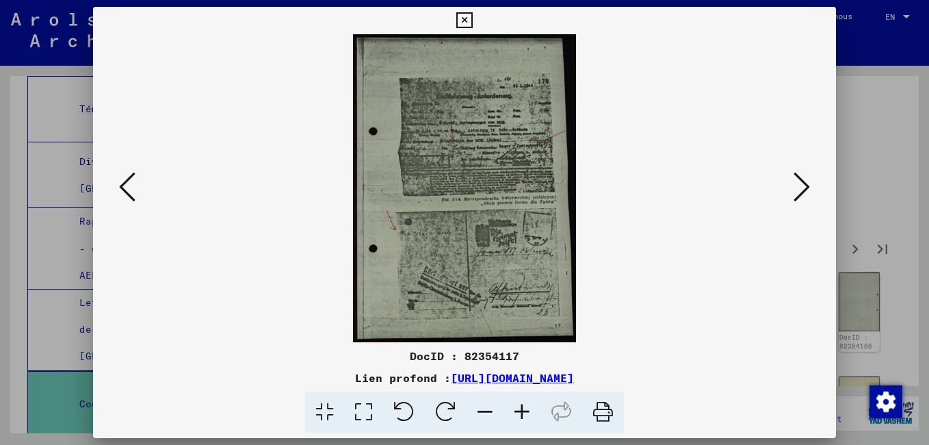
click at [800, 196] on icon at bounding box center [802, 186] width 16 height 33
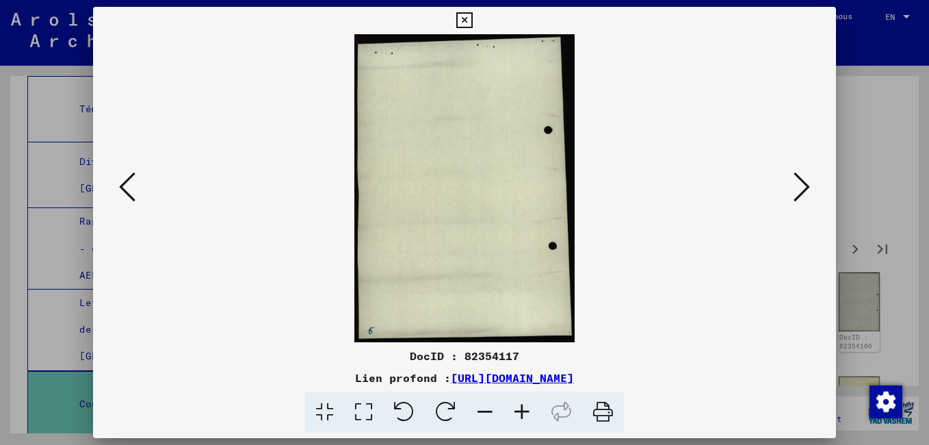
click at [800, 196] on icon at bounding box center [802, 186] width 16 height 33
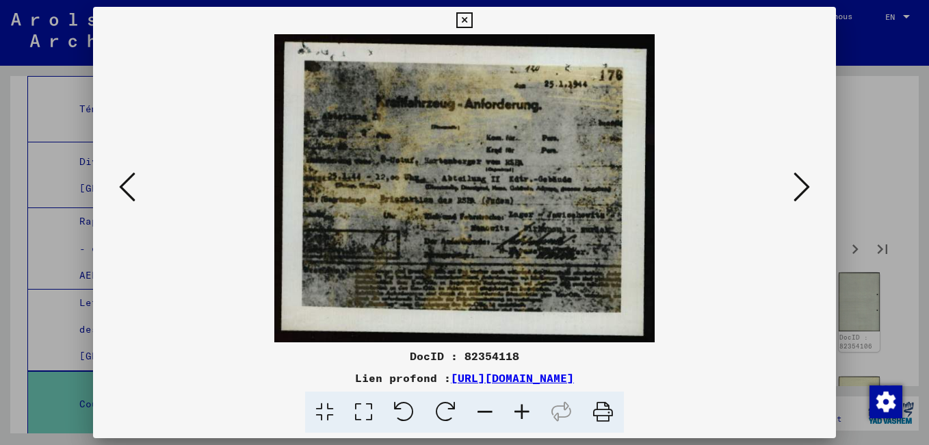
click at [800, 196] on icon at bounding box center [802, 186] width 16 height 33
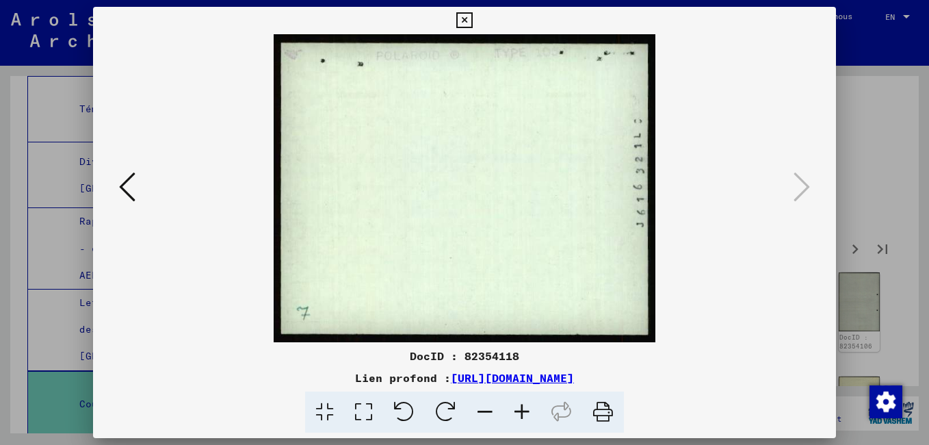
click at [462, 16] on icon at bounding box center [464, 20] width 16 height 16
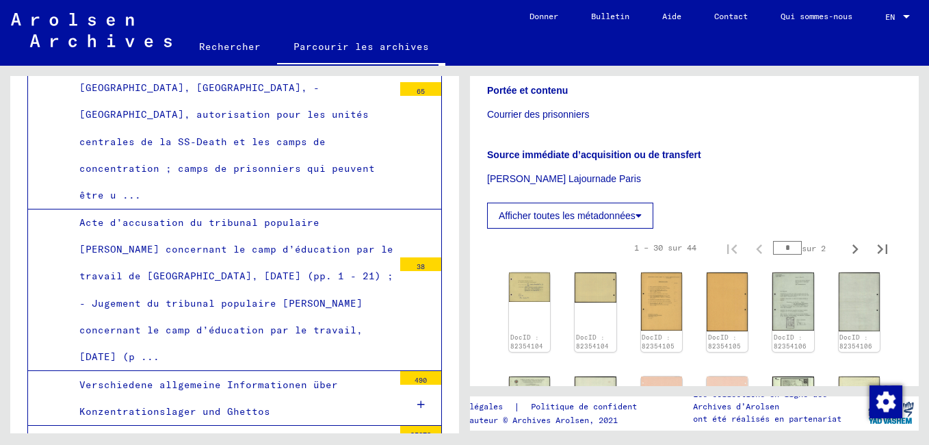
scroll to position [4510, 0]
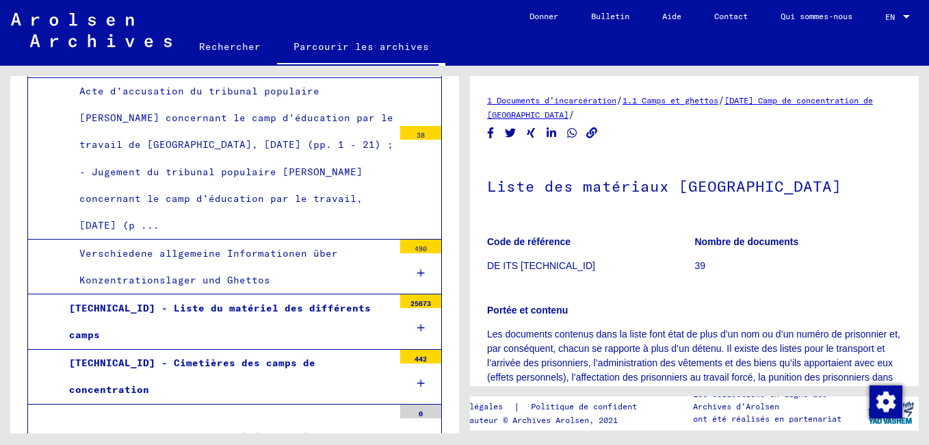
scroll to position [205, 0]
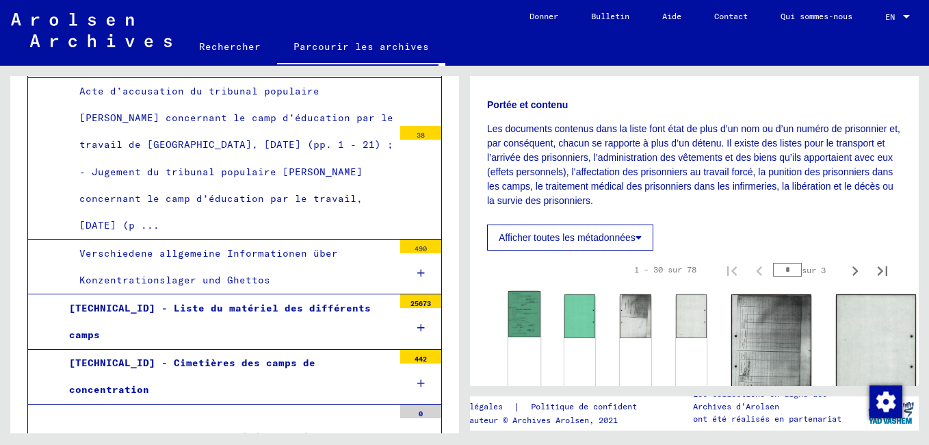
click at [521, 318] on img at bounding box center [524, 314] width 32 height 46
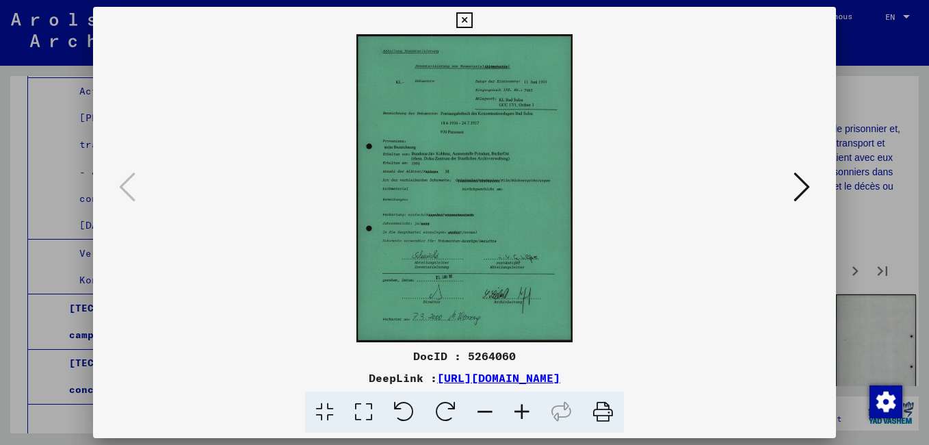
click at [797, 195] on icon at bounding box center [802, 186] width 16 height 33
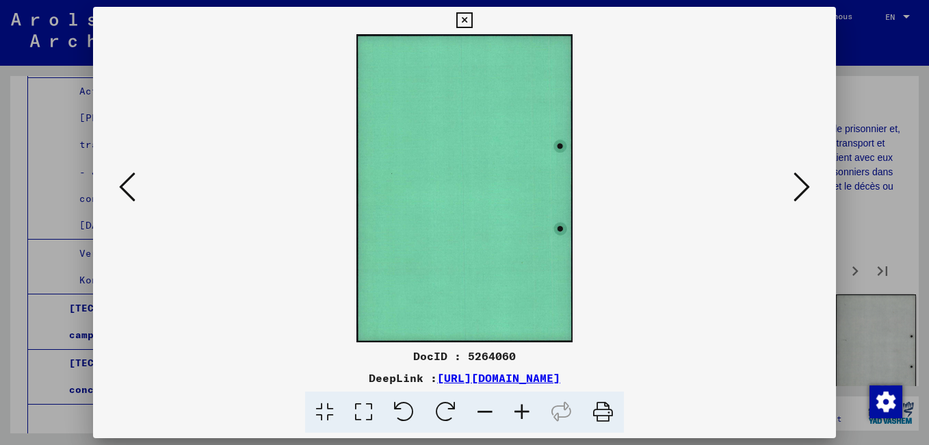
click at [796, 194] on icon at bounding box center [802, 186] width 16 height 33
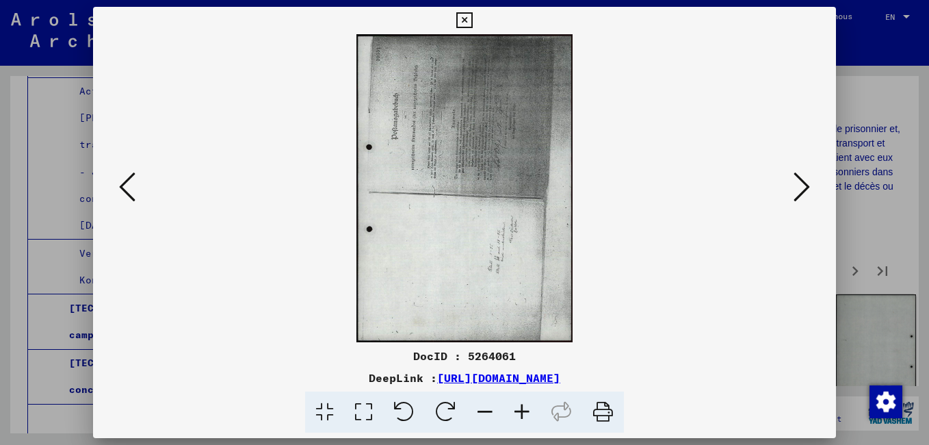
click at [800, 193] on icon at bounding box center [802, 186] width 16 height 33
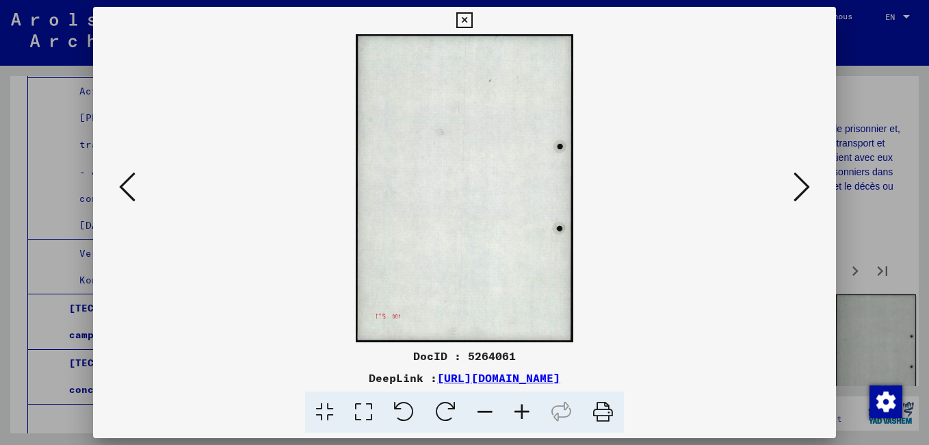
click at [799, 193] on icon at bounding box center [802, 186] width 16 height 33
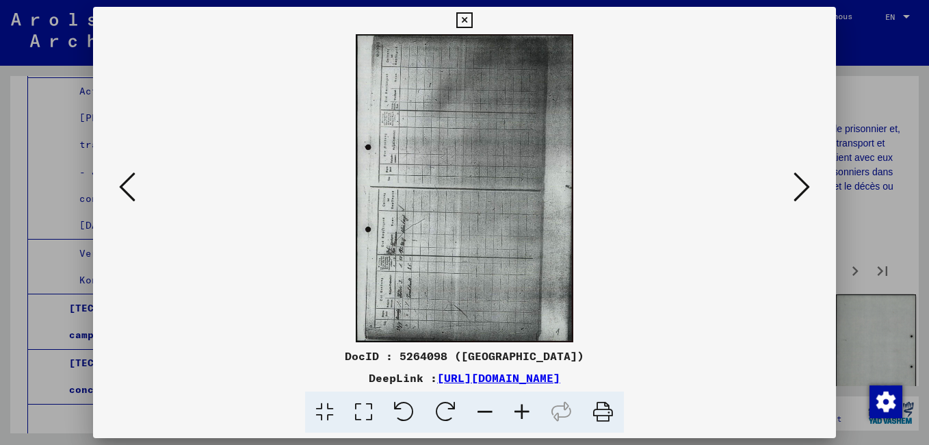
click at [798, 190] on icon at bounding box center [802, 186] width 16 height 33
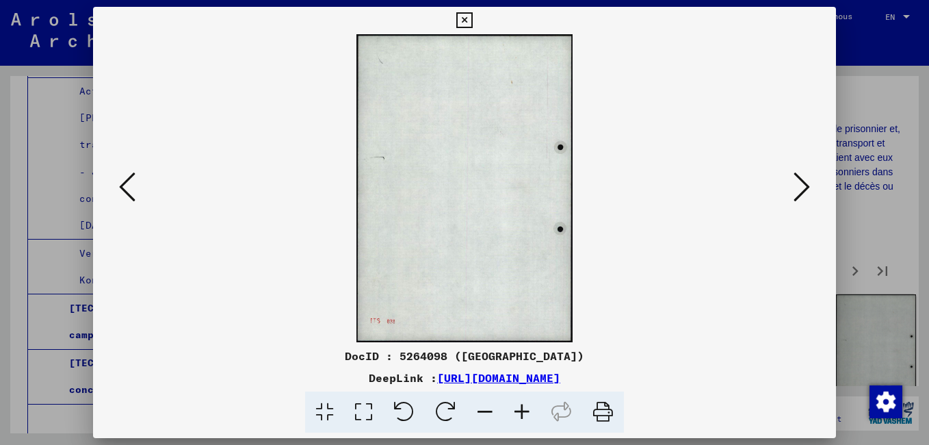
click at [798, 190] on icon at bounding box center [802, 186] width 16 height 33
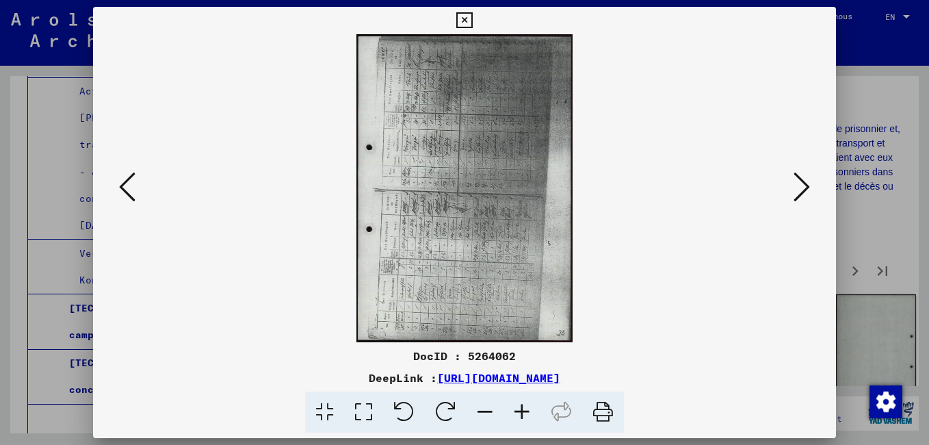
click at [439, 408] on icon at bounding box center [446, 412] width 42 height 42
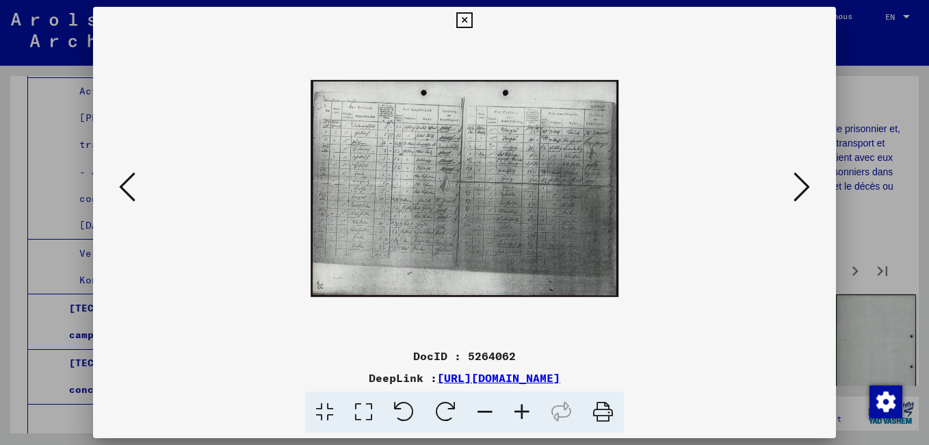
click at [522, 410] on icon at bounding box center [522, 412] width 37 height 42
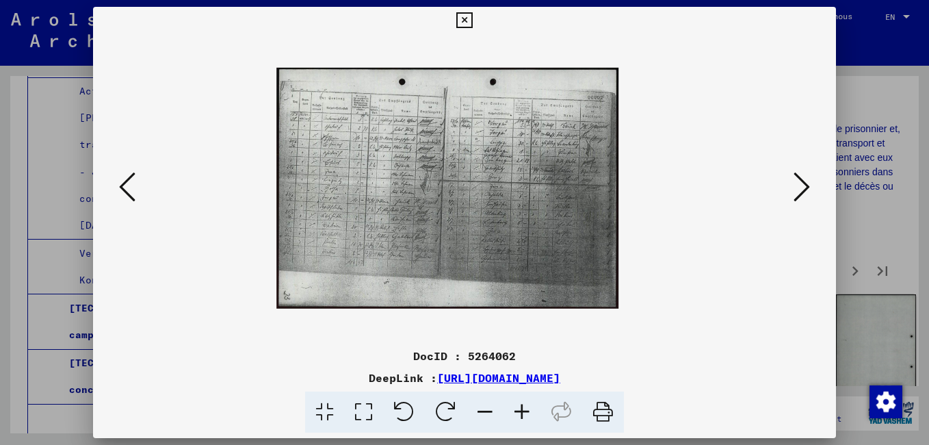
click at [521, 410] on icon at bounding box center [522, 412] width 37 height 42
click at [522, 409] on icon at bounding box center [522, 412] width 37 height 42
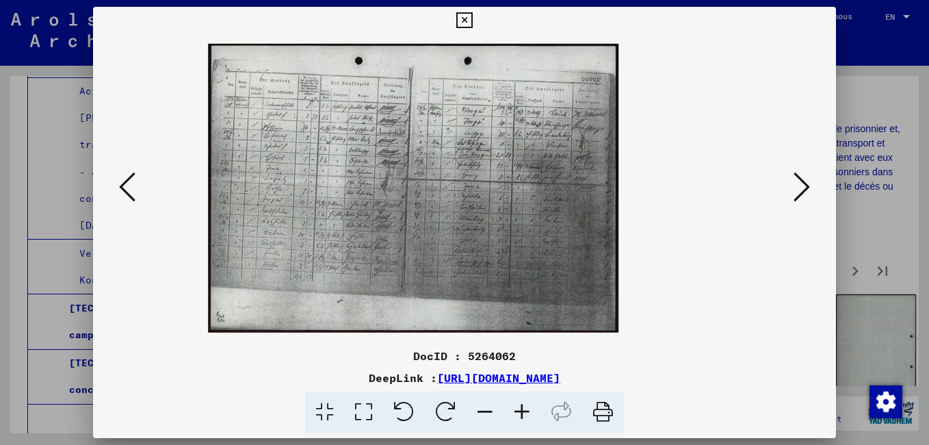
click at [521, 404] on icon at bounding box center [522, 412] width 37 height 42
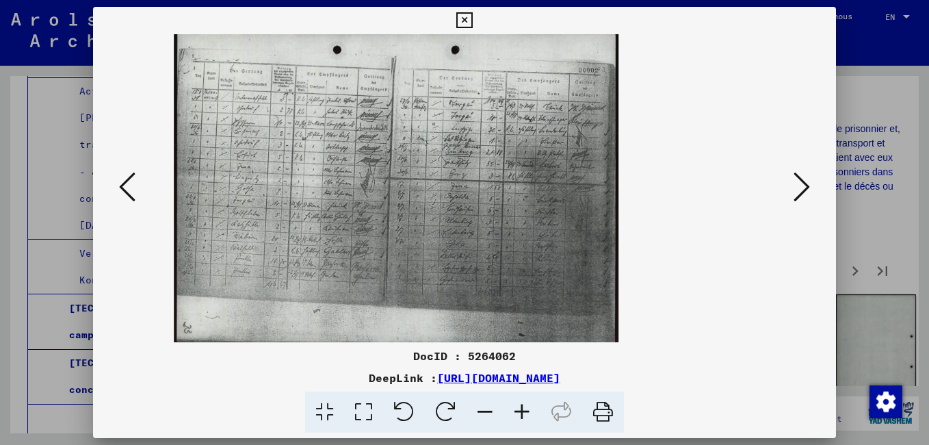
drag, startPoint x: 257, startPoint y: 162, endPoint x: 511, endPoint y: 194, distance: 255.8
click at [511, 194] on img at bounding box center [396, 187] width 445 height 313
click at [520, 413] on icon at bounding box center [522, 412] width 37 height 42
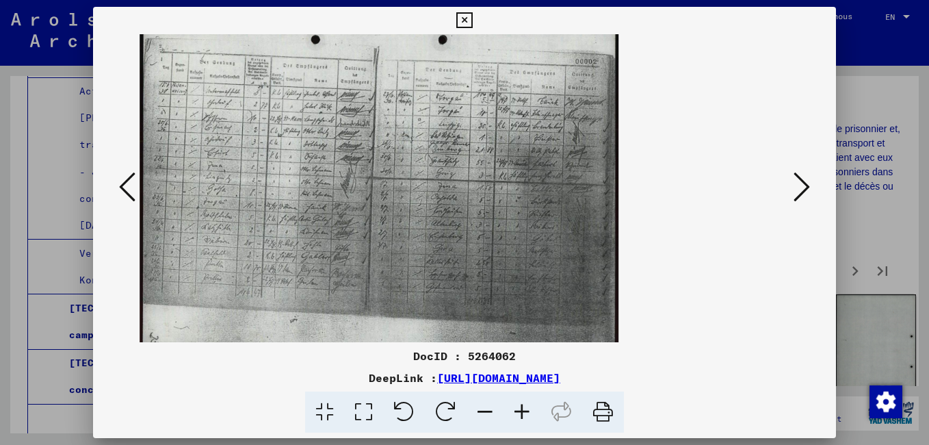
click at [520, 413] on icon at bounding box center [522, 412] width 37 height 42
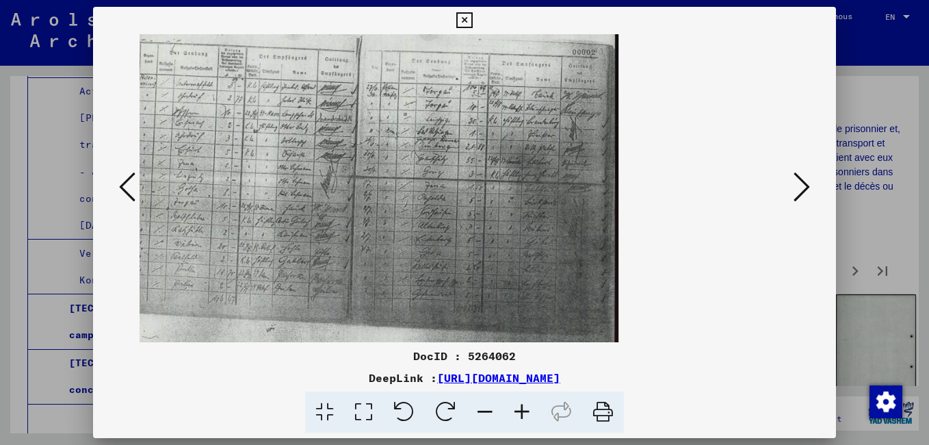
click at [803, 187] on icon at bounding box center [802, 186] width 16 height 33
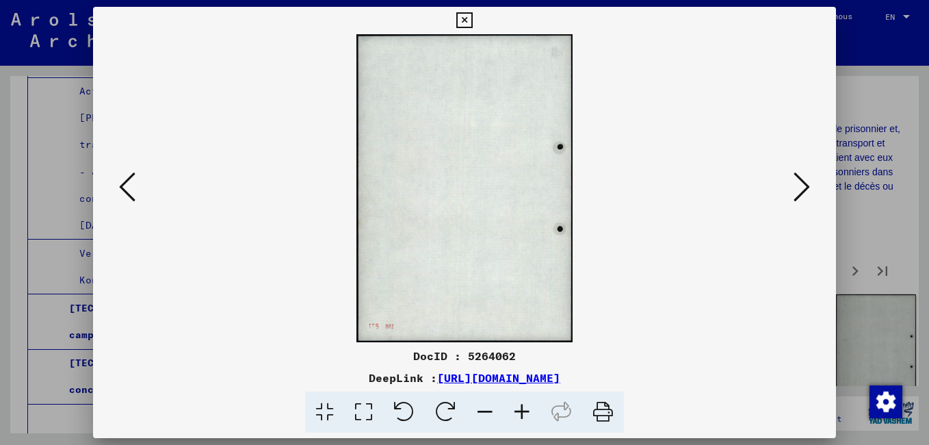
click at [803, 187] on icon at bounding box center [802, 186] width 16 height 33
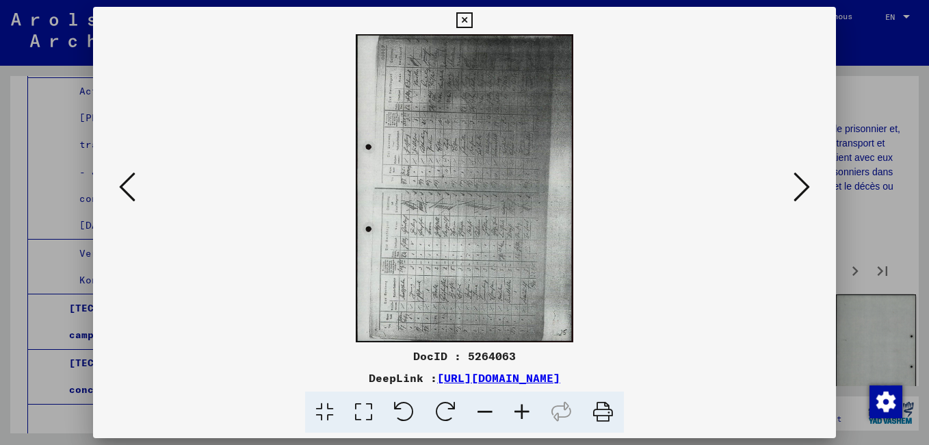
click at [449, 402] on icon at bounding box center [446, 412] width 42 height 42
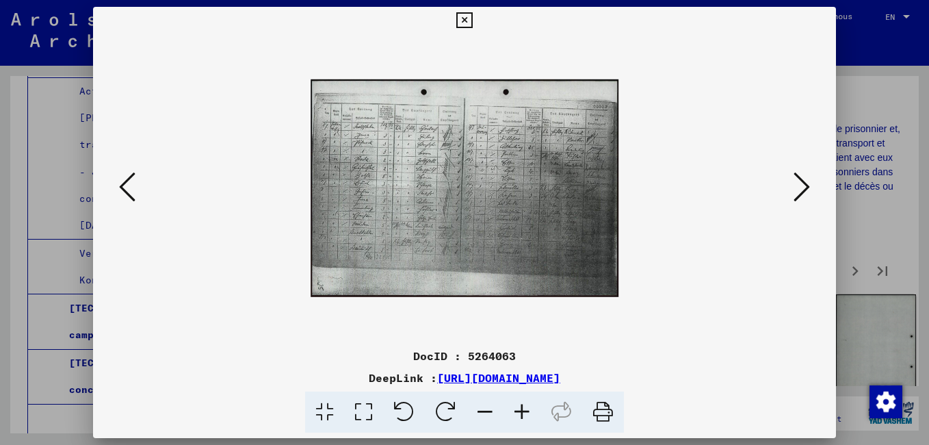
click at [522, 414] on icon at bounding box center [522, 412] width 37 height 42
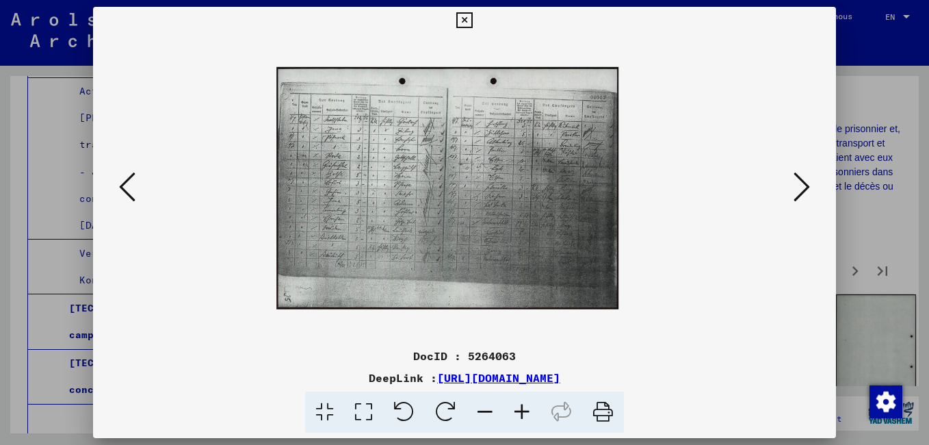
click at [522, 414] on icon at bounding box center [522, 412] width 37 height 42
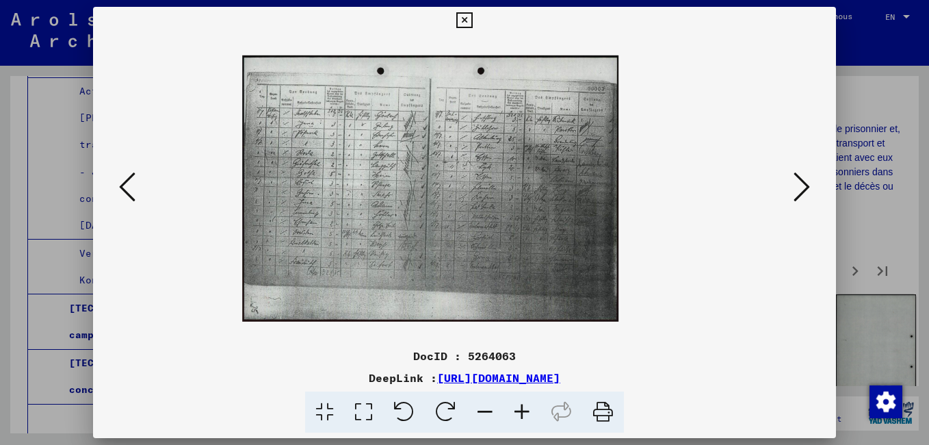
click at [522, 414] on icon at bounding box center [522, 412] width 37 height 42
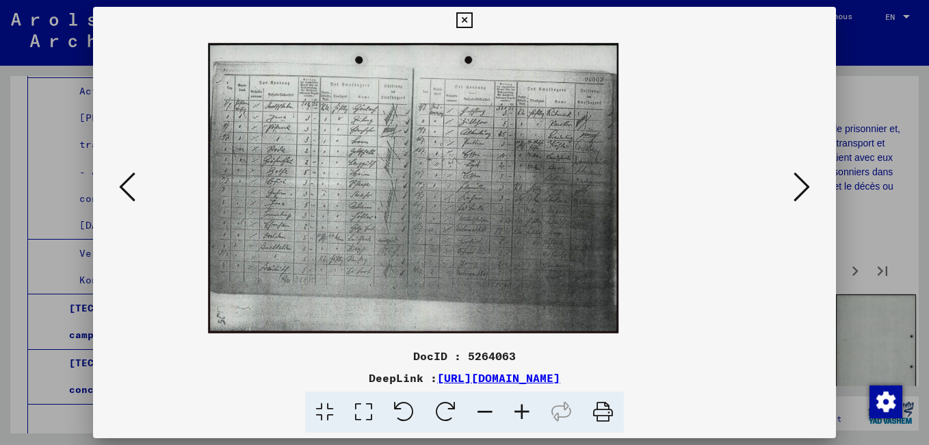
click at [521, 414] on icon at bounding box center [522, 412] width 37 height 42
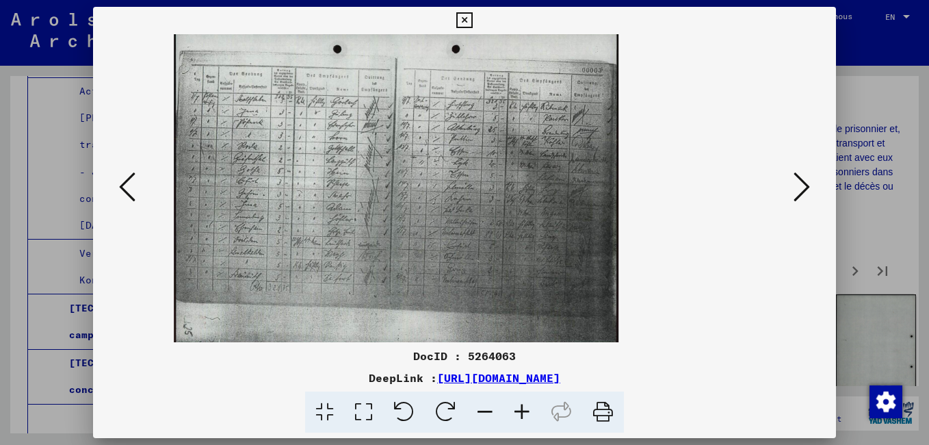
click at [520, 414] on icon at bounding box center [522, 412] width 37 height 42
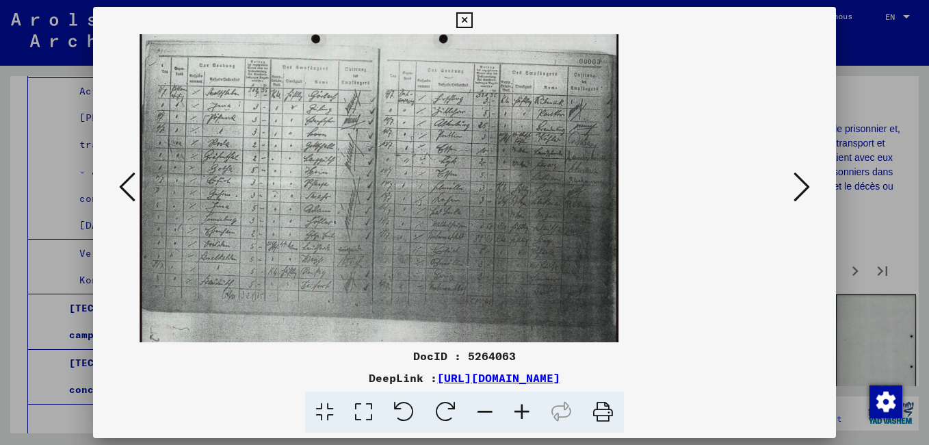
click at [520, 414] on icon at bounding box center [522, 412] width 37 height 42
click at [519, 414] on icon at bounding box center [522, 412] width 37 height 42
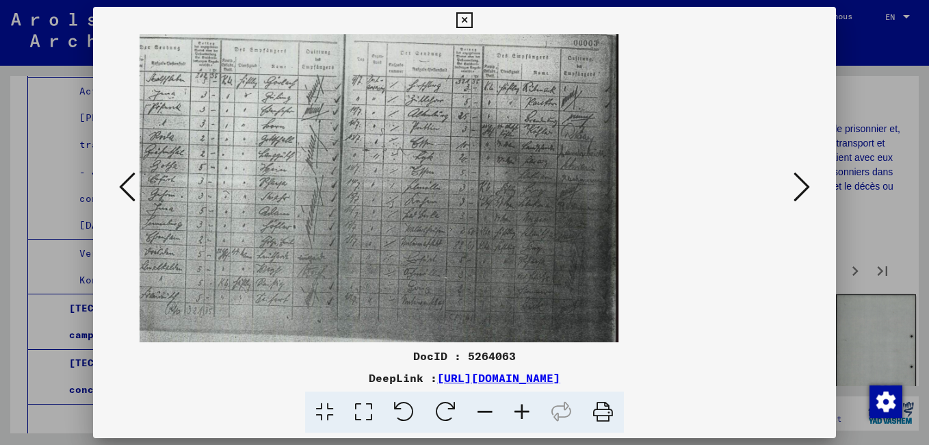
click at [519, 414] on icon at bounding box center [522, 412] width 37 height 42
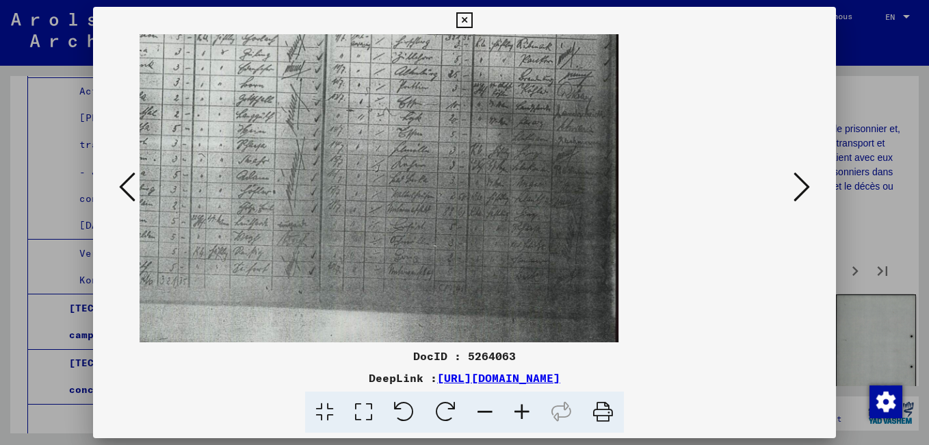
scroll to position [0, 0]
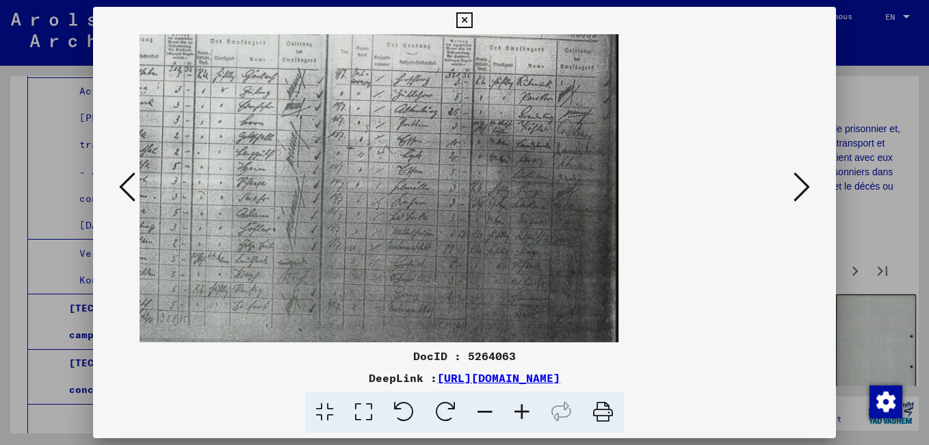
drag, startPoint x: 247, startPoint y: 245, endPoint x: 351, endPoint y: 291, distance: 113.6
click at [351, 291] on img at bounding box center [327, 187] width 581 height 411
drag, startPoint x: 278, startPoint y: 234, endPoint x: 344, endPoint y: 240, distance: 66.6
click at [344, 240] on img at bounding box center [327, 187] width 581 height 411
click at [483, 410] on icon at bounding box center [485, 412] width 37 height 42
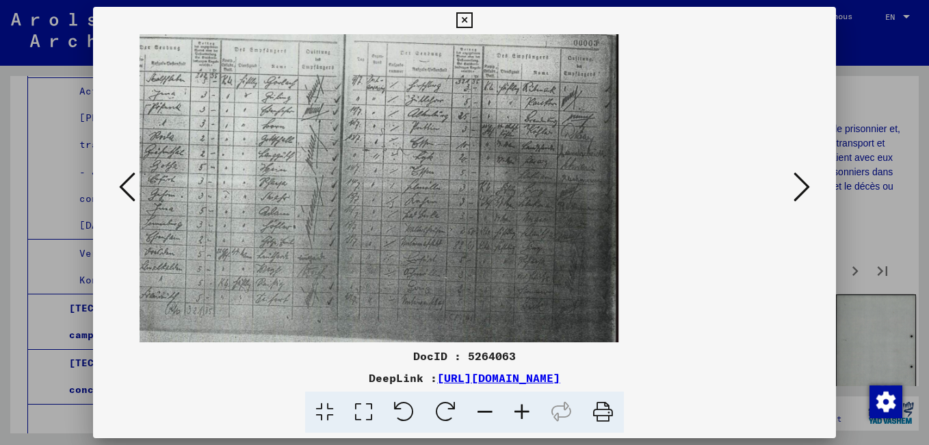
click at [805, 188] on icon at bounding box center [802, 186] width 16 height 33
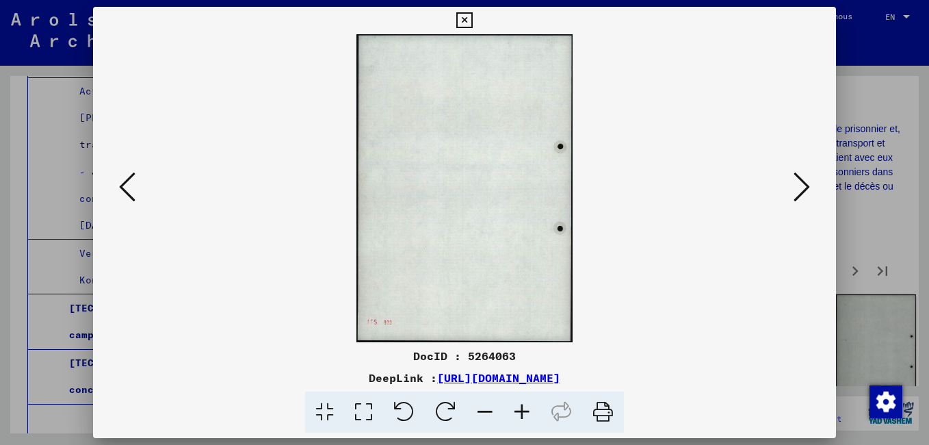
click at [805, 188] on icon at bounding box center [802, 186] width 16 height 33
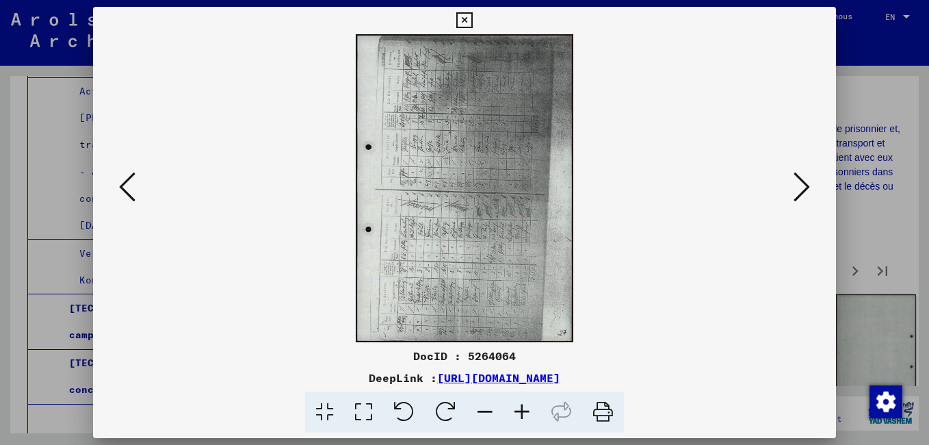
click at [805, 188] on icon at bounding box center [802, 186] width 16 height 33
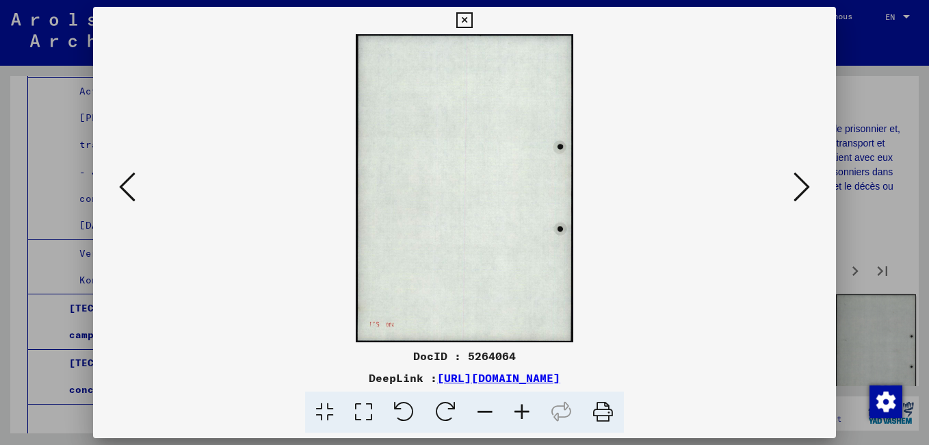
click at [805, 188] on icon at bounding box center [802, 186] width 16 height 33
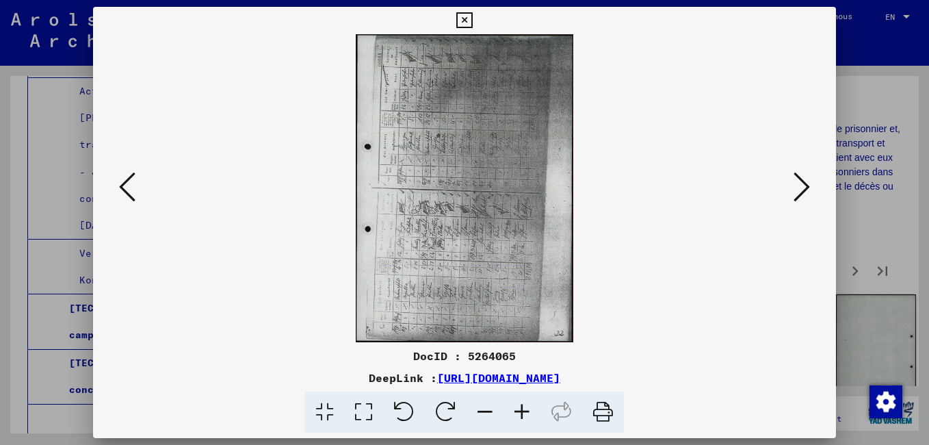
click at [805, 188] on icon at bounding box center [802, 186] width 16 height 33
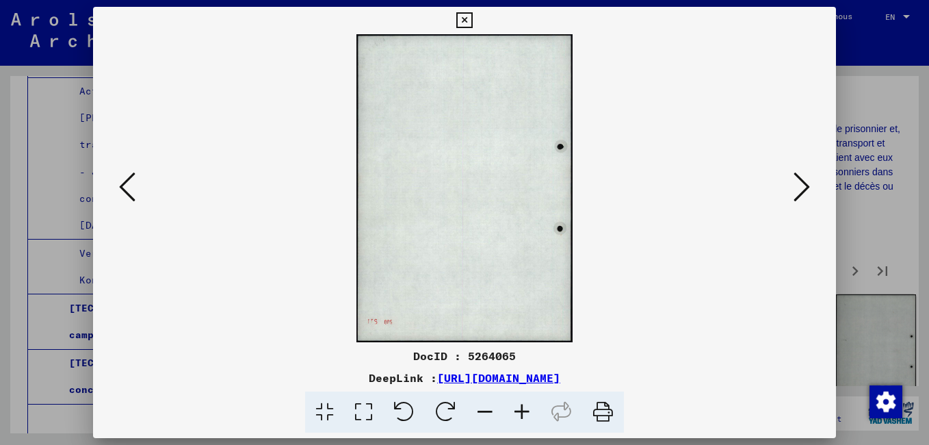
click at [805, 188] on icon at bounding box center [802, 186] width 16 height 33
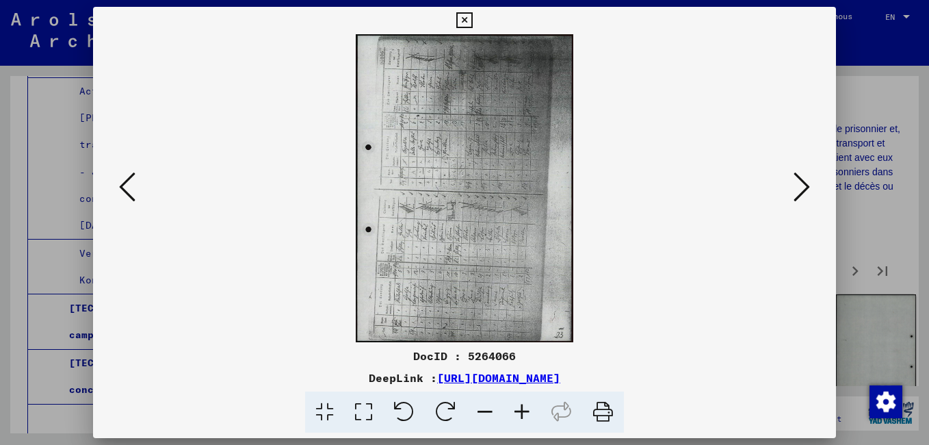
click at [805, 188] on icon at bounding box center [802, 186] width 16 height 33
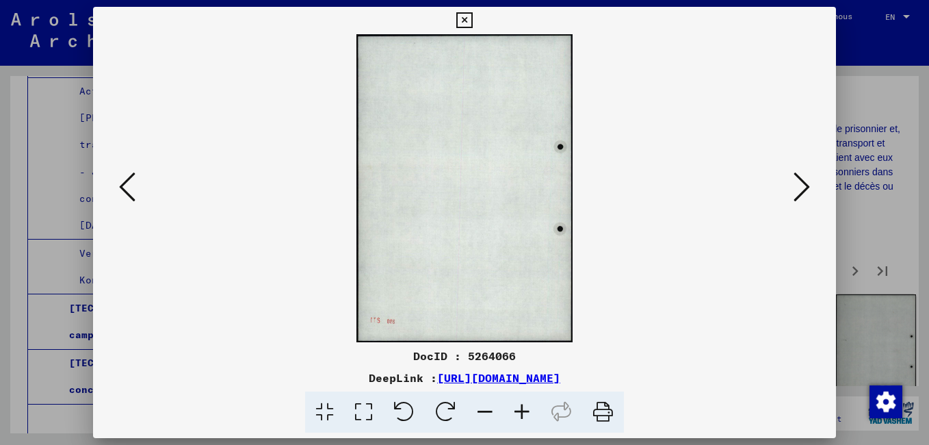
click at [805, 187] on icon at bounding box center [802, 186] width 16 height 33
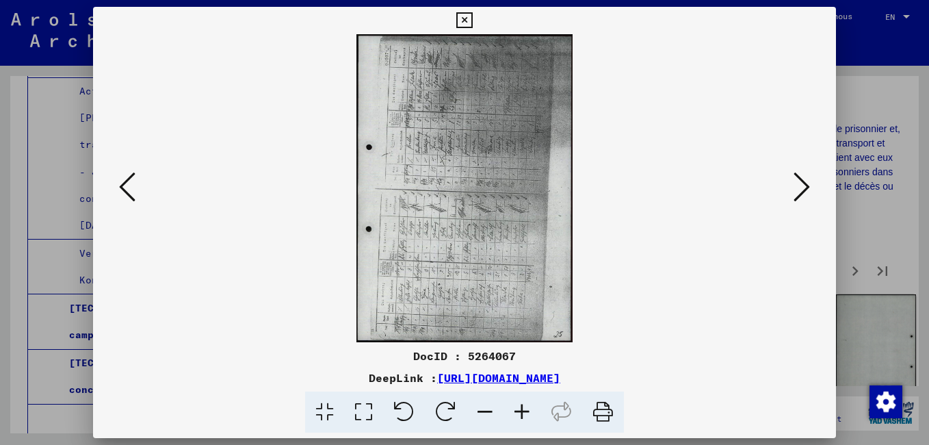
click at [805, 187] on icon at bounding box center [802, 186] width 16 height 33
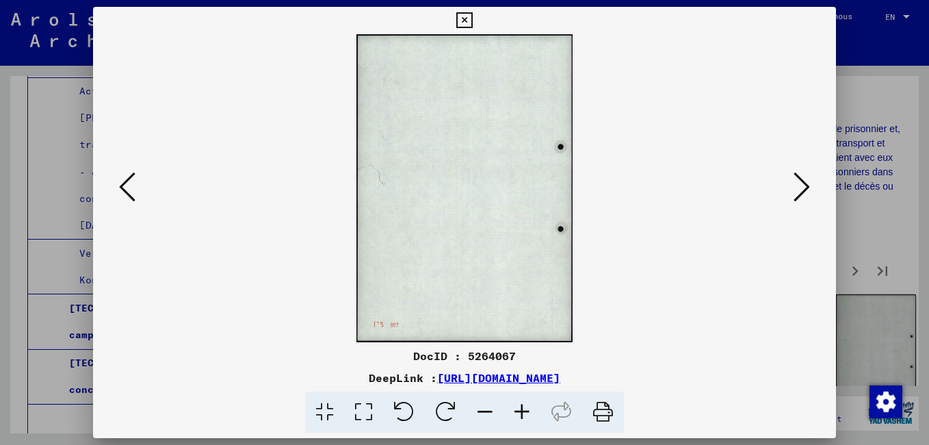
click at [805, 187] on icon at bounding box center [802, 186] width 16 height 33
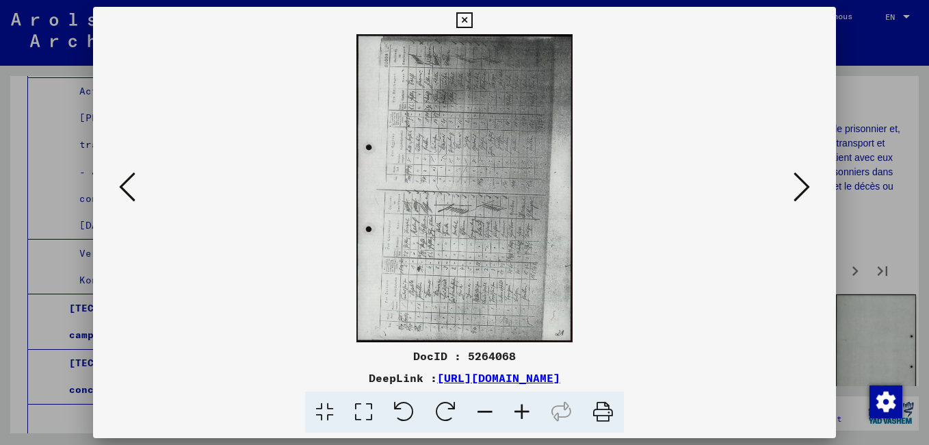
click at [805, 188] on icon at bounding box center [802, 186] width 16 height 33
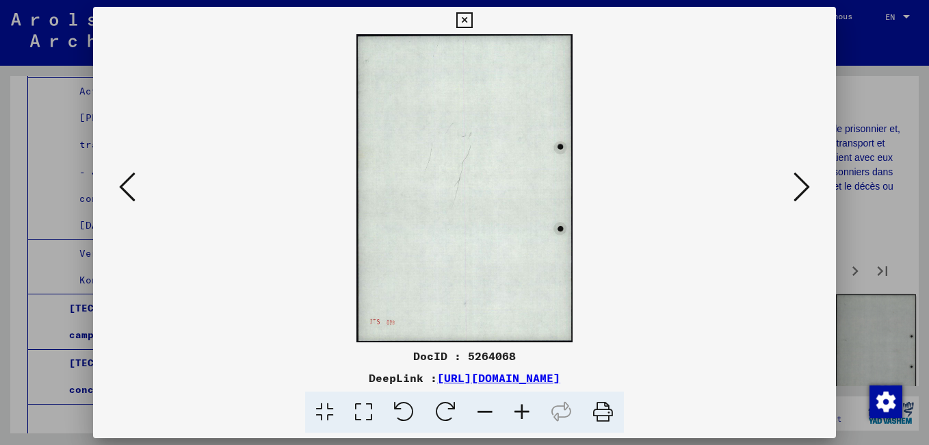
click at [805, 189] on icon at bounding box center [802, 186] width 16 height 33
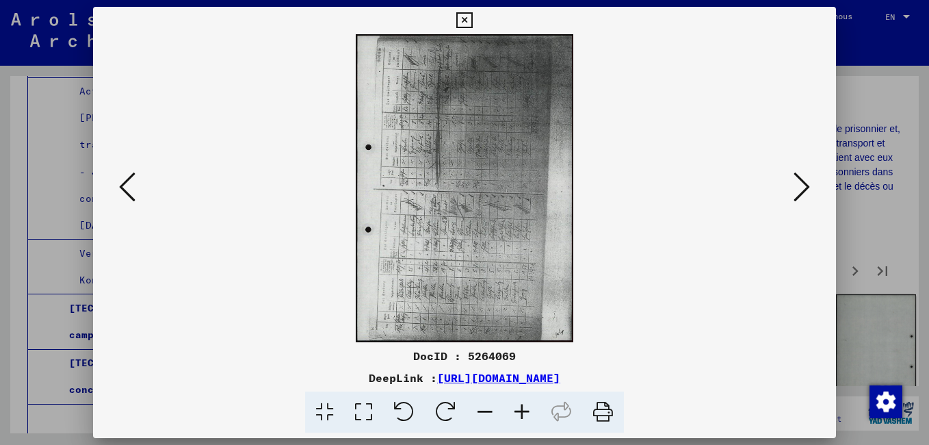
click at [804, 189] on icon at bounding box center [802, 186] width 16 height 33
click at [802, 191] on icon at bounding box center [802, 186] width 16 height 33
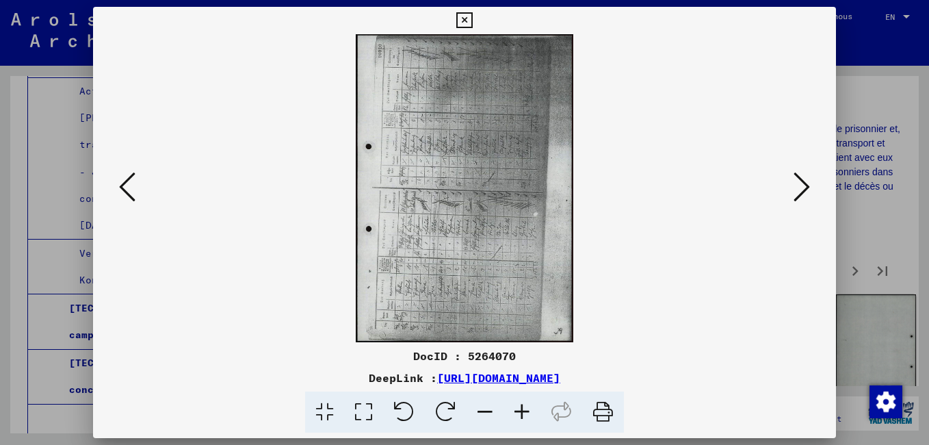
click at [800, 194] on icon at bounding box center [802, 186] width 16 height 33
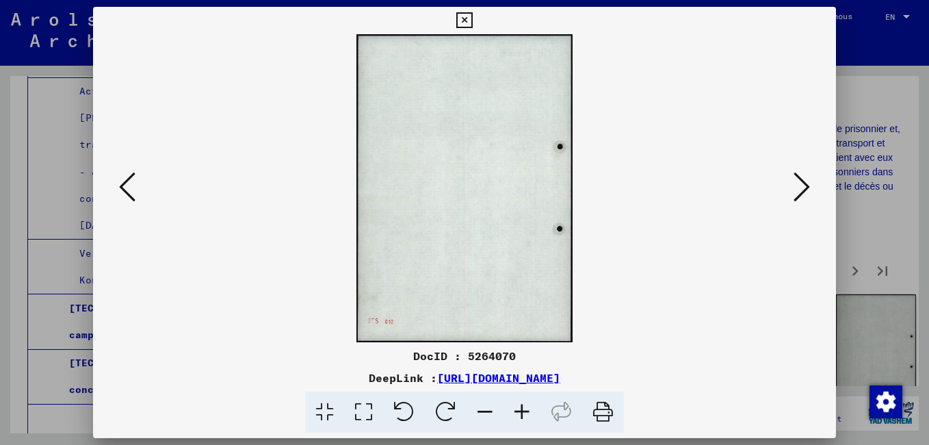
click at [799, 193] on icon at bounding box center [802, 186] width 16 height 33
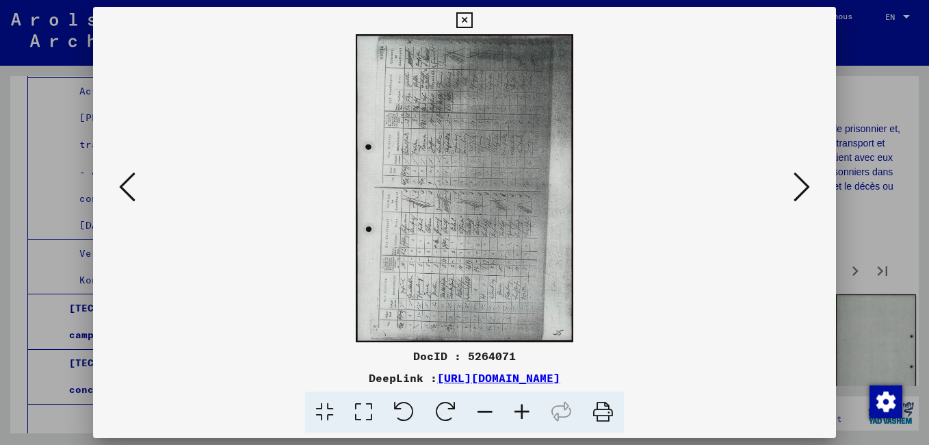
click at [798, 193] on icon at bounding box center [802, 186] width 16 height 33
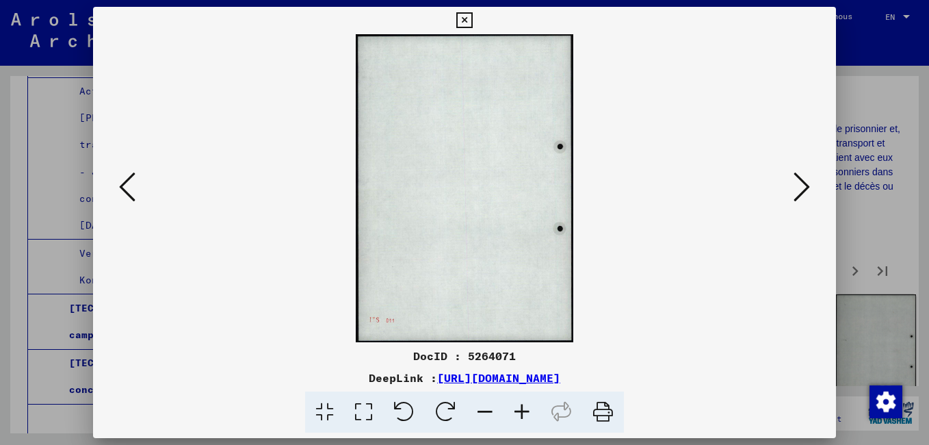
click at [796, 189] on icon at bounding box center [802, 186] width 16 height 33
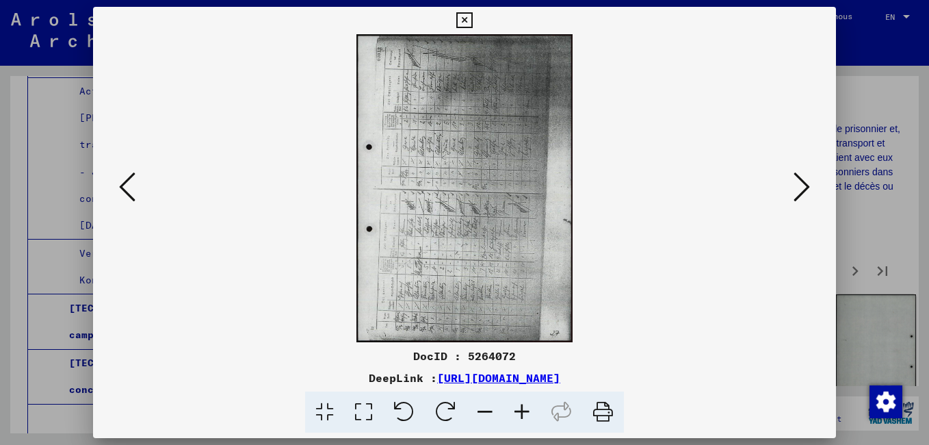
drag, startPoint x: 796, startPoint y: 188, endPoint x: 622, endPoint y: 99, distance: 196.1
click at [776, 182] on div at bounding box center [464, 188] width 743 height 308
click at [463, 24] on icon at bounding box center [464, 20] width 16 height 16
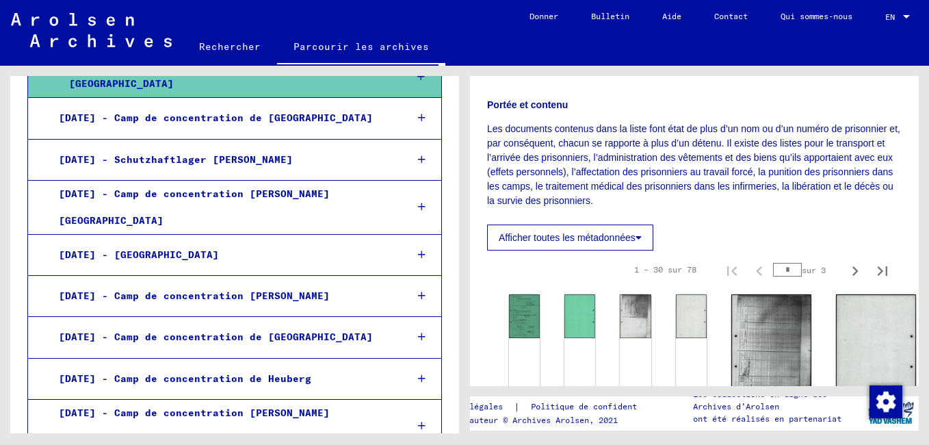
scroll to position [5057, 0]
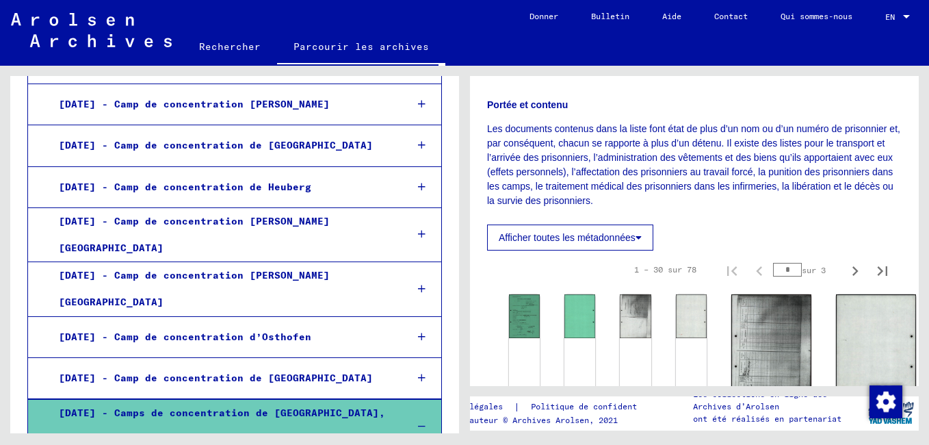
scroll to position [5261, 0]
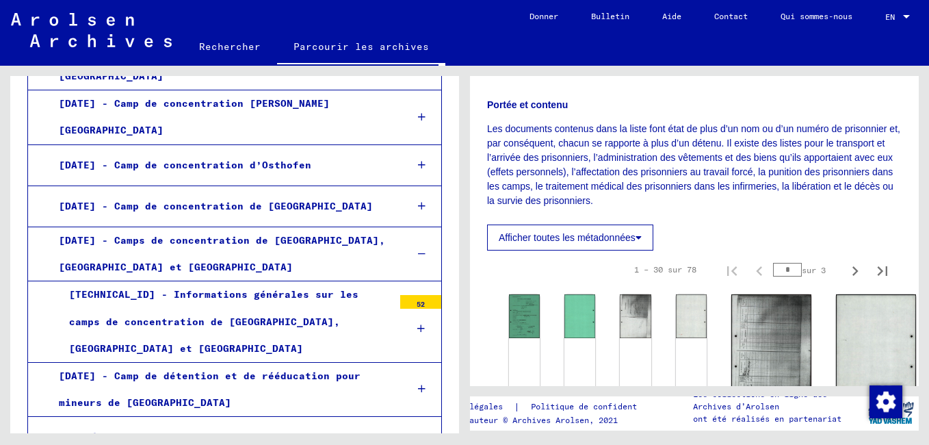
scroll to position [5467, 0]
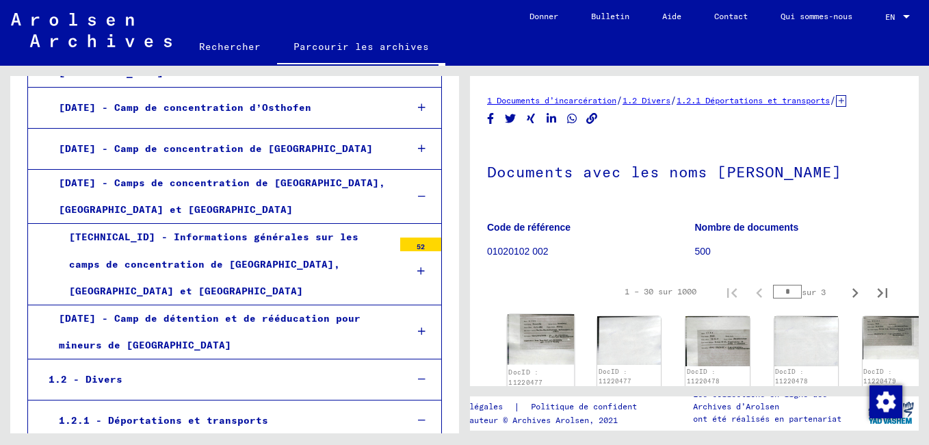
click at [528, 343] on img at bounding box center [541, 339] width 67 height 51
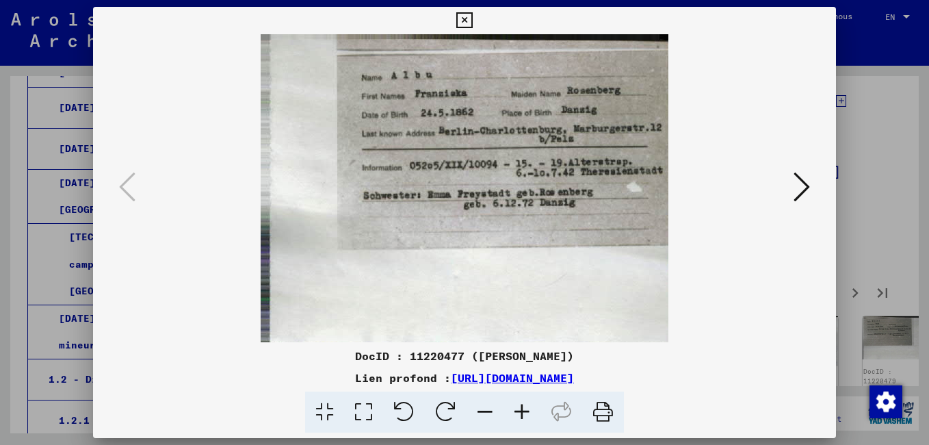
click at [801, 190] on icon at bounding box center [802, 186] width 16 height 33
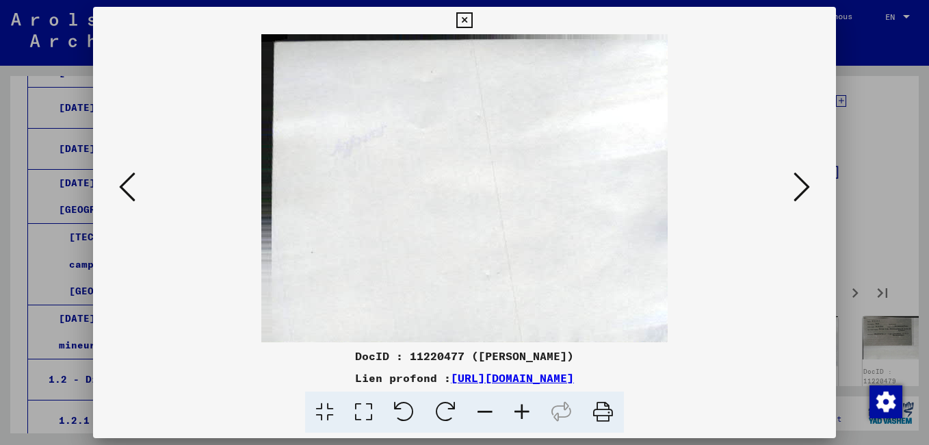
click at [801, 191] on icon at bounding box center [802, 186] width 16 height 33
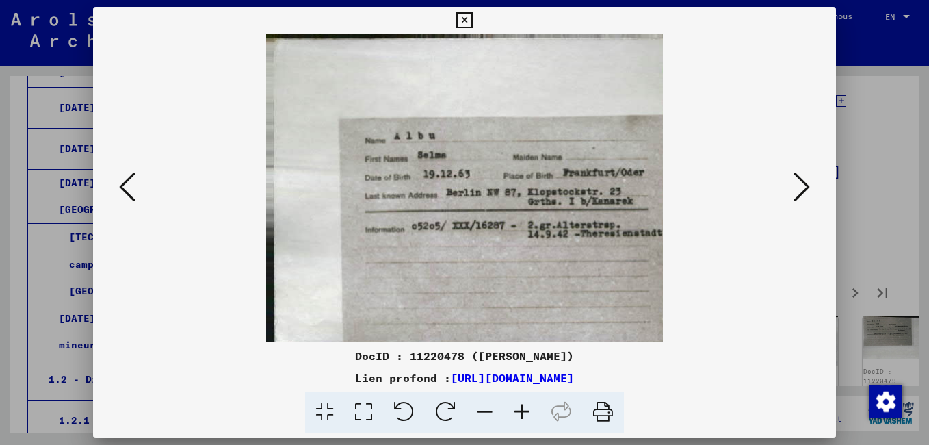
click at [797, 191] on icon at bounding box center [802, 186] width 16 height 33
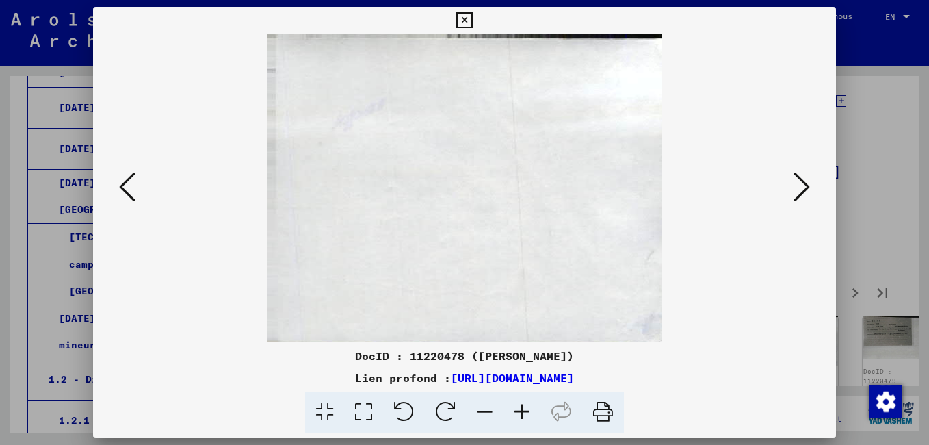
click at [797, 191] on icon at bounding box center [802, 186] width 16 height 33
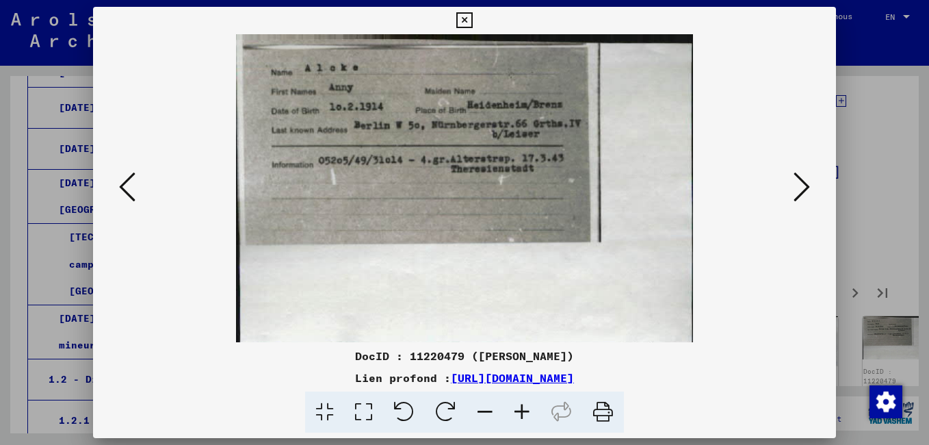
click at [794, 192] on icon at bounding box center [802, 186] width 16 height 33
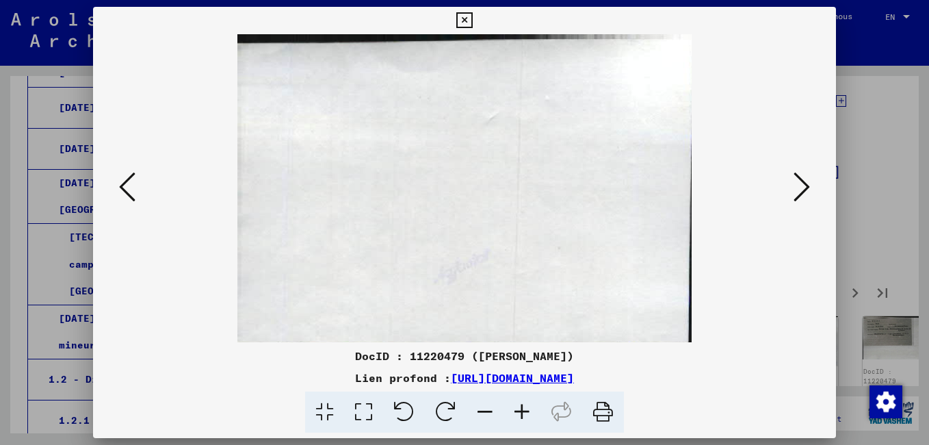
click at [794, 192] on icon at bounding box center [802, 186] width 16 height 33
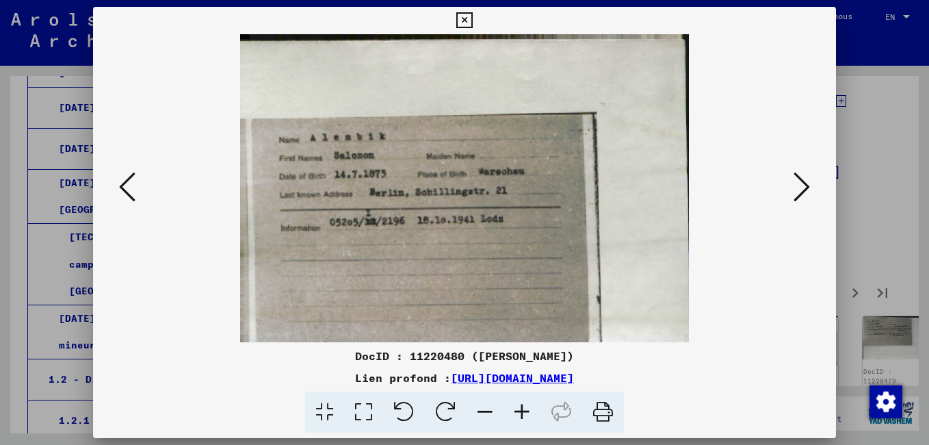
click at [794, 192] on icon at bounding box center [802, 186] width 16 height 33
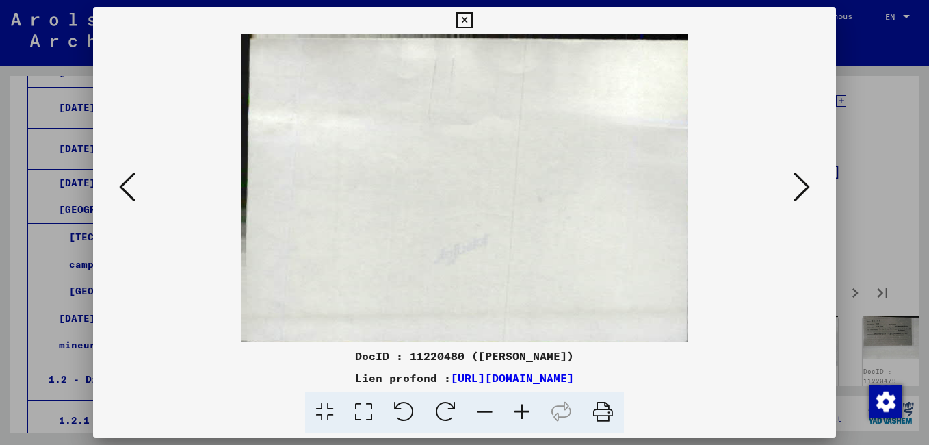
click at [793, 192] on button at bounding box center [801, 187] width 25 height 39
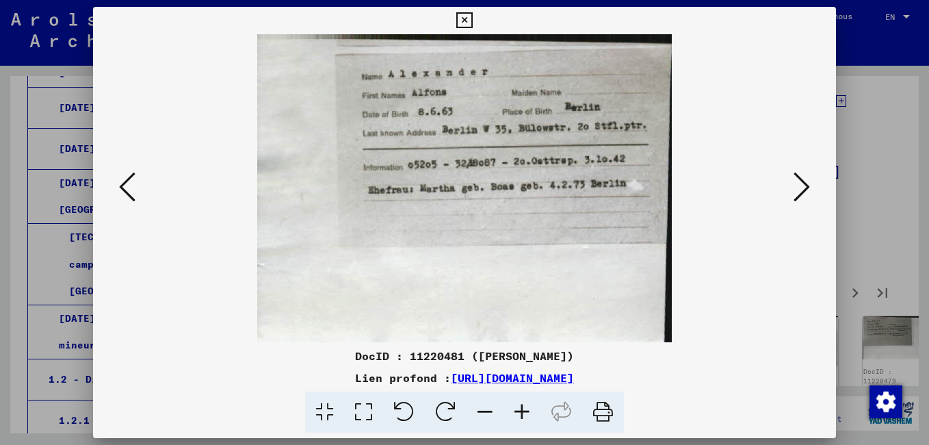
click at [790, 194] on button at bounding box center [801, 187] width 25 height 39
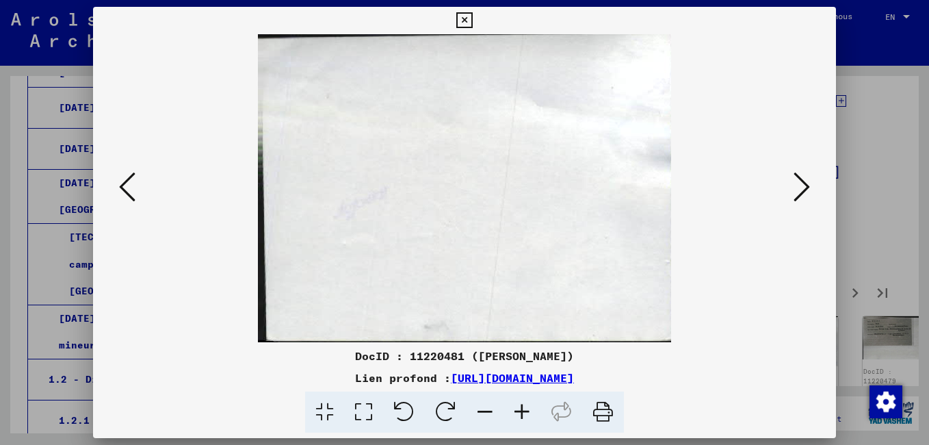
click at [789, 194] on div at bounding box center [464, 188] width 743 height 308
click at [800, 194] on icon at bounding box center [802, 186] width 16 height 33
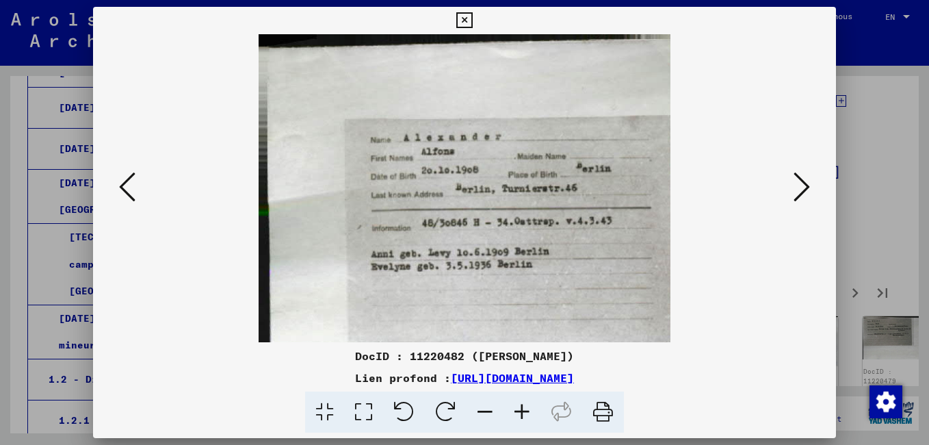
click at [800, 194] on icon at bounding box center [802, 186] width 16 height 33
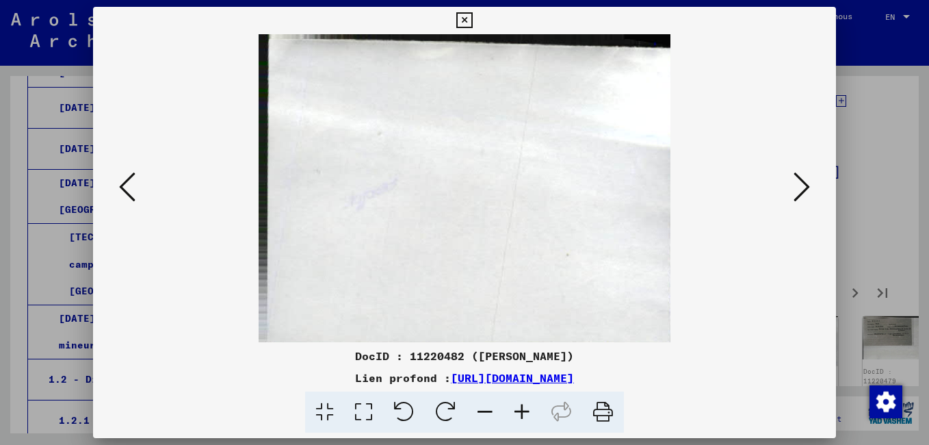
click at [800, 194] on icon at bounding box center [802, 186] width 16 height 33
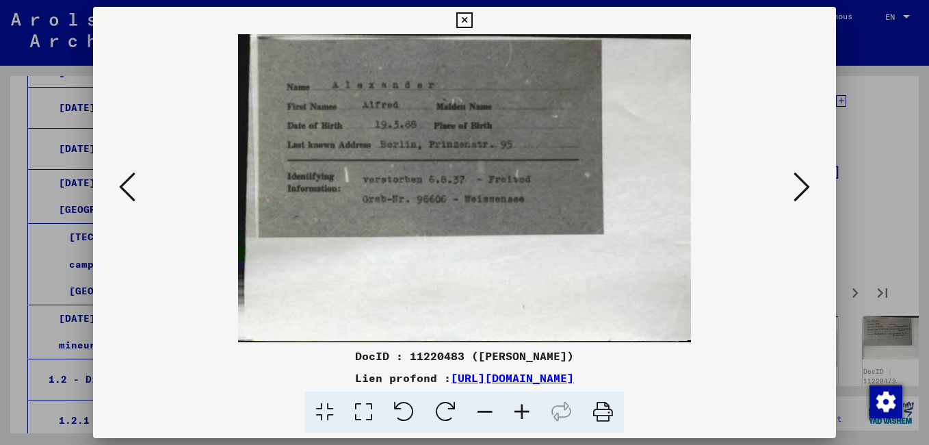
click at [800, 194] on icon at bounding box center [802, 186] width 16 height 33
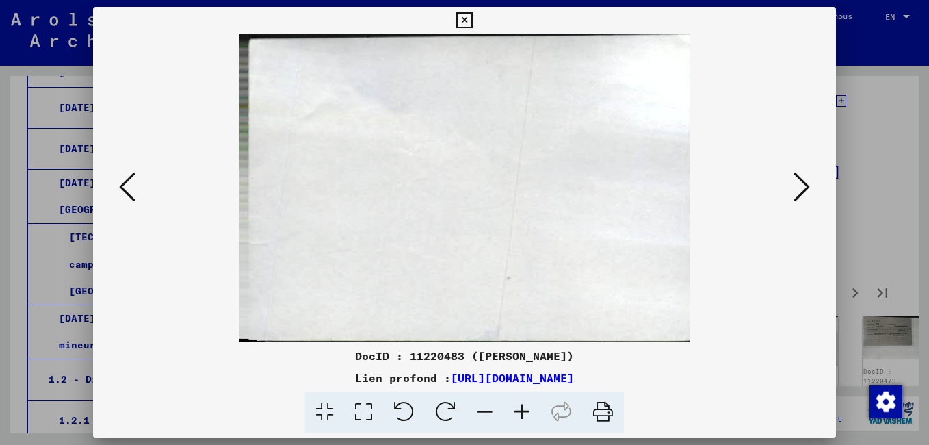
click at [800, 194] on icon at bounding box center [802, 186] width 16 height 33
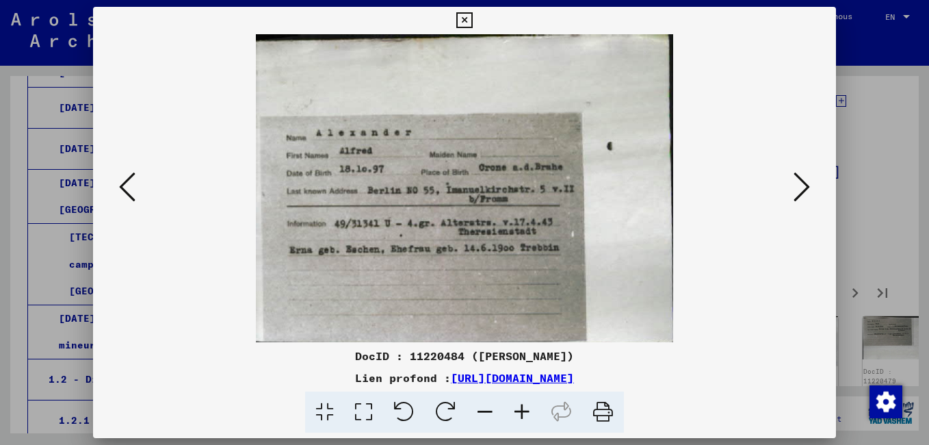
click at [799, 194] on icon at bounding box center [802, 186] width 16 height 33
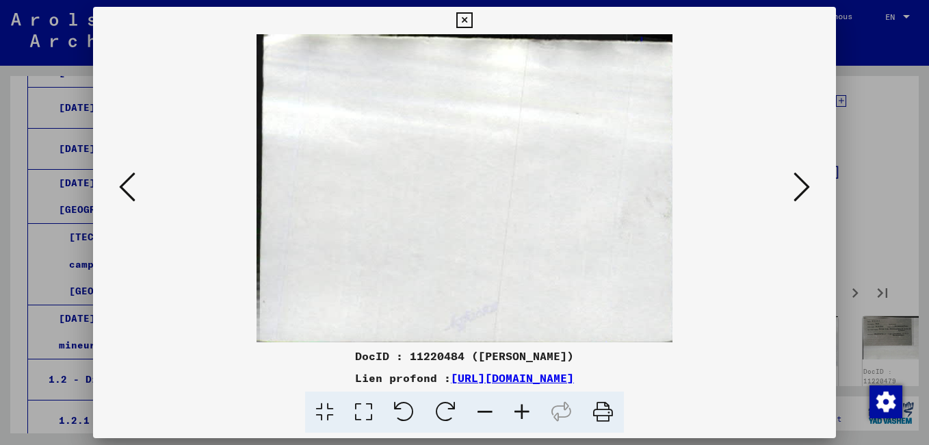
click at [798, 194] on icon at bounding box center [802, 186] width 16 height 33
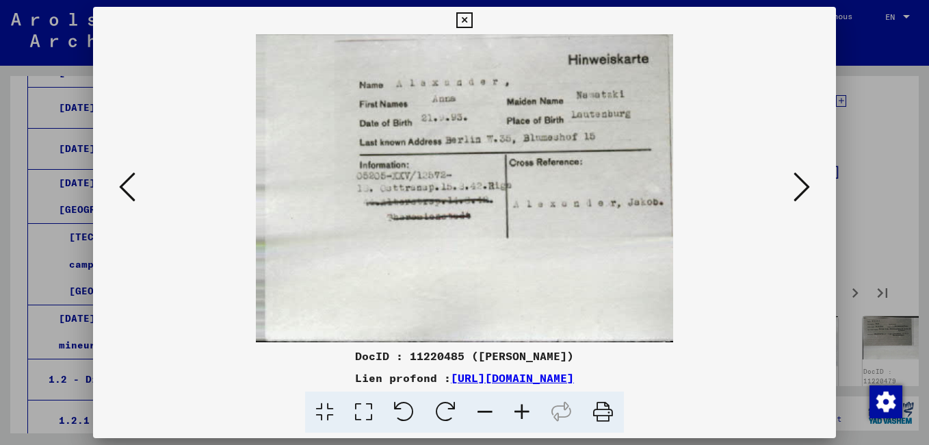
click at [797, 194] on icon at bounding box center [802, 186] width 16 height 33
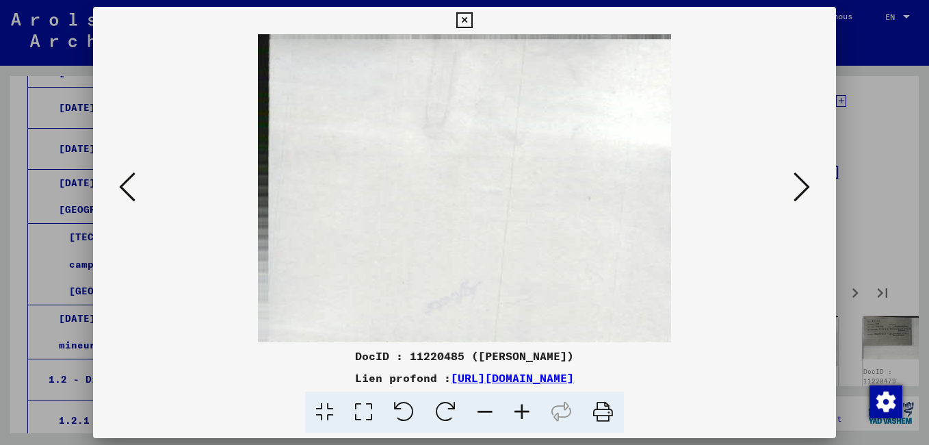
click at [797, 194] on icon at bounding box center [802, 186] width 16 height 33
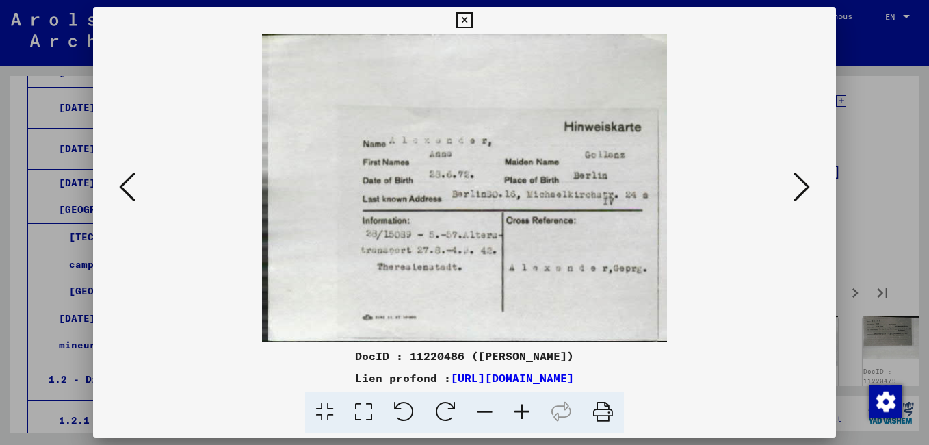
click at [796, 194] on icon at bounding box center [802, 186] width 16 height 33
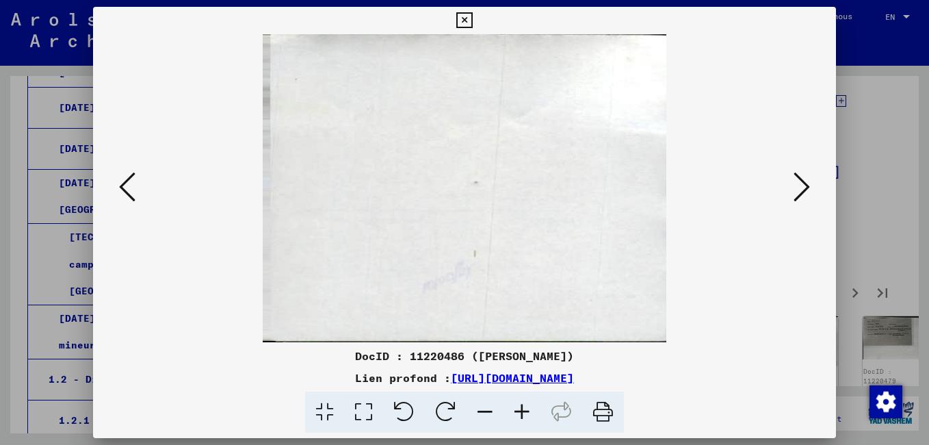
click at [796, 194] on icon at bounding box center [802, 186] width 16 height 33
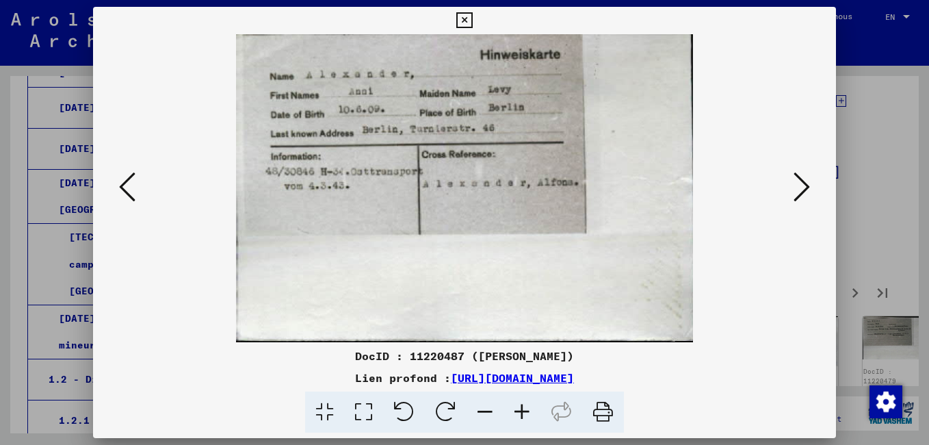
click at [792, 194] on button at bounding box center [801, 187] width 25 height 39
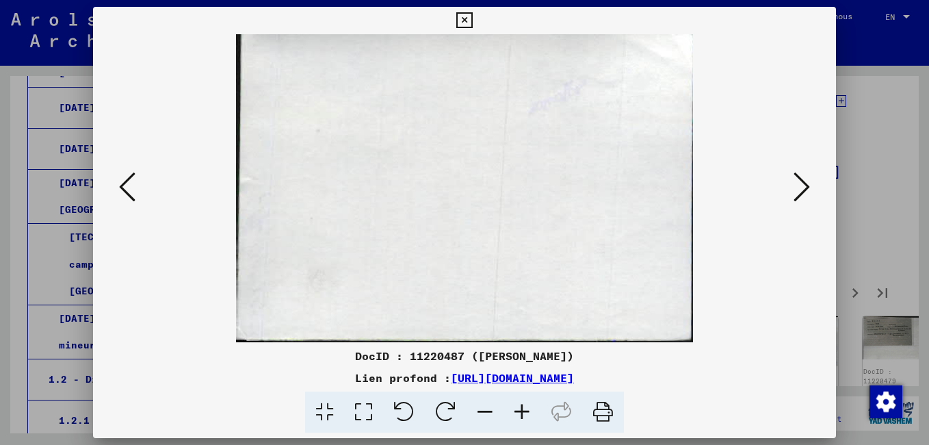
click at [792, 194] on button at bounding box center [801, 187] width 25 height 39
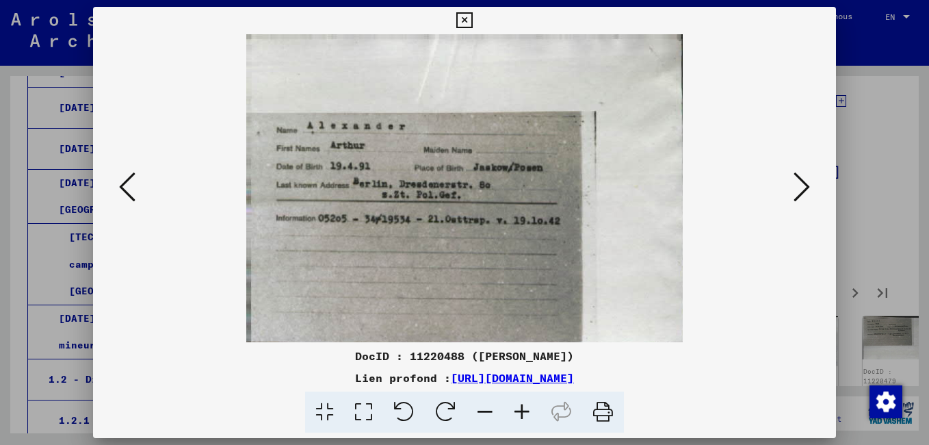
click at [792, 194] on button at bounding box center [801, 187] width 25 height 39
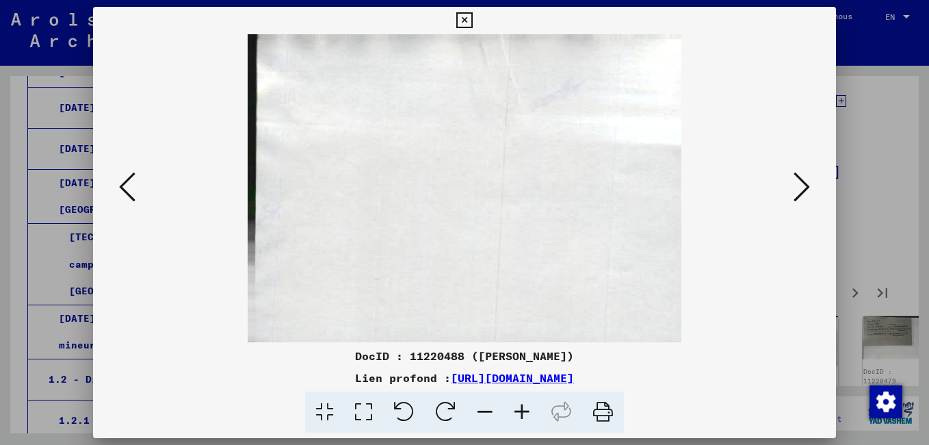
click at [792, 194] on button at bounding box center [801, 187] width 25 height 39
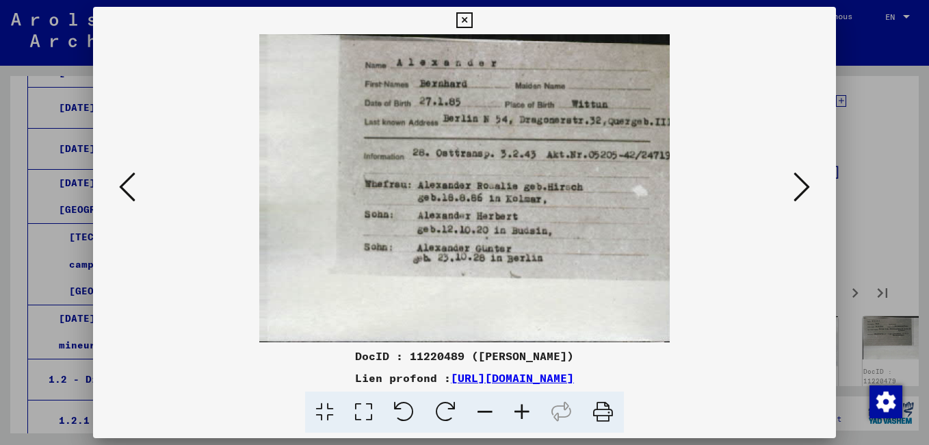
click at [790, 195] on button at bounding box center [801, 187] width 25 height 39
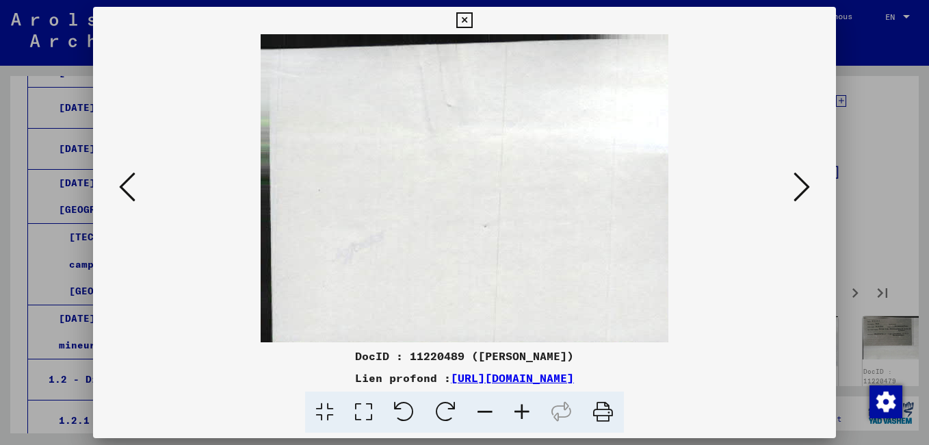
click at [789, 196] on div at bounding box center [464, 188] width 743 height 308
click at [797, 198] on icon at bounding box center [802, 186] width 16 height 33
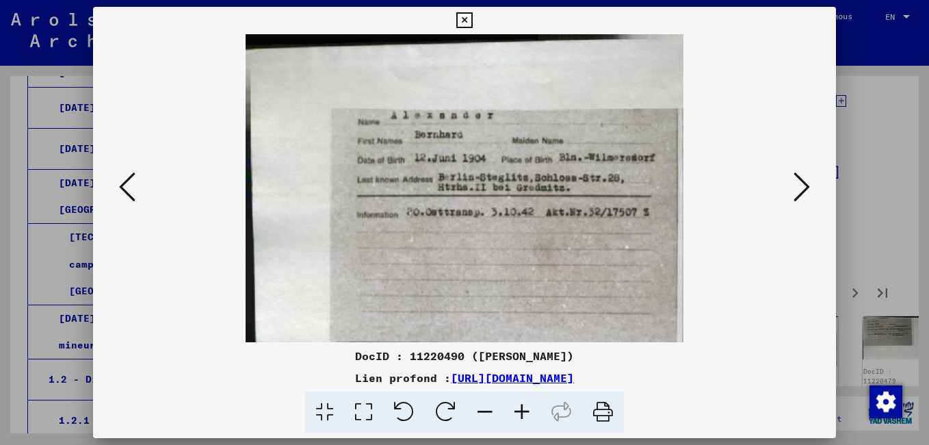
click at [797, 198] on icon at bounding box center [802, 186] width 16 height 33
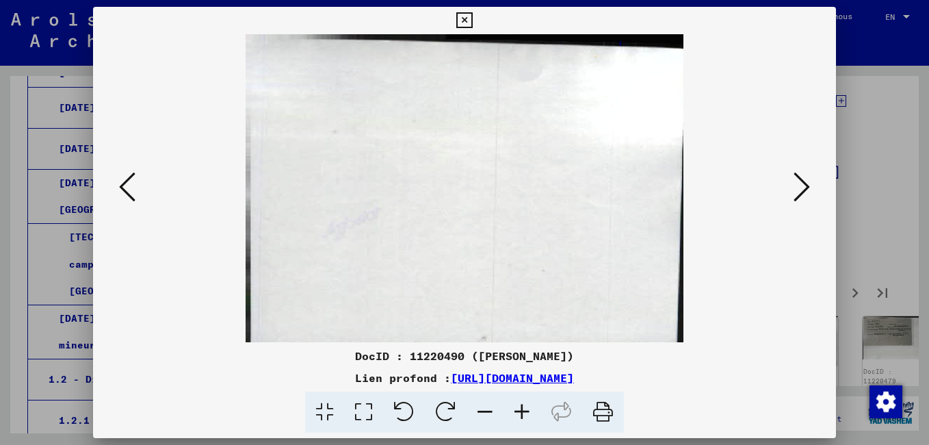
click at [797, 198] on icon at bounding box center [802, 186] width 16 height 33
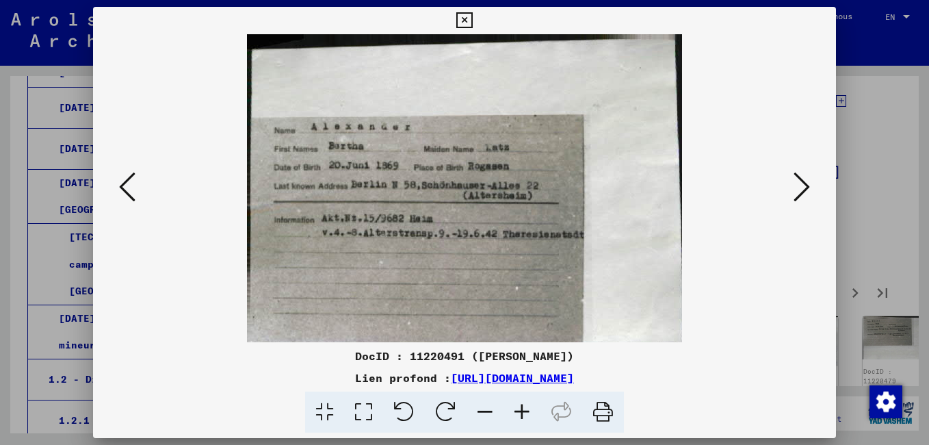
click at [796, 198] on icon at bounding box center [802, 186] width 16 height 33
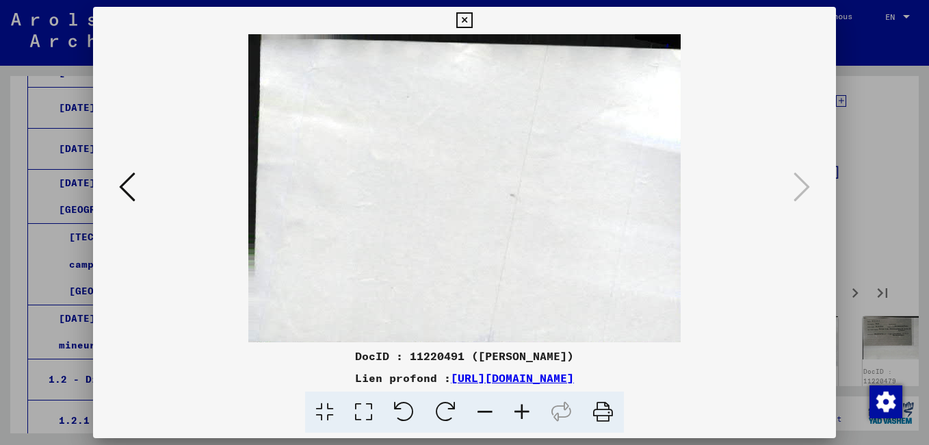
click at [462, 21] on icon at bounding box center [464, 20] width 16 height 16
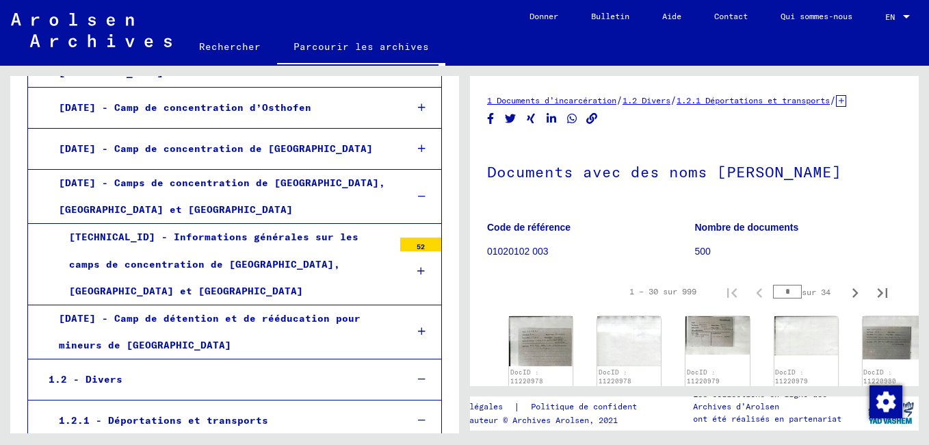
scroll to position [137, 0]
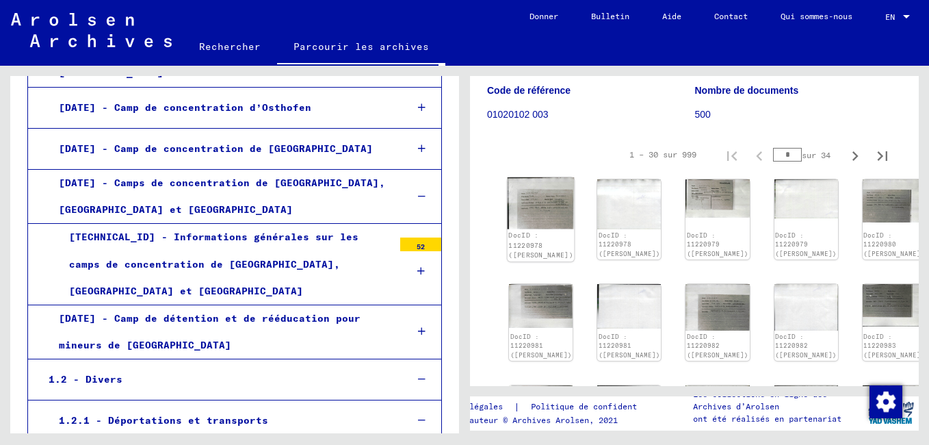
click at [523, 239] on link "DocID : 11220978 ([PERSON_NAME])" at bounding box center [540, 245] width 65 height 27
